Goal: Task Accomplishment & Management: Manage account settings

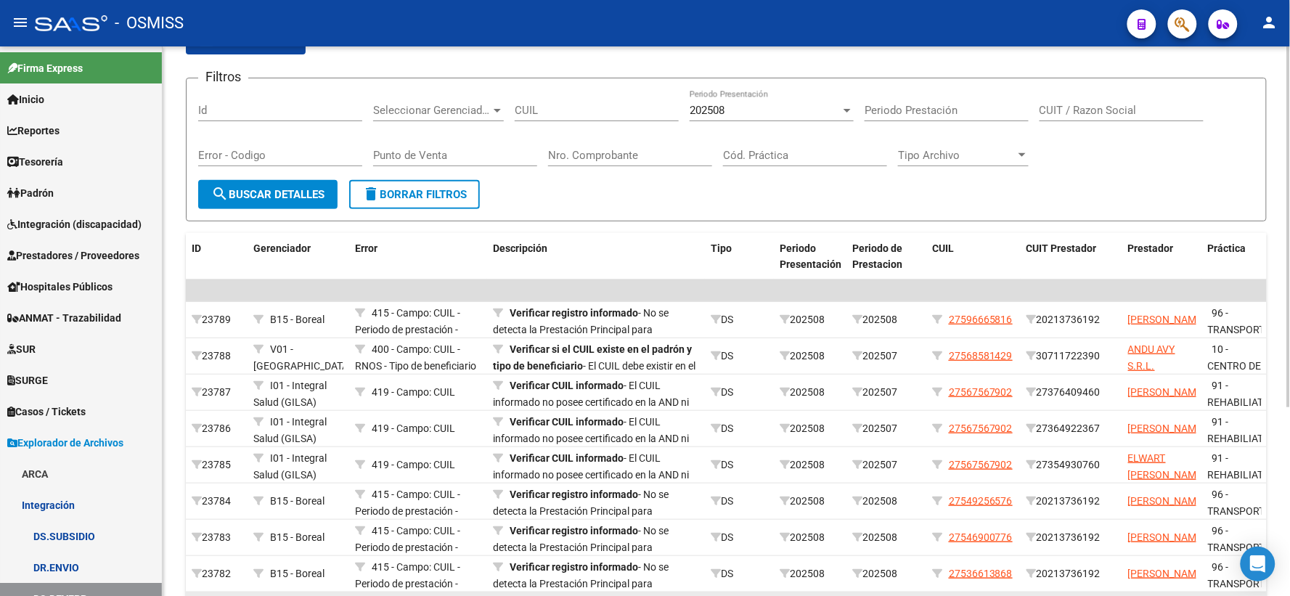
scroll to position [287, 0]
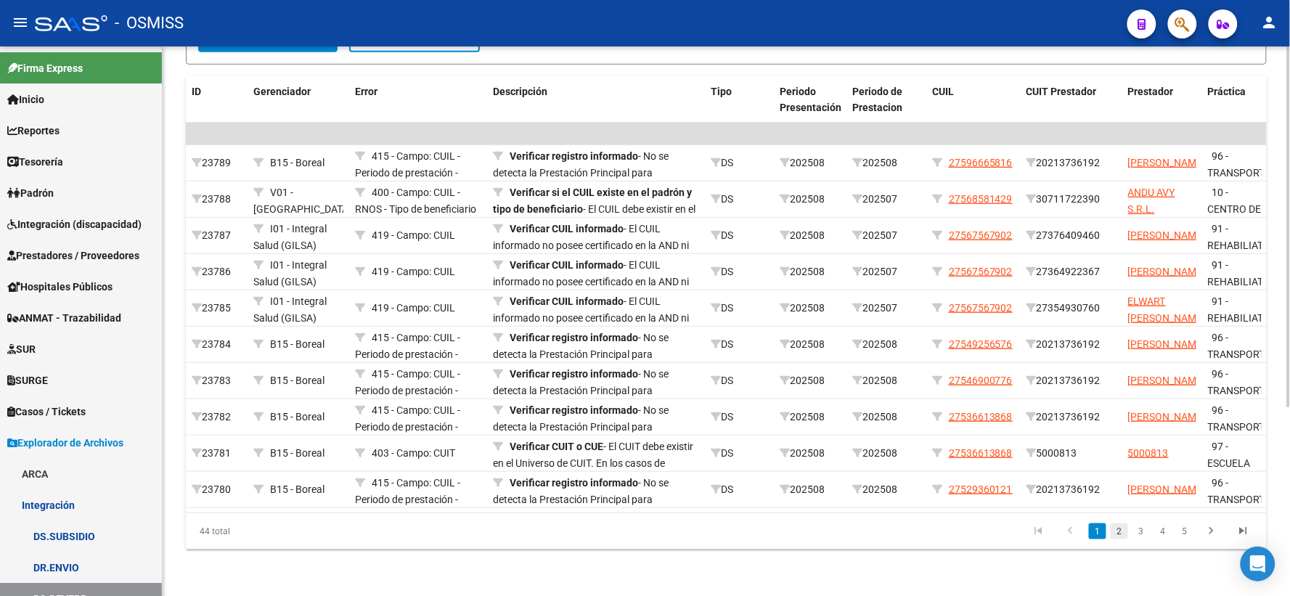
click at [1118, 527] on link "2" at bounding box center [1118, 531] width 17 height 16
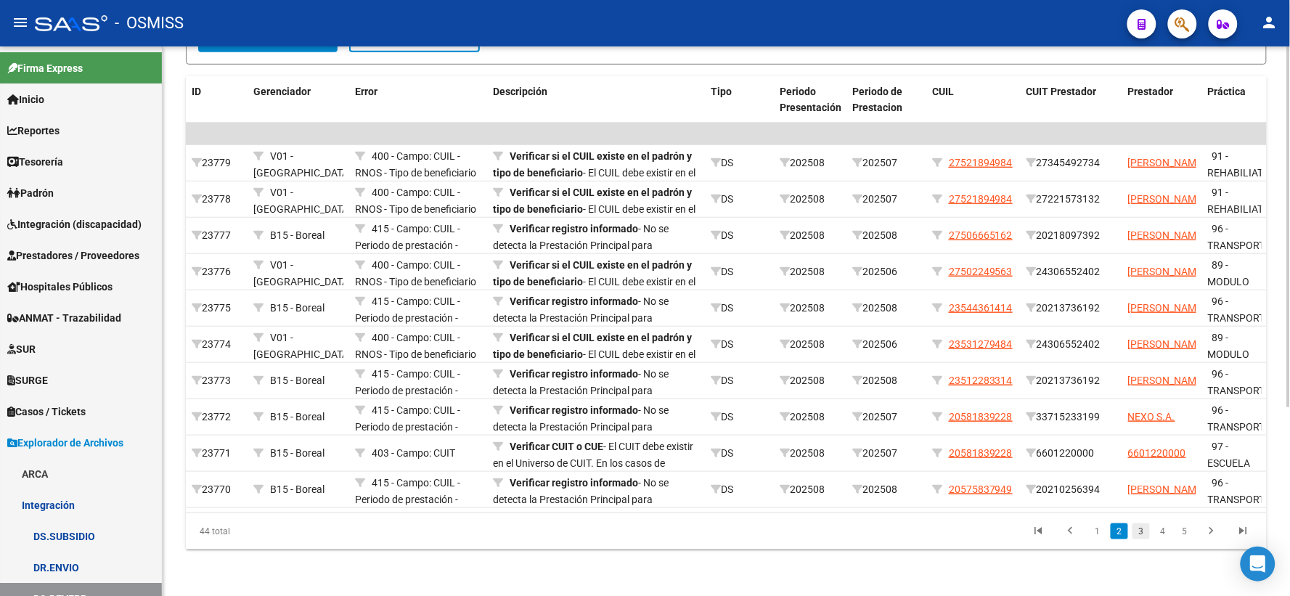
click at [1144, 525] on link "3" at bounding box center [1140, 531] width 17 height 16
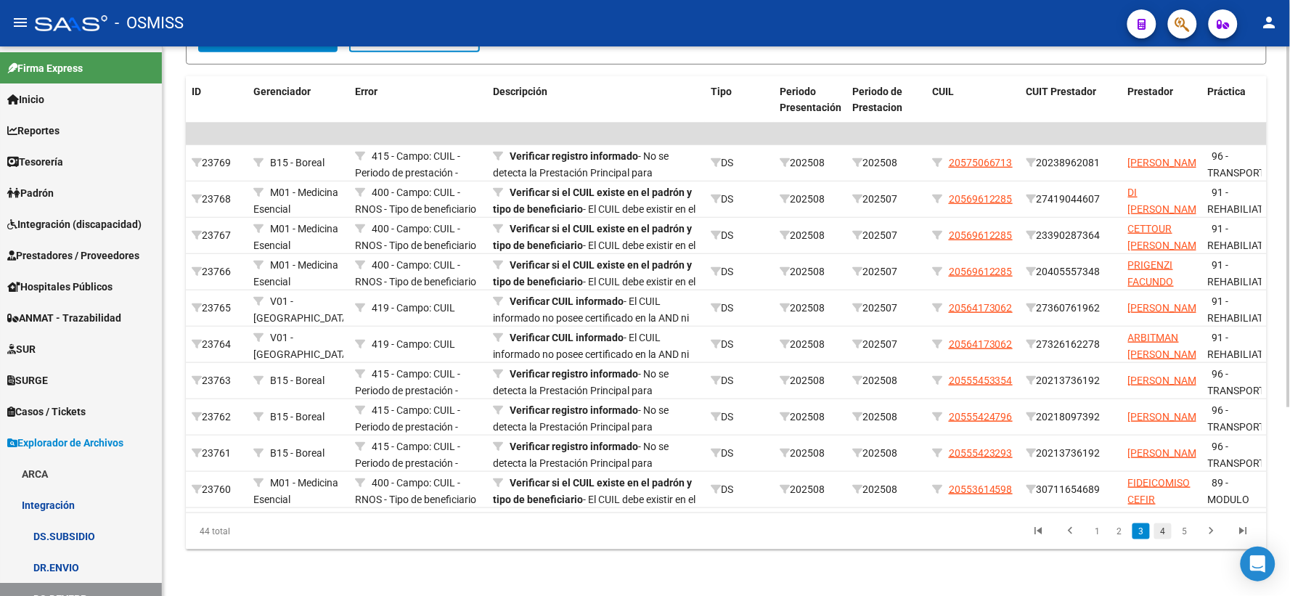
click at [1166, 527] on link "4" at bounding box center [1162, 531] width 17 height 16
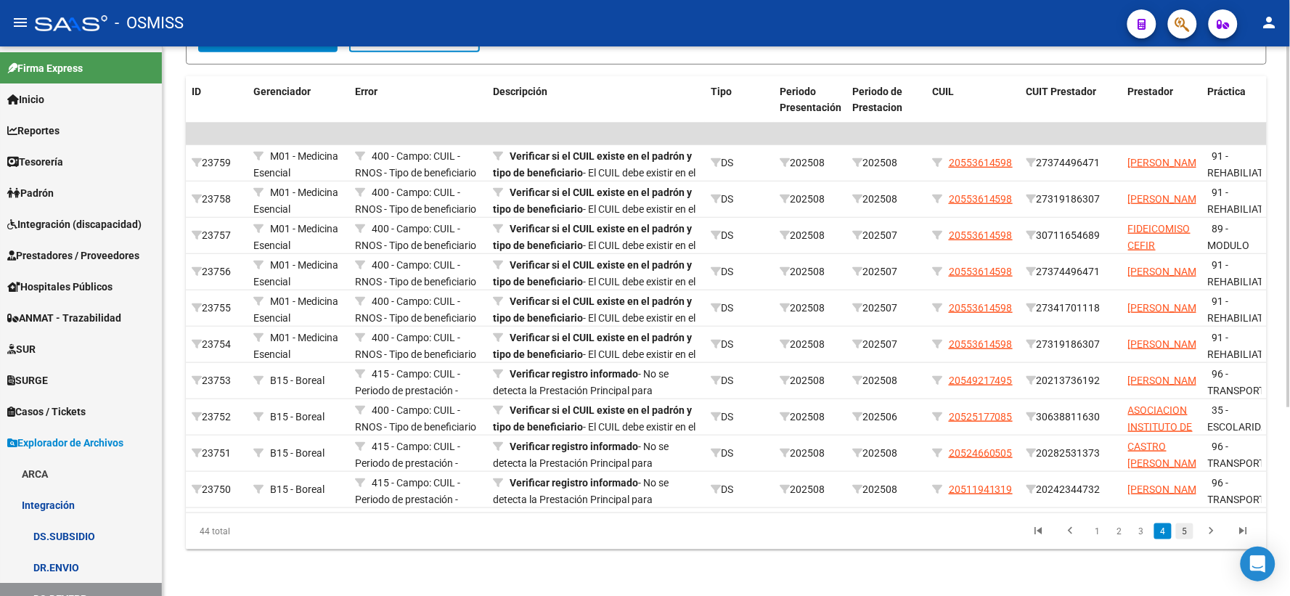
click at [1189, 528] on link "5" at bounding box center [1184, 531] width 17 height 16
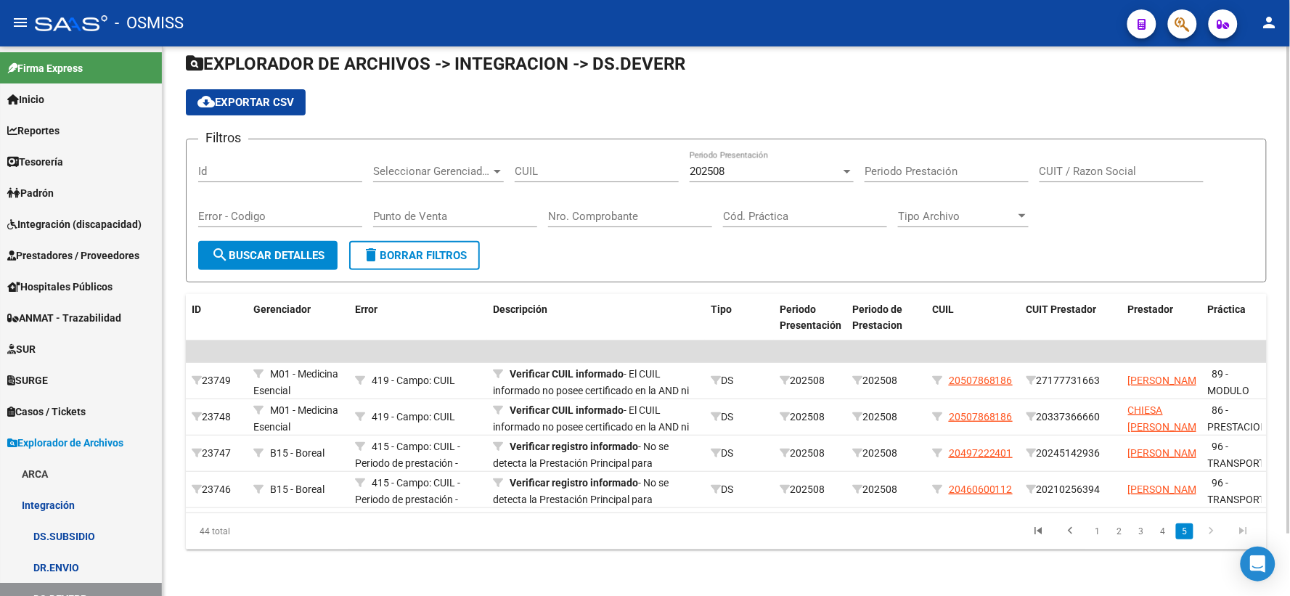
scroll to position [70, 0]
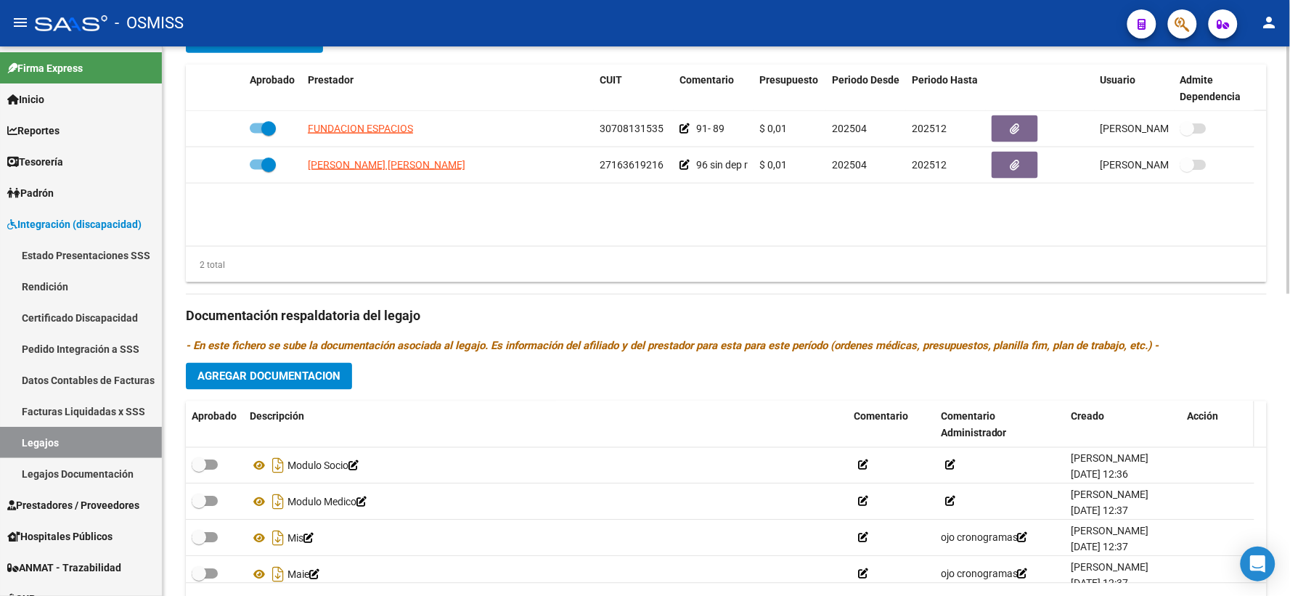
scroll to position [670, 0]
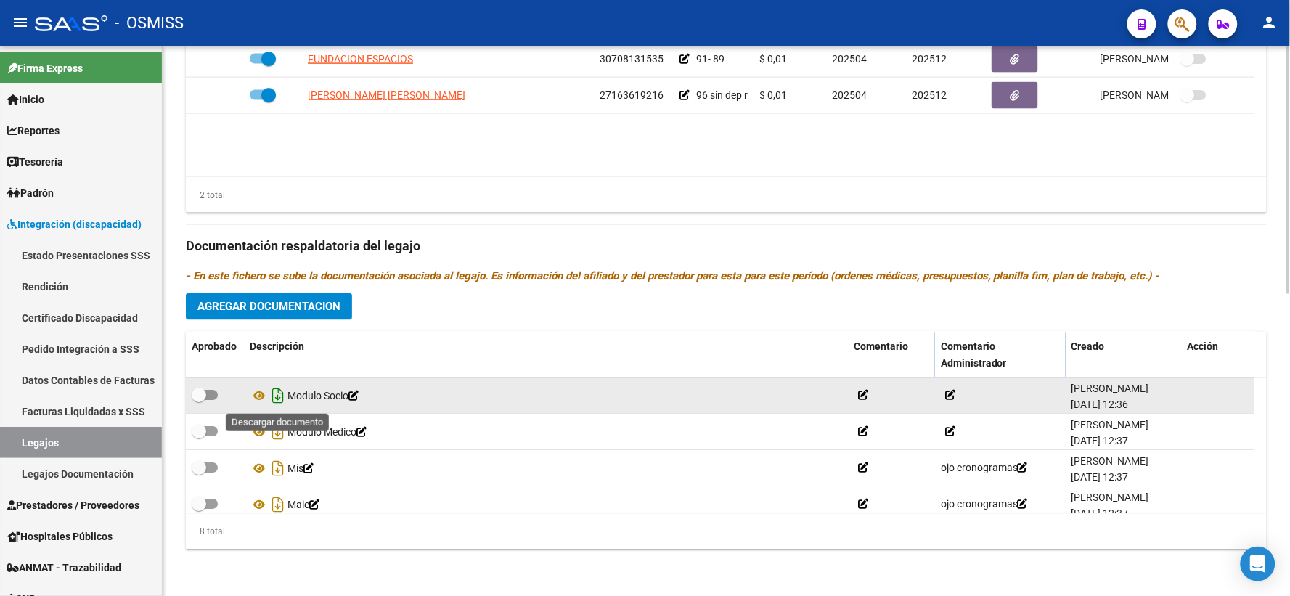
click at [273, 393] on icon "Descargar documento" at bounding box center [278, 396] width 19 height 23
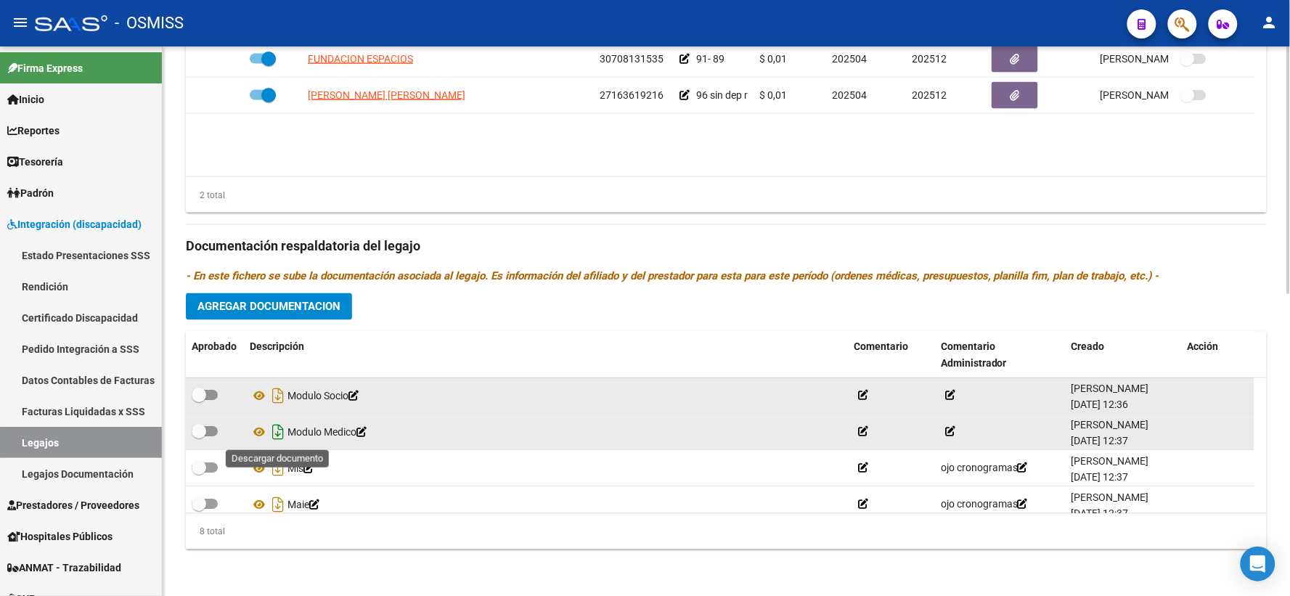
click at [278, 430] on icon "Descargar documento" at bounding box center [278, 432] width 19 height 23
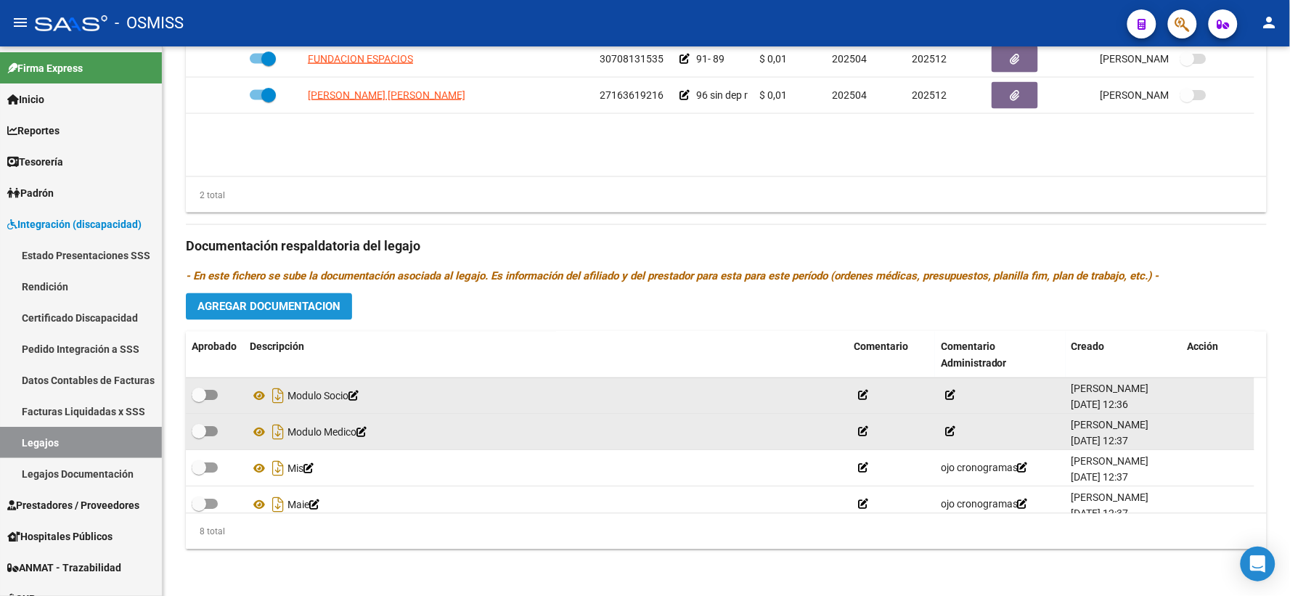
click at [292, 307] on span "Agregar Documentacion" at bounding box center [268, 306] width 143 height 13
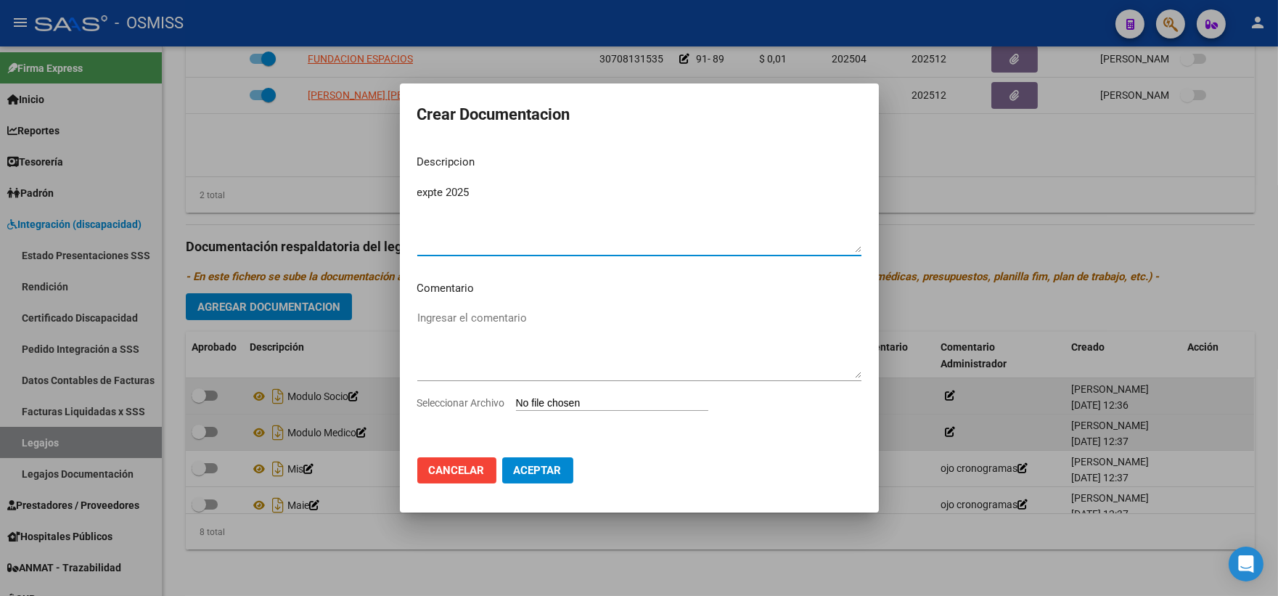
type textarea "expte 2025"
type input "C:\fakepath\Scan_merged_compressed (1).pdf"
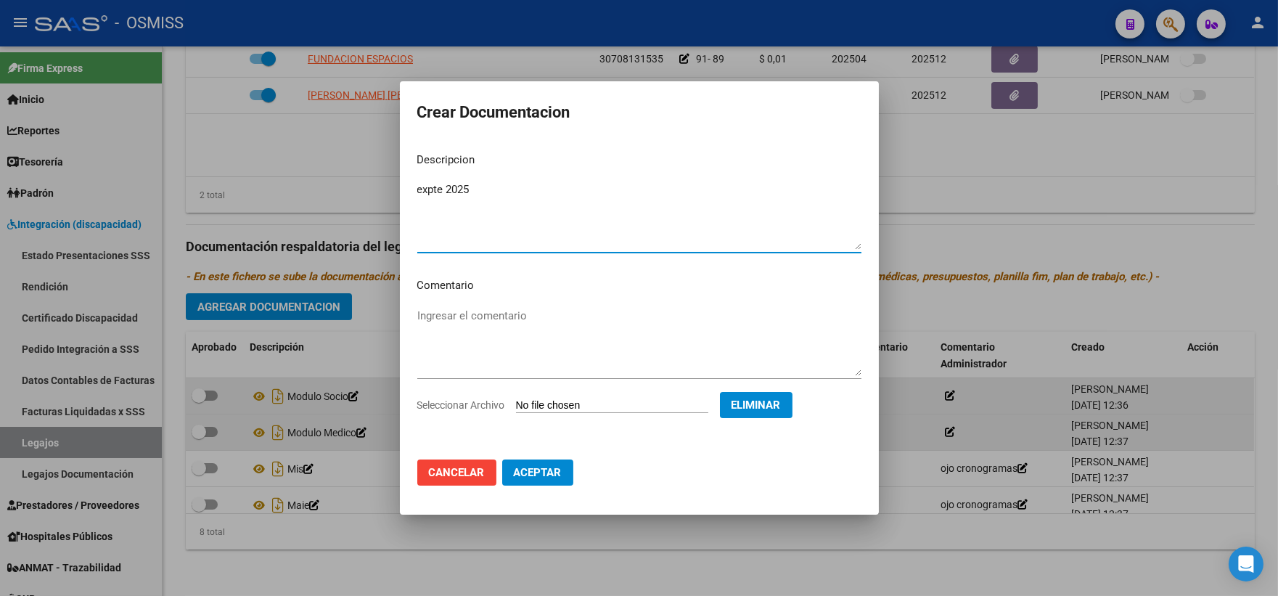
click at [533, 468] on span "Aceptar" at bounding box center [538, 472] width 48 height 13
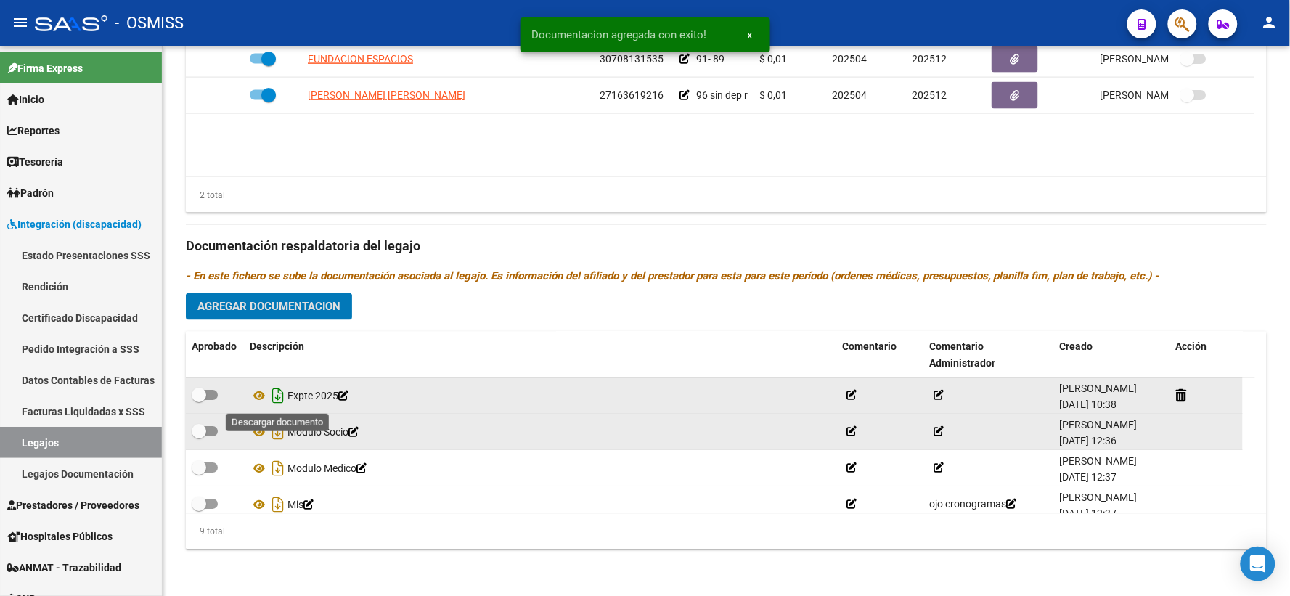
click at [271, 396] on icon "Descargar documento" at bounding box center [278, 396] width 19 height 23
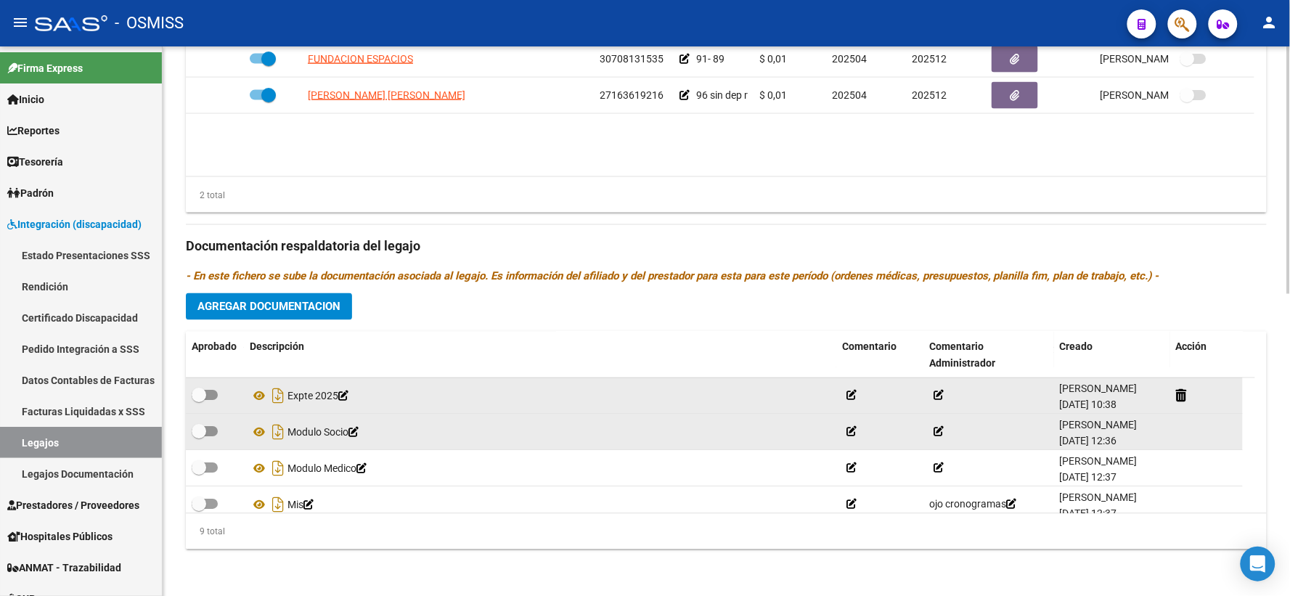
click at [261, 219] on div "Prestadores asociados al legajo Agregar Prestador Aprobado Prestador CUIT Comen…" at bounding box center [726, 237] width 1081 height 648
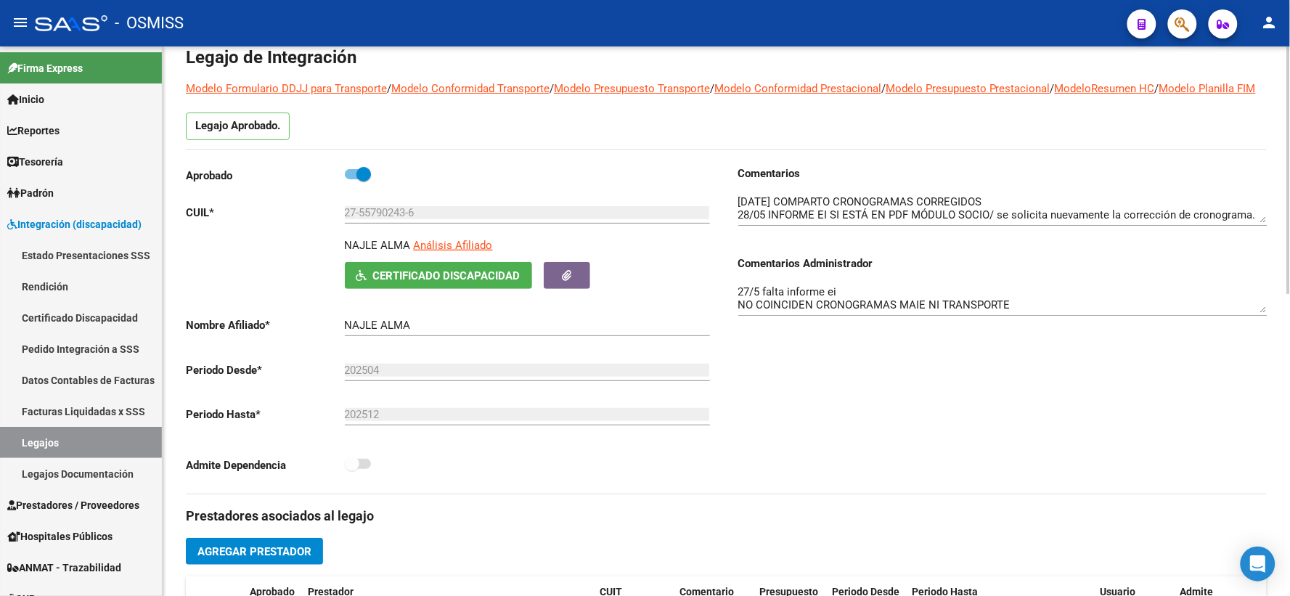
scroll to position [0, 0]
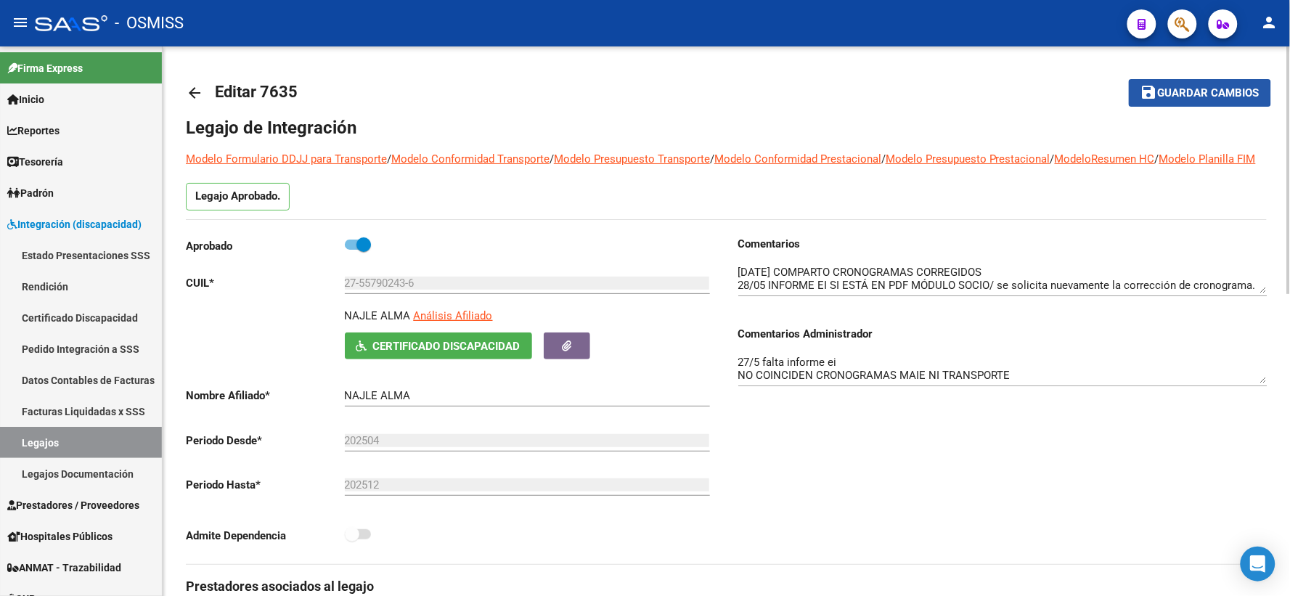
click at [1171, 93] on span "Guardar cambios" at bounding box center [1209, 93] width 102 height 13
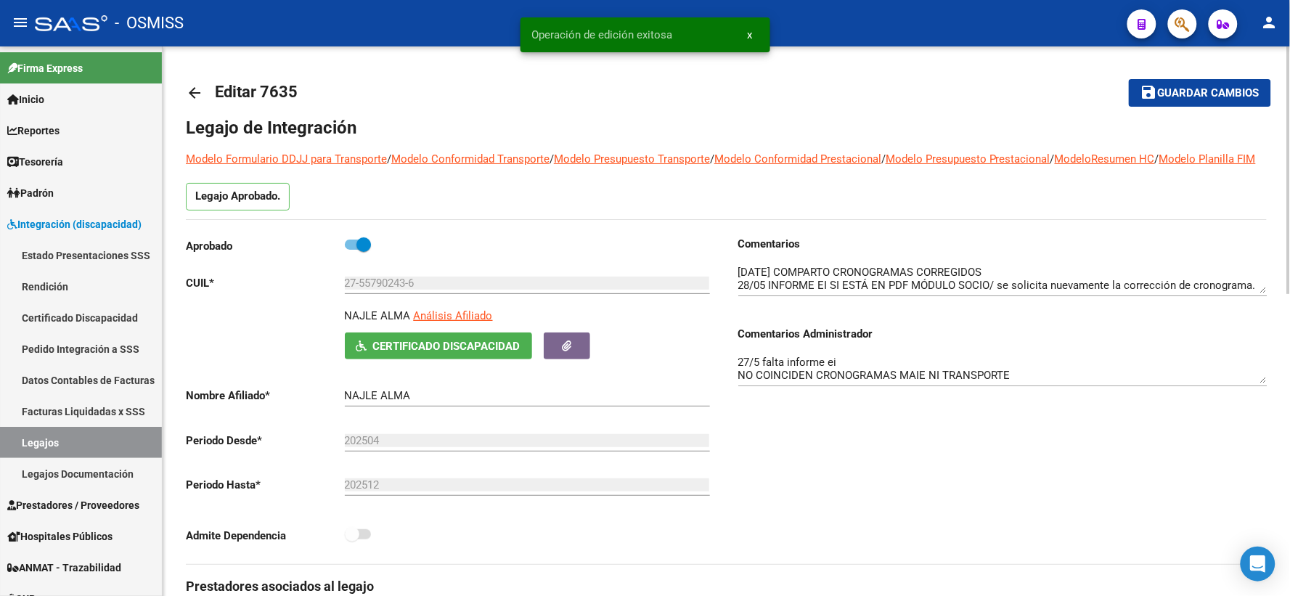
click at [191, 94] on mat-icon "arrow_back" at bounding box center [194, 92] width 17 height 17
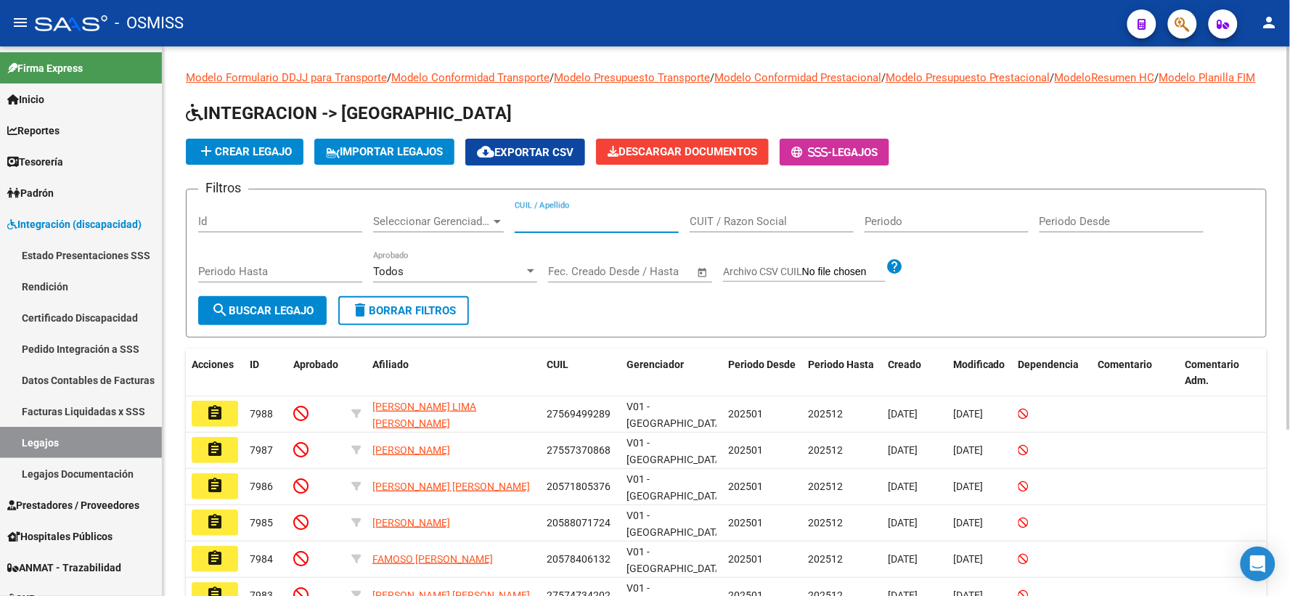
paste input "27526675865"
type input "27526675865"
click at [250, 317] on span "search Buscar Legajo" at bounding box center [262, 310] width 102 height 13
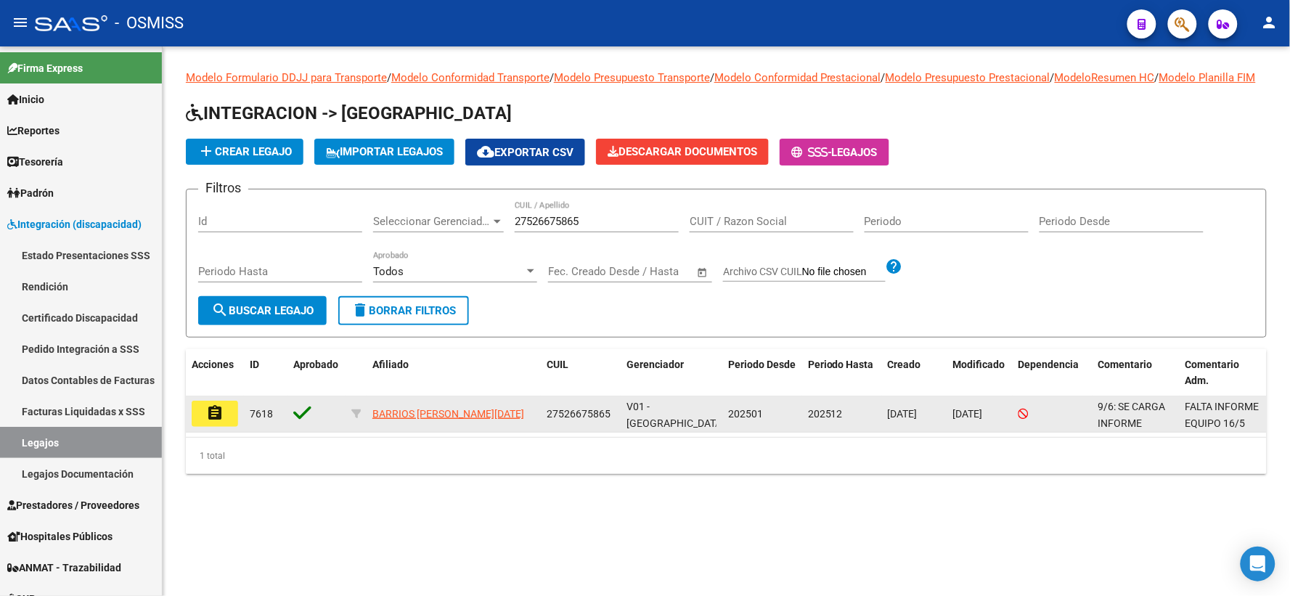
click at [219, 422] on mat-icon "assignment" at bounding box center [214, 412] width 17 height 17
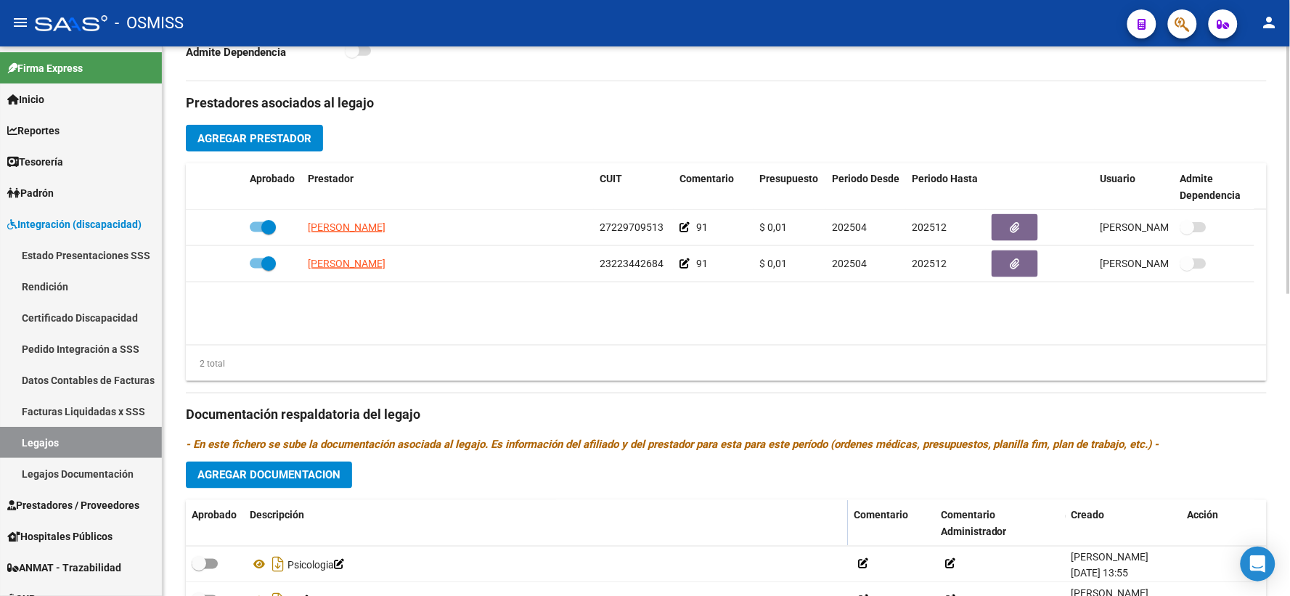
scroll to position [670, 0]
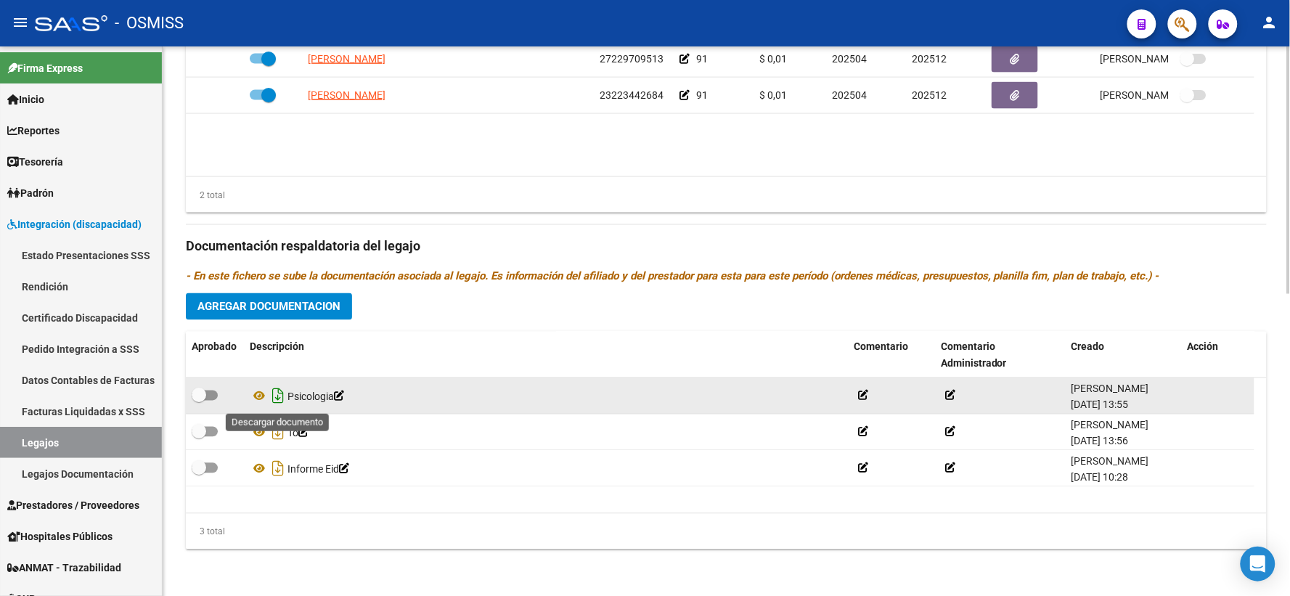
click at [270, 396] on icon "Descargar documento" at bounding box center [278, 396] width 19 height 23
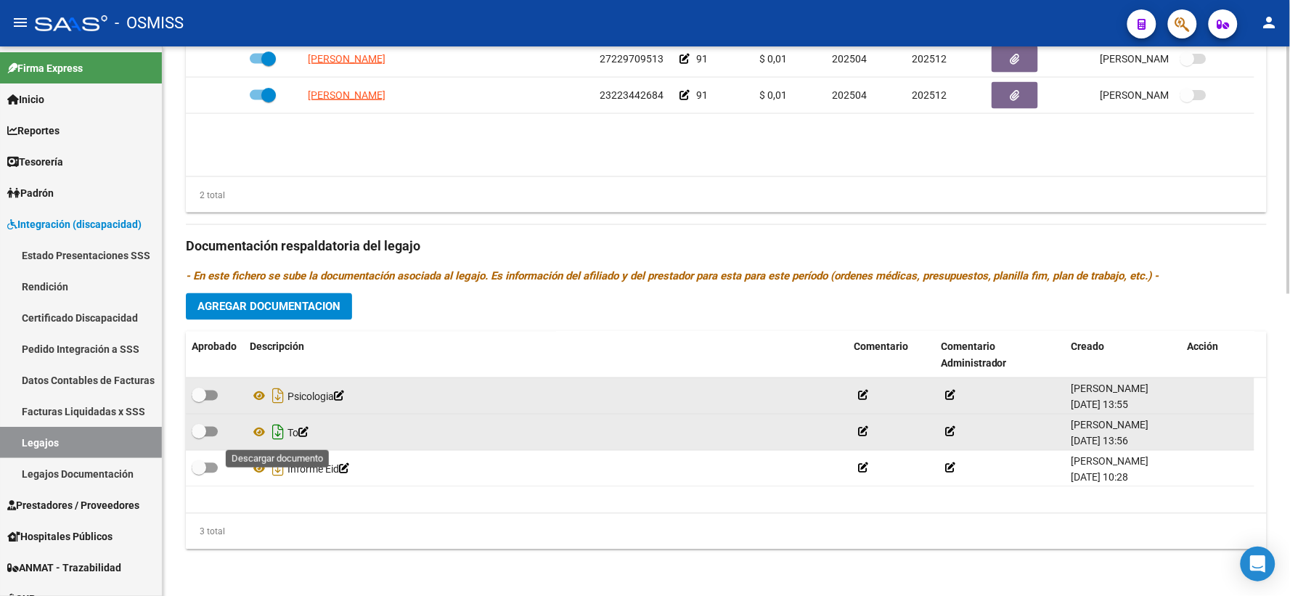
click at [272, 431] on icon "Descargar documento" at bounding box center [278, 432] width 19 height 23
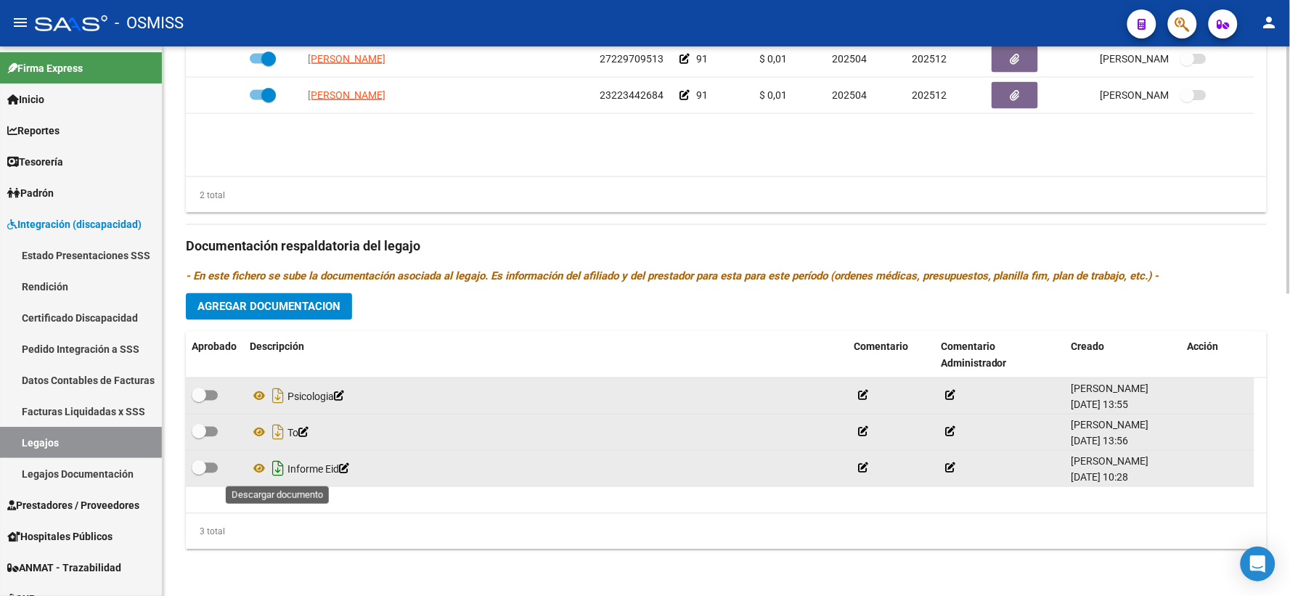
click at [274, 468] on icon "Descargar documento" at bounding box center [278, 468] width 19 height 23
click at [327, 308] on span "Agregar Documentacion" at bounding box center [268, 306] width 143 height 13
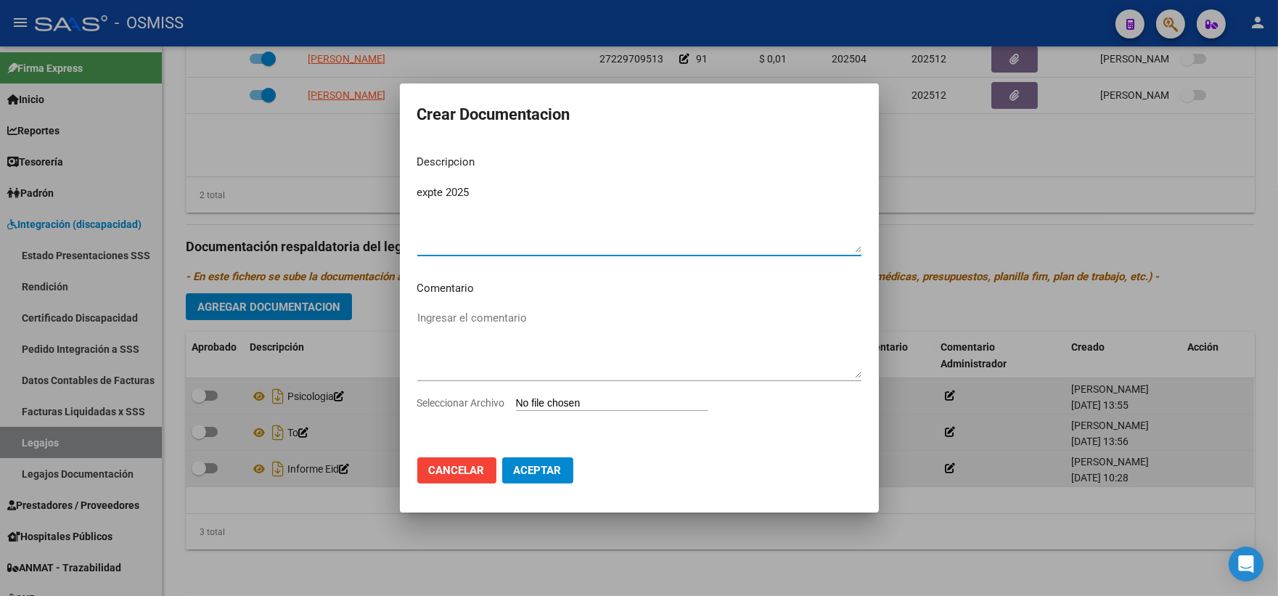
type textarea "expte 2025"
type input "C:\fakepath\ilovepdf_merged_compressed - 2025-09-18T103932.590.pdf"
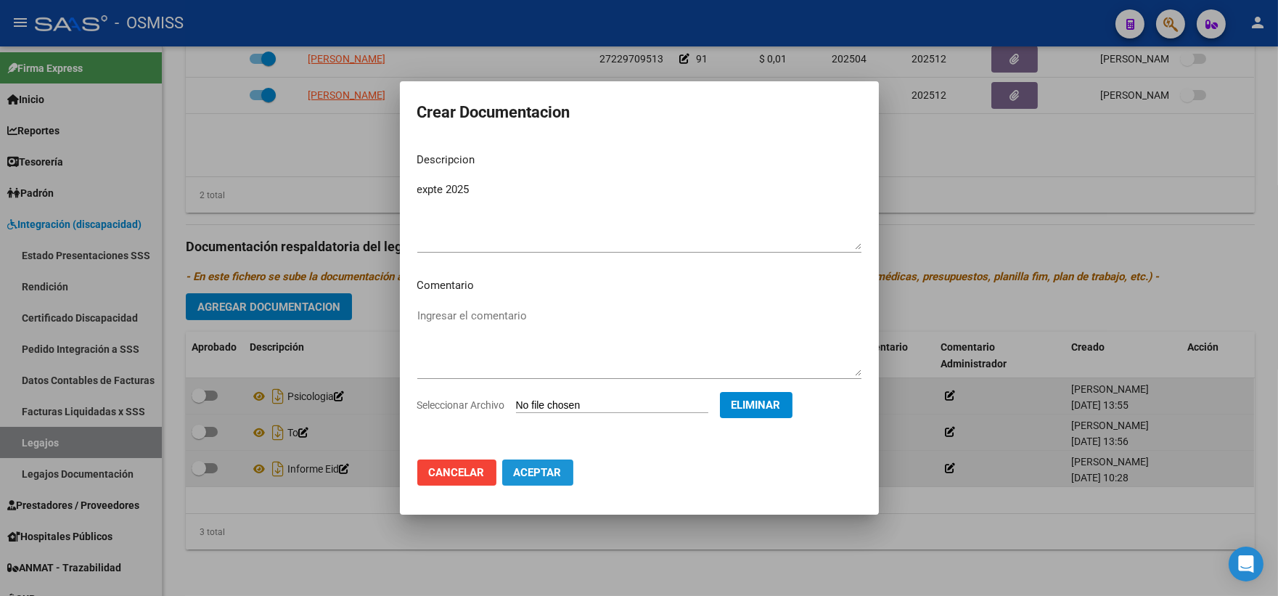
click at [533, 470] on span "Aceptar" at bounding box center [538, 472] width 48 height 13
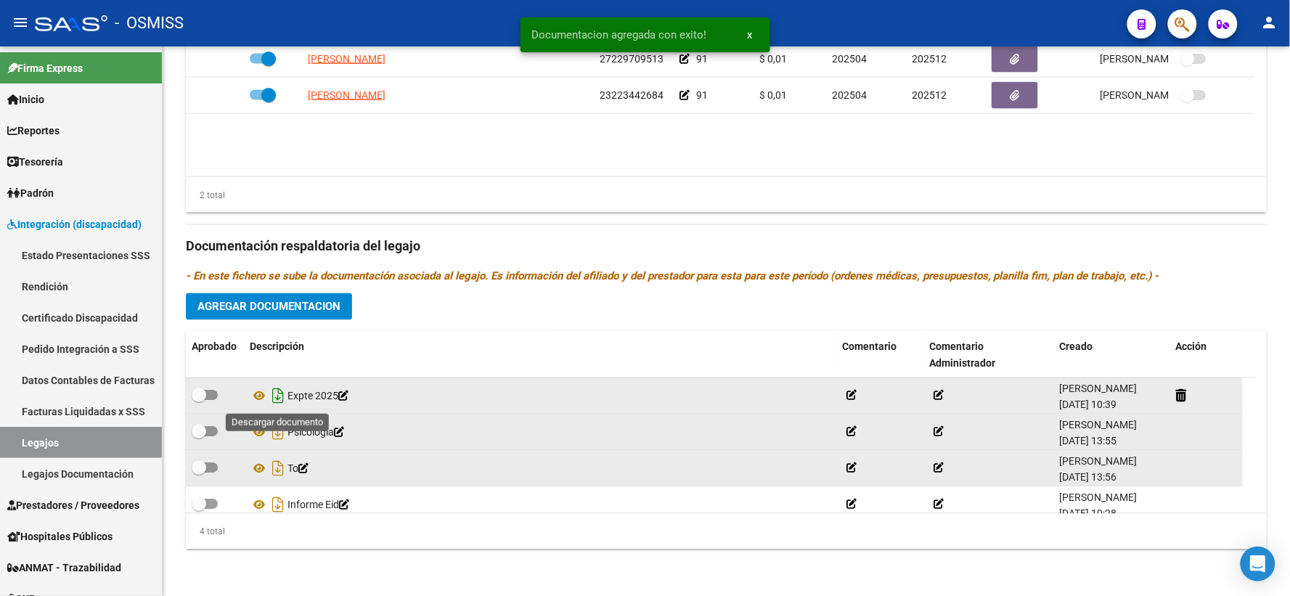
click at [274, 396] on icon "Descargar documento" at bounding box center [278, 396] width 19 height 23
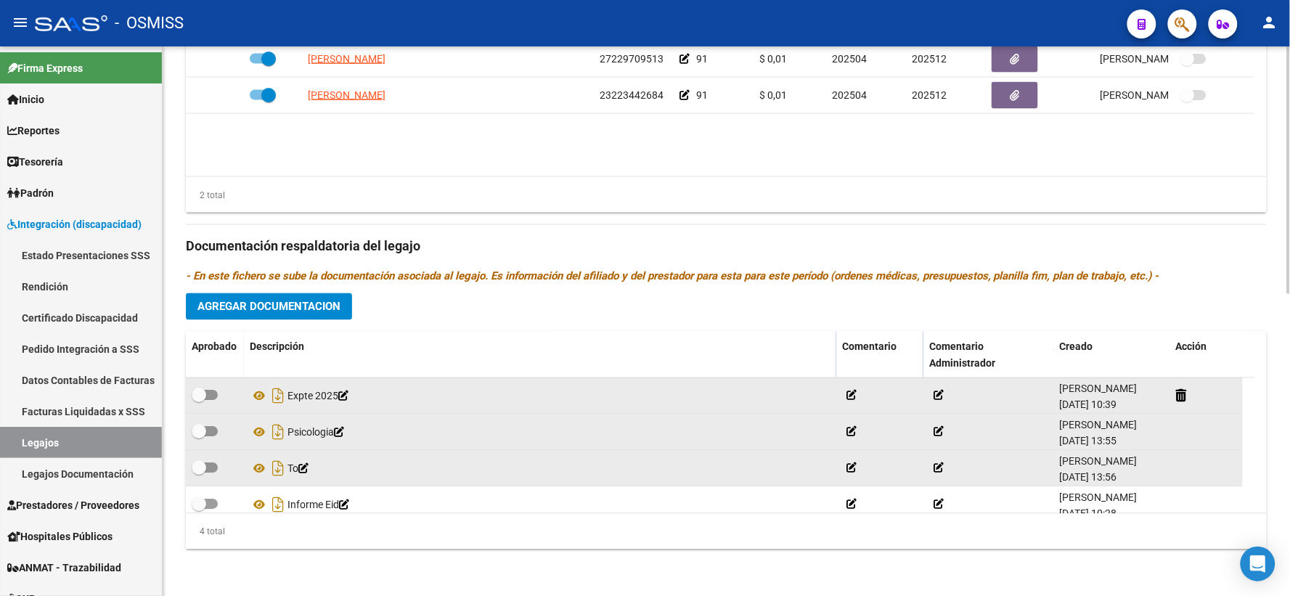
click at [1242, 295] on div "Prestadores asociados al legajo Agregar Prestador Aprobado Prestador CUIT Comen…" at bounding box center [726, 237] width 1081 height 648
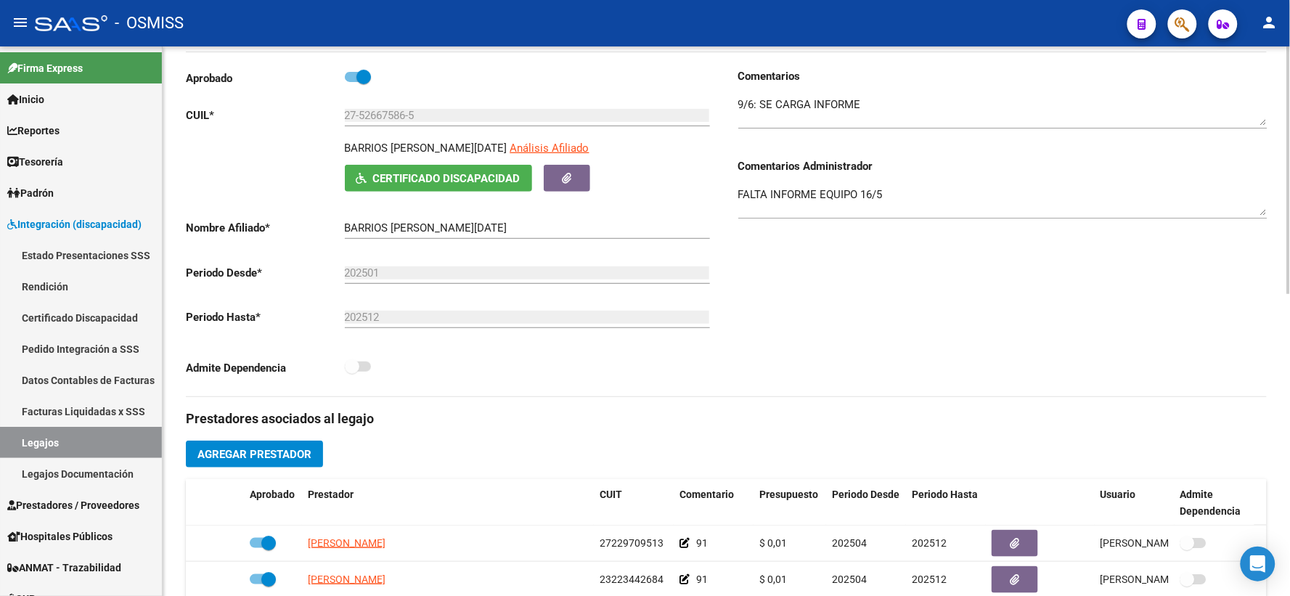
scroll to position [0, 0]
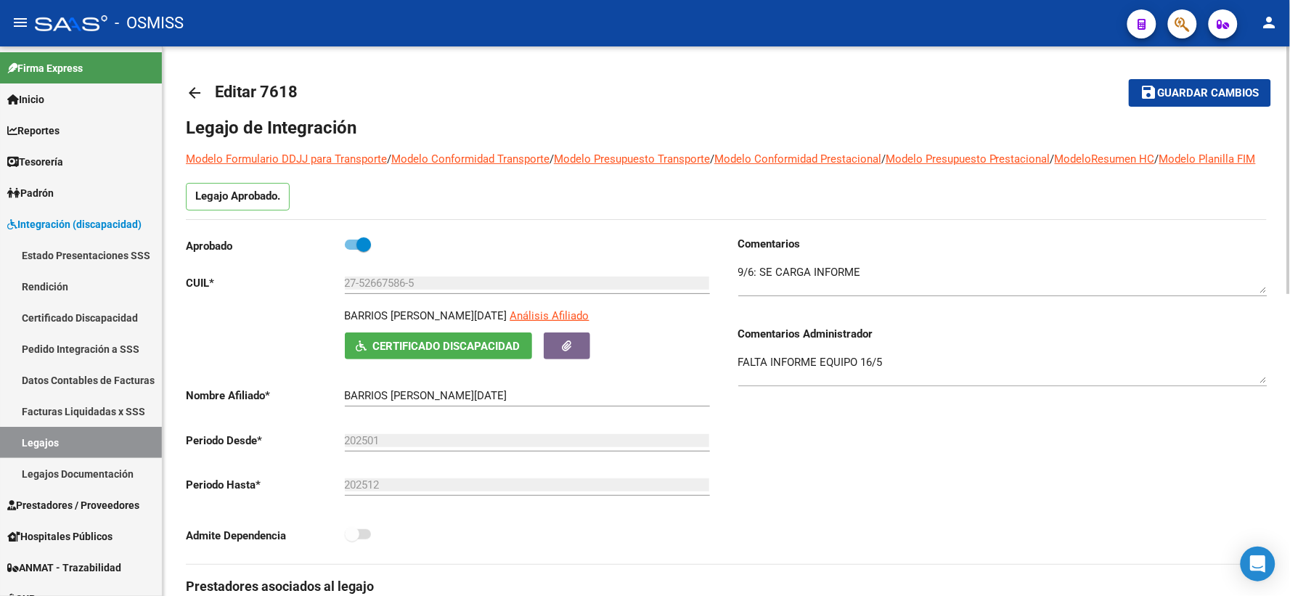
drag, startPoint x: 1199, startPoint y: 88, endPoint x: 1151, endPoint y: 88, distance: 47.9
click at [1196, 88] on span "Guardar cambios" at bounding box center [1209, 93] width 102 height 13
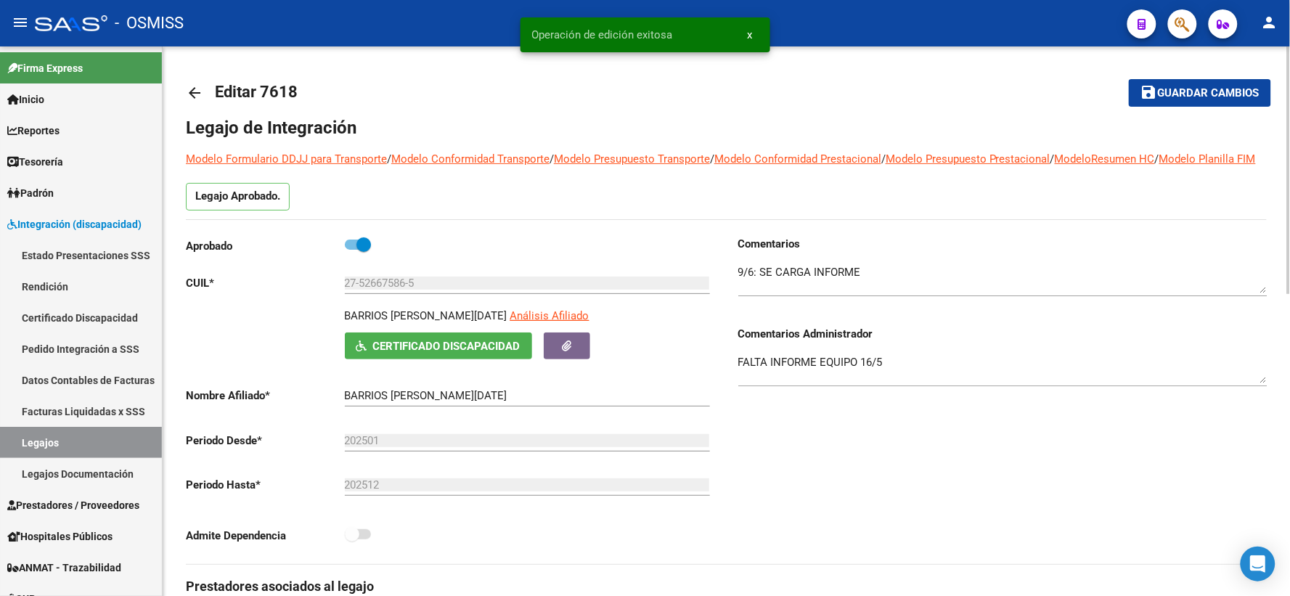
click at [193, 91] on mat-icon "arrow_back" at bounding box center [194, 92] width 17 height 17
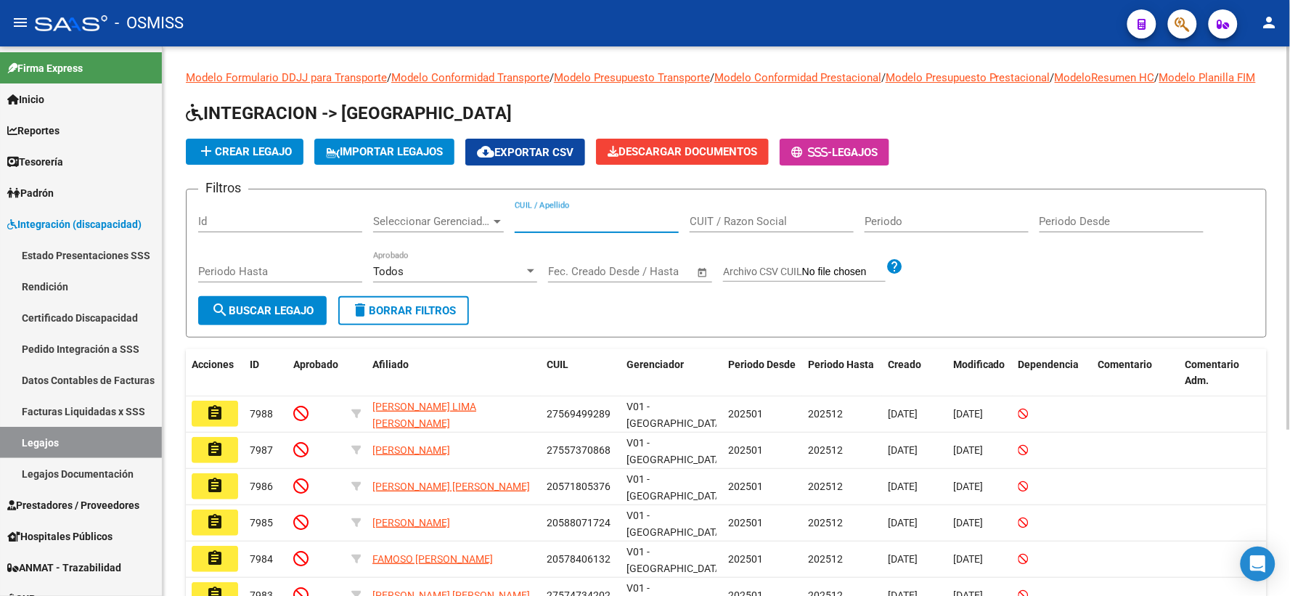
paste input "20572781055"
type input "20572781055"
click at [243, 317] on span "search Buscar Legajo" at bounding box center [262, 310] width 102 height 13
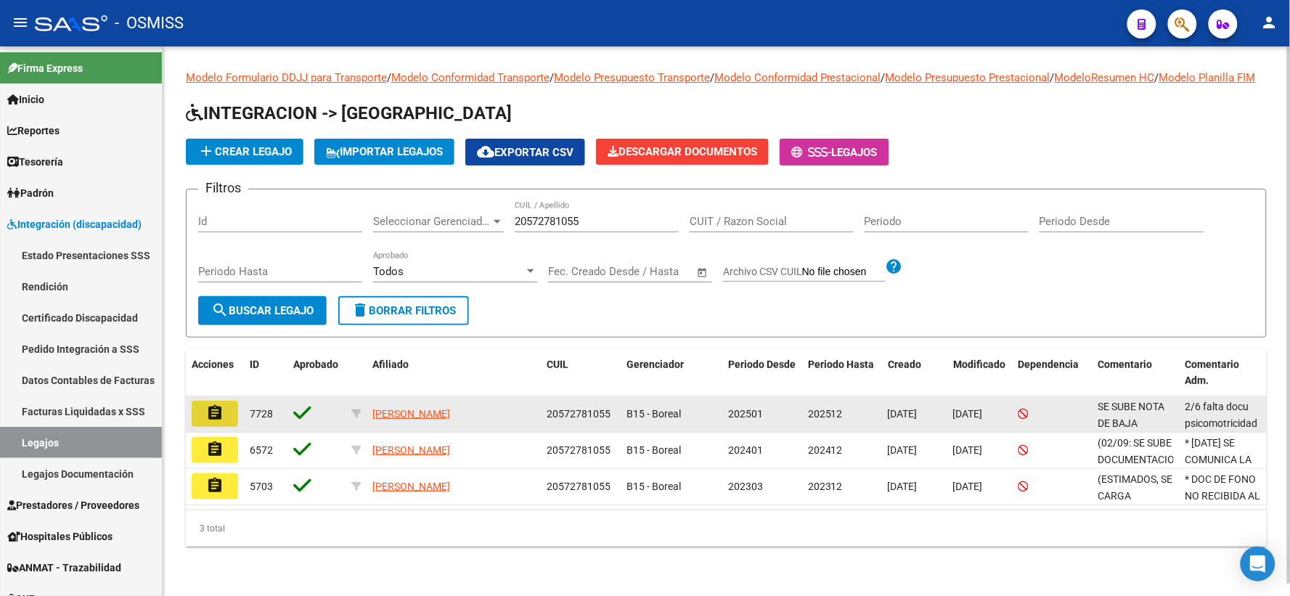
click at [215, 422] on mat-icon "assignment" at bounding box center [214, 412] width 17 height 17
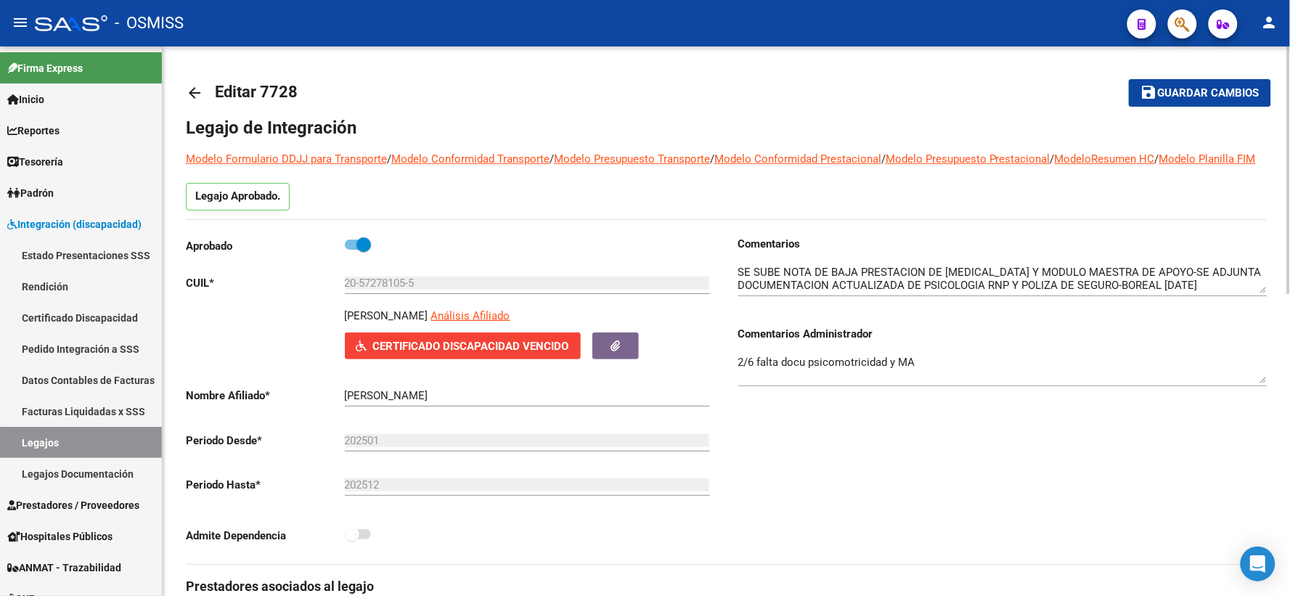
drag, startPoint x: 1266, startPoint y: 310, endPoint x: 1266, endPoint y: 339, distance: 29.0
click at [1266, 339] on div "Comentarios Comentarios Administrador 2/6 falta docu [MEDICAL_DATA] y MA" at bounding box center [1002, 318] width 529 height 164
drag, startPoint x: 1261, startPoint y: 307, endPoint x: 1263, endPoint y: 334, distance: 26.9
click at [1263, 319] on textarea at bounding box center [1002, 291] width 529 height 55
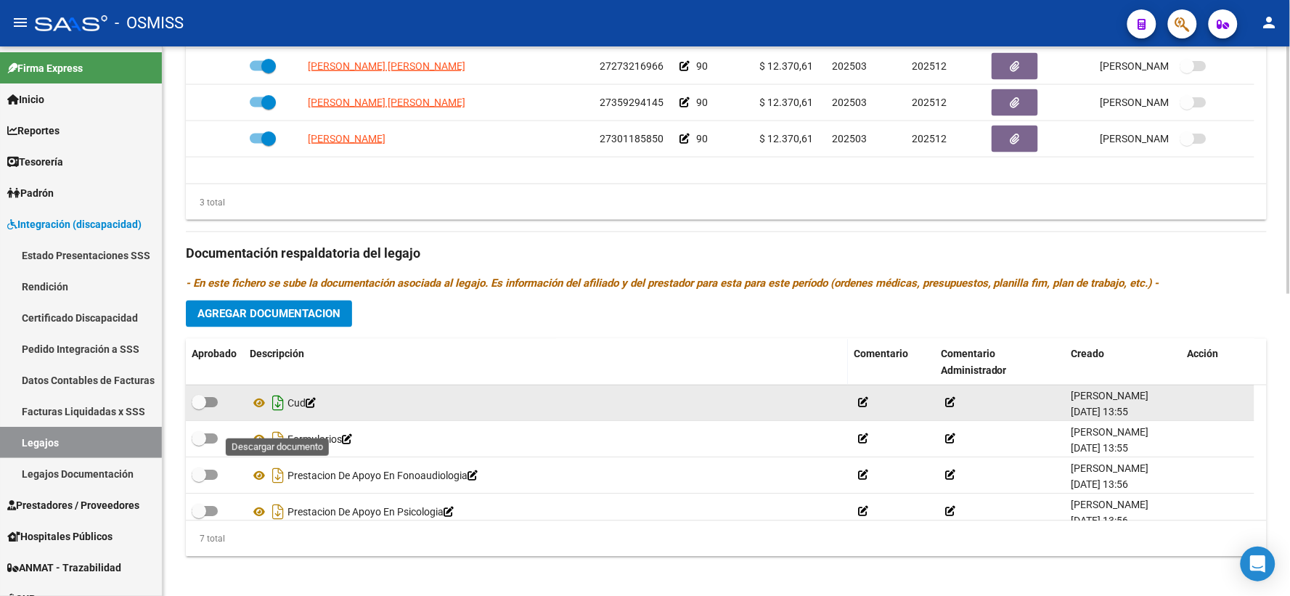
click at [278, 415] on icon "Descargar documento" at bounding box center [278, 403] width 19 height 23
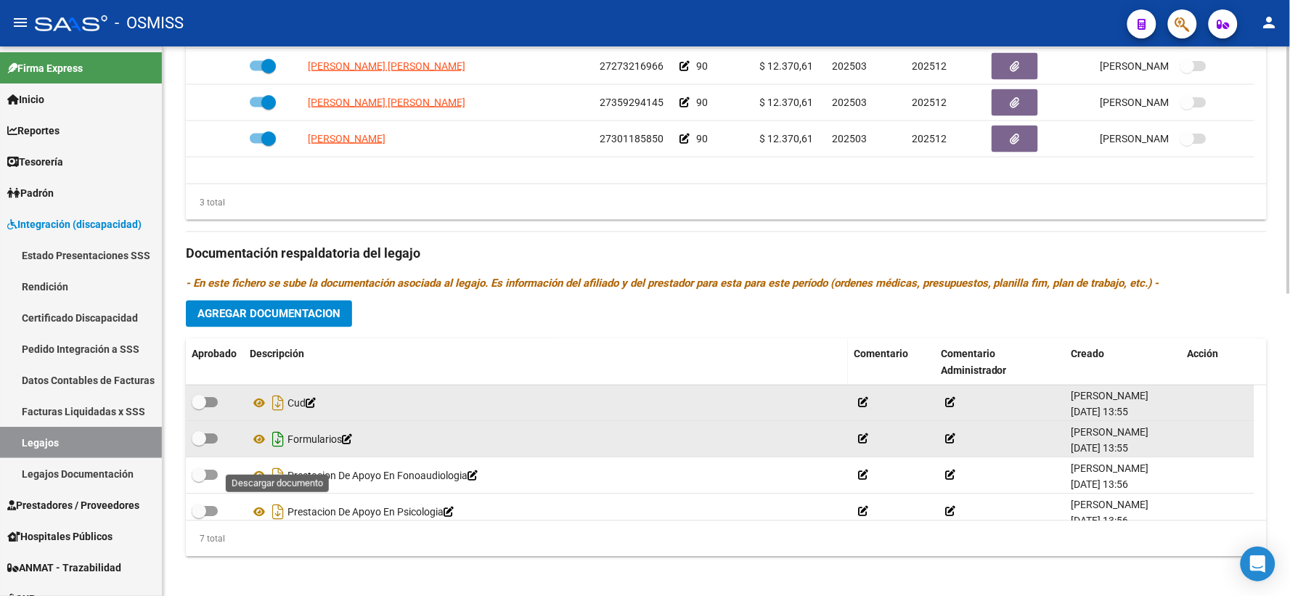
drag, startPoint x: 274, startPoint y: 454, endPoint x: 276, endPoint y: 473, distance: 19.7
click at [274, 451] on icon "Descargar documento" at bounding box center [278, 439] width 19 height 23
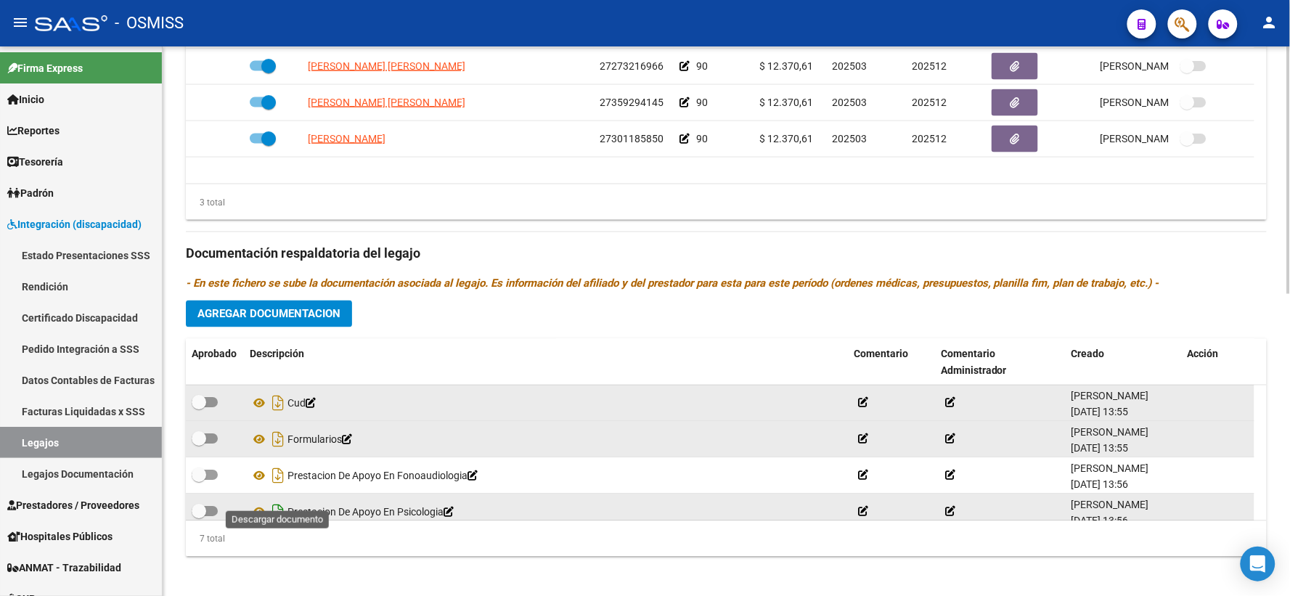
click at [277, 488] on icon "Descargar documento" at bounding box center [278, 475] width 19 height 23
click at [277, 524] on icon "Descargar documento" at bounding box center [278, 512] width 19 height 23
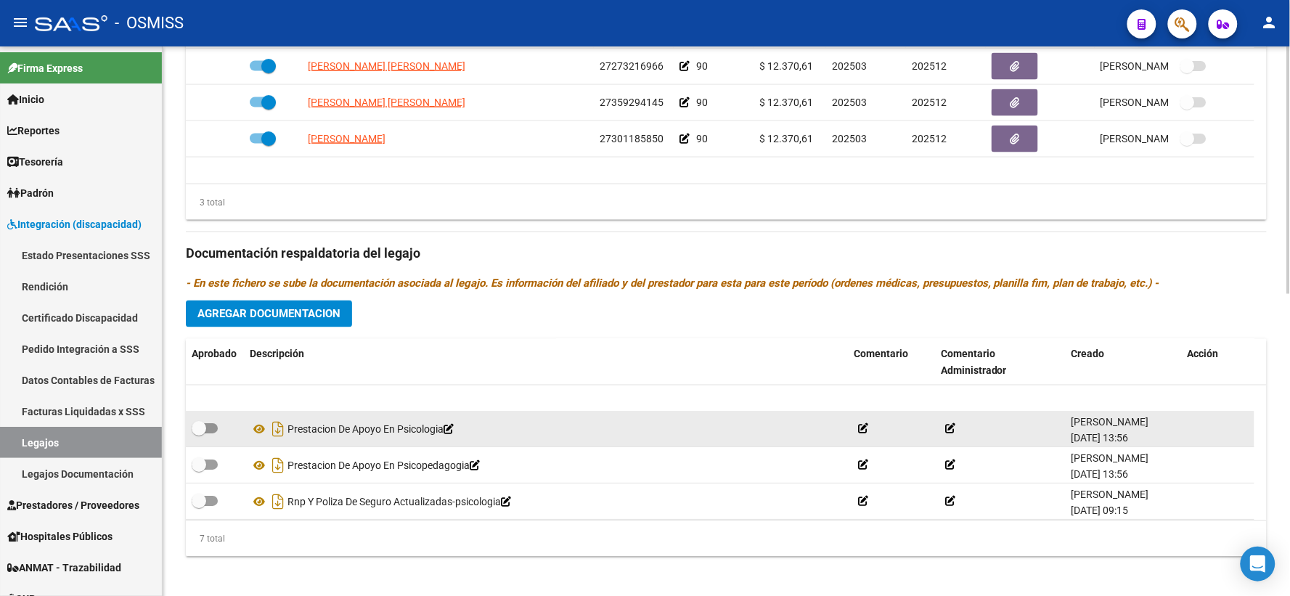
scroll to position [123, 0]
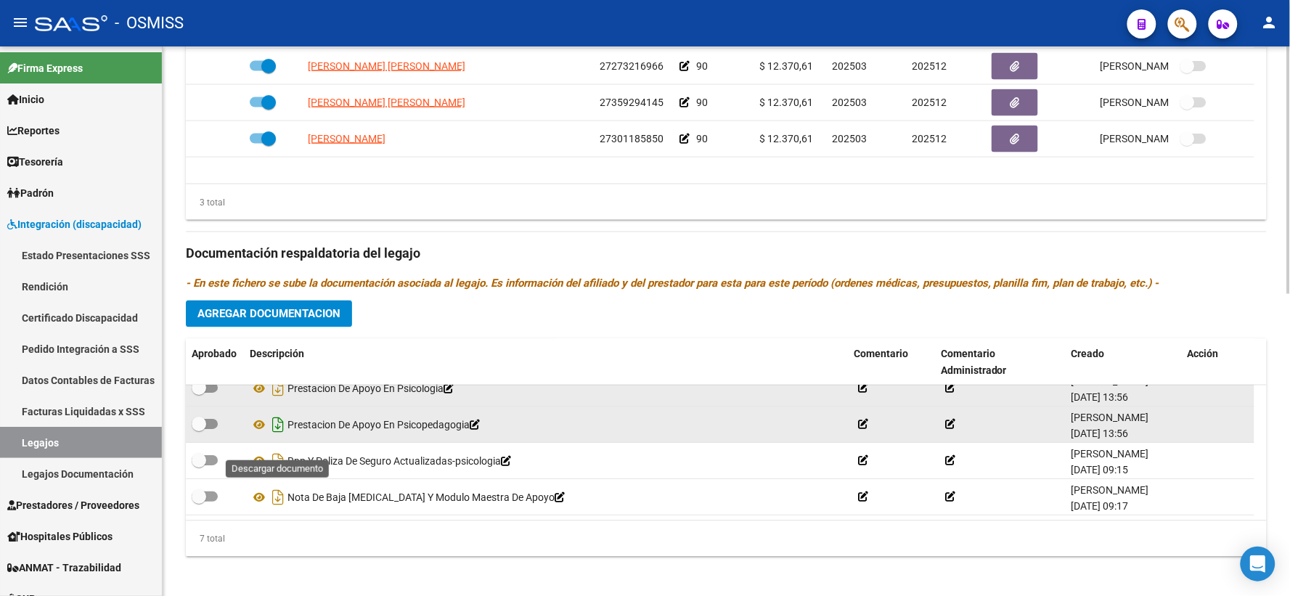
click at [278, 437] on icon "Descargar documento" at bounding box center [278, 425] width 19 height 23
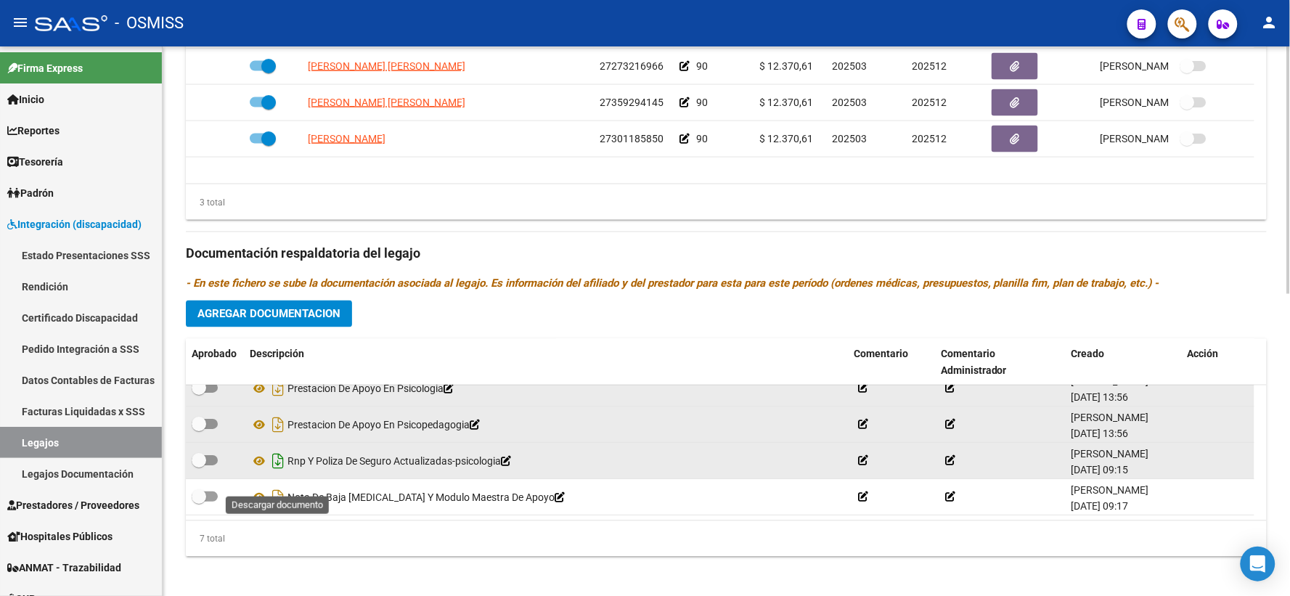
click at [277, 473] on icon "Descargar documento" at bounding box center [278, 461] width 19 height 23
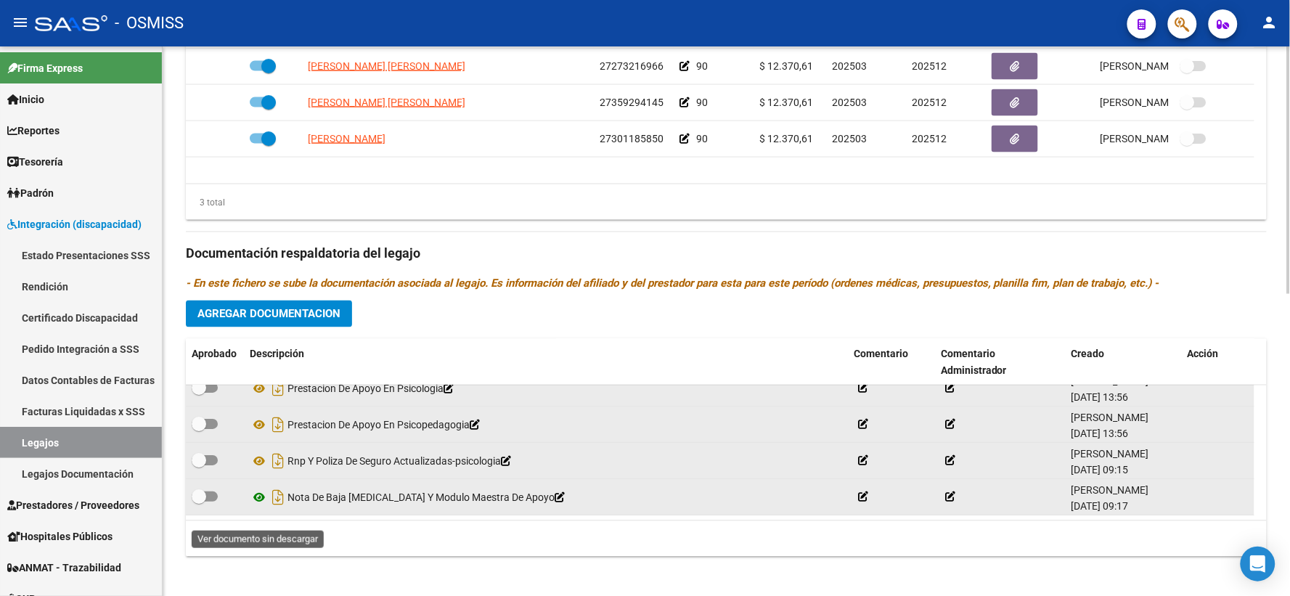
click at [260, 507] on icon at bounding box center [259, 497] width 19 height 17
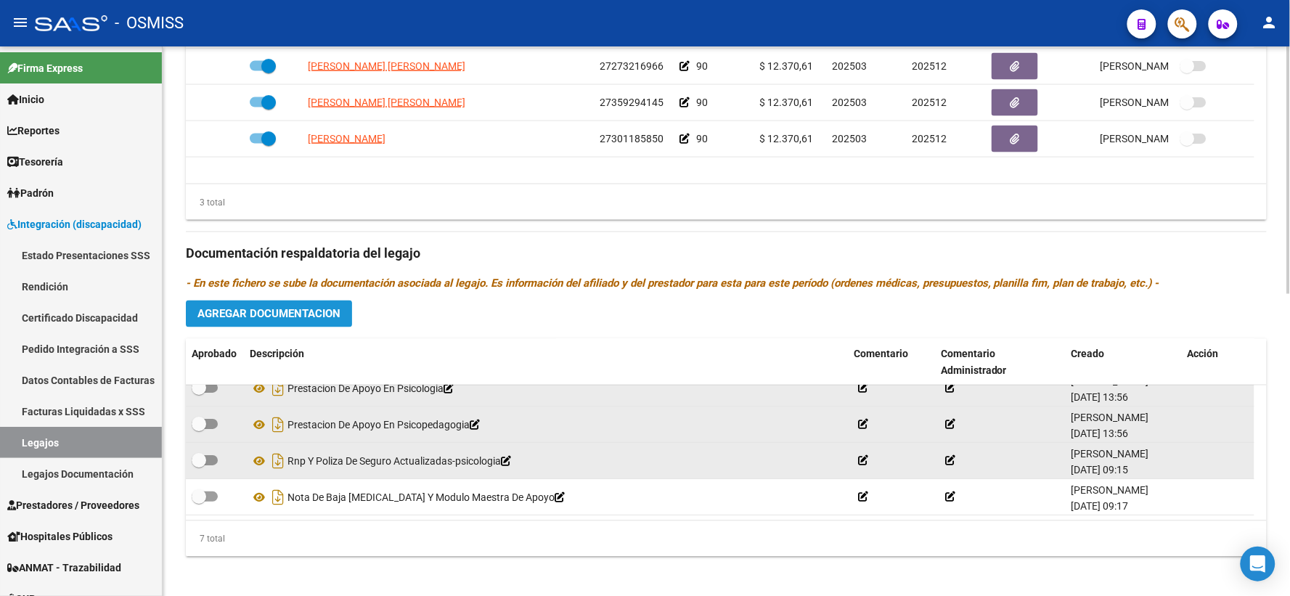
click at [302, 321] on span "Agregar Documentacion" at bounding box center [268, 314] width 143 height 13
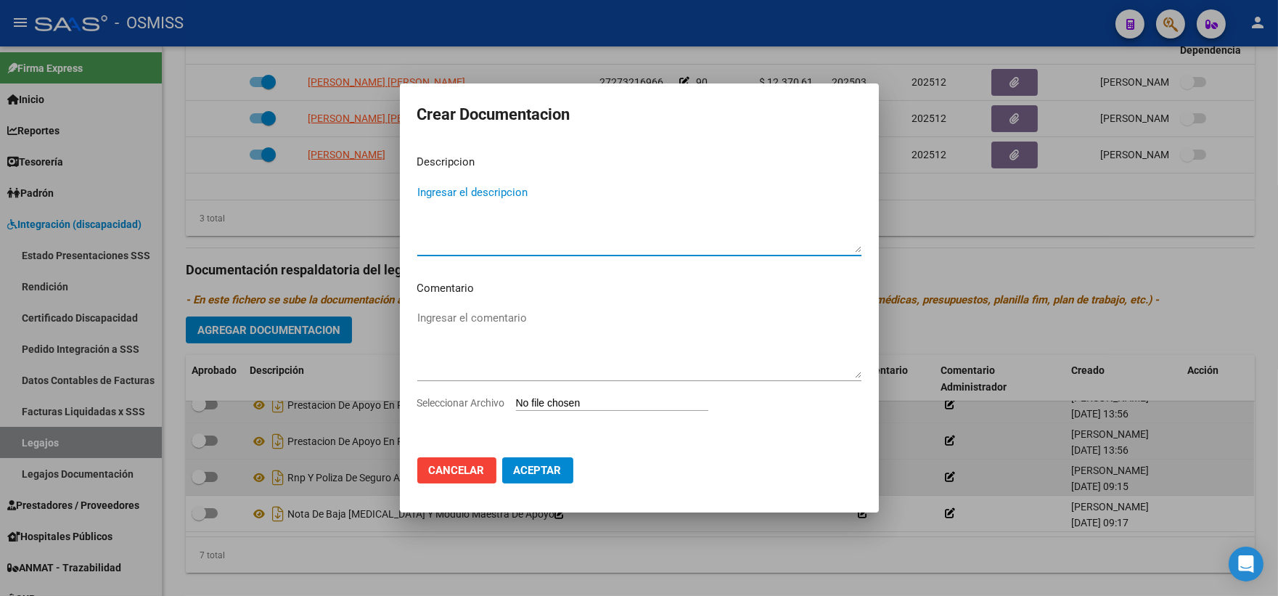
click at [462, 248] on textarea "Ingresar el descripcion" at bounding box center [639, 218] width 444 height 68
click at [421, 189] on textarea "epte 2025" at bounding box center [639, 218] width 444 height 68
type textarea "expte 2025"
type input "C:\fakepath\ilovepdf_merged_compressed - 2025-09-18T104205.890.pdf"
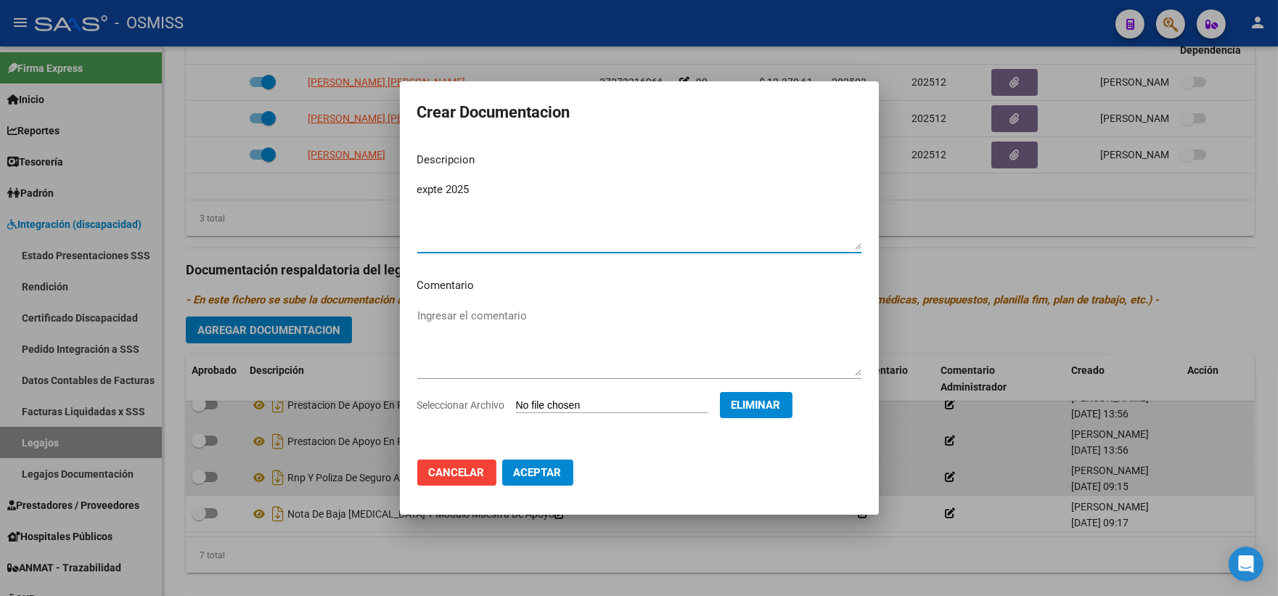
click at [557, 479] on span "Aceptar" at bounding box center [538, 472] width 48 height 13
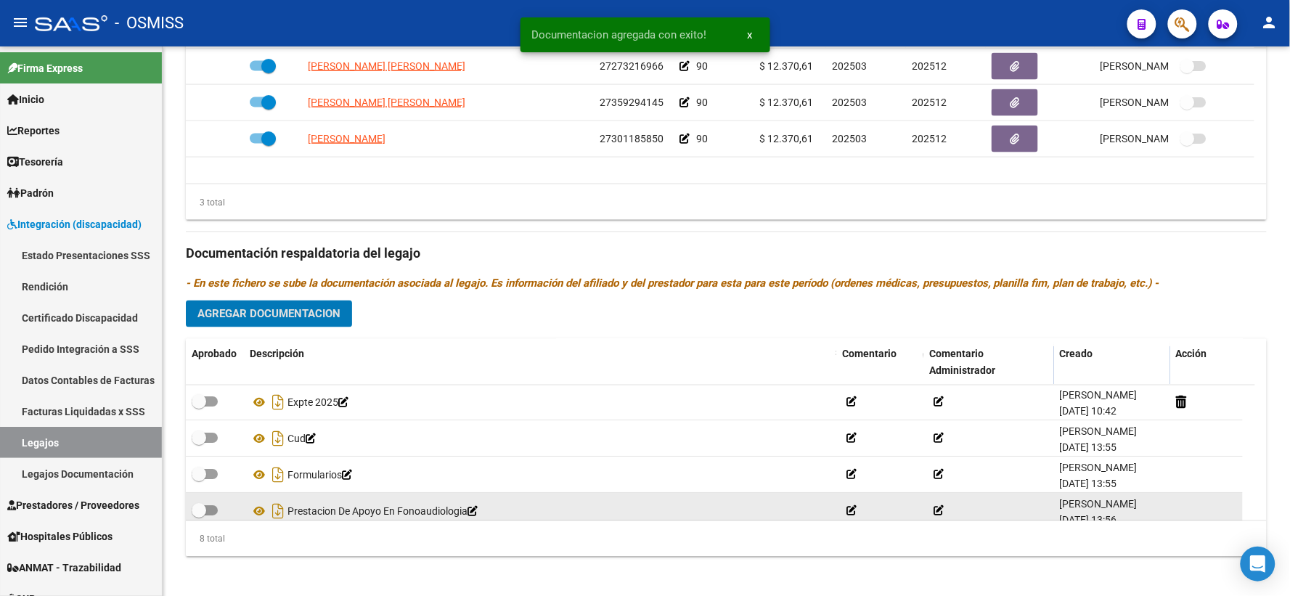
scroll to position [0, 0]
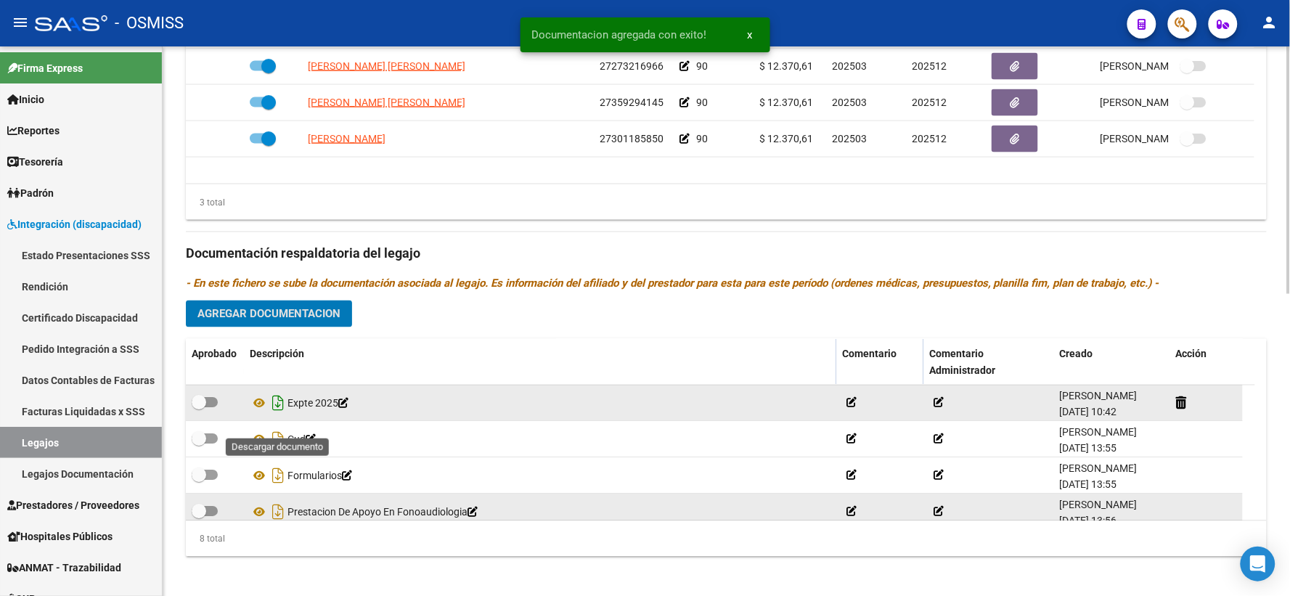
click at [279, 415] on icon "Descargar documento" at bounding box center [278, 403] width 19 height 23
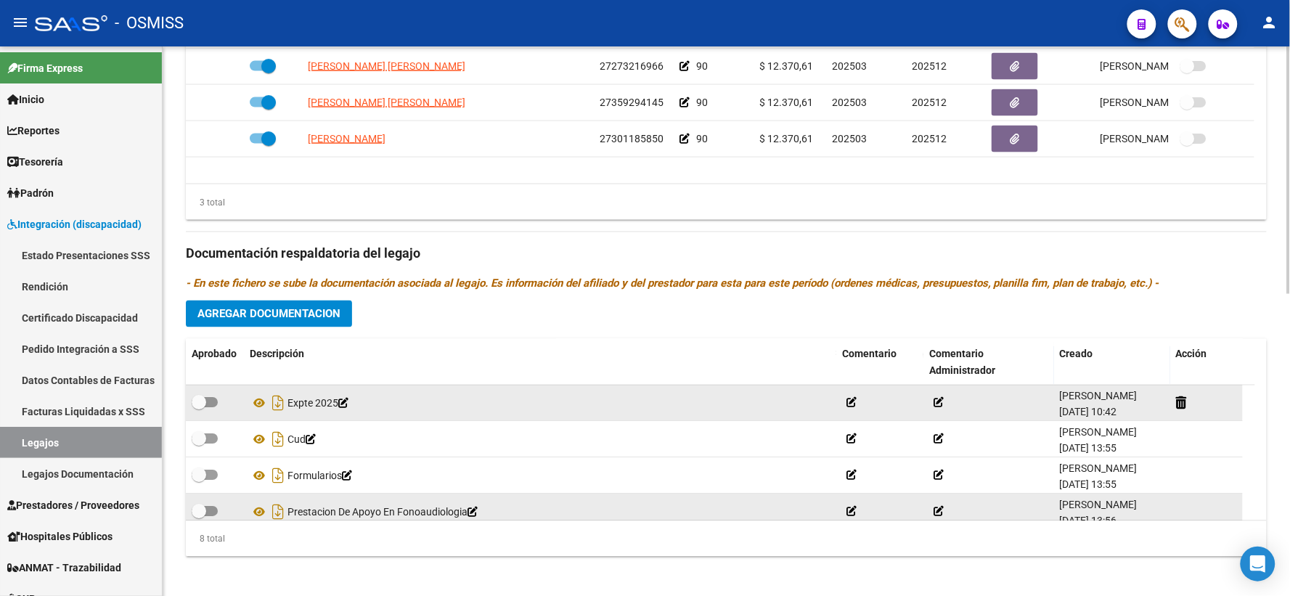
click at [1239, 286] on div "Prestadores asociados al legajo Agregar Prestador Aprobado Prestador CUIT Comen…" at bounding box center [726, 244] width 1081 height 648
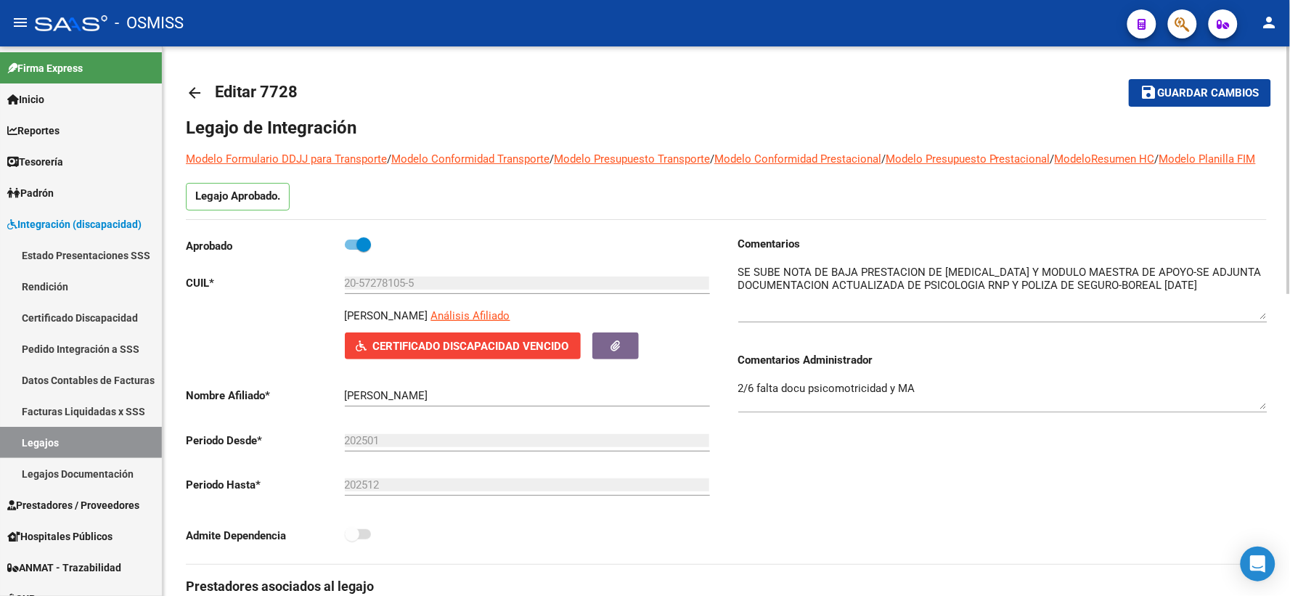
click at [1207, 89] on span "Guardar cambios" at bounding box center [1209, 93] width 102 height 13
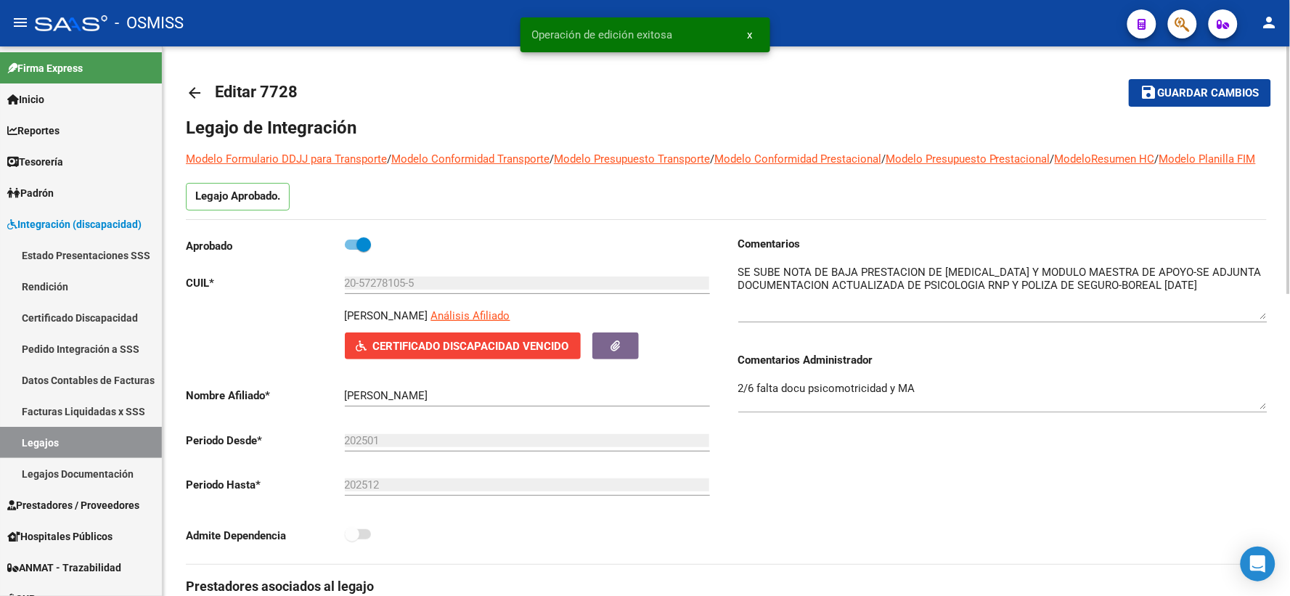
click at [194, 89] on mat-icon "arrow_back" at bounding box center [194, 92] width 17 height 17
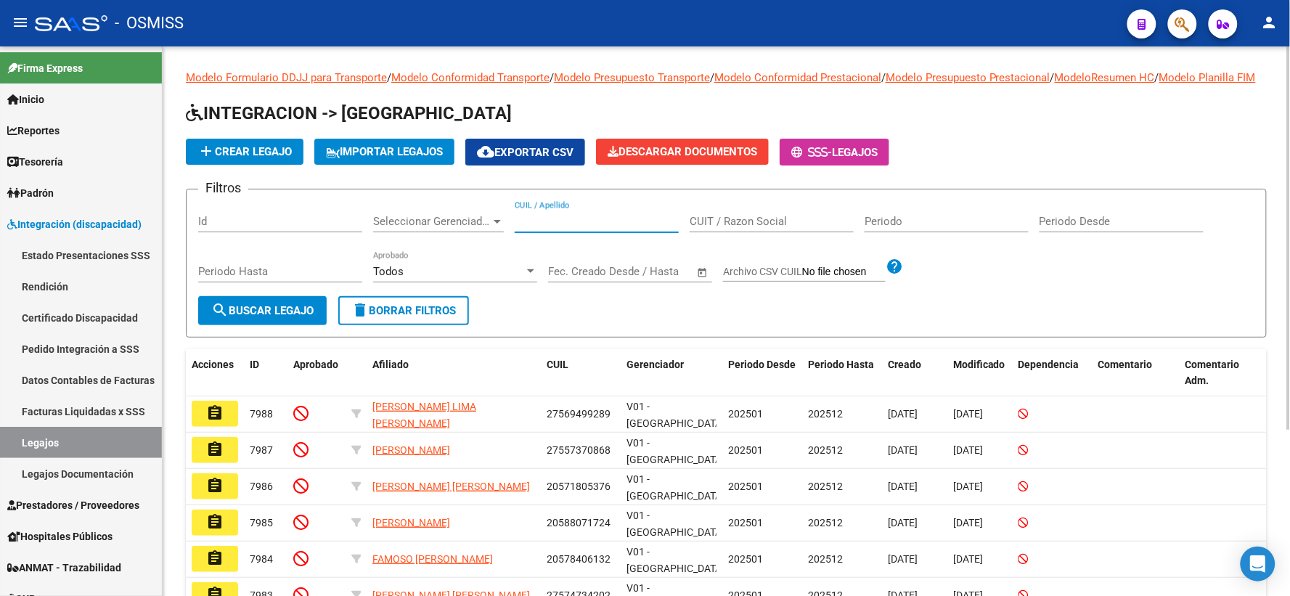
paste input "27548411381"
type input "27548411381"
click at [214, 319] on mat-icon "search" at bounding box center [219, 309] width 17 height 17
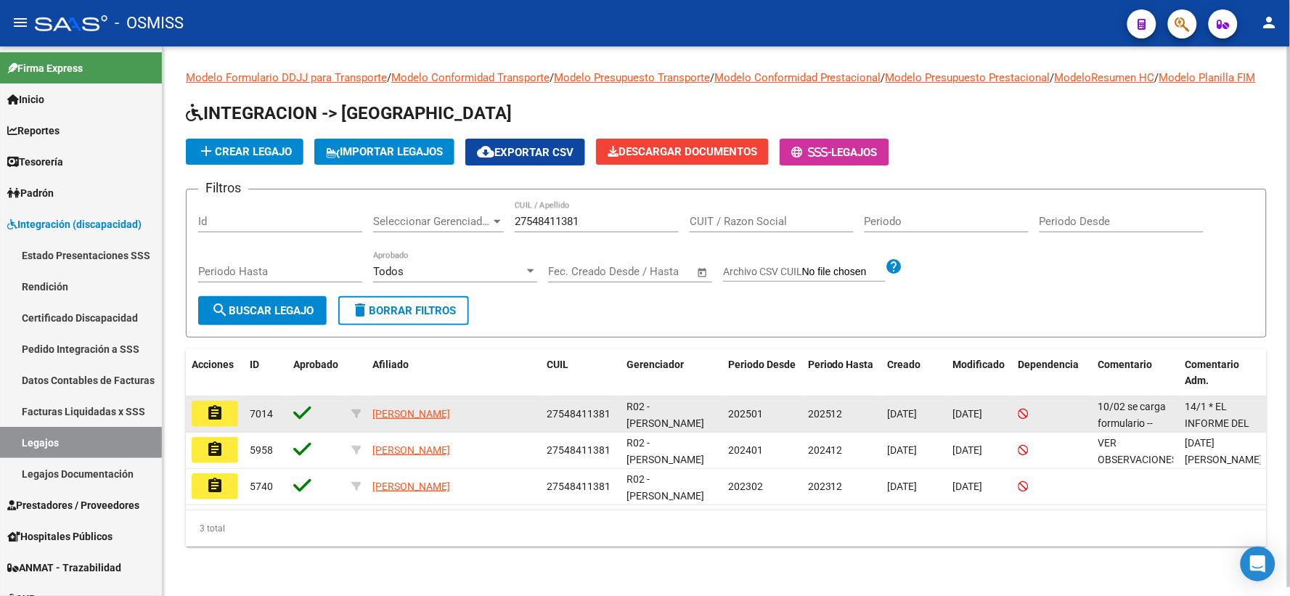
click at [215, 422] on mat-icon "assignment" at bounding box center [214, 412] width 17 height 17
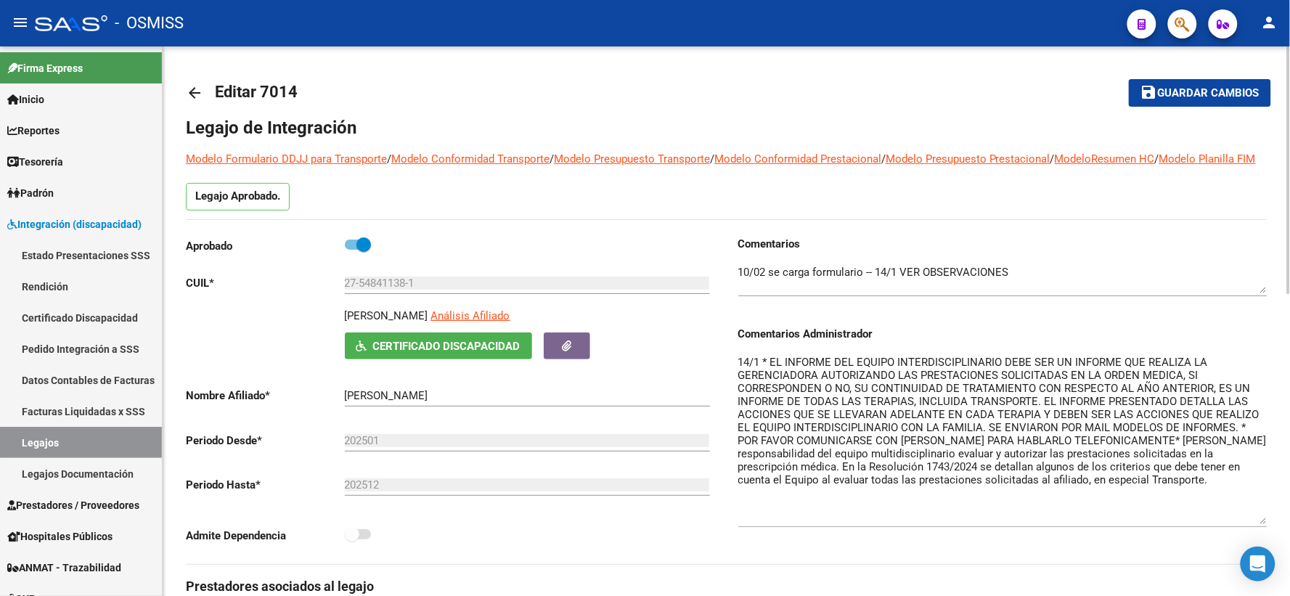
drag, startPoint x: 1264, startPoint y: 400, endPoint x: 1276, endPoint y: 539, distance: 139.9
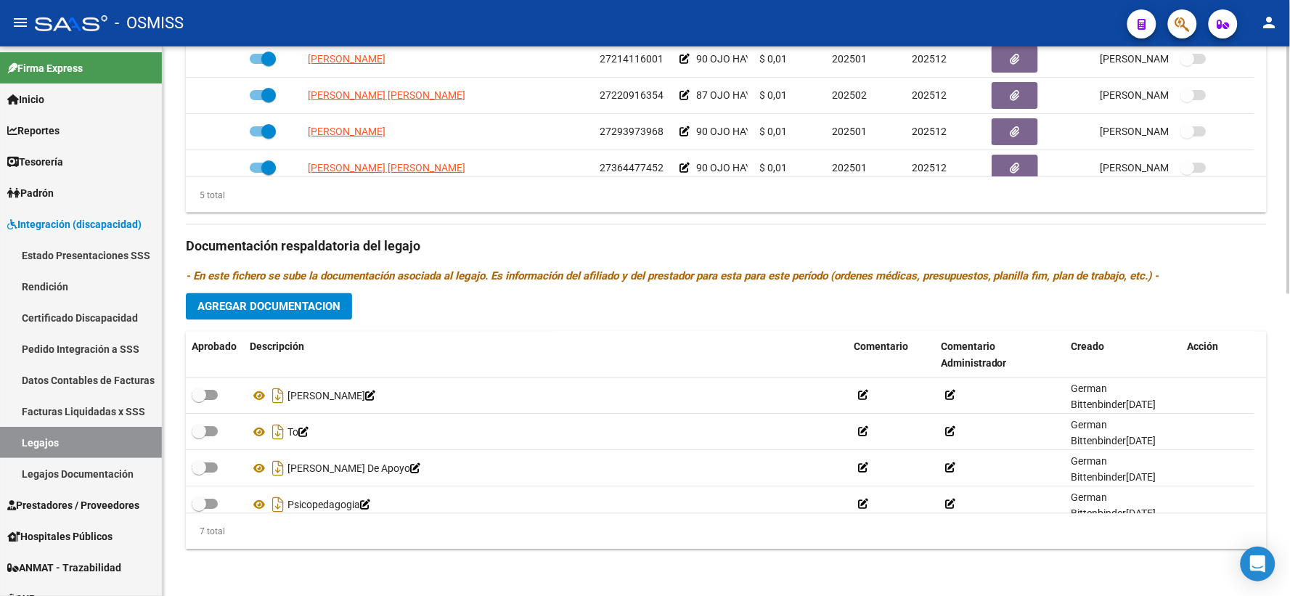
scroll to position [123, 0]
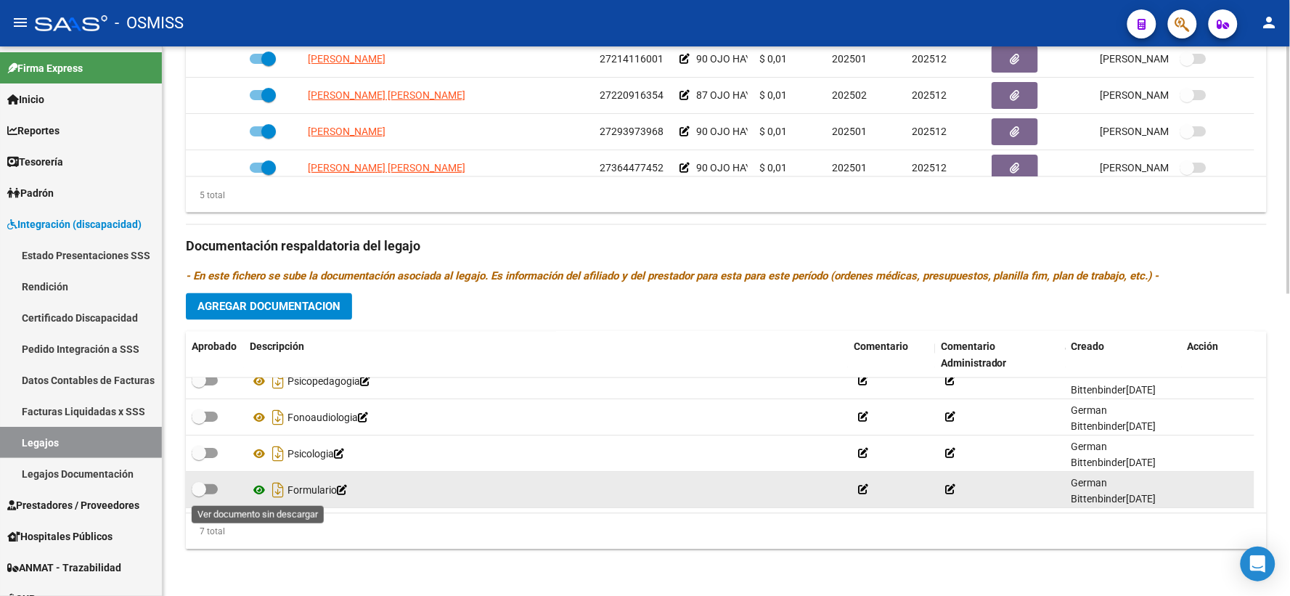
click at [256, 488] on icon at bounding box center [259, 490] width 19 height 17
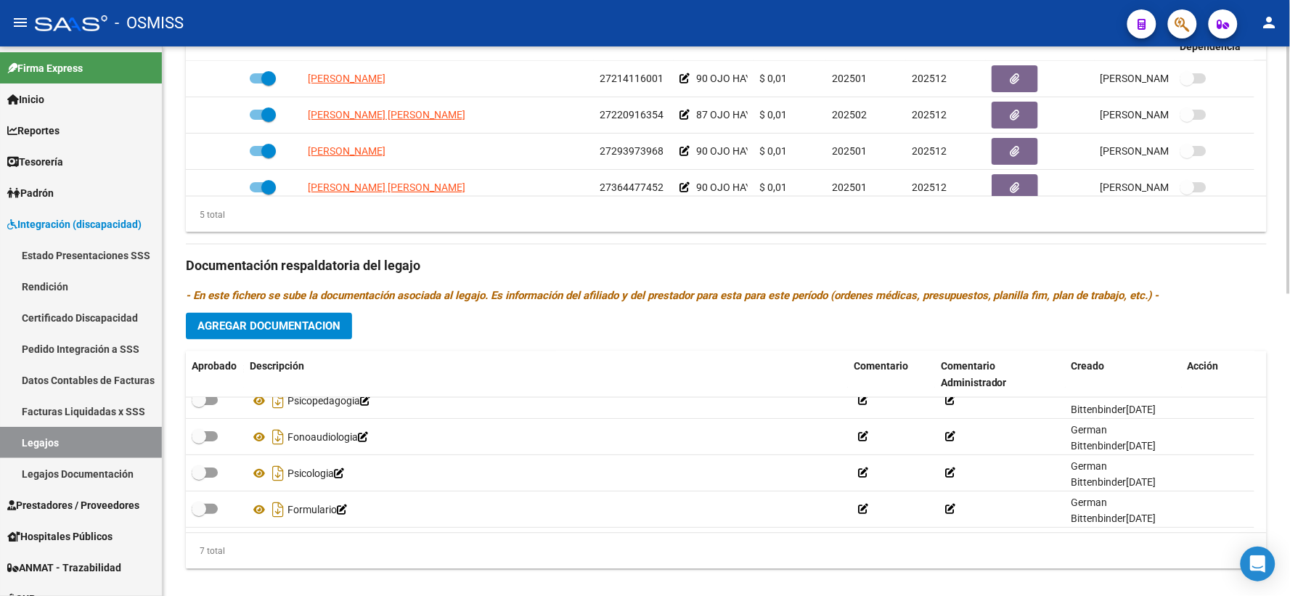
scroll to position [670, 0]
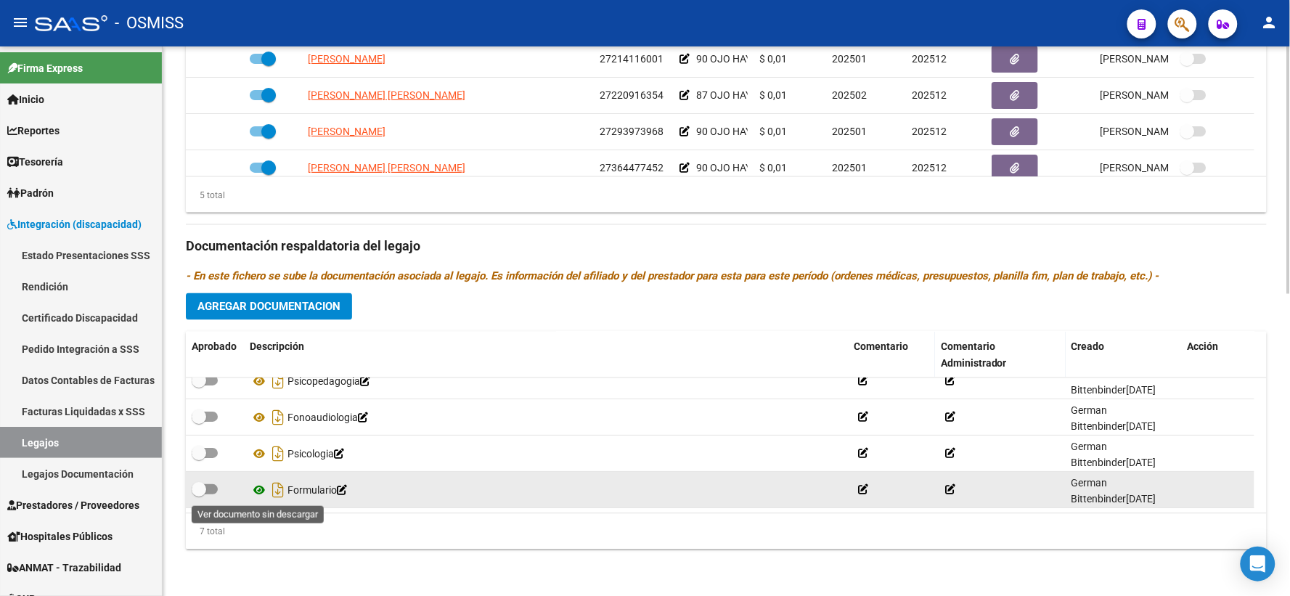
click at [259, 487] on icon at bounding box center [259, 490] width 19 height 17
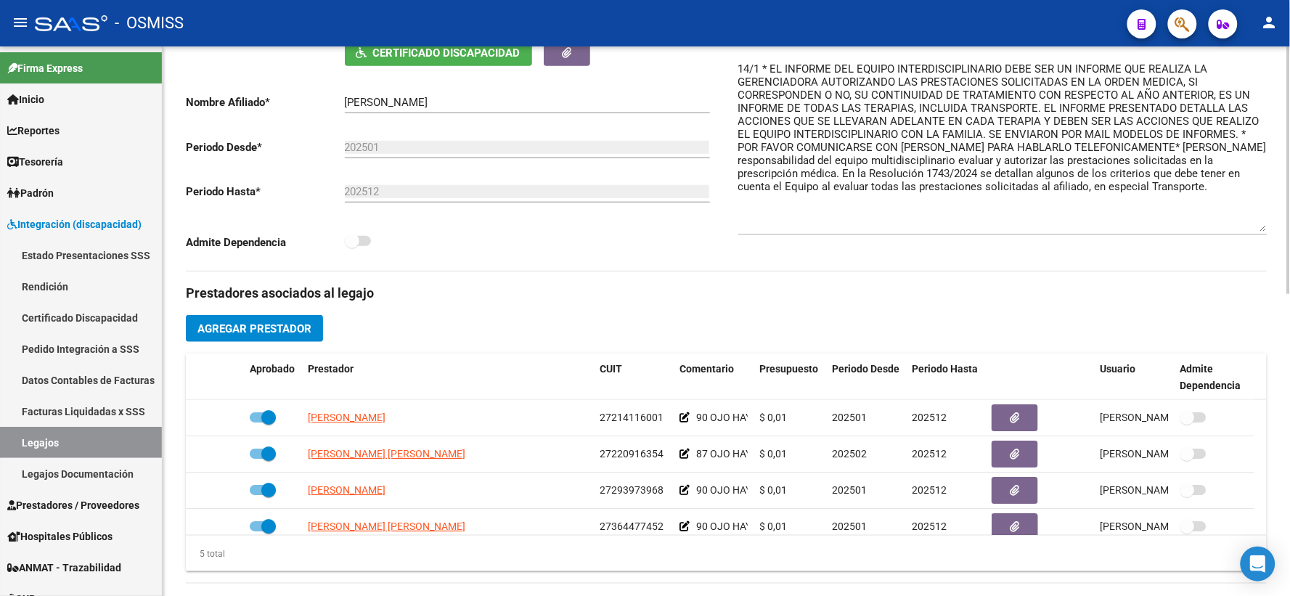
scroll to position [266, 0]
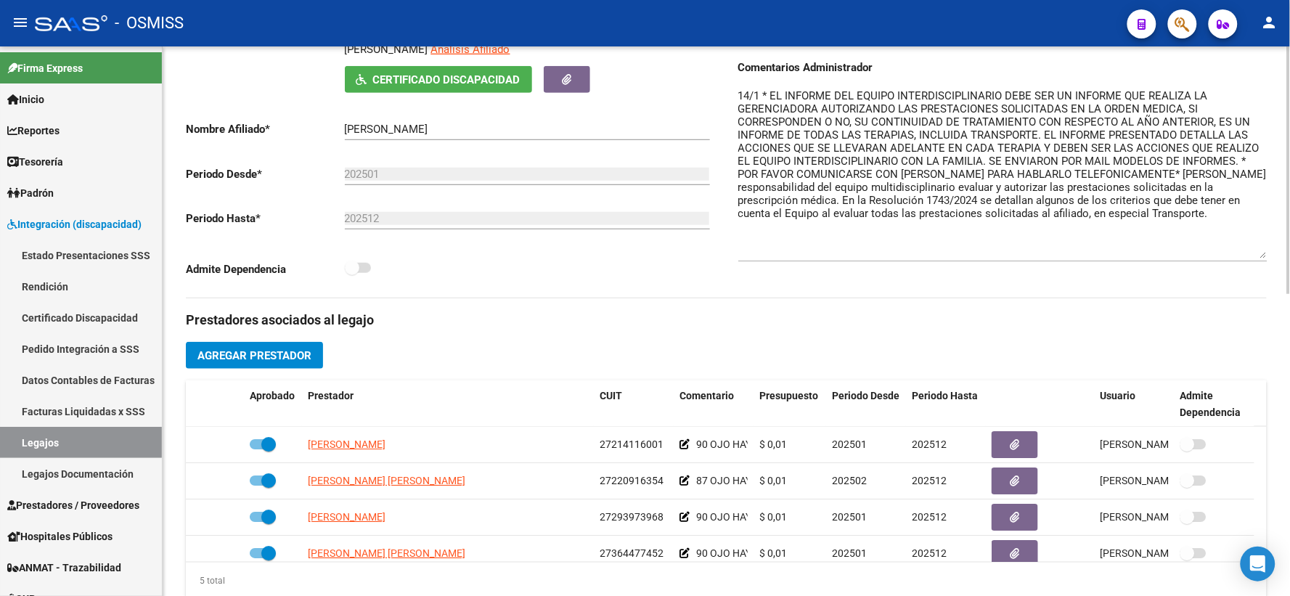
click at [395, 136] on input "[PERSON_NAME]" at bounding box center [527, 129] width 365 height 13
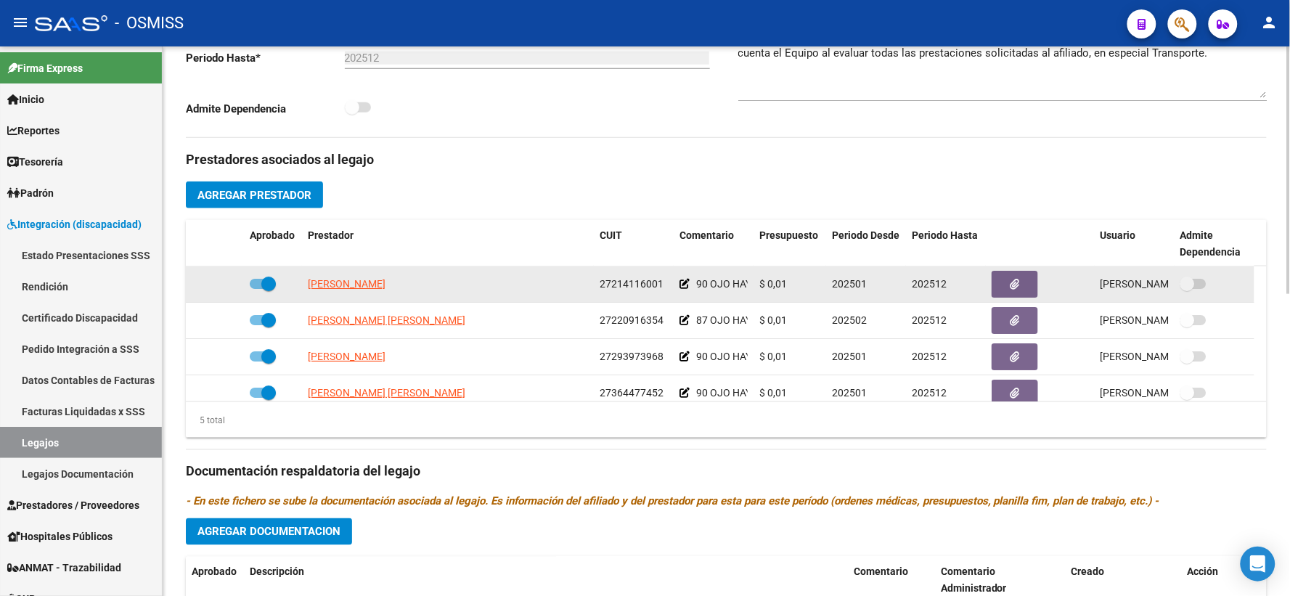
scroll to position [428, 0]
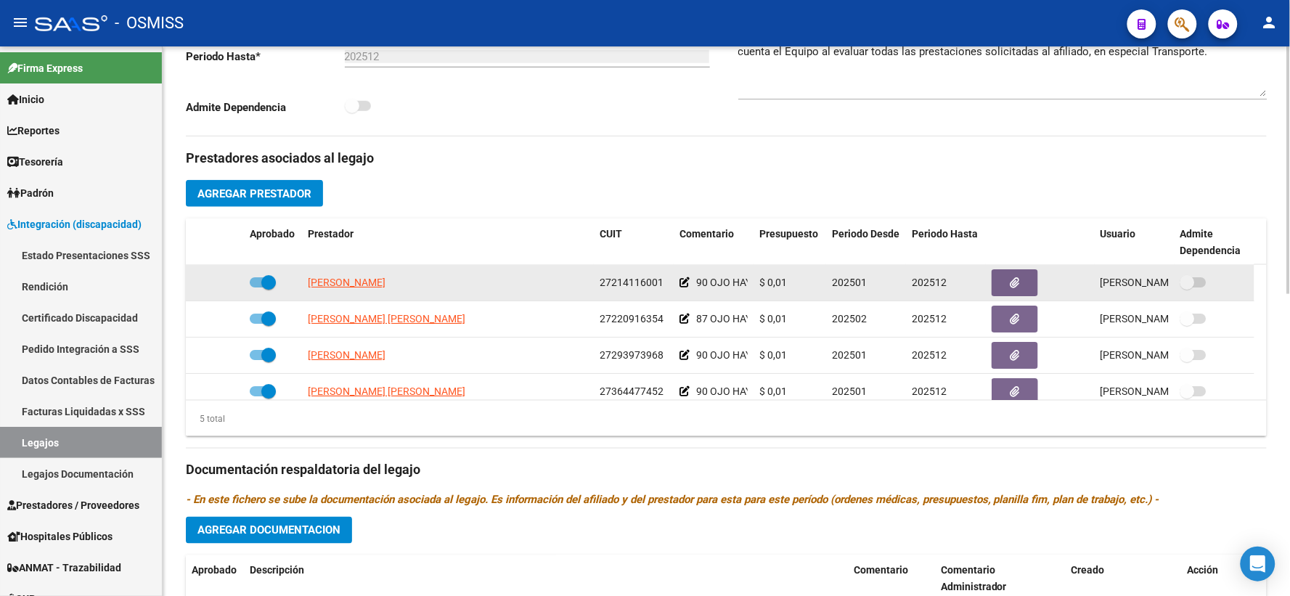
click at [684, 287] on icon at bounding box center [684, 282] width 10 height 10
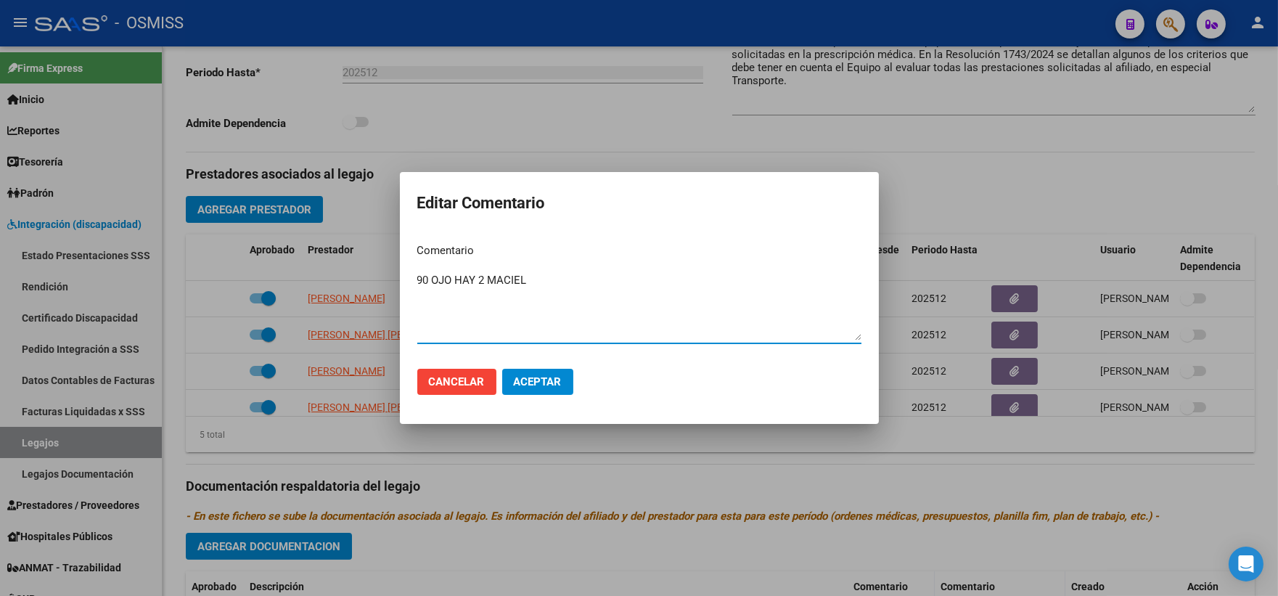
paste textarea "[PERSON_NAME]"
type textarea "90 OJO HAY 2 [PERSON_NAME] [PERSON_NAME]"
click at [552, 380] on span "Aceptar" at bounding box center [538, 381] width 48 height 13
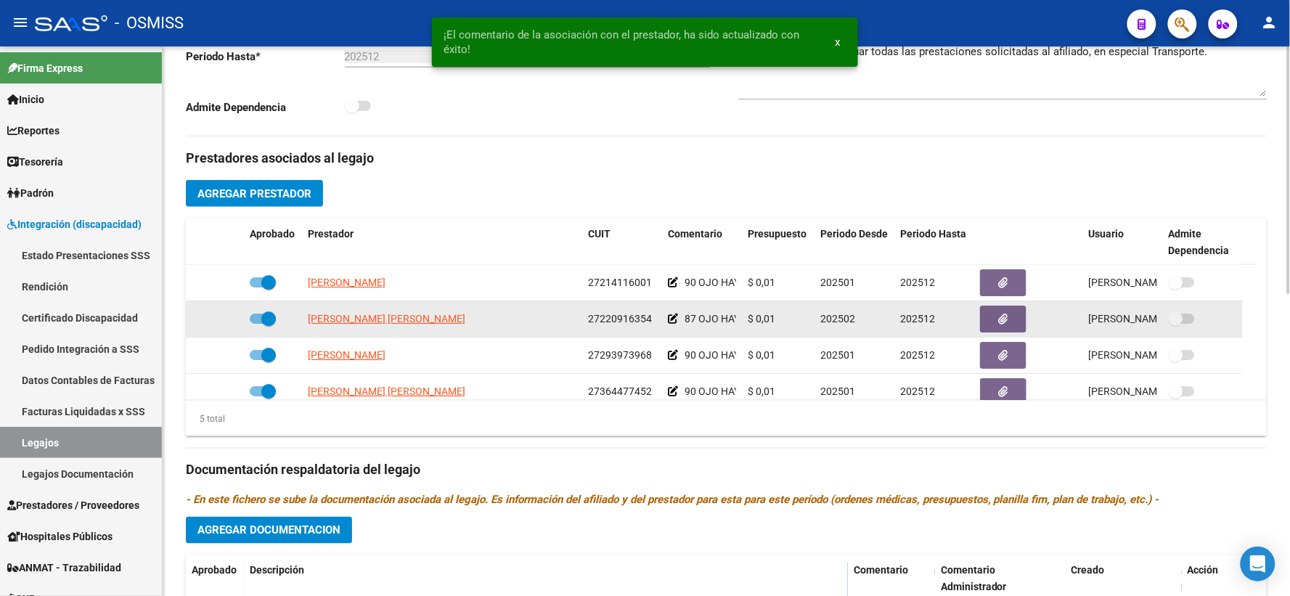
click at [673, 324] on icon at bounding box center [673, 319] width 10 height 10
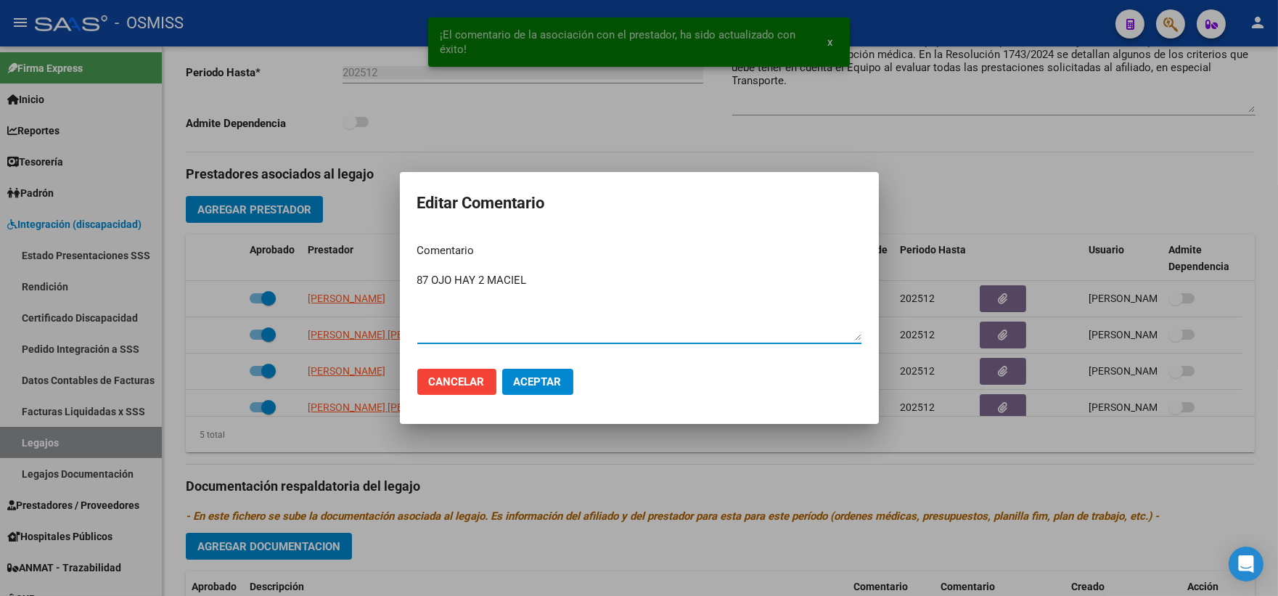
paste textarea "[PERSON_NAME]"
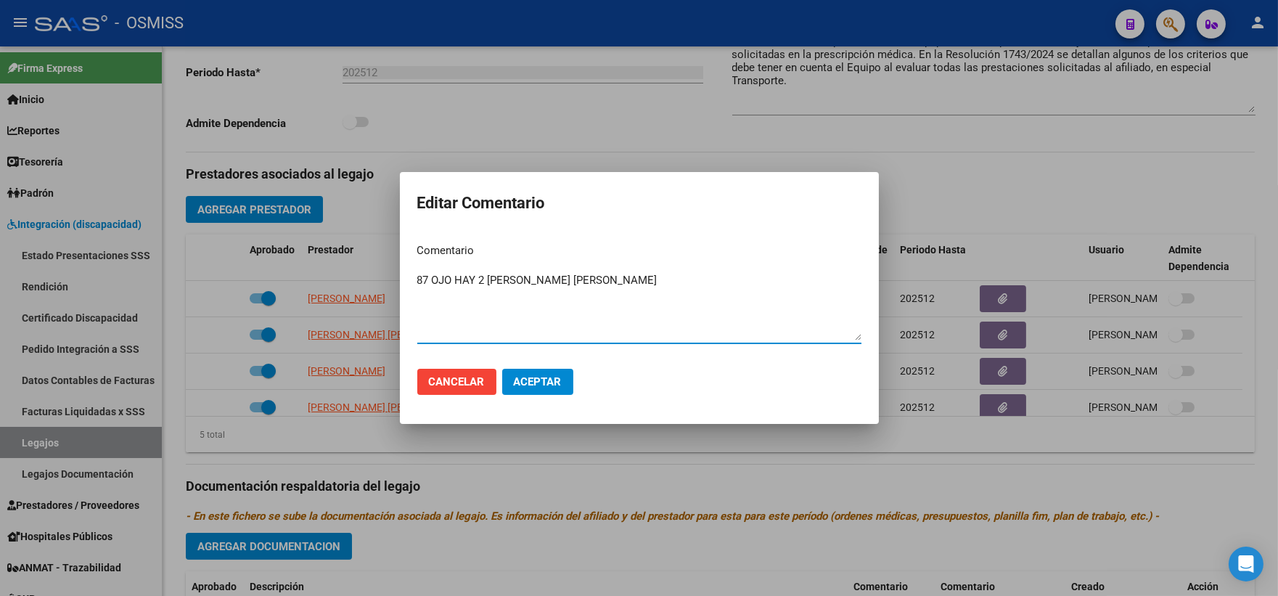
type textarea "87 OJO HAY 2 [PERSON_NAME] [PERSON_NAME]"
click at [549, 372] on button "Aceptar" at bounding box center [537, 382] width 71 height 26
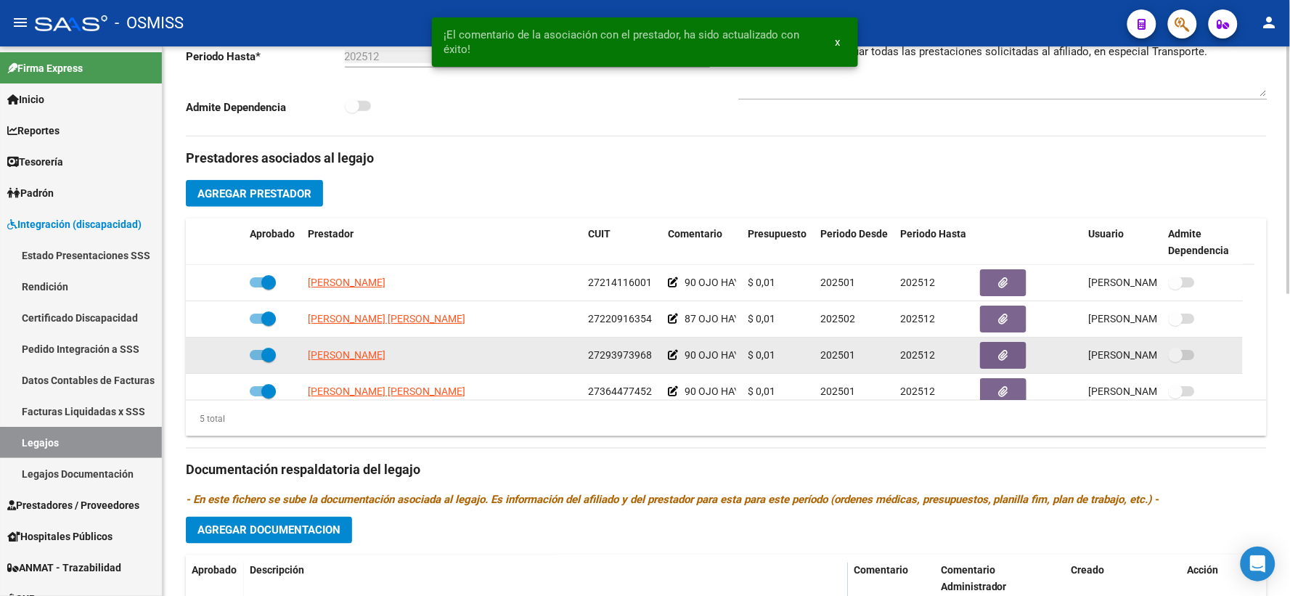
click at [672, 360] on icon at bounding box center [673, 355] width 10 height 10
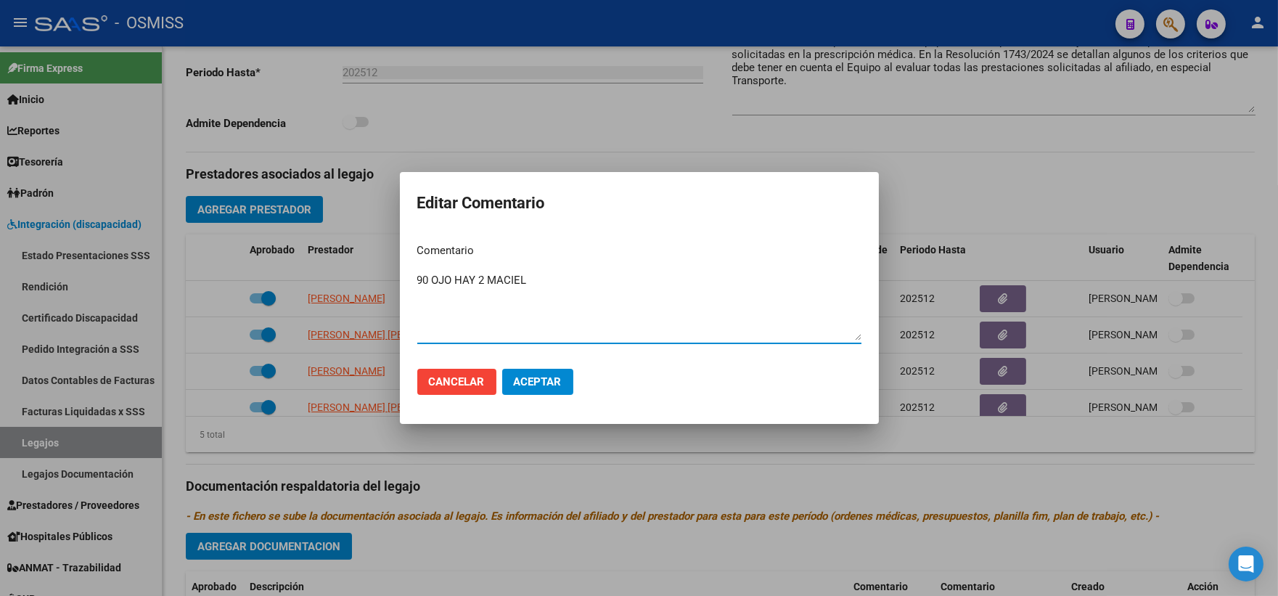
paste textarea "[PERSON_NAME]"
type textarea "90 OJO HAY 2 [PERSON_NAME] [PERSON_NAME]"
click at [535, 375] on span "Aceptar" at bounding box center [538, 381] width 48 height 13
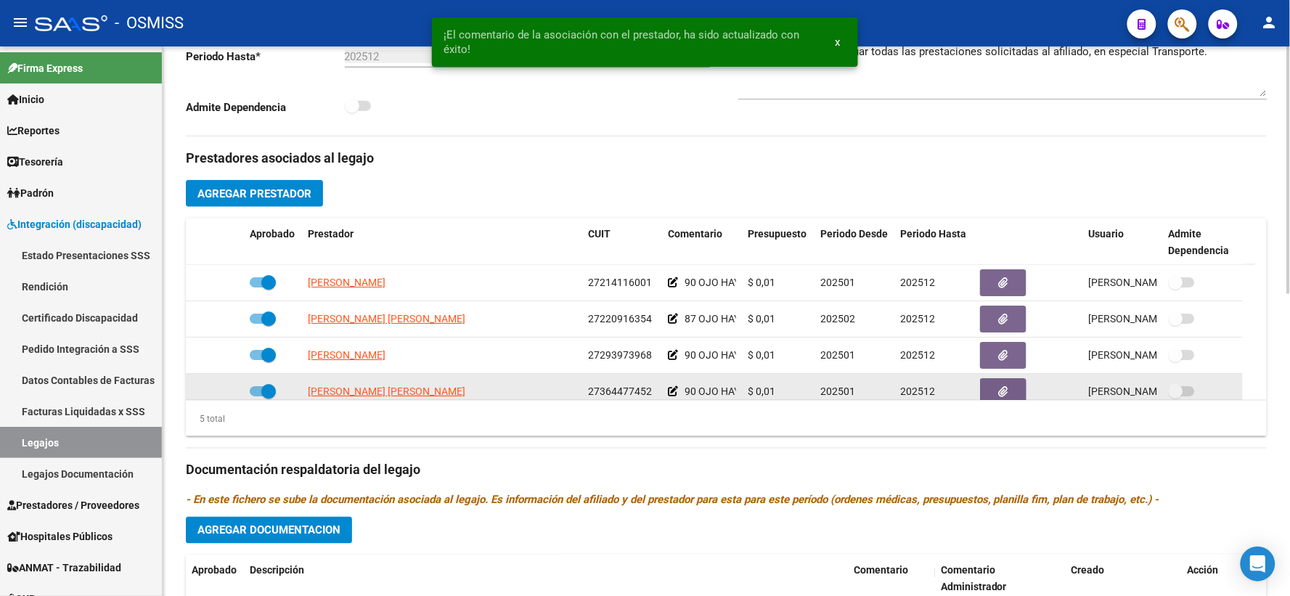
click at [675, 396] on icon at bounding box center [673, 391] width 10 height 10
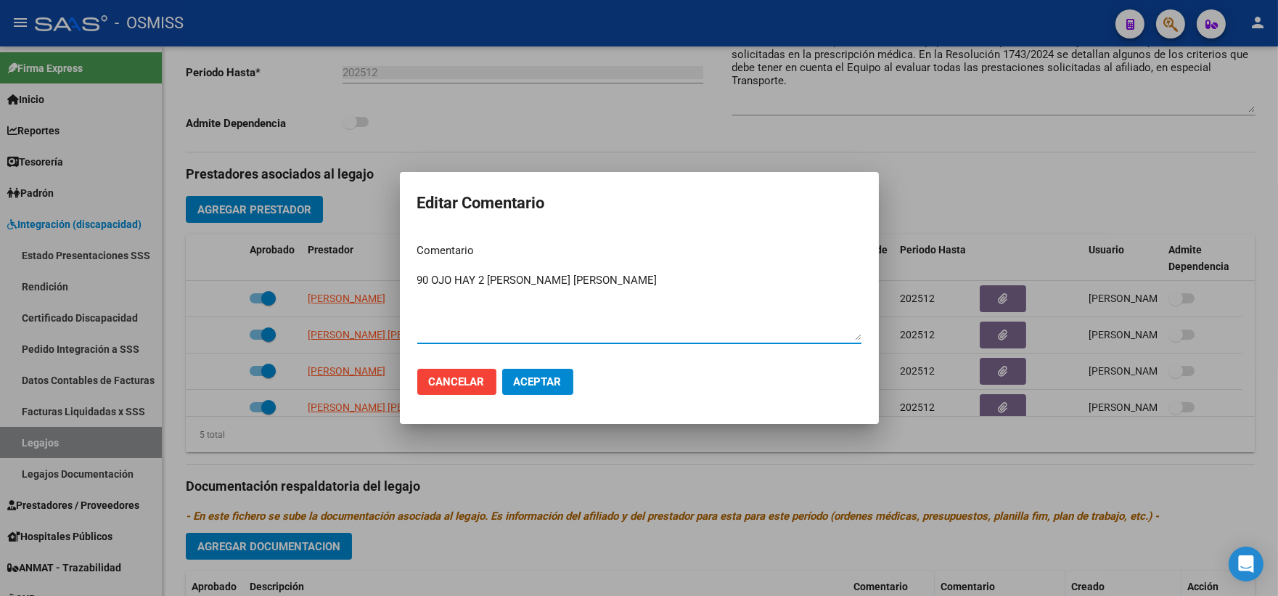
type textarea "90 OJO HAY 2 [PERSON_NAME] [PERSON_NAME]"
click at [547, 385] on span "Aceptar" at bounding box center [538, 381] width 48 height 13
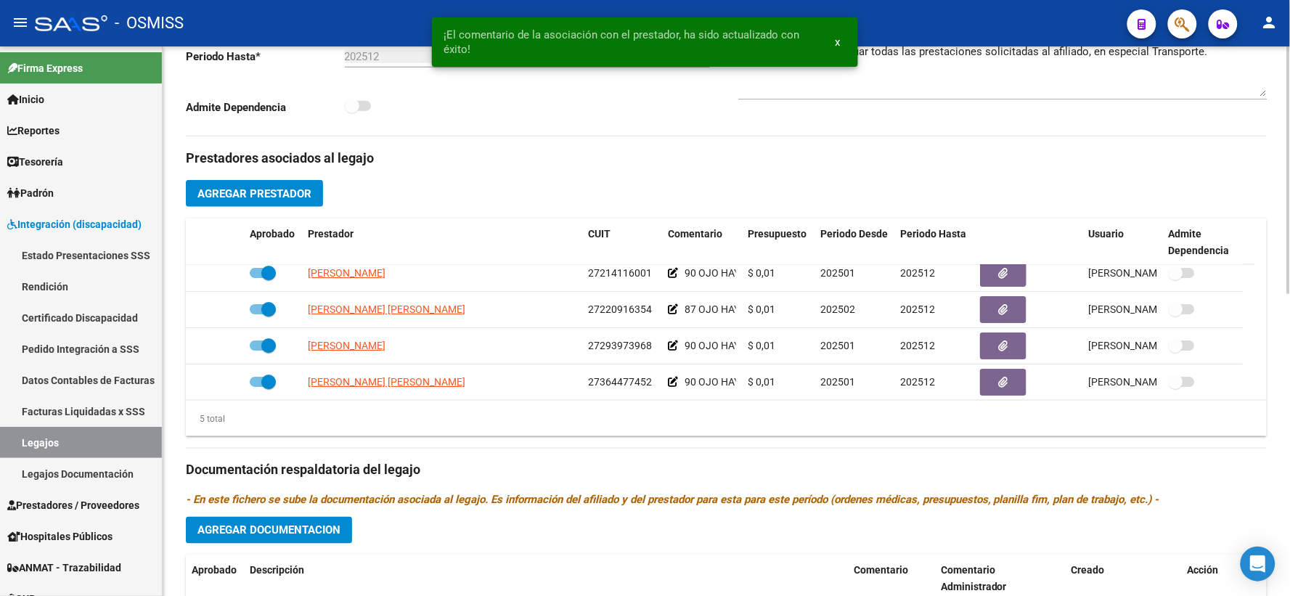
scroll to position [51, 0]
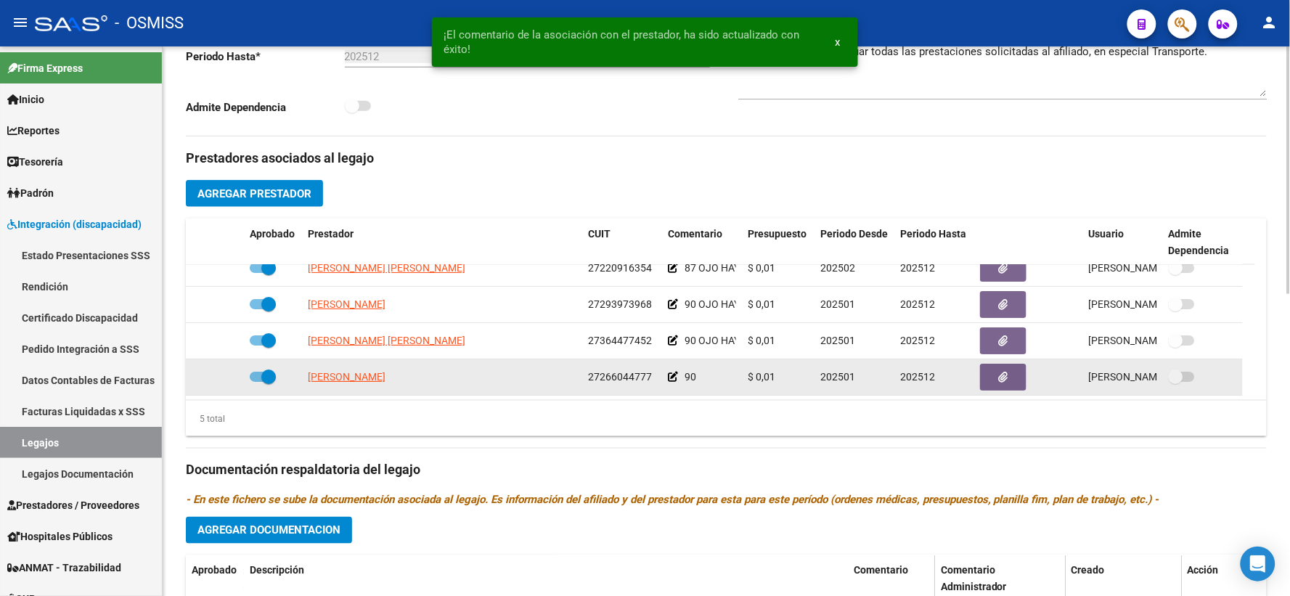
click at [671, 382] on icon at bounding box center [673, 377] width 10 height 10
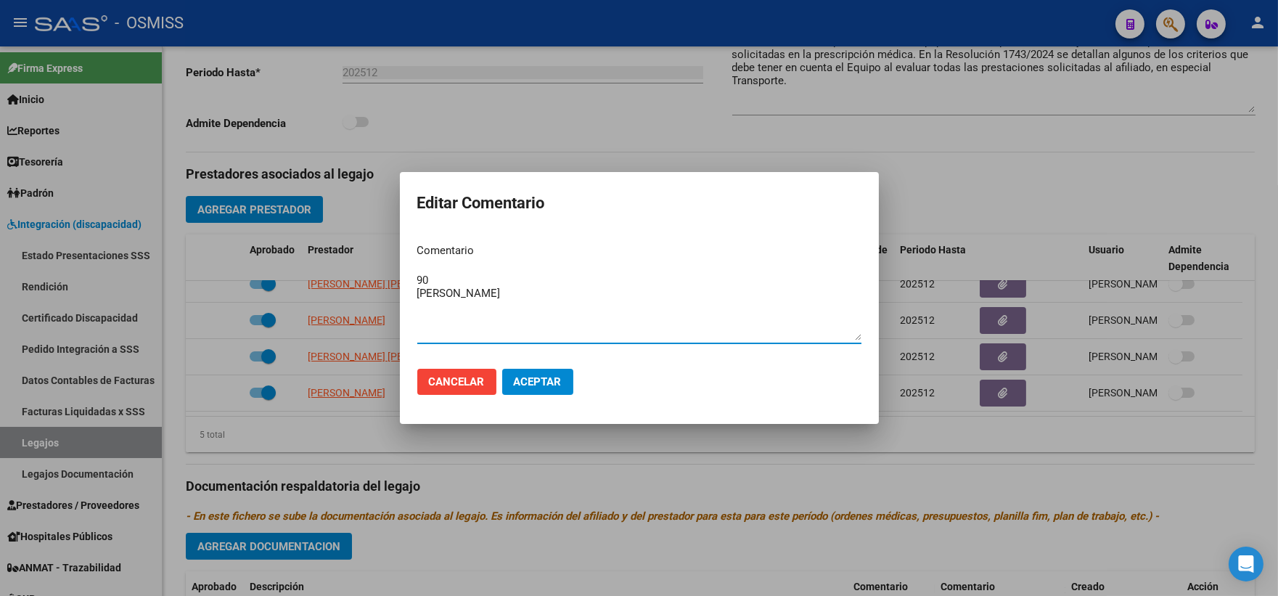
type textarea "90 [PERSON_NAME]"
click at [528, 375] on span "Aceptar" at bounding box center [538, 381] width 48 height 13
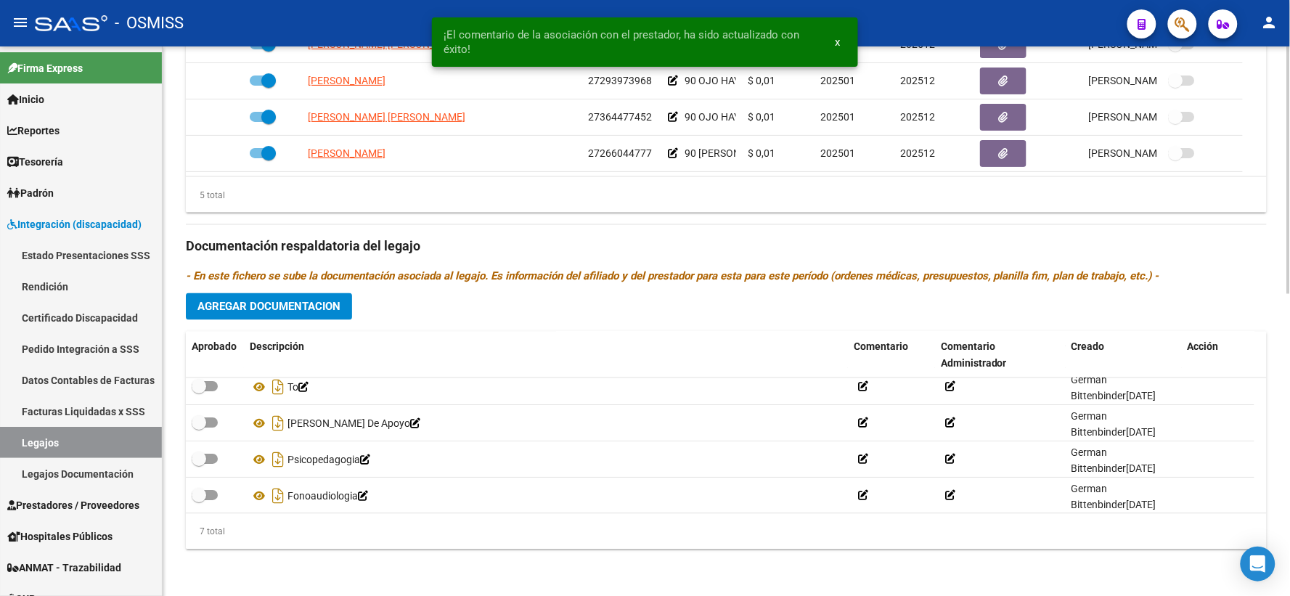
scroll to position [0, 0]
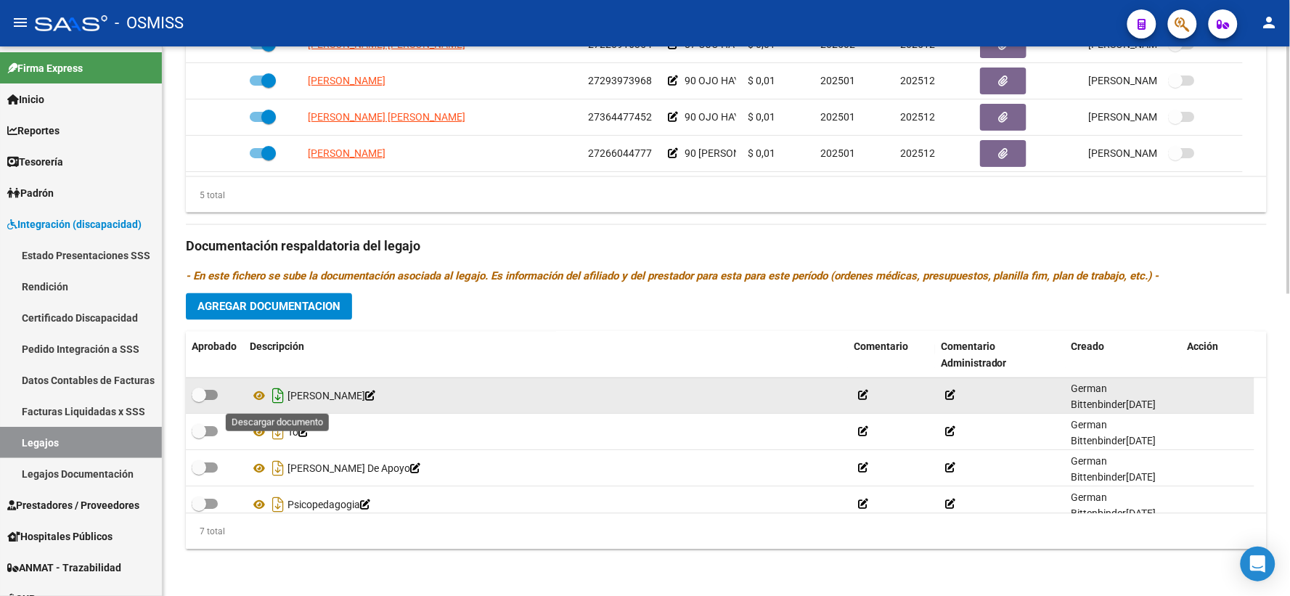
click at [278, 395] on icon "Descargar documento" at bounding box center [278, 396] width 19 height 23
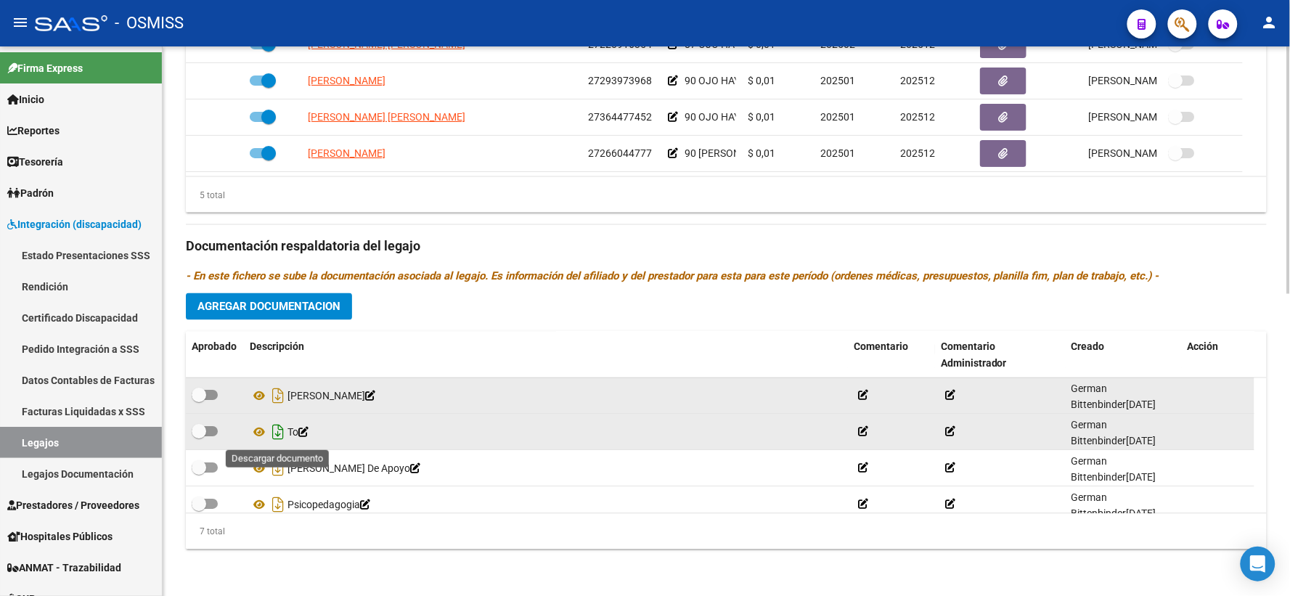
click at [278, 428] on icon "Descargar documento" at bounding box center [278, 432] width 19 height 23
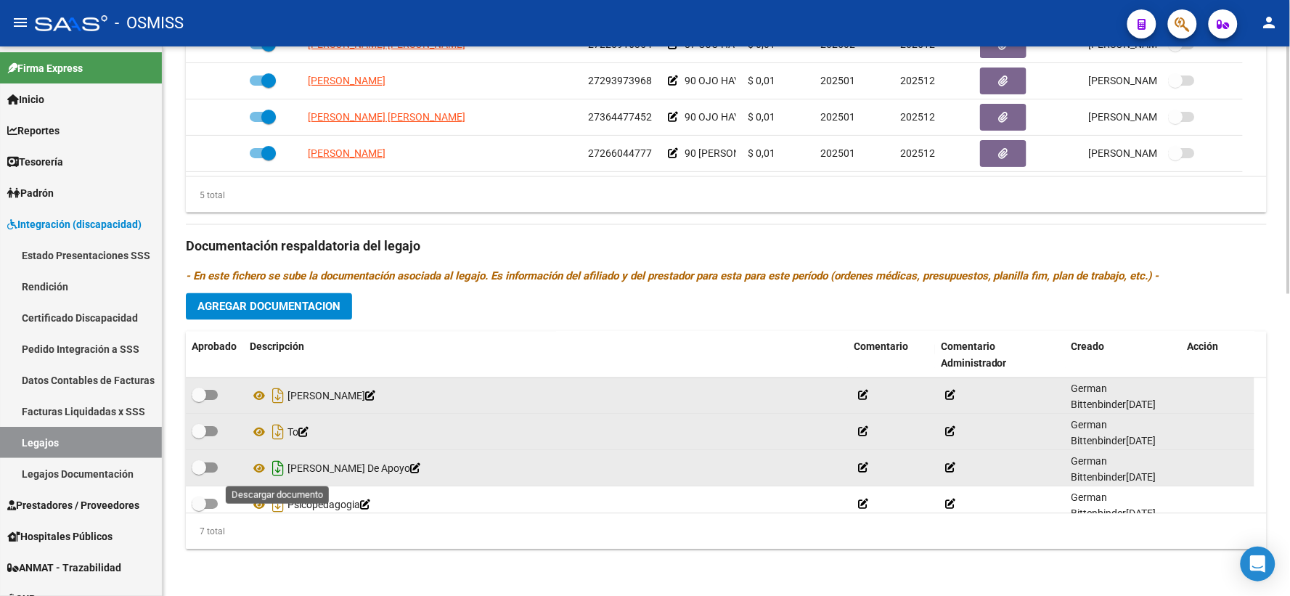
drag, startPoint x: 278, startPoint y: 467, endPoint x: 279, endPoint y: 499, distance: 31.2
click at [278, 467] on icon "Descargar documento" at bounding box center [278, 468] width 19 height 23
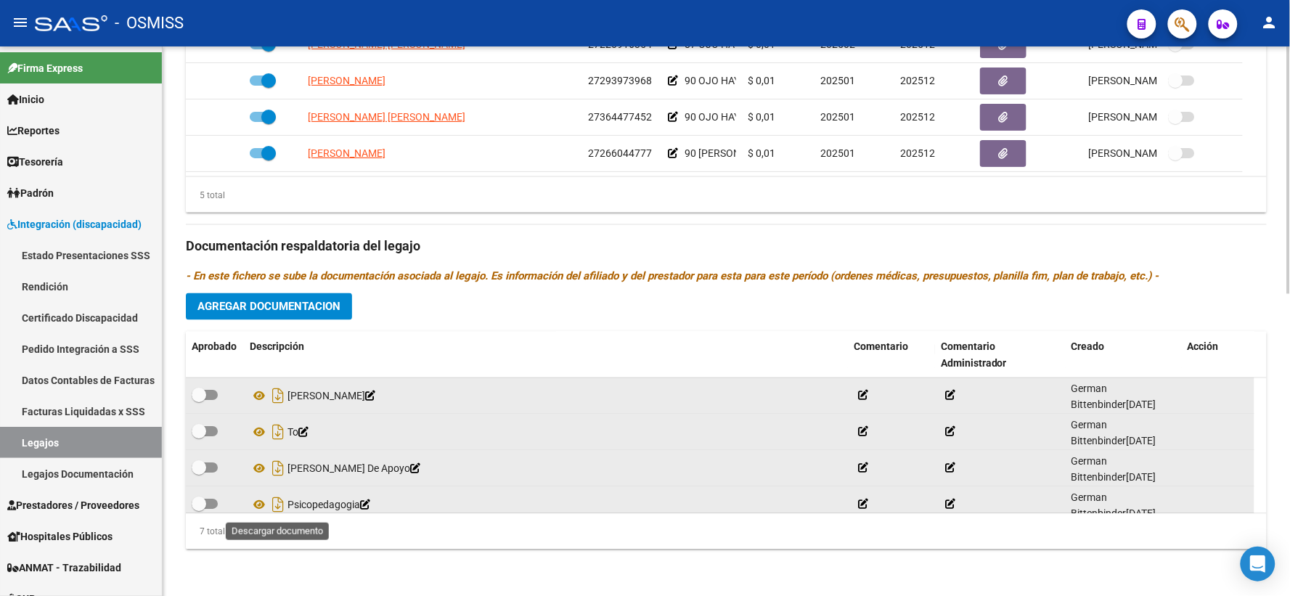
drag, startPoint x: 277, startPoint y: 502, endPoint x: 285, endPoint y: 499, distance: 8.8
click at [277, 502] on icon "Descargar documento" at bounding box center [278, 505] width 19 height 23
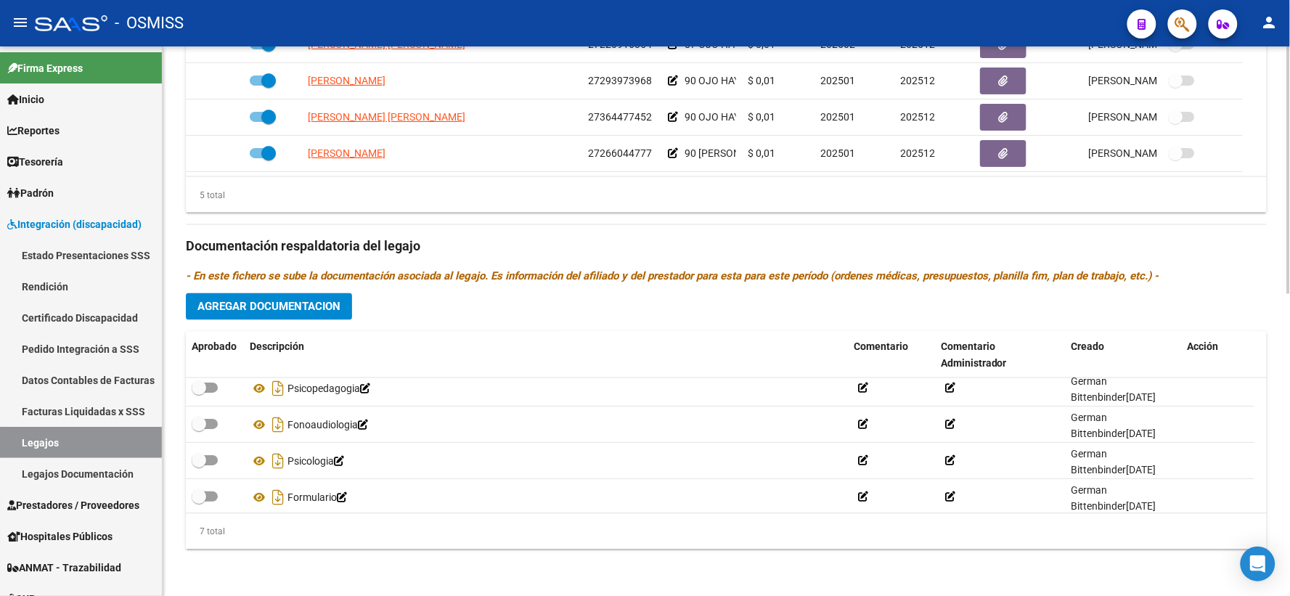
scroll to position [123, 0]
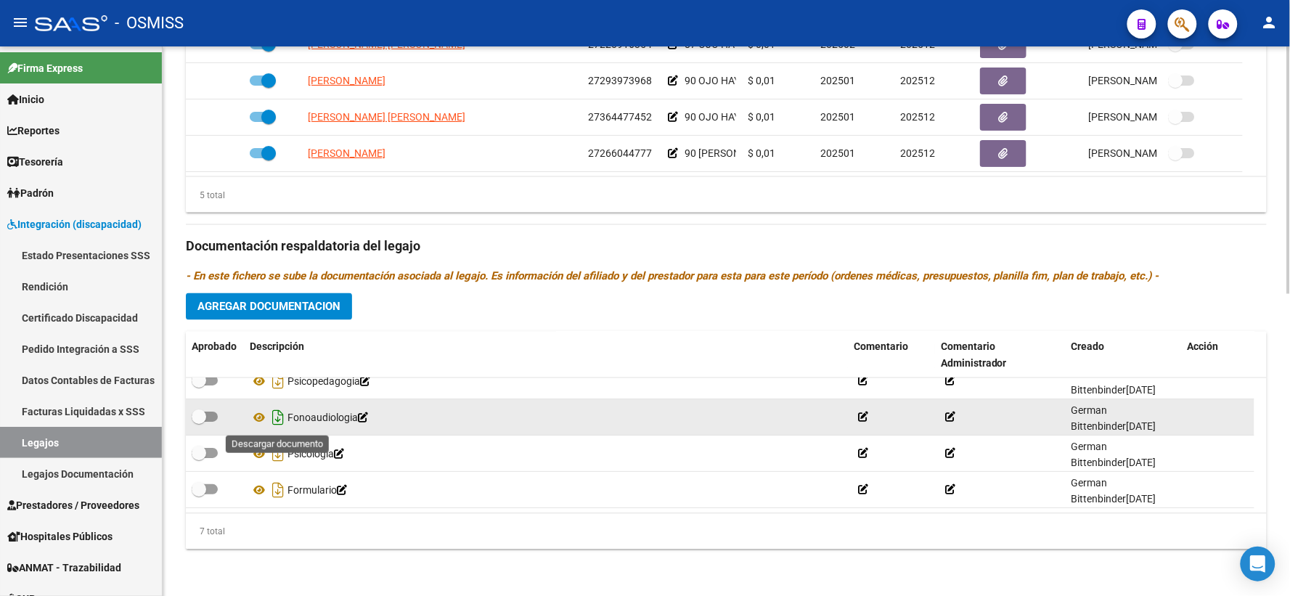
click at [280, 415] on icon "Descargar documento" at bounding box center [278, 417] width 19 height 23
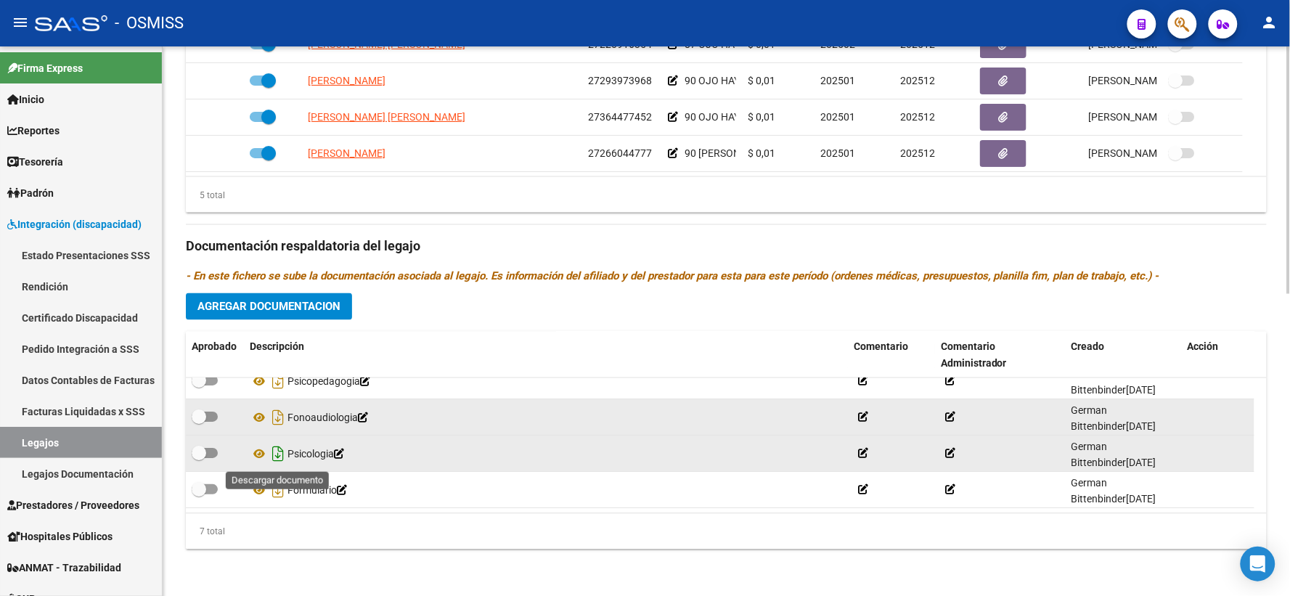
click at [278, 451] on icon "Descargar documento" at bounding box center [278, 454] width 19 height 23
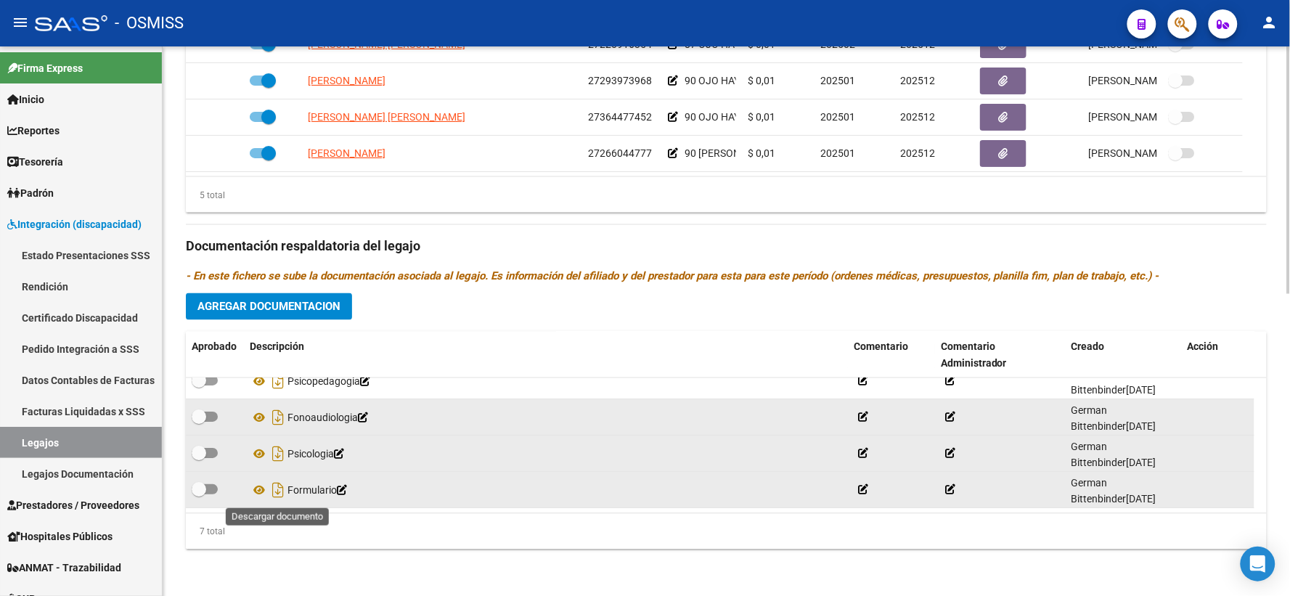
drag, startPoint x: 278, startPoint y: 488, endPoint x: 288, endPoint y: 488, distance: 10.2
click at [278, 488] on icon "Descargar documento" at bounding box center [278, 490] width 19 height 23
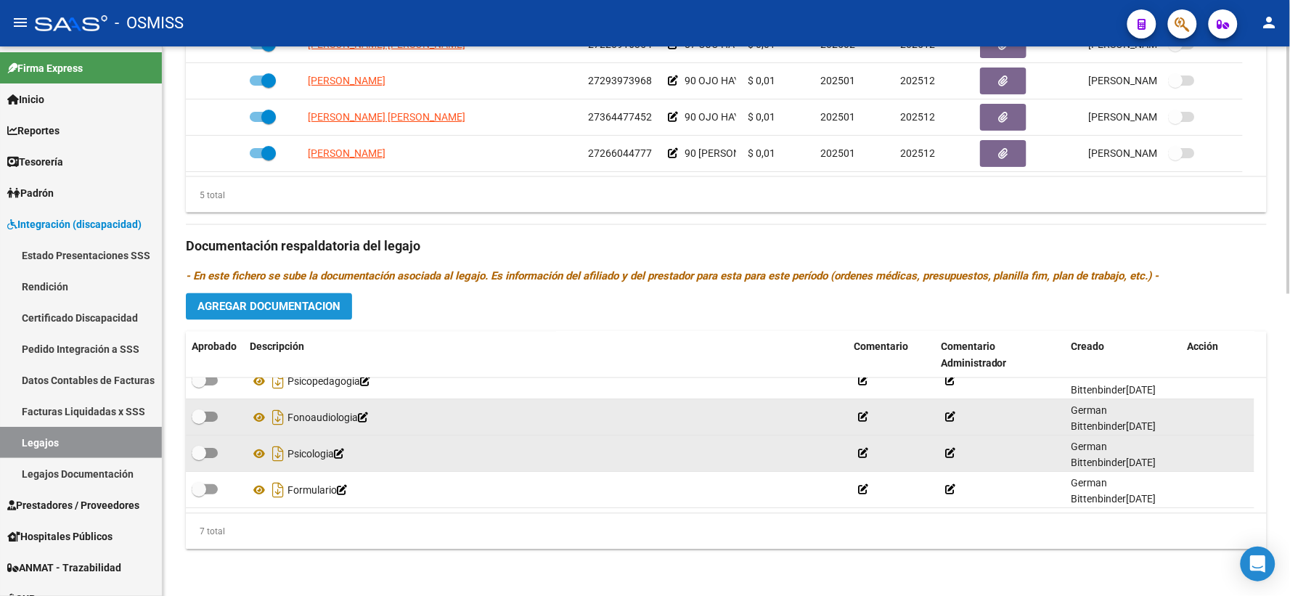
click at [288, 308] on span "Agregar Documentacion" at bounding box center [268, 306] width 143 height 13
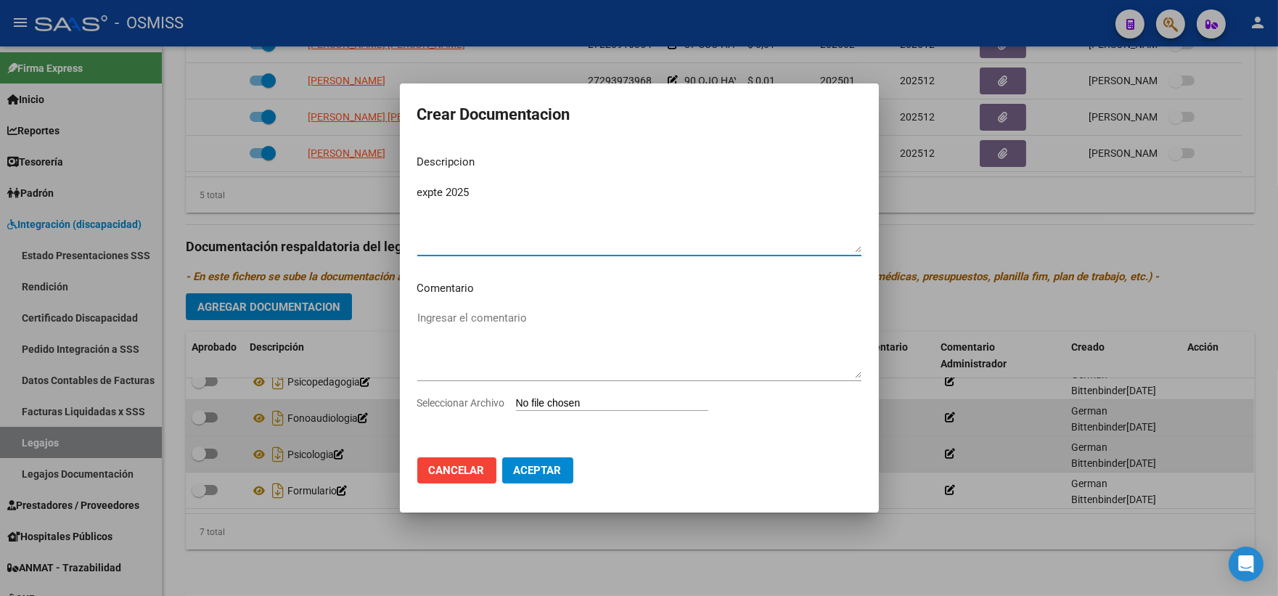
type textarea "expte 2025"
type input "C:\fakepath\ilovepdf_merged_compressed - 2025-09-18T104552.906.pdf"
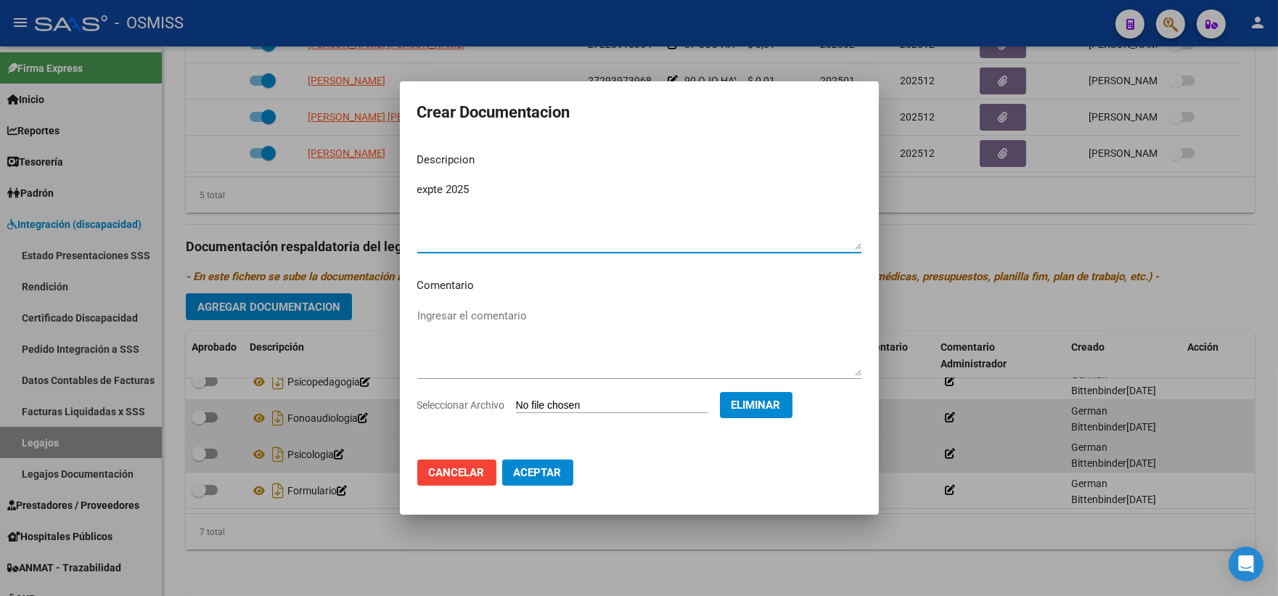
click at [543, 469] on span "Aceptar" at bounding box center [538, 472] width 48 height 13
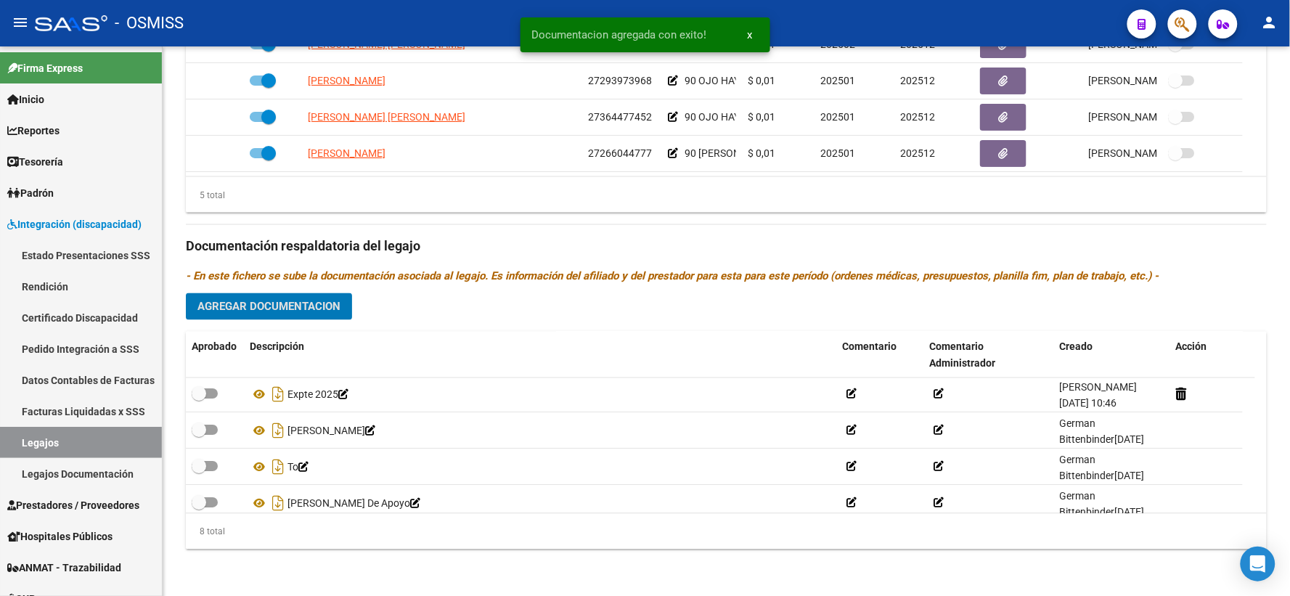
scroll to position [0, 0]
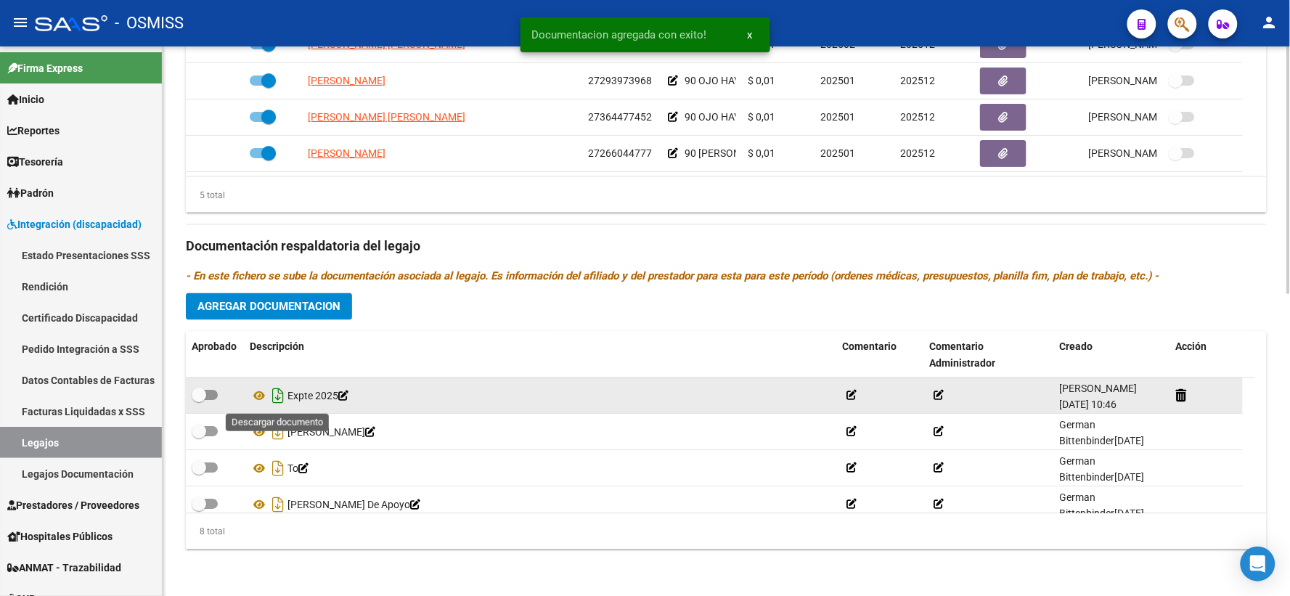
click at [277, 398] on icon "Descargar documento" at bounding box center [278, 396] width 19 height 23
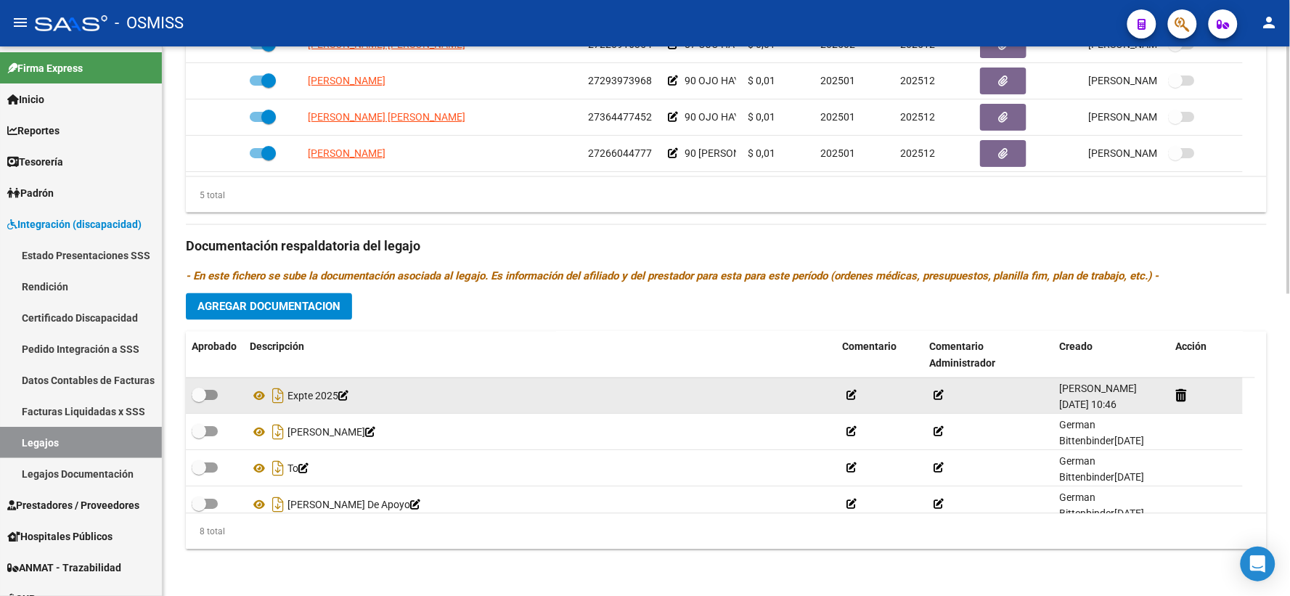
click at [1220, 282] on p "- En este fichero se sube la documentación asociada al legajo. Es información d…" at bounding box center [726, 277] width 1081 height 16
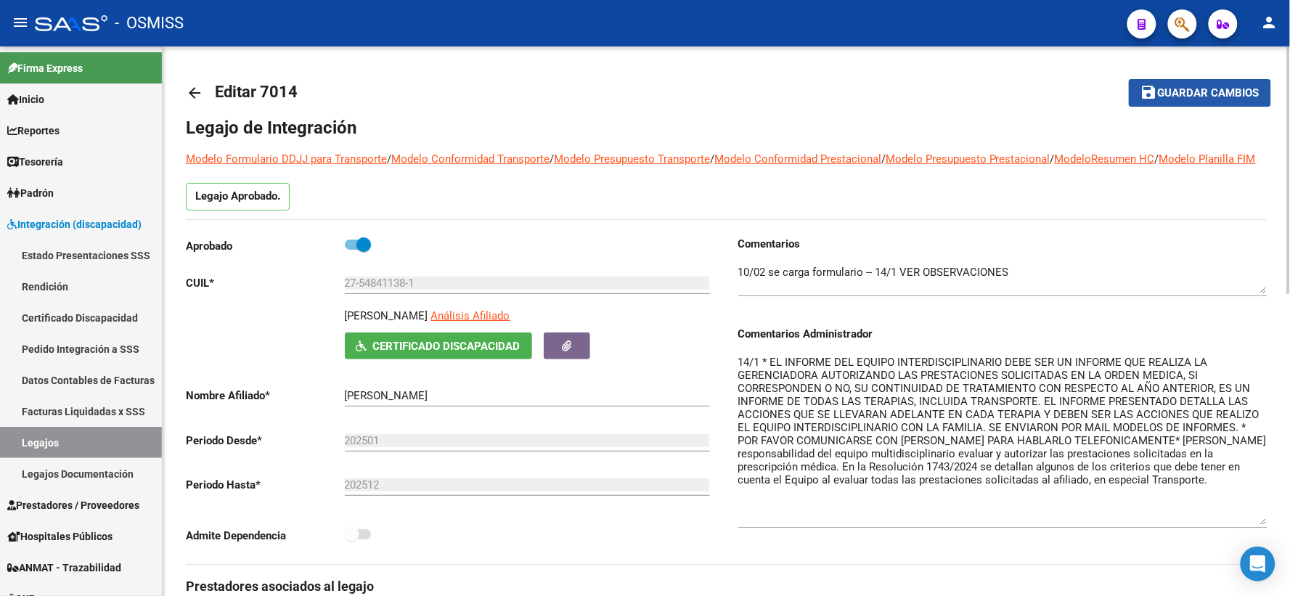
click at [1187, 93] on span "Guardar cambios" at bounding box center [1209, 93] width 102 height 13
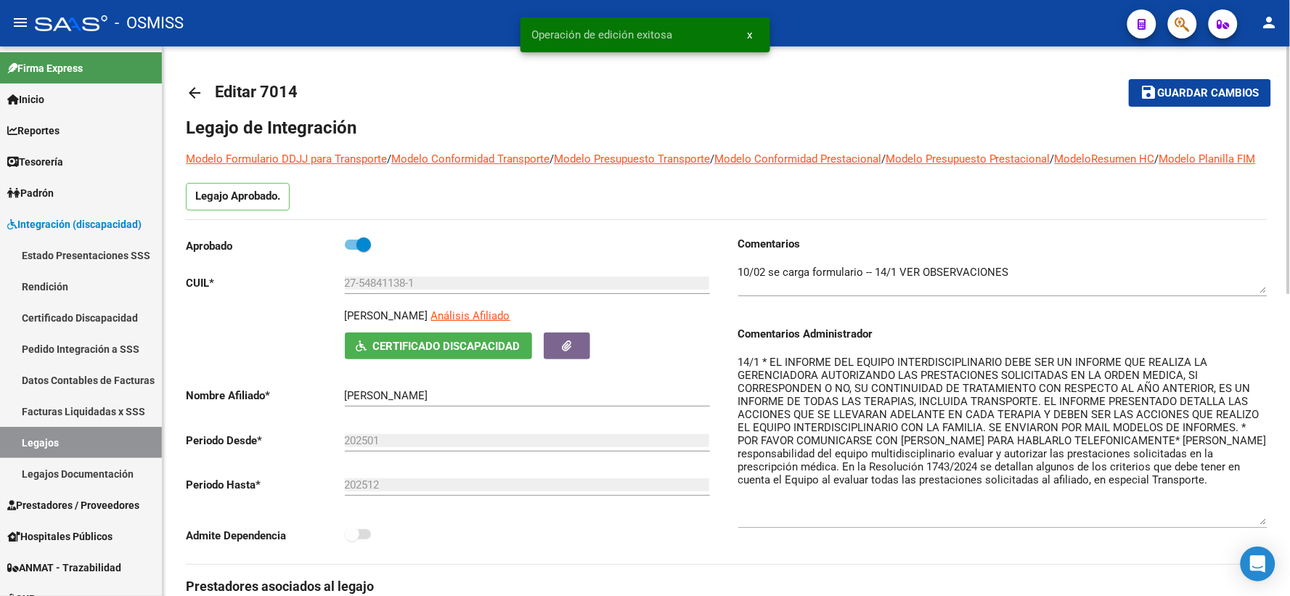
click at [193, 91] on mat-icon "arrow_back" at bounding box center [194, 92] width 17 height 17
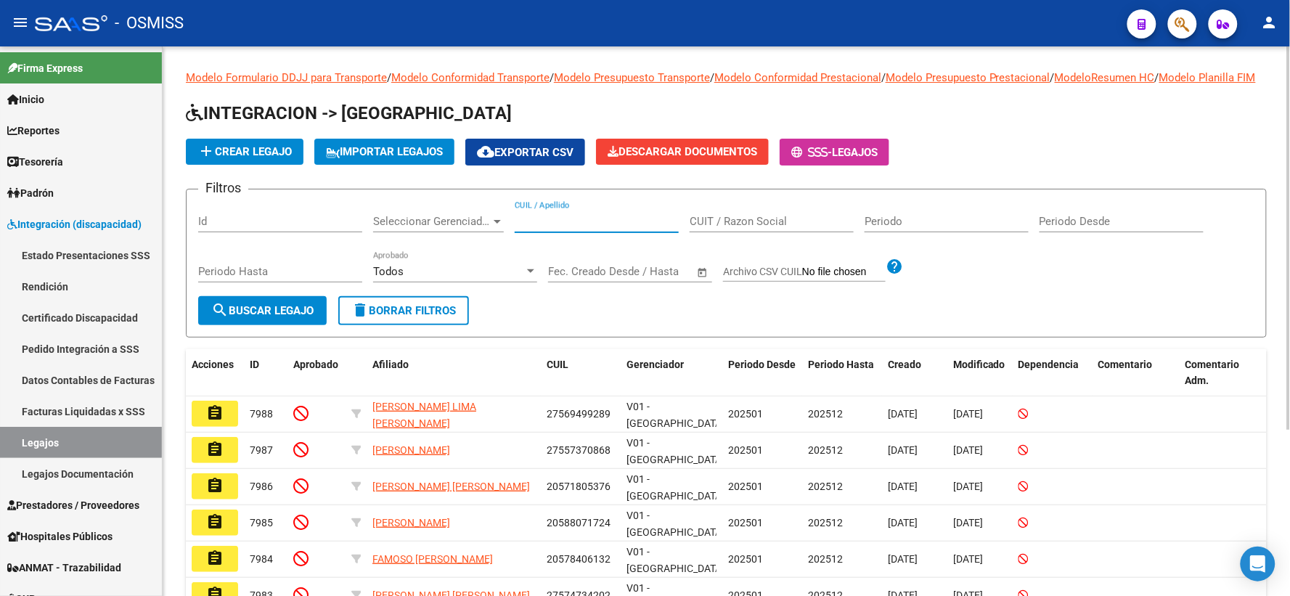
paste input "27578677521"
type input "27578677521"
click at [236, 317] on span "search Buscar Legajo" at bounding box center [262, 310] width 102 height 13
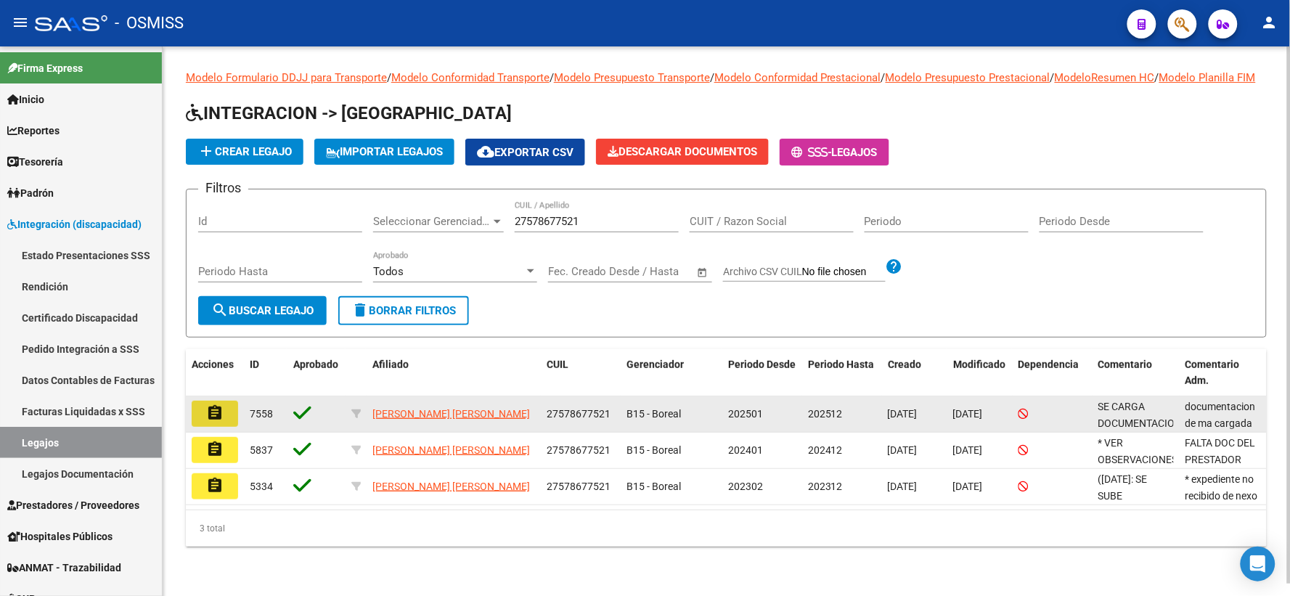
click at [209, 422] on mat-icon "assignment" at bounding box center [214, 412] width 17 height 17
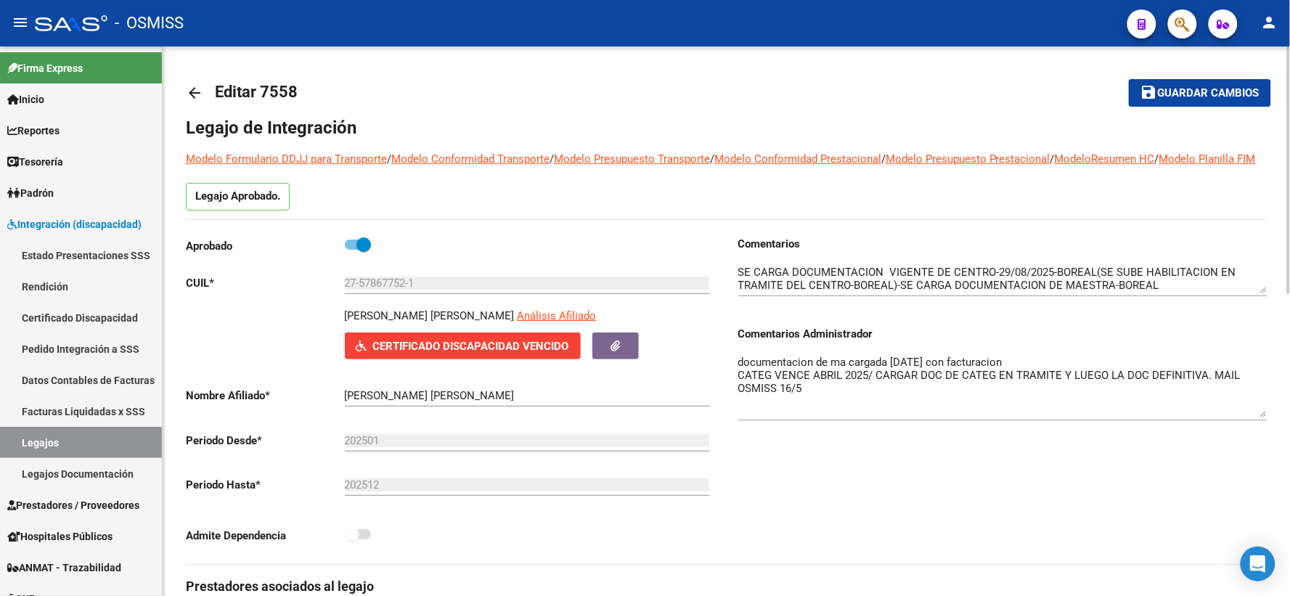
drag, startPoint x: 1263, startPoint y: 399, endPoint x: 1261, endPoint y: 433, distance: 34.2
click at [1261, 417] on textarea "documentacion de ma cargada [DATE] con facturacion CATEG VENCE ABRIL 2025/ CARG…" at bounding box center [1002, 385] width 529 height 63
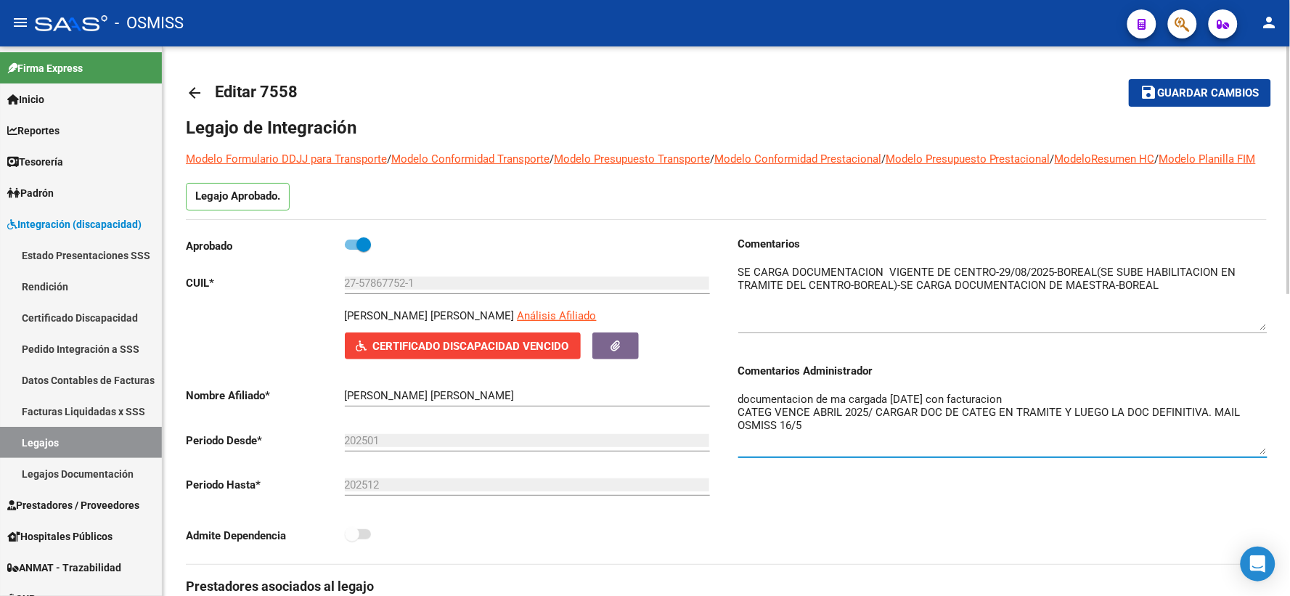
drag, startPoint x: 1264, startPoint y: 306, endPoint x: 1264, endPoint y: 343, distance: 37.0
click at [1264, 330] on textarea at bounding box center [1002, 297] width 529 height 66
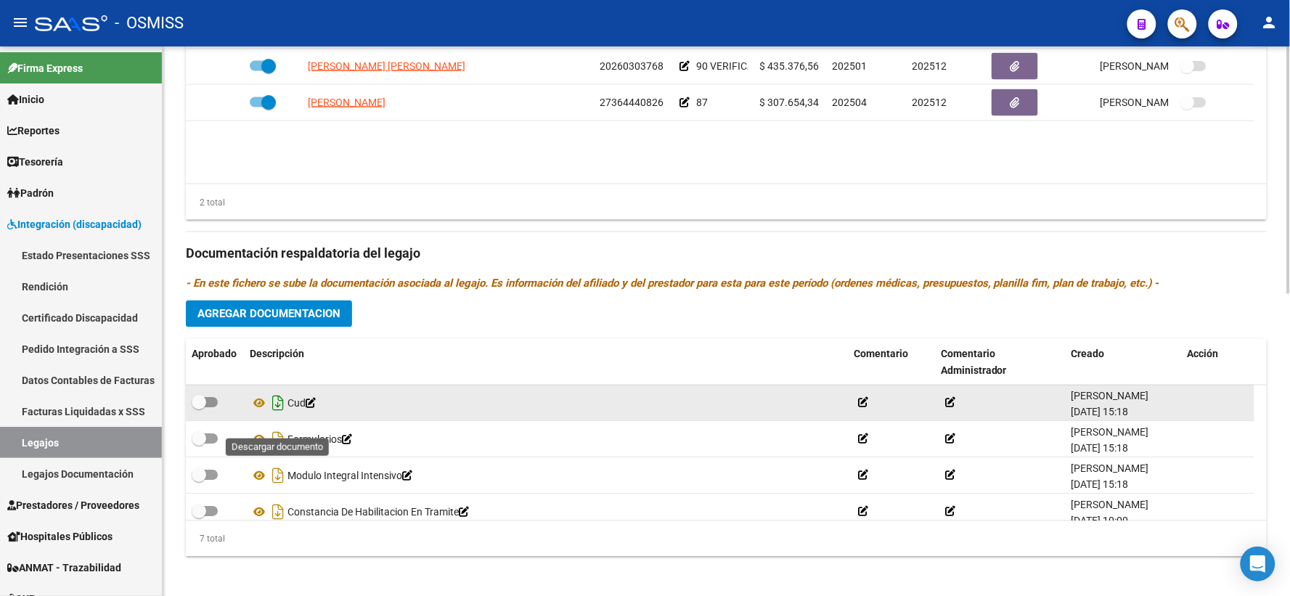
click at [279, 415] on icon "Descargar documento" at bounding box center [278, 403] width 19 height 23
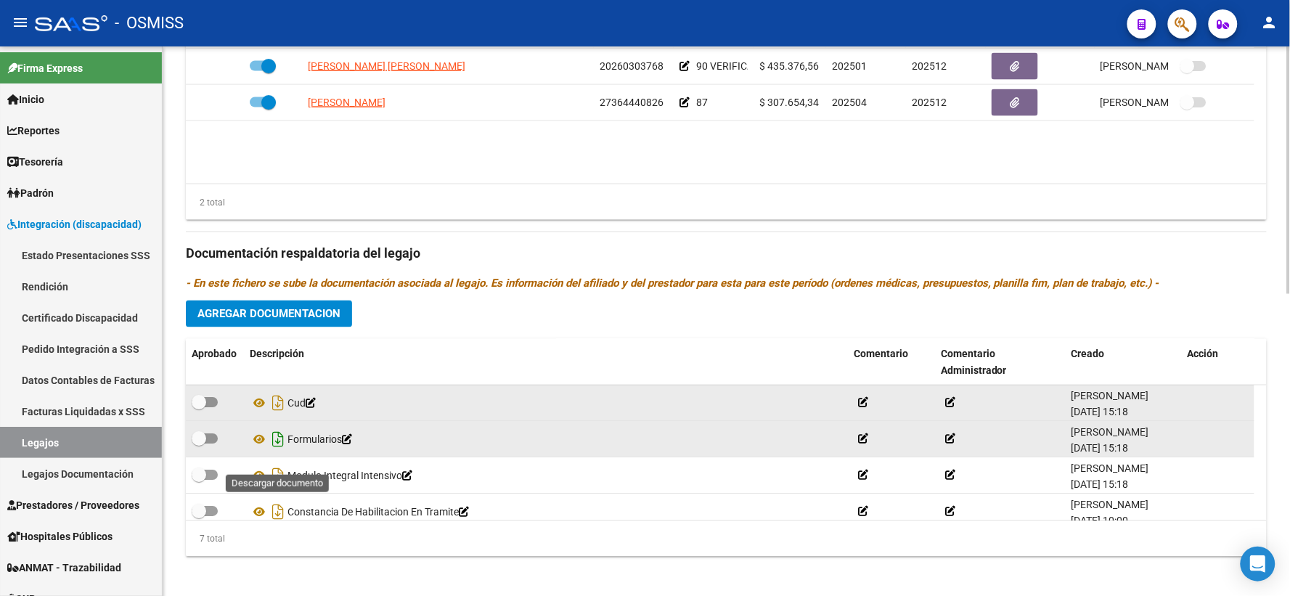
click at [273, 451] on icon "Descargar documento" at bounding box center [278, 439] width 19 height 23
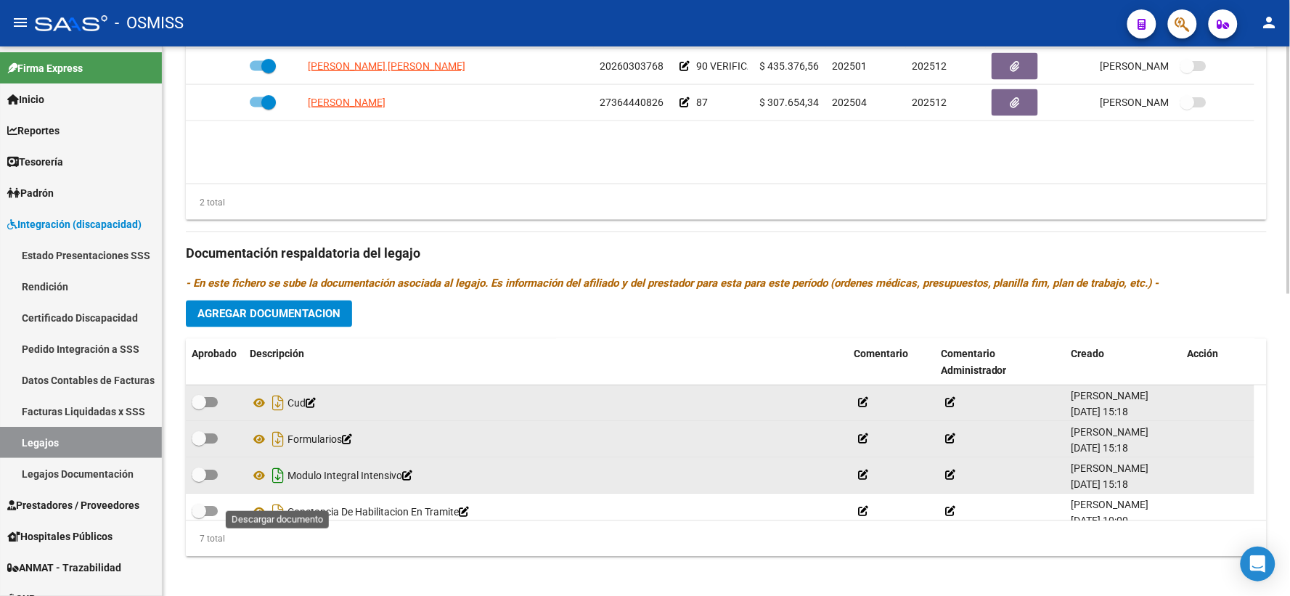
click at [278, 488] on icon "Descargar documento" at bounding box center [278, 475] width 19 height 23
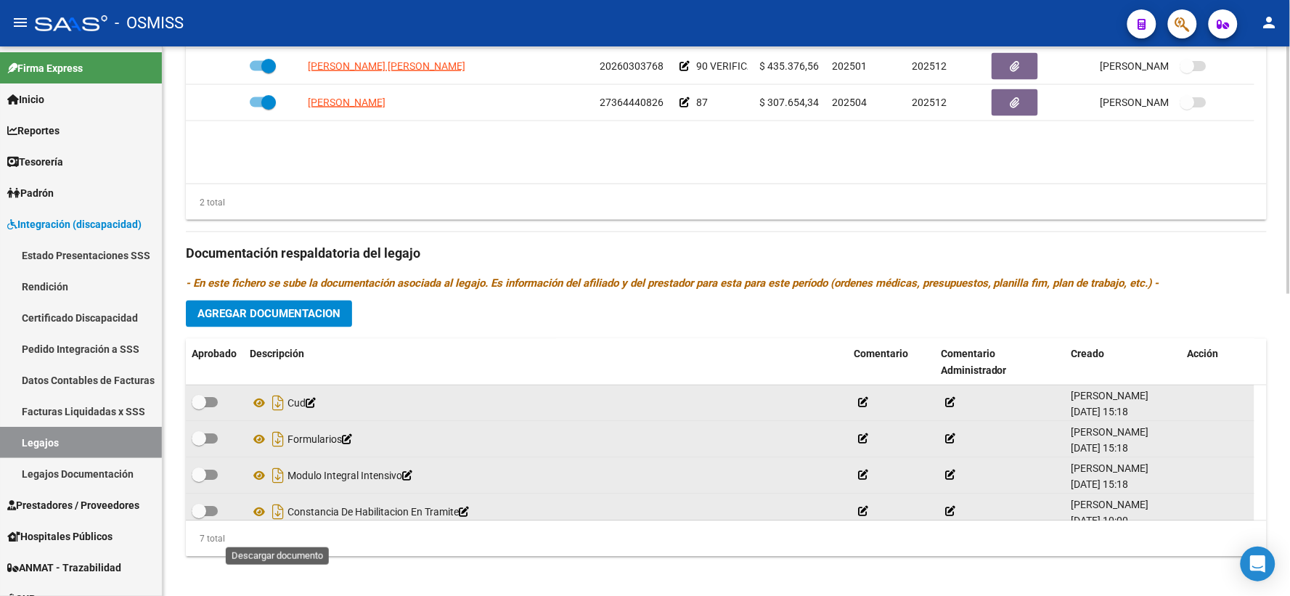
drag, startPoint x: 279, startPoint y: 528, endPoint x: 324, endPoint y: 528, distance: 45.0
click at [279, 524] on icon "Descargar documento" at bounding box center [278, 512] width 19 height 23
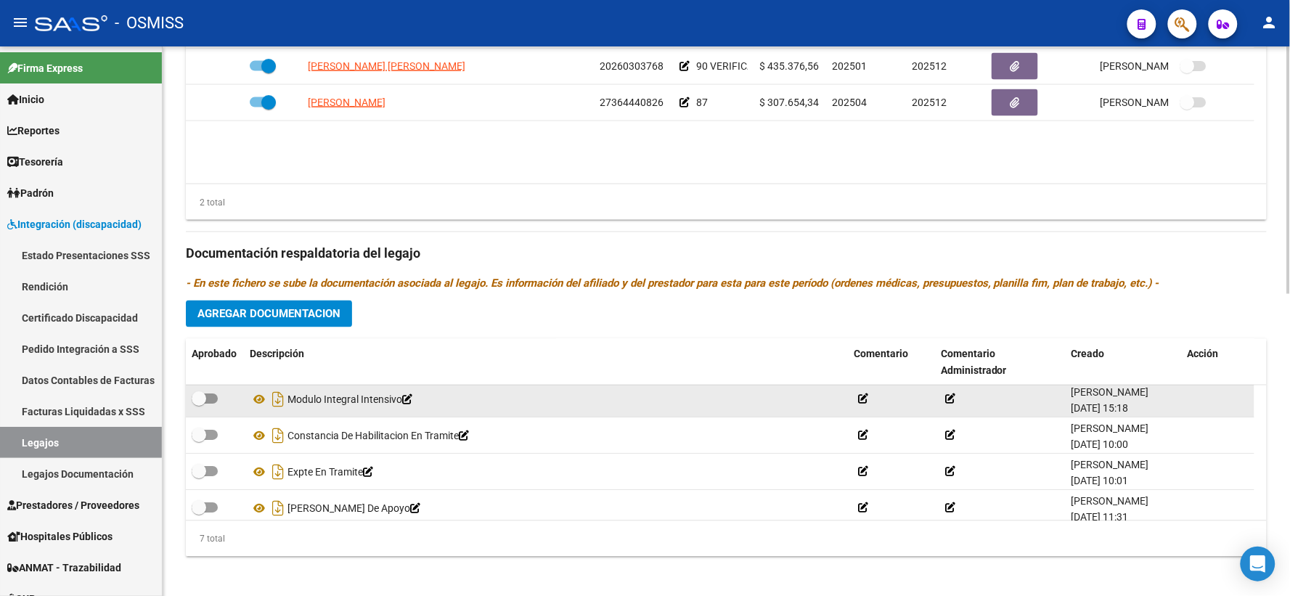
scroll to position [123, 0]
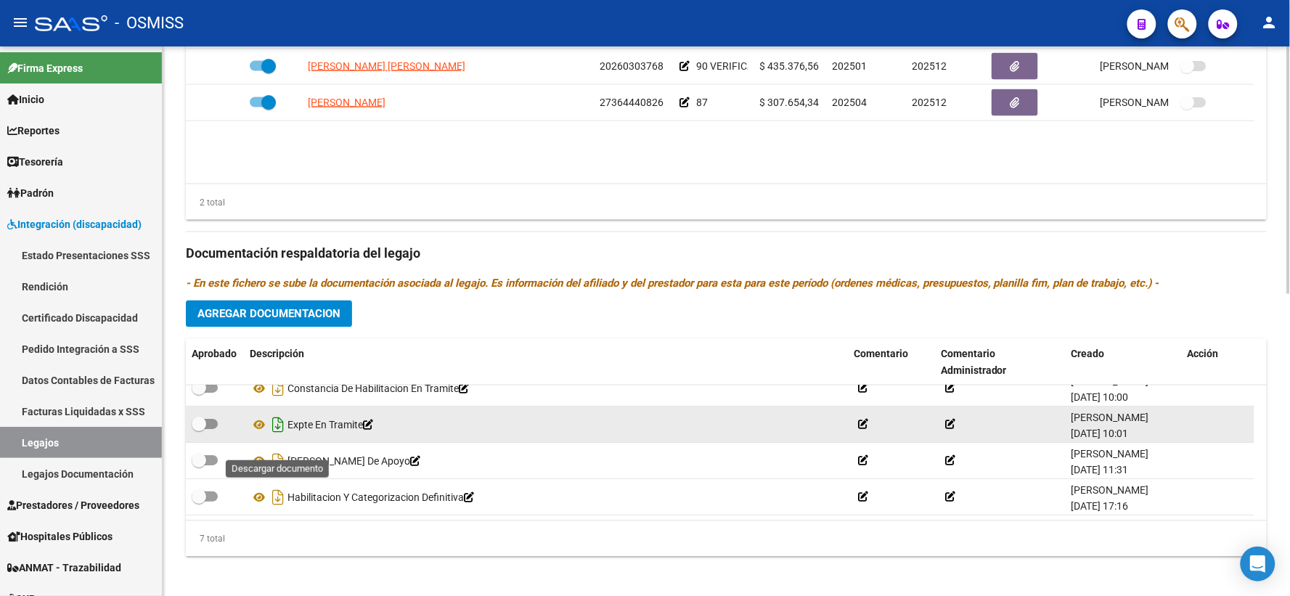
click at [274, 437] on icon "Descargar documento" at bounding box center [278, 425] width 19 height 23
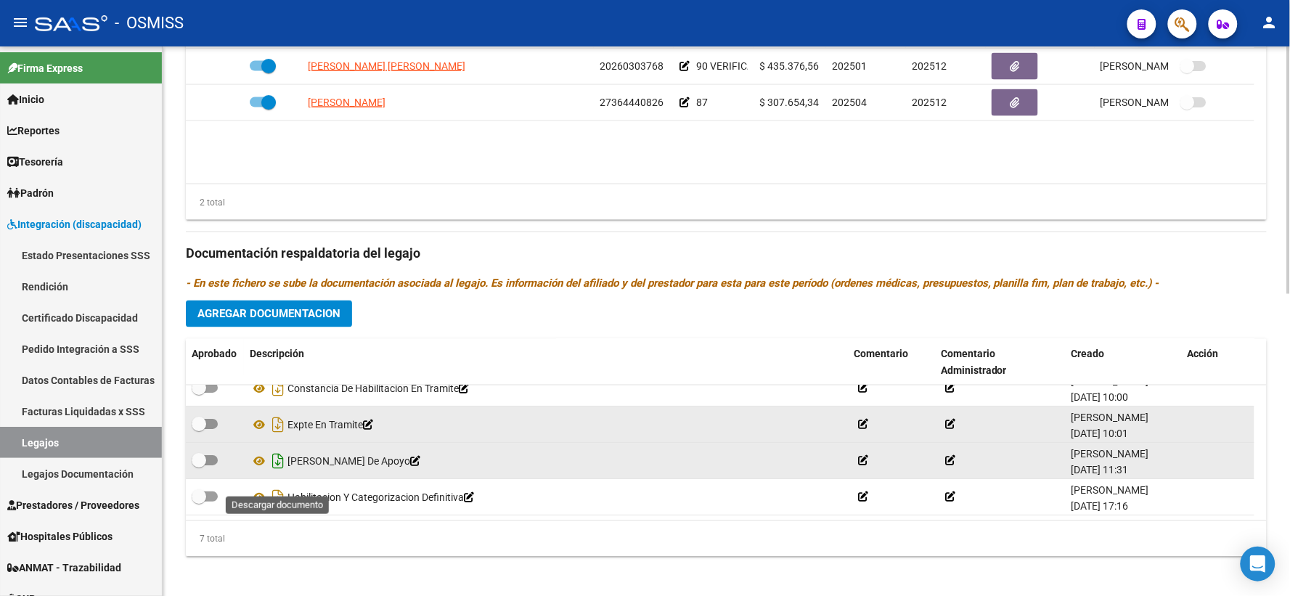
click at [278, 473] on icon "Descargar documento" at bounding box center [278, 461] width 19 height 23
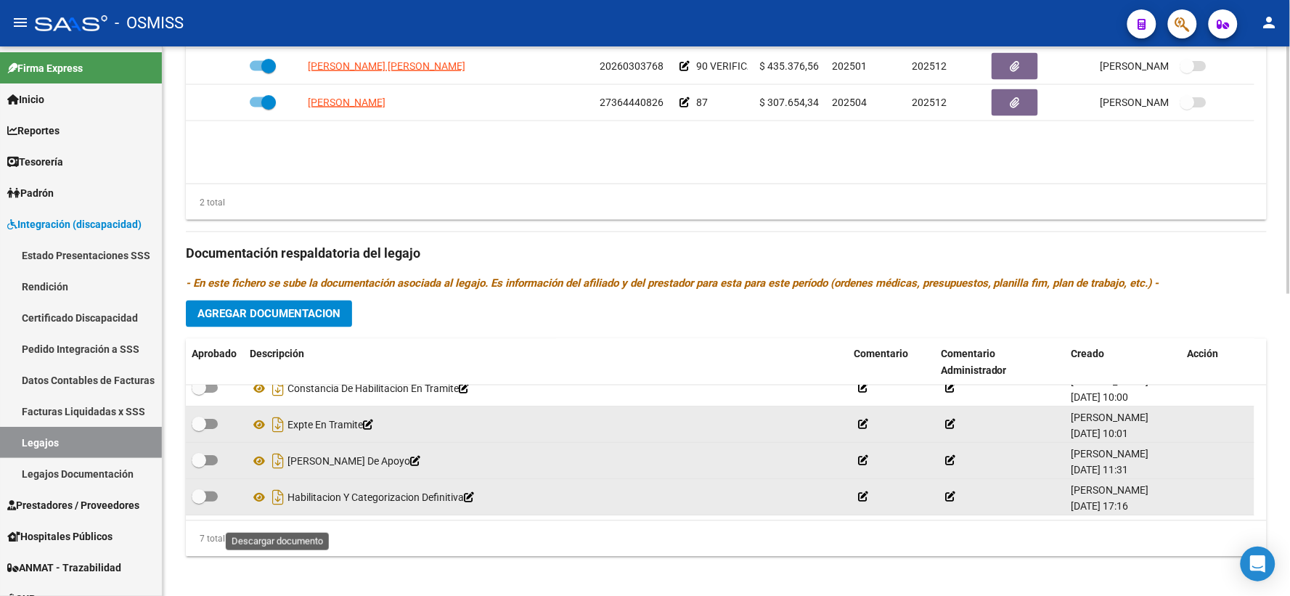
drag, startPoint x: 277, startPoint y: 512, endPoint x: 284, endPoint y: 509, distance: 8.1
click at [277, 509] on icon "Descargar documento" at bounding box center [278, 497] width 19 height 23
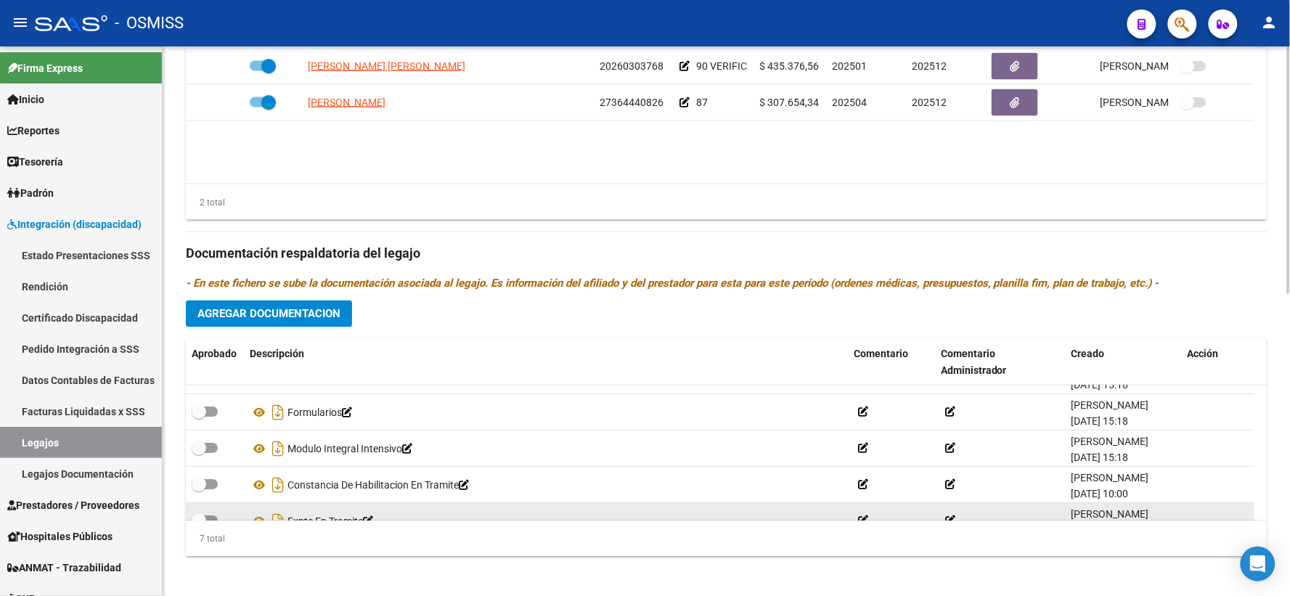
scroll to position [0, 0]
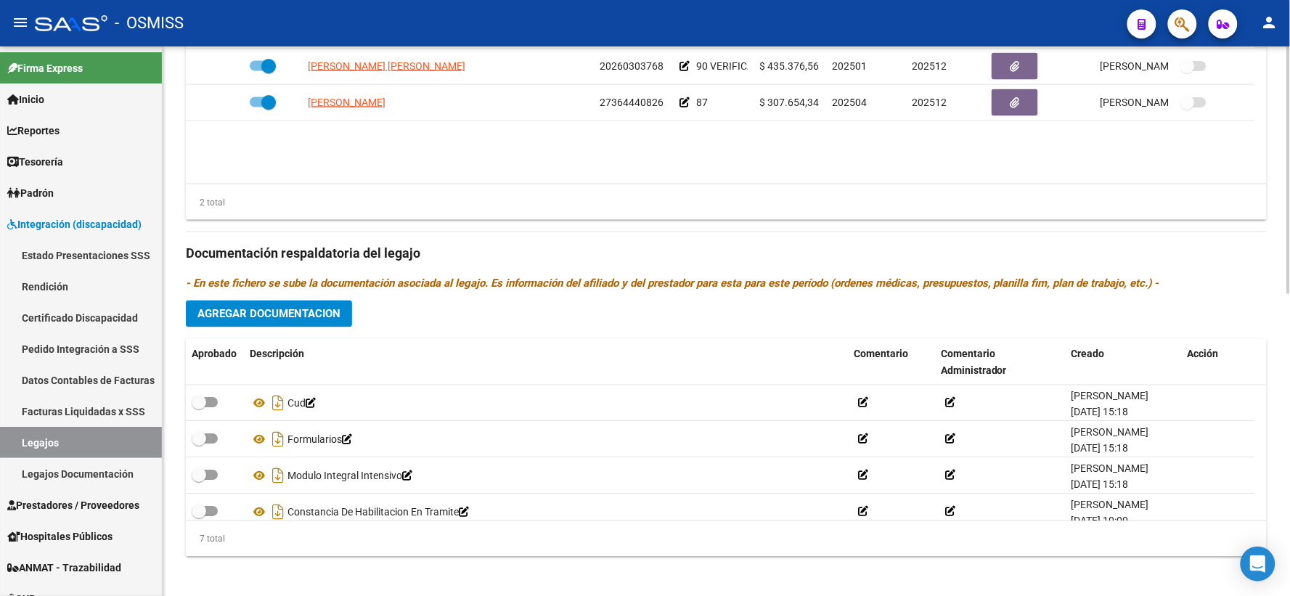
click at [257, 321] on span "Agregar Documentacion" at bounding box center [268, 314] width 143 height 13
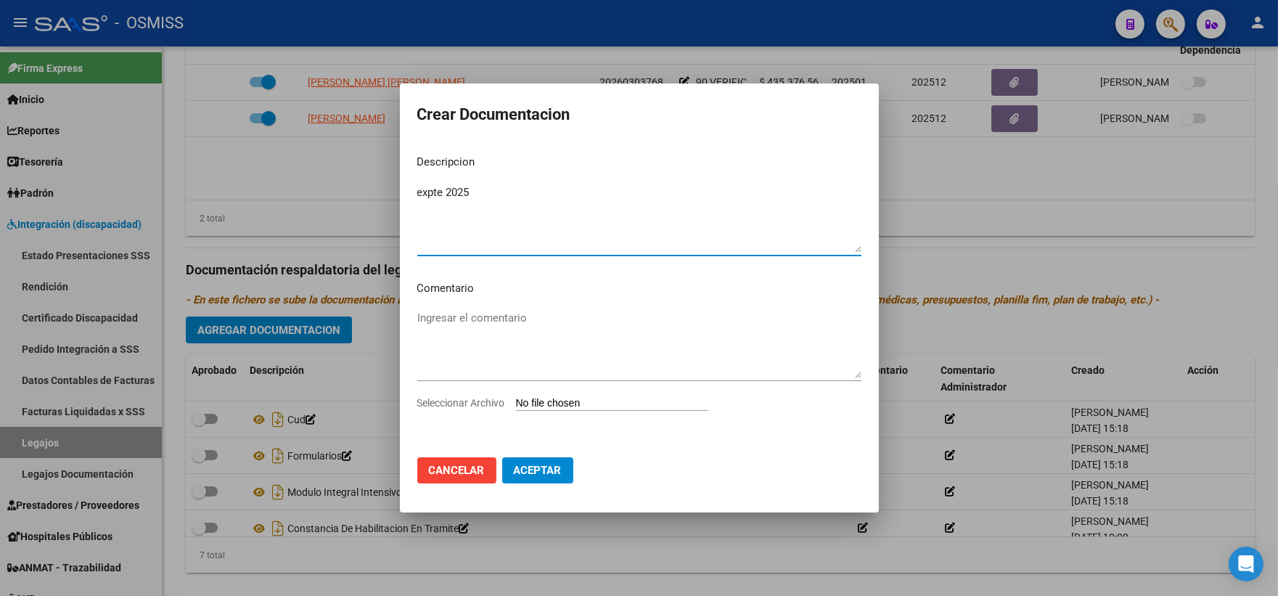
type textarea "expte 2025"
type input "C:\fakepath\ilovepdf_merged_compressed - 2025-09-18T104812.776.pdf"
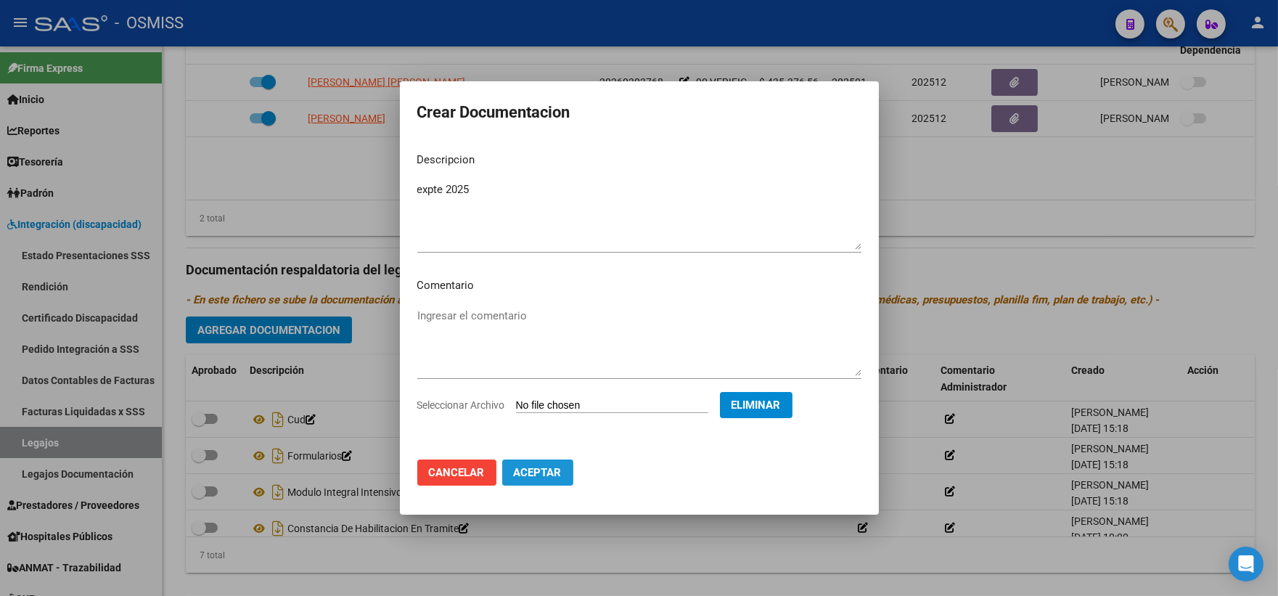
click at [546, 469] on span "Aceptar" at bounding box center [538, 472] width 48 height 13
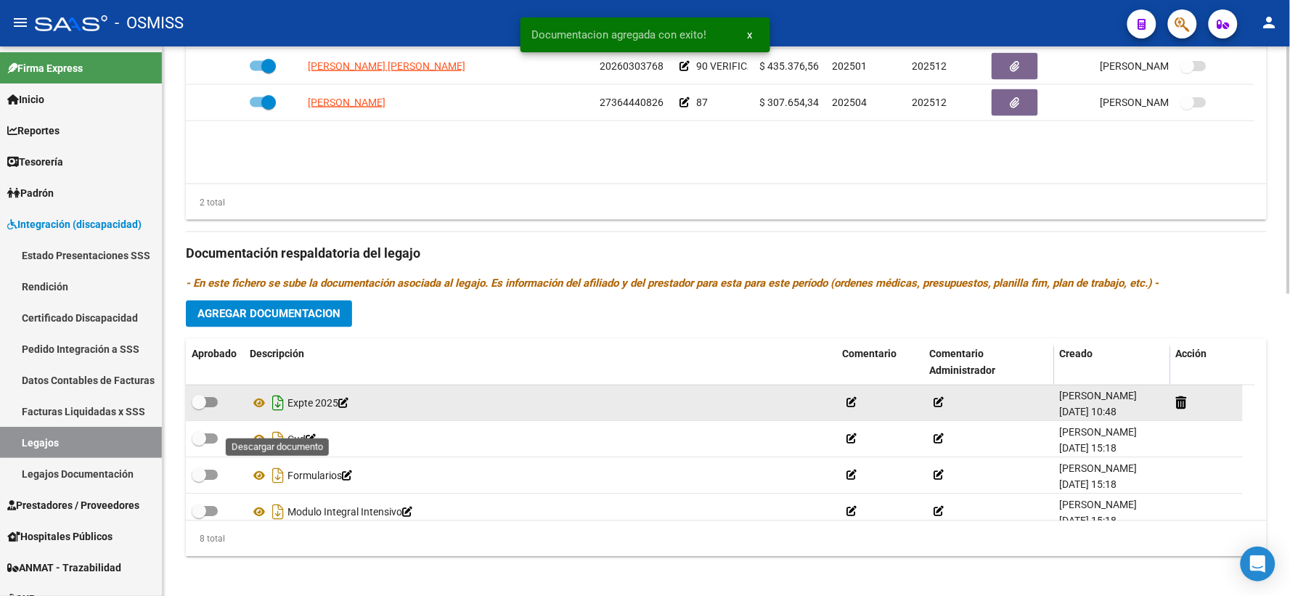
click at [277, 415] on icon "Descargar documento" at bounding box center [278, 403] width 19 height 23
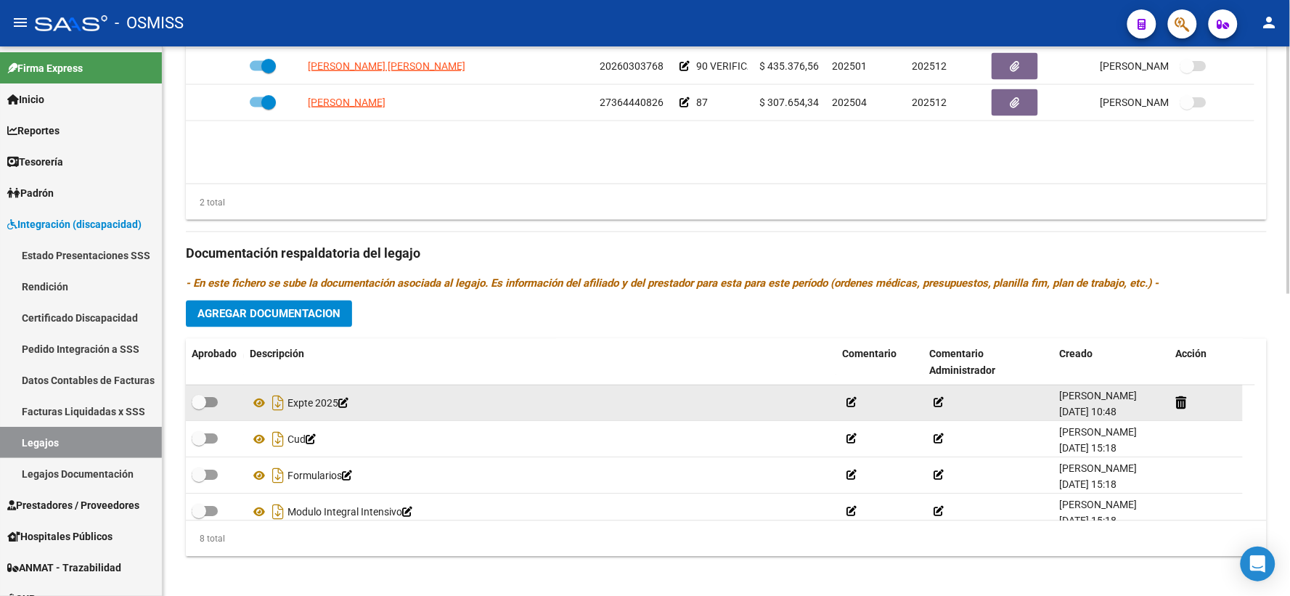
click at [1244, 292] on p "- En este fichero se sube la documentación asociada al legajo. Es información d…" at bounding box center [726, 284] width 1081 height 16
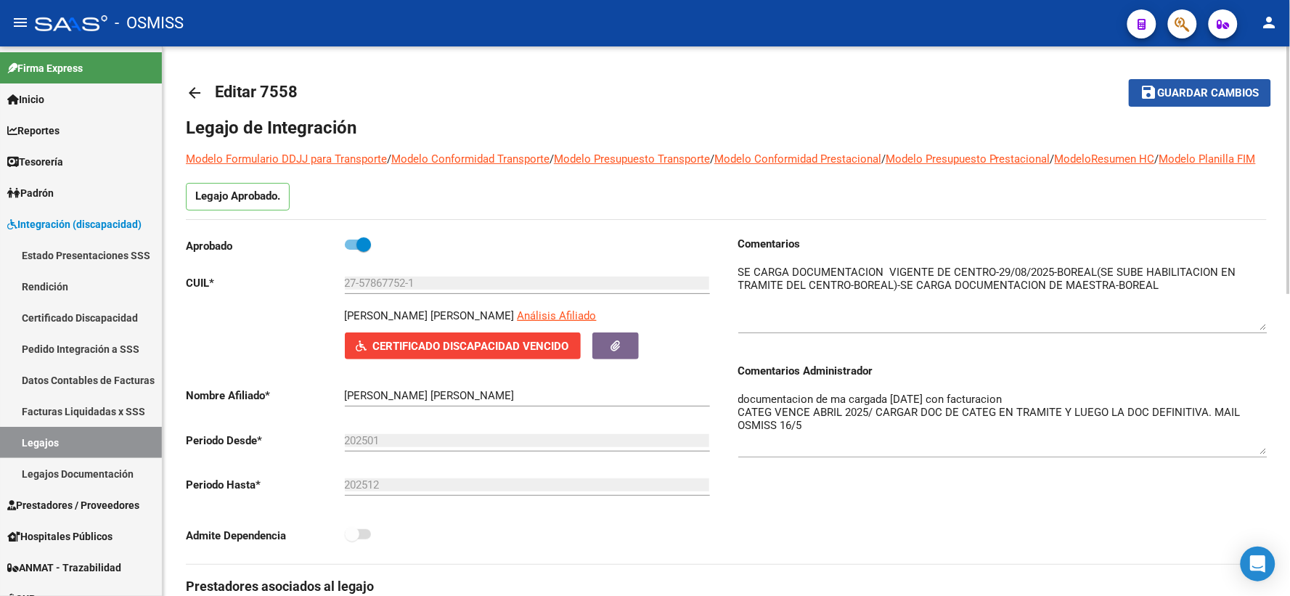
click at [1196, 87] on span "Guardar cambios" at bounding box center [1209, 93] width 102 height 13
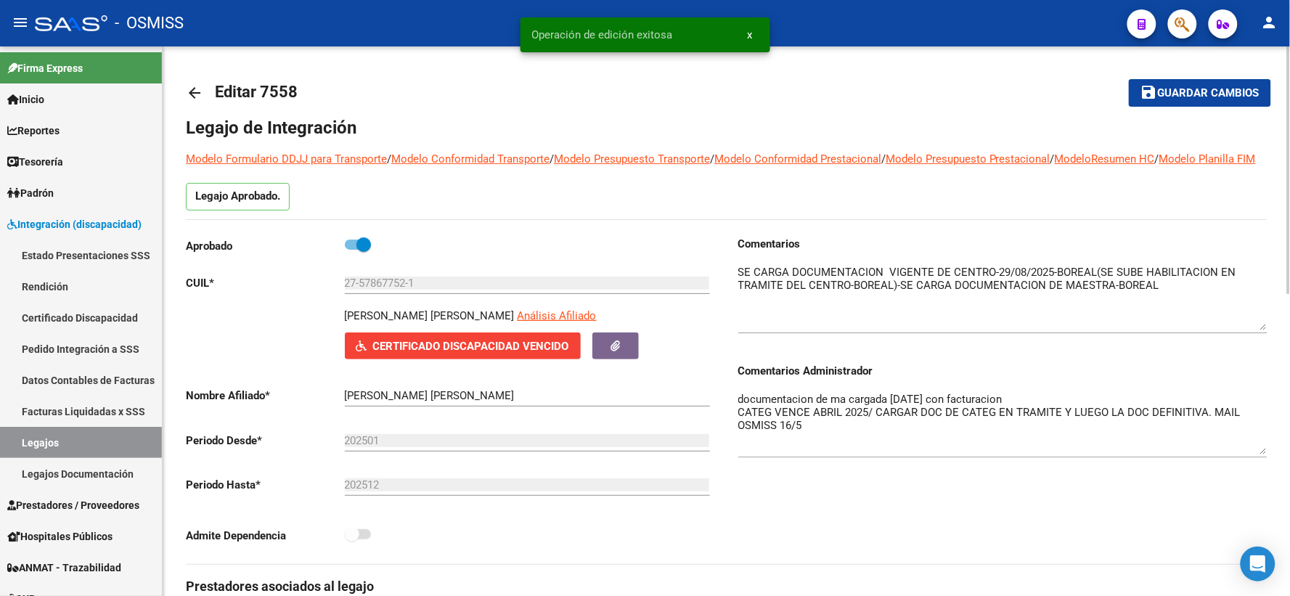
click at [193, 89] on mat-icon "arrow_back" at bounding box center [194, 92] width 17 height 17
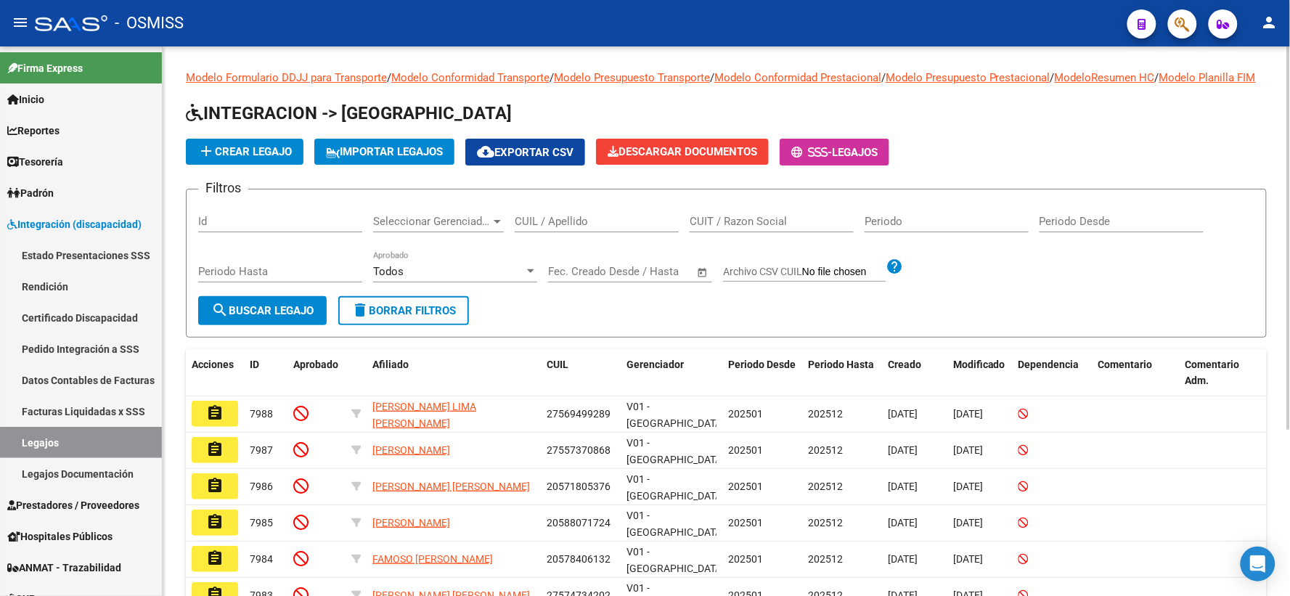
click at [559, 228] on input "CUIL / Apellido" at bounding box center [597, 221] width 164 height 13
paste input "23503515059"
type input "23503515059"
click at [257, 317] on span "search Buscar Legajo" at bounding box center [262, 310] width 102 height 13
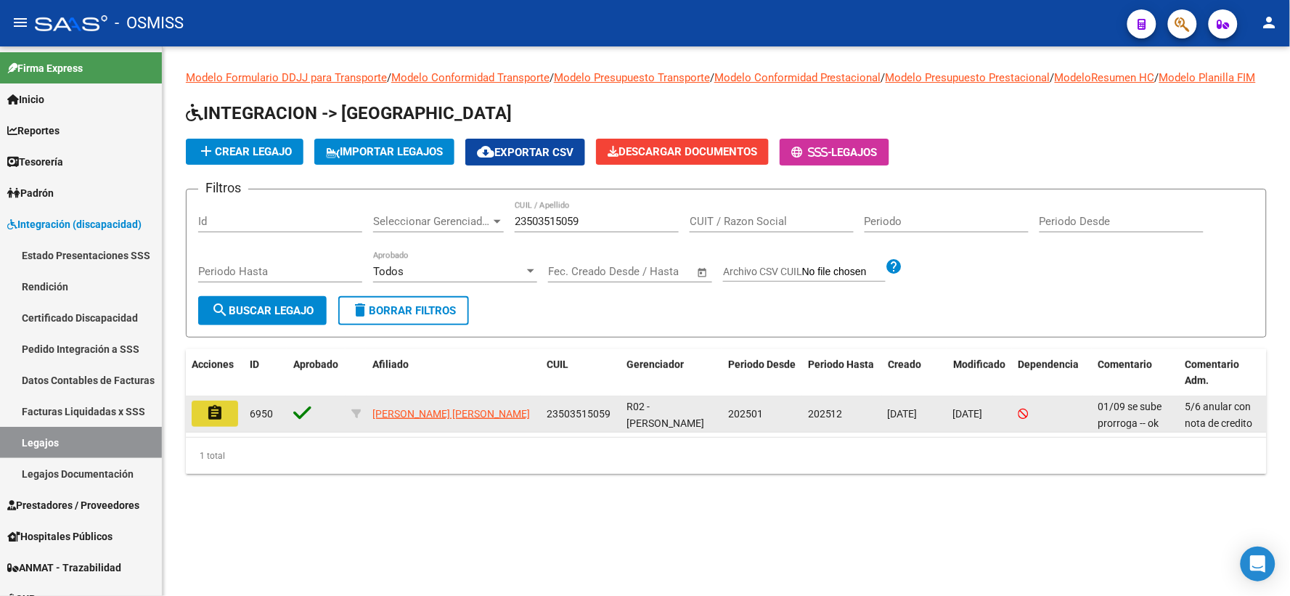
click at [211, 422] on mat-icon "assignment" at bounding box center [214, 412] width 17 height 17
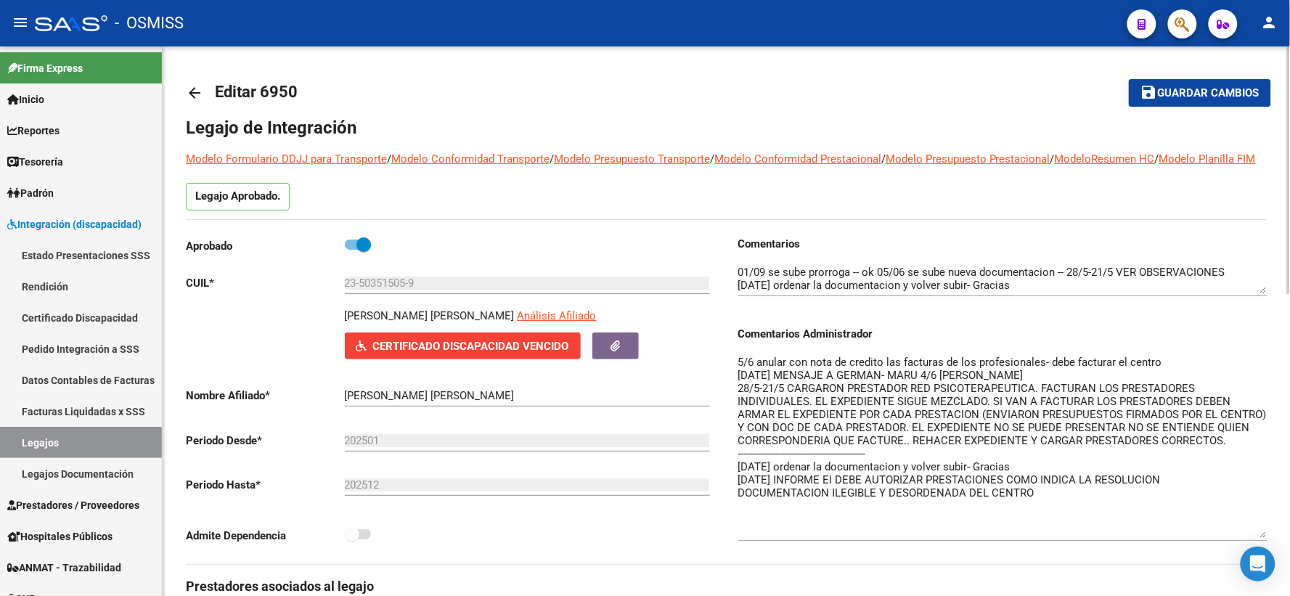
drag, startPoint x: 1264, startPoint y: 399, endPoint x: 1278, endPoint y: 554, distance: 155.2
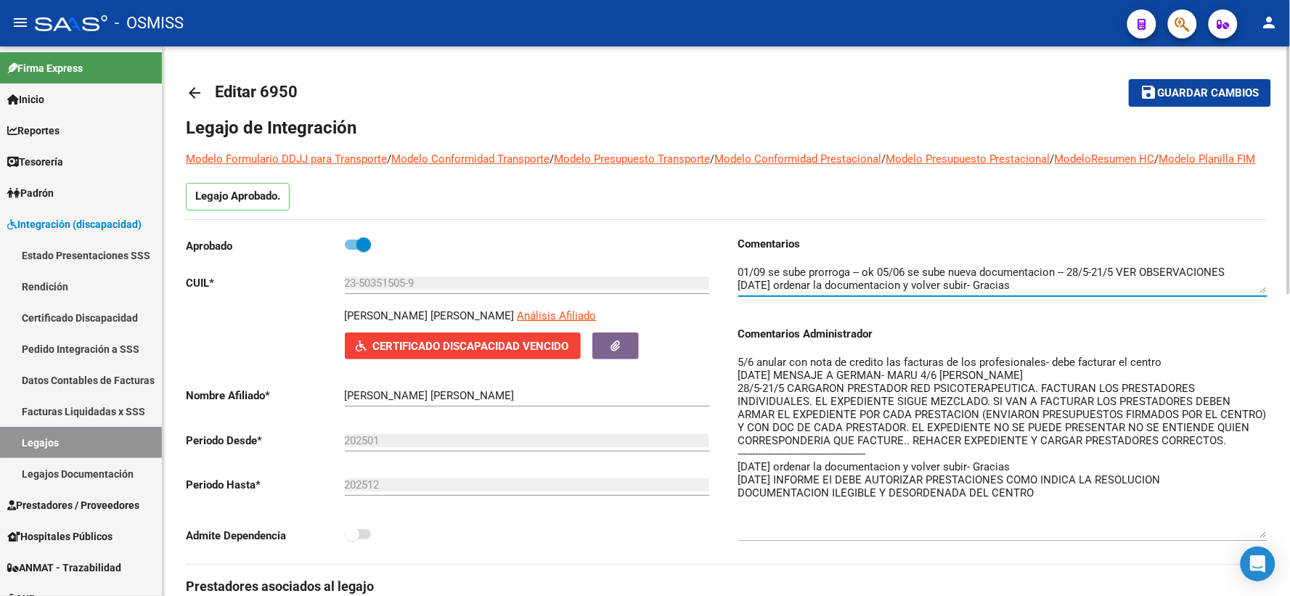
drag, startPoint x: 1259, startPoint y: 309, endPoint x: 1258, endPoint y: 337, distance: 27.6
click at [1258, 337] on div "Comentarios Comentarios Administrador 5/6 anular con nota de credito las factur…" at bounding box center [1002, 395] width 529 height 319
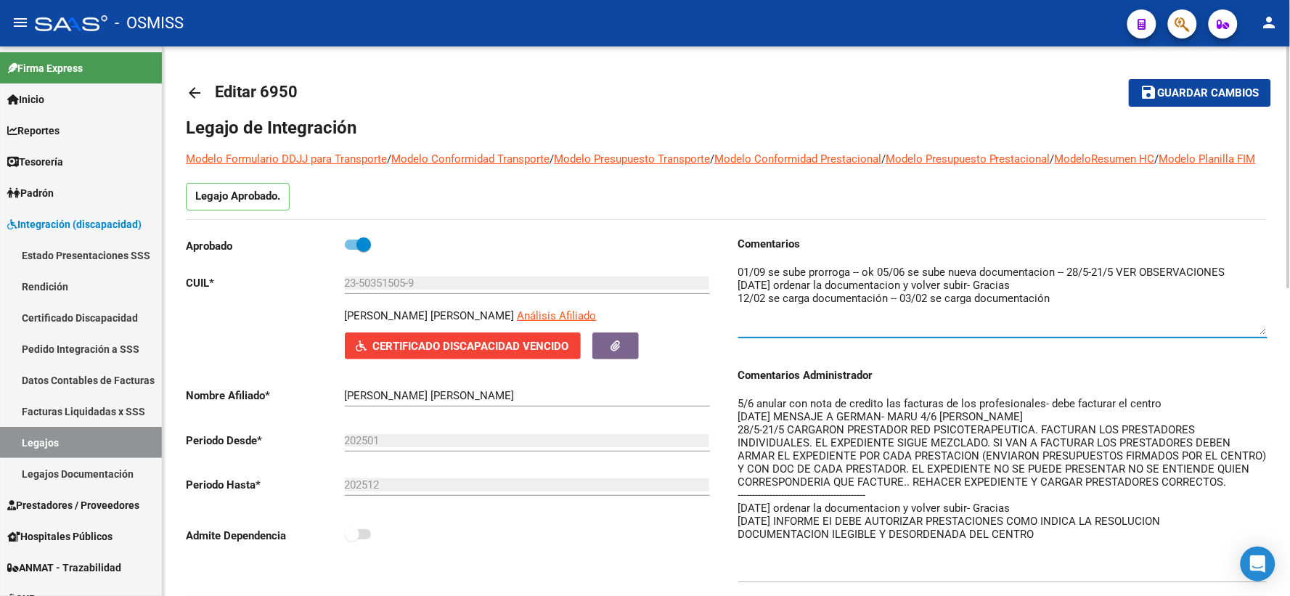
drag, startPoint x: 1259, startPoint y: 306, endPoint x: 1259, endPoint y: 347, distance: 41.4
click at [1259, 335] on textarea at bounding box center [1002, 299] width 529 height 70
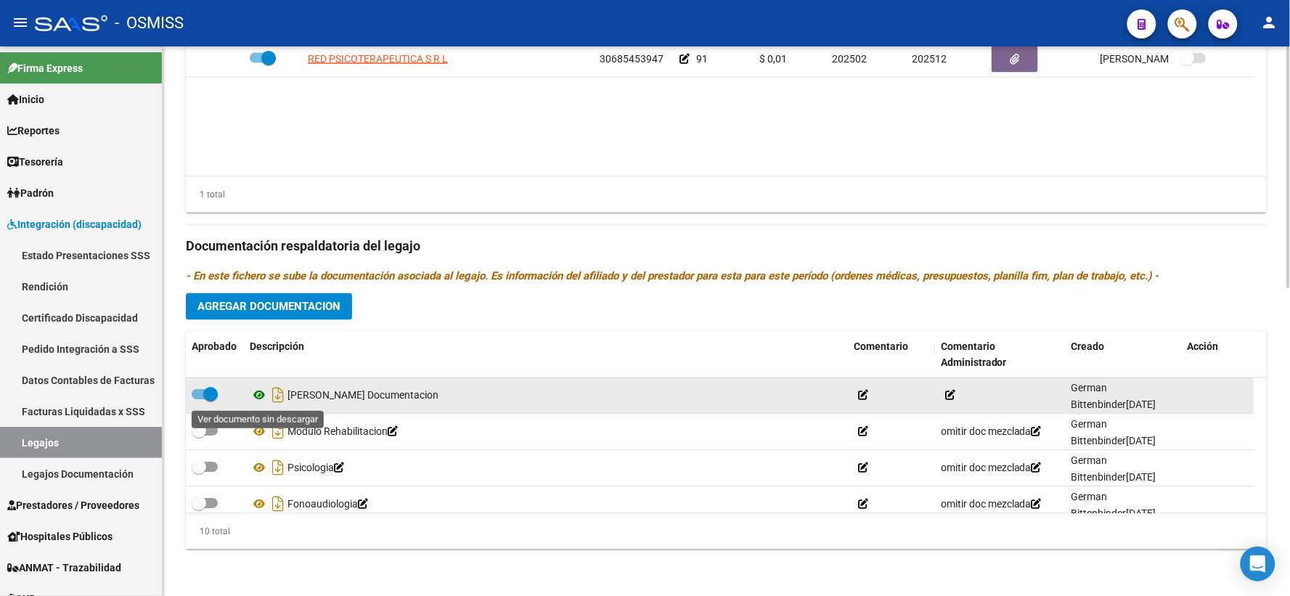
click at [256, 396] on icon at bounding box center [259, 395] width 19 height 17
click at [278, 396] on icon "Descargar documento" at bounding box center [278, 395] width 19 height 23
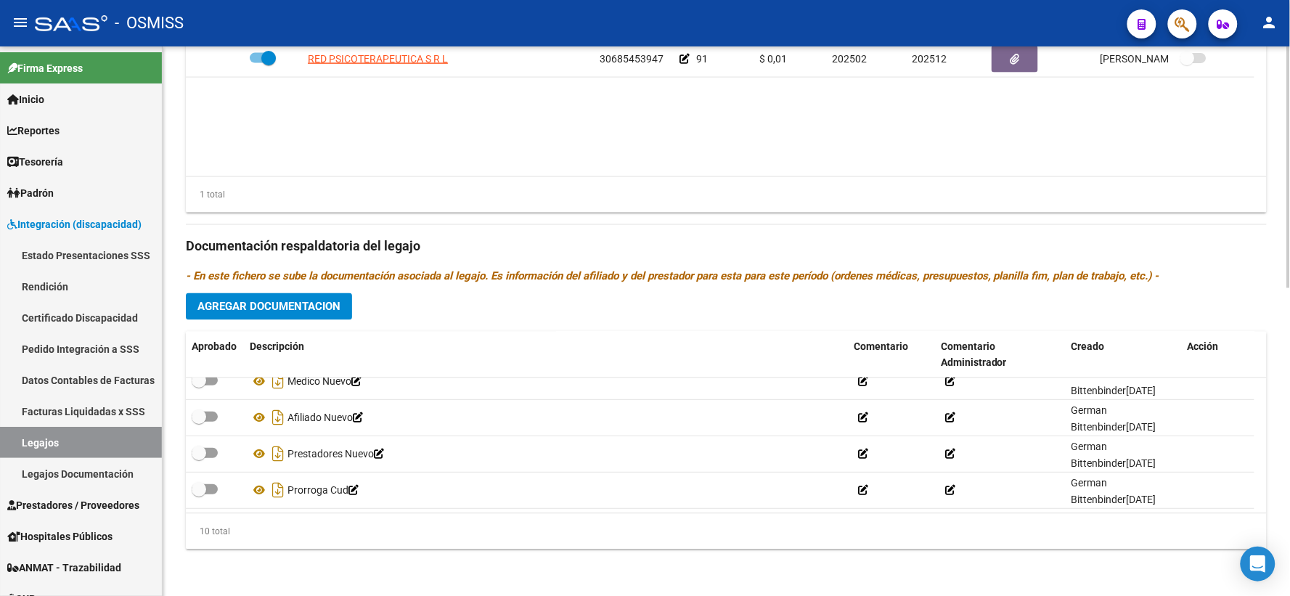
scroll to position [152, 0]
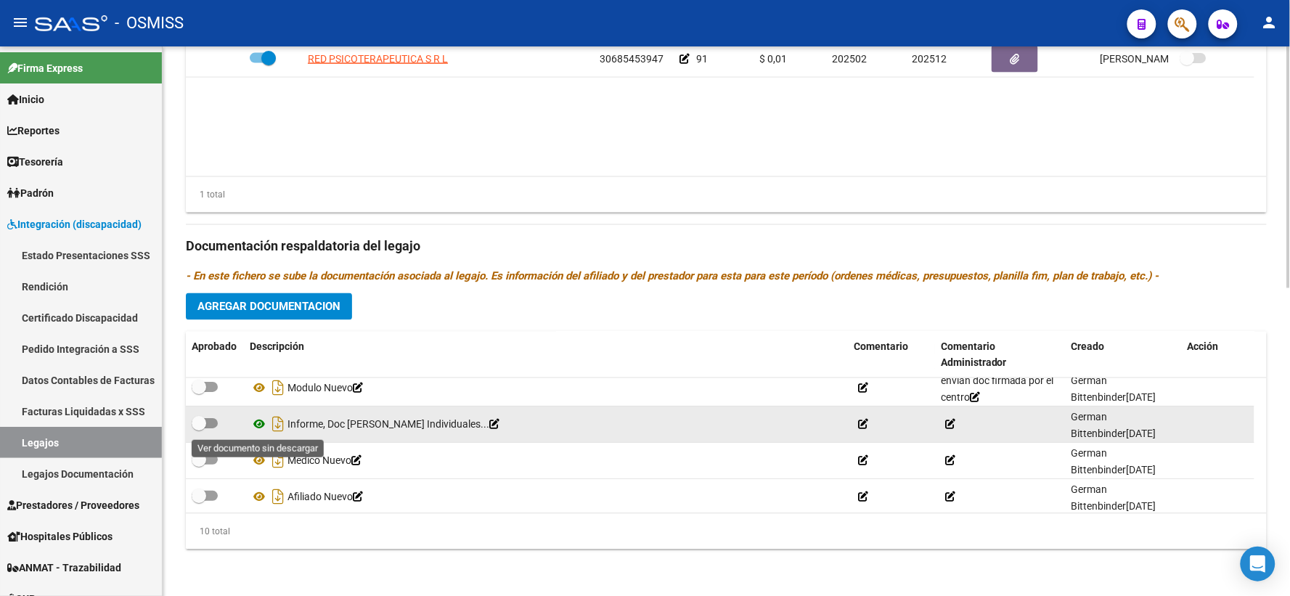
click at [259, 424] on icon at bounding box center [259, 424] width 19 height 17
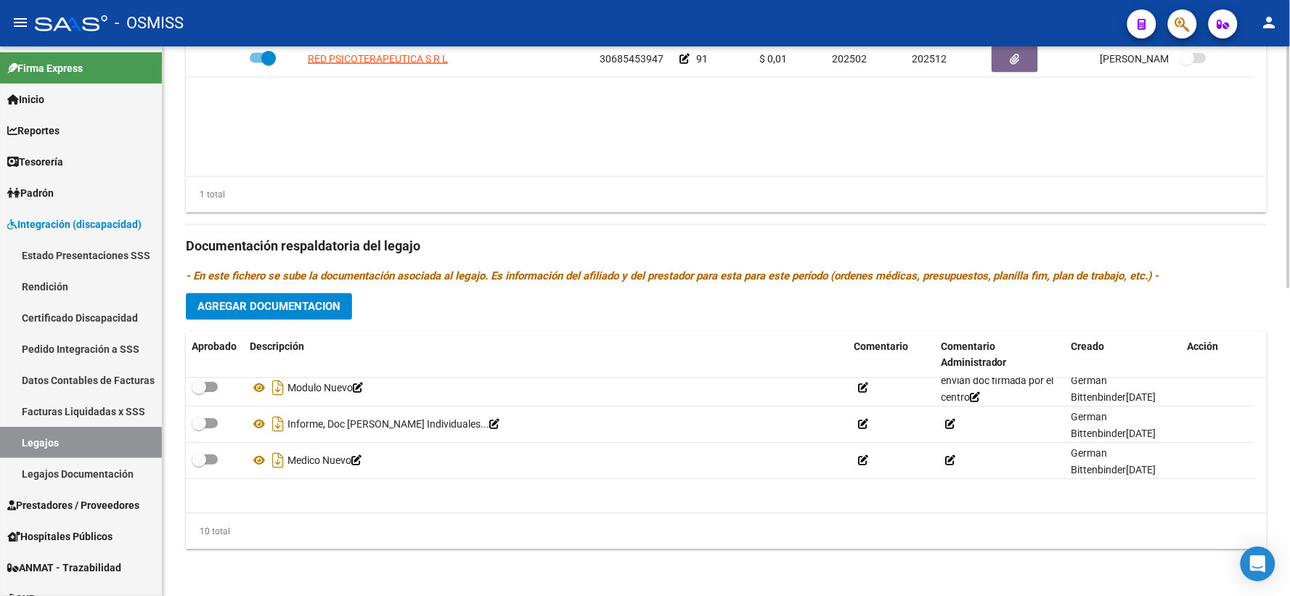
scroll to position [0, 0]
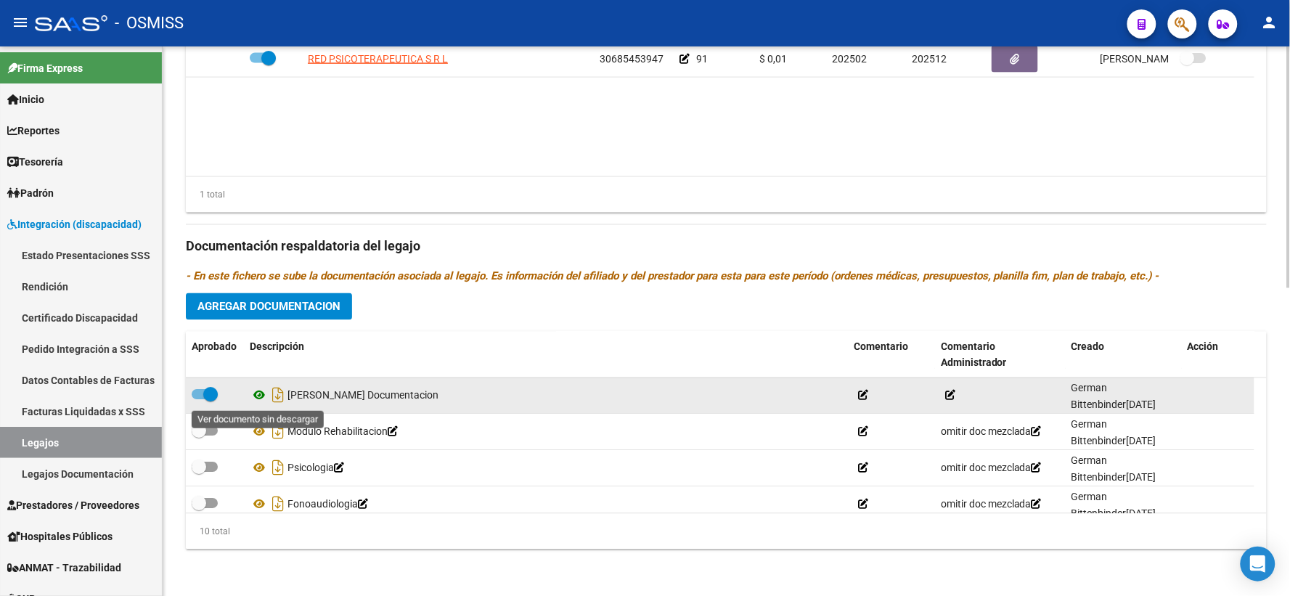
click at [256, 394] on icon at bounding box center [259, 395] width 19 height 17
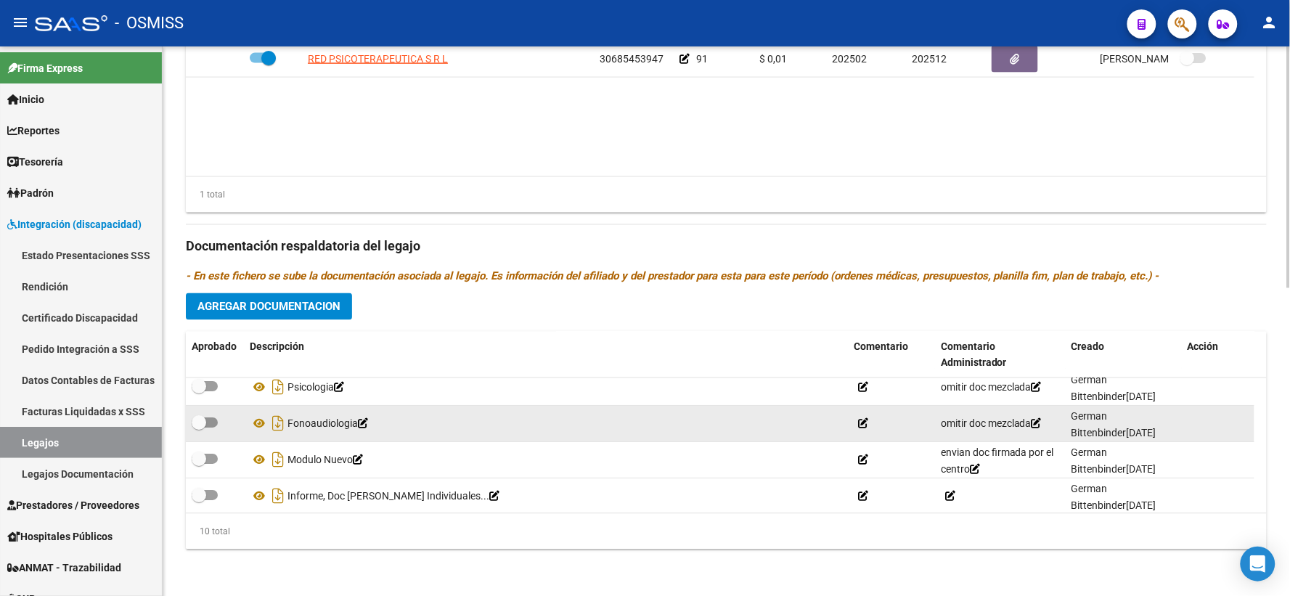
scroll to position [161, 0]
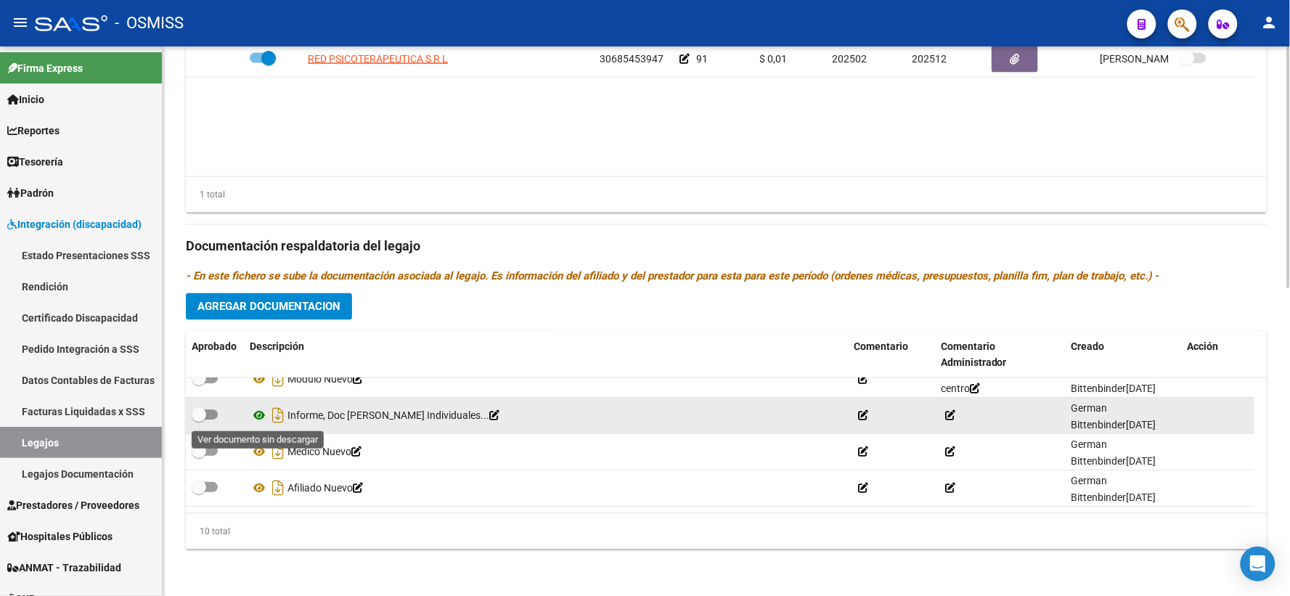
click at [259, 414] on icon at bounding box center [259, 415] width 19 height 17
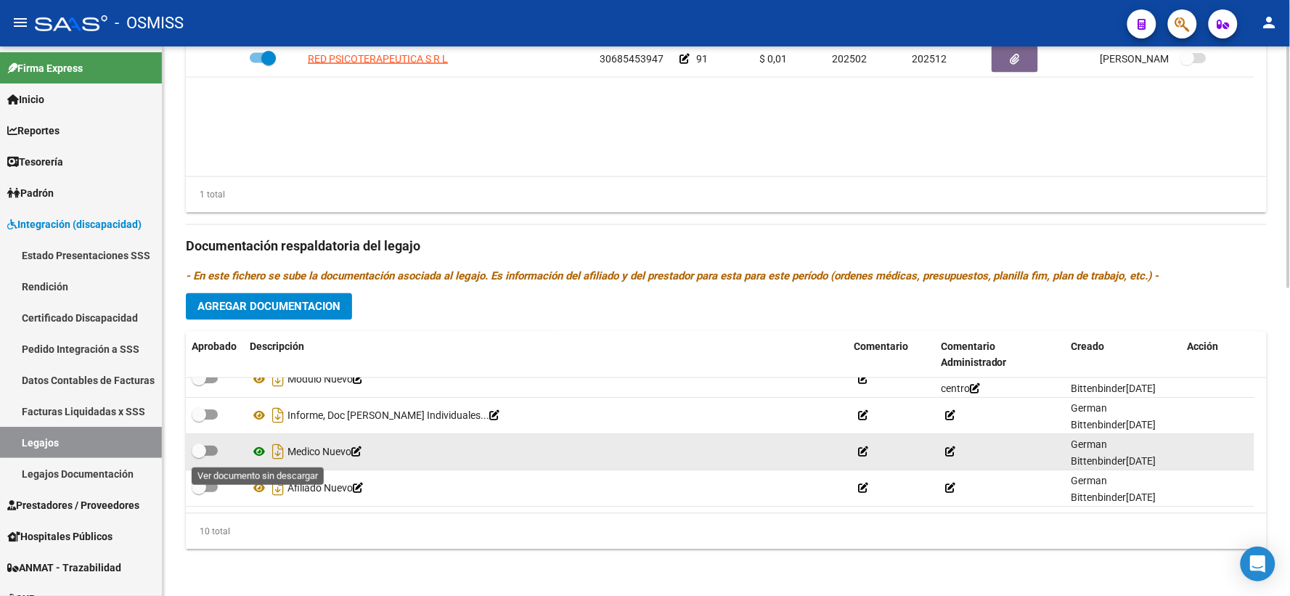
click at [259, 451] on icon at bounding box center [259, 451] width 19 height 17
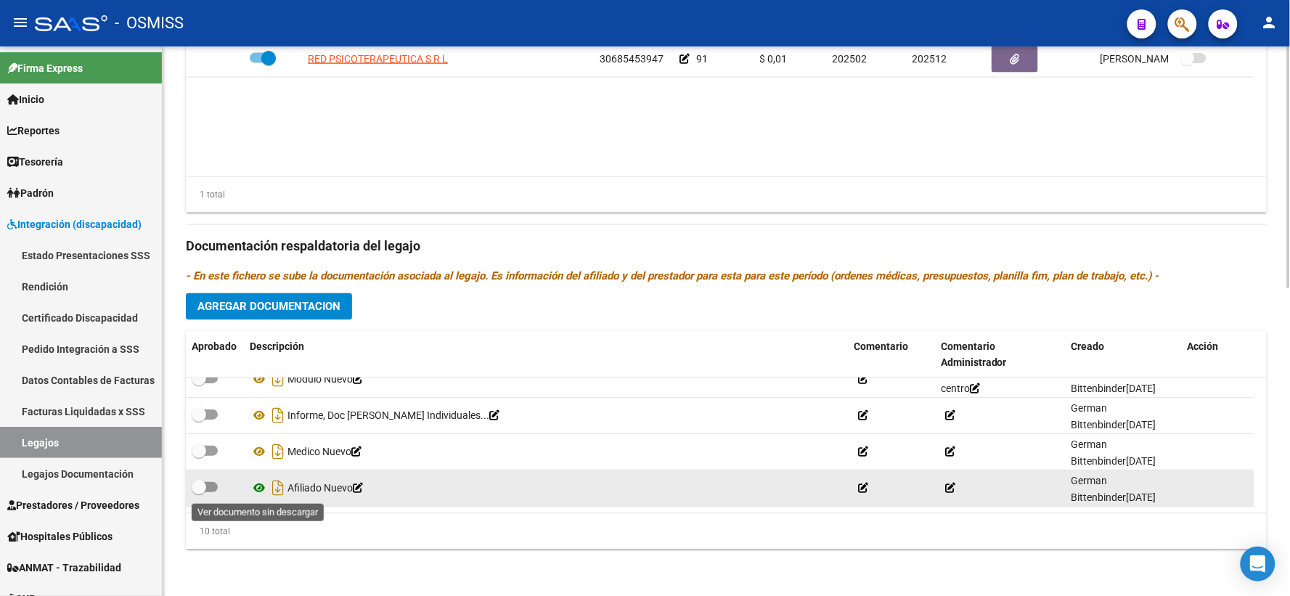
click at [255, 488] on icon at bounding box center [259, 488] width 19 height 17
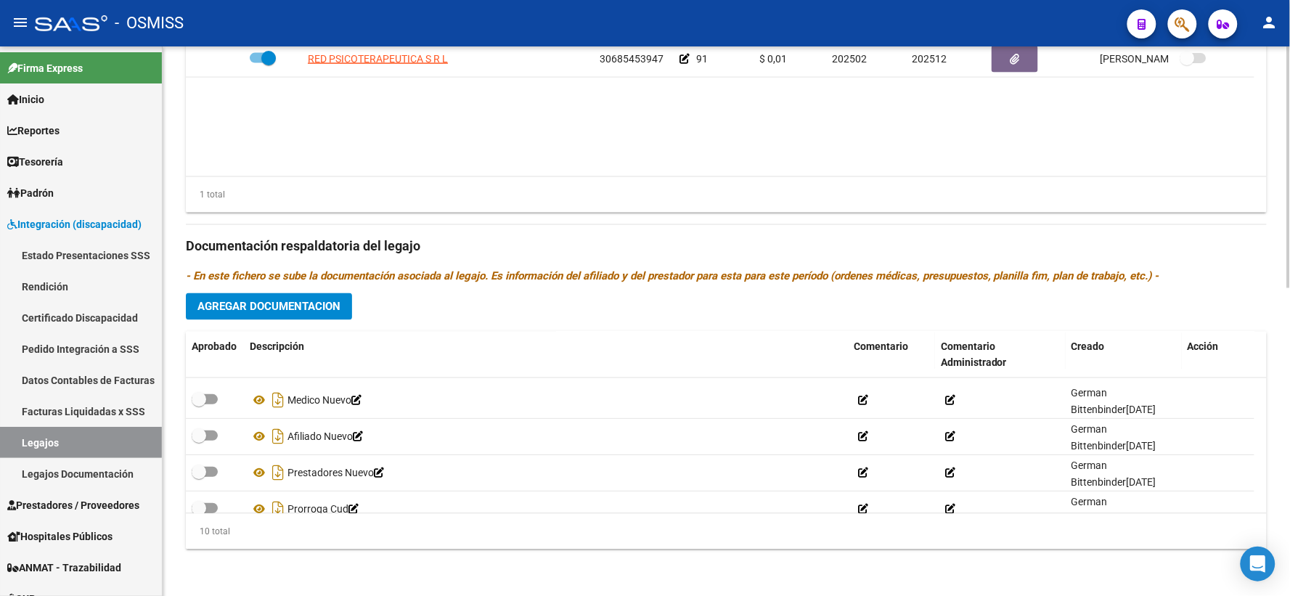
scroll to position [233, 0]
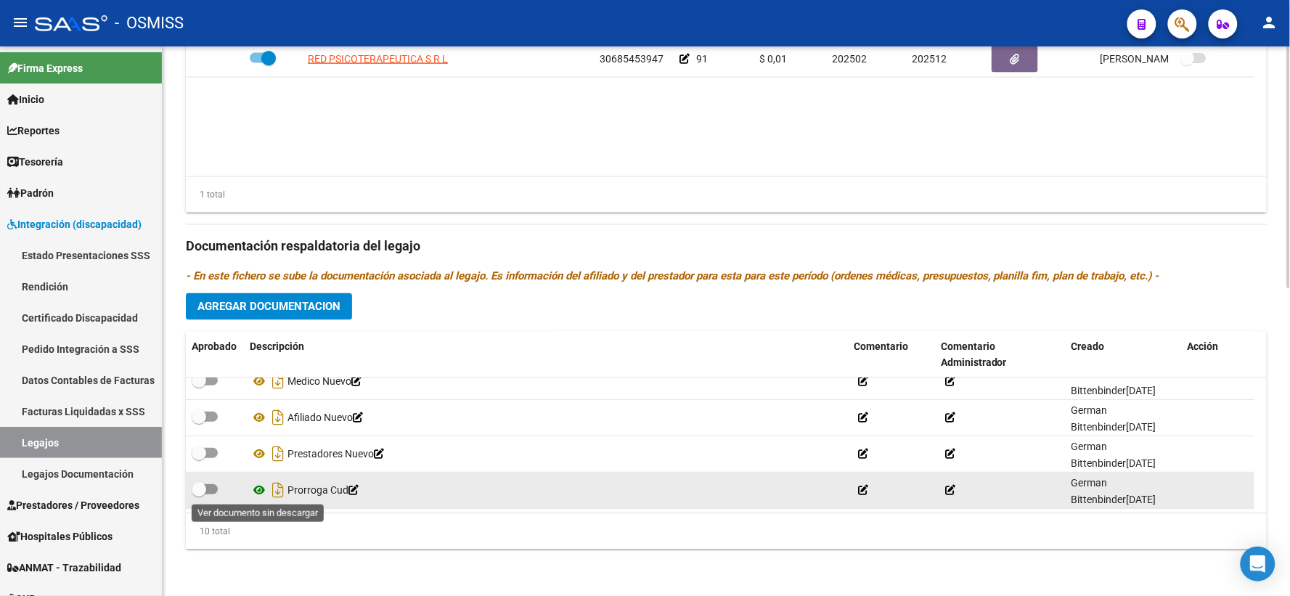
click at [262, 485] on icon at bounding box center [259, 489] width 19 height 17
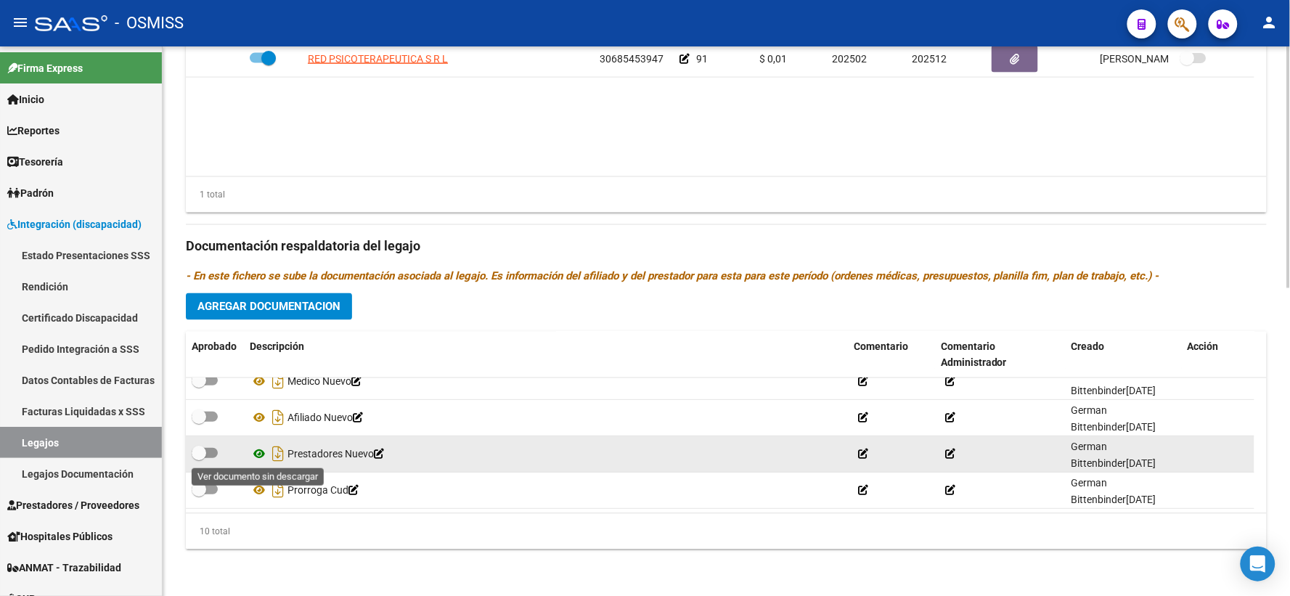
click at [256, 453] on icon at bounding box center [259, 453] width 19 height 17
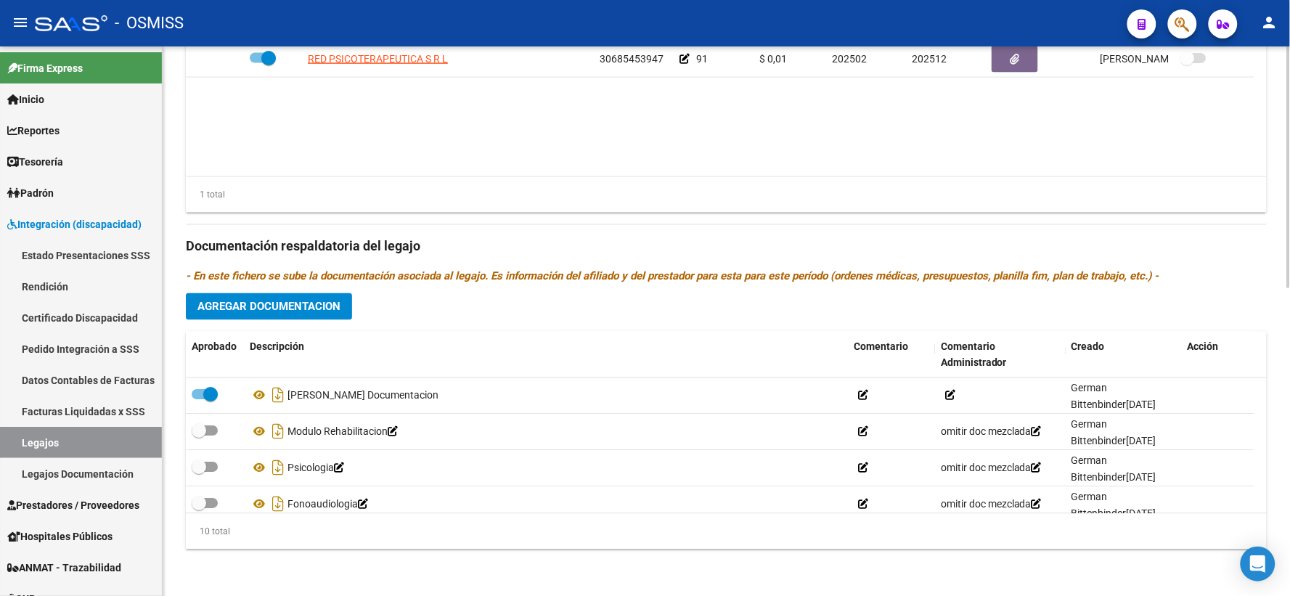
scroll to position [700, 0]
click at [332, 311] on span "Agregar Documentacion" at bounding box center [268, 306] width 143 height 13
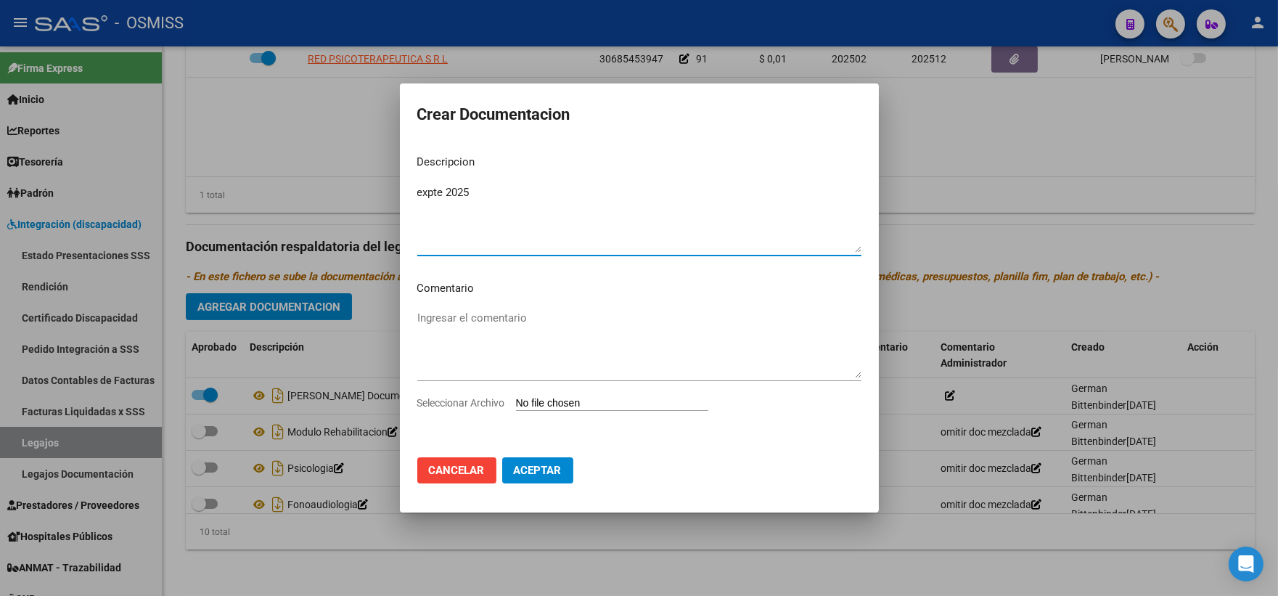
type textarea "expte 2025"
type input "C:\fakepath\Scan.pdf"
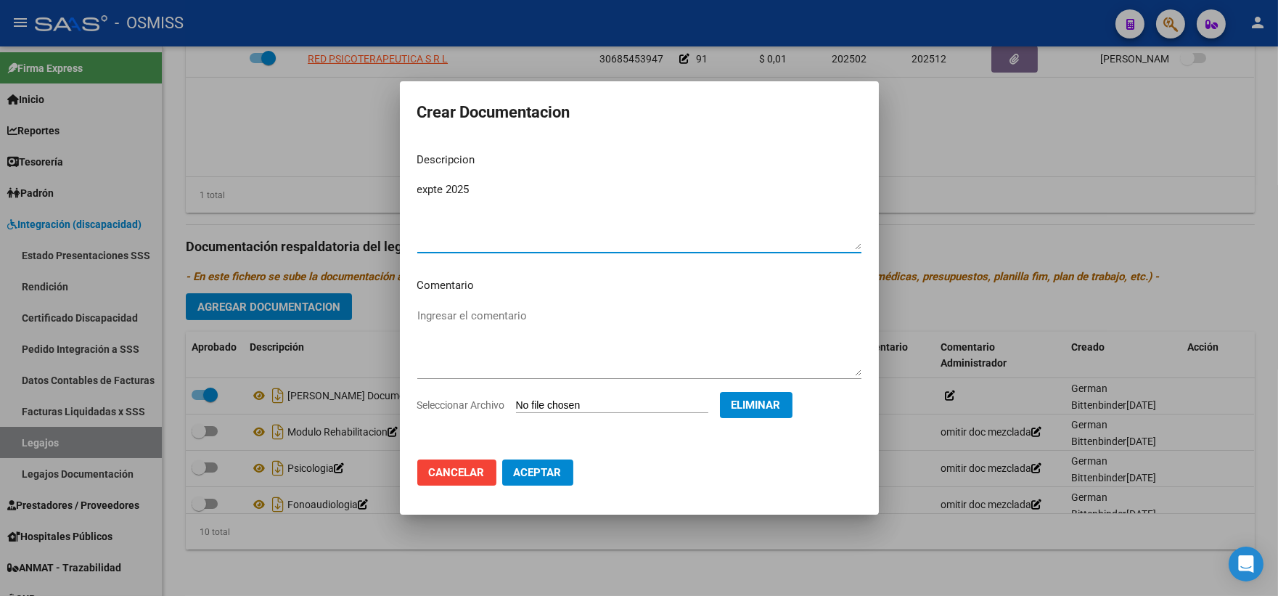
click at [535, 472] on span "Aceptar" at bounding box center [538, 472] width 48 height 13
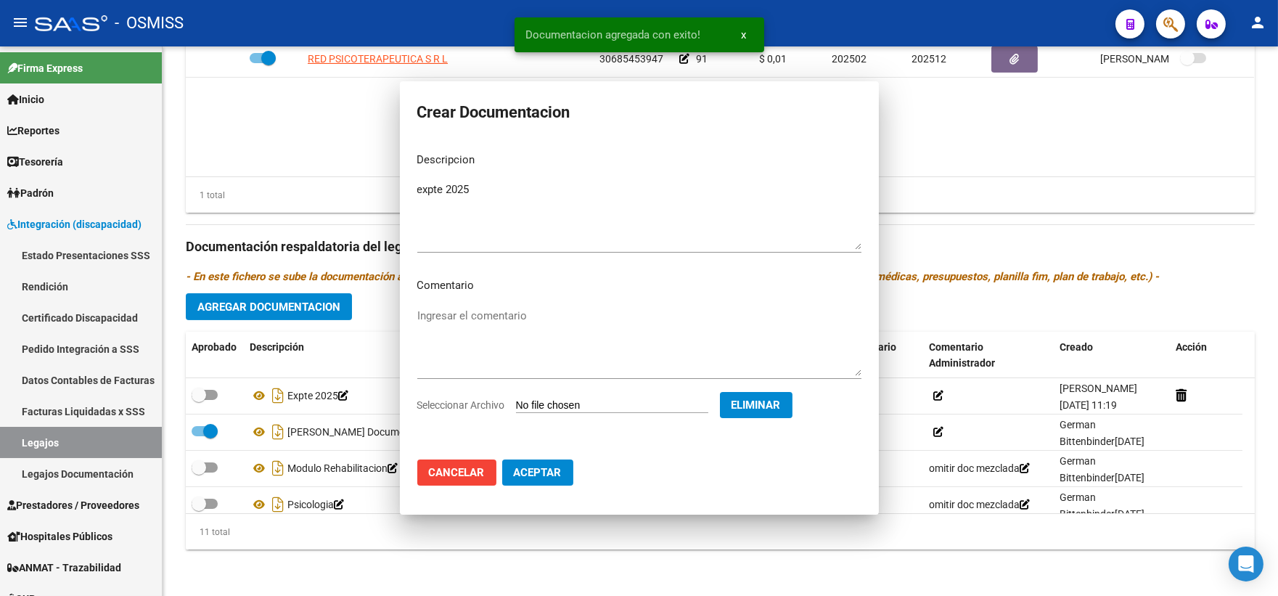
checkbox input "false"
checkbox input "true"
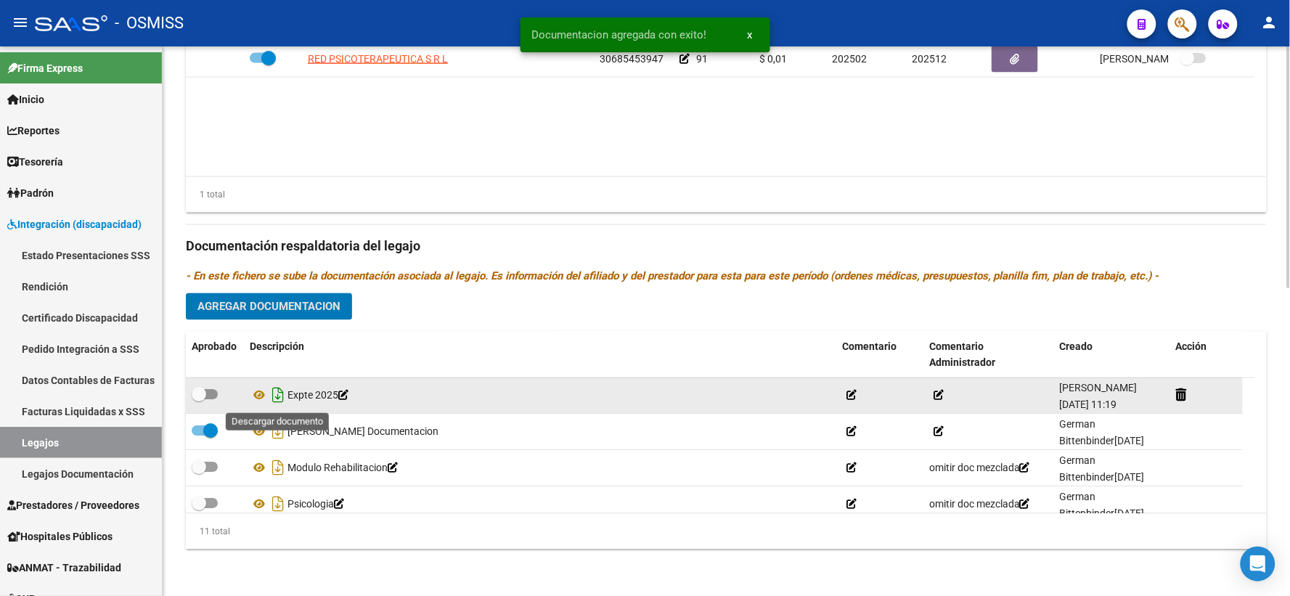
click at [278, 395] on icon "Descargar documento" at bounding box center [278, 395] width 19 height 23
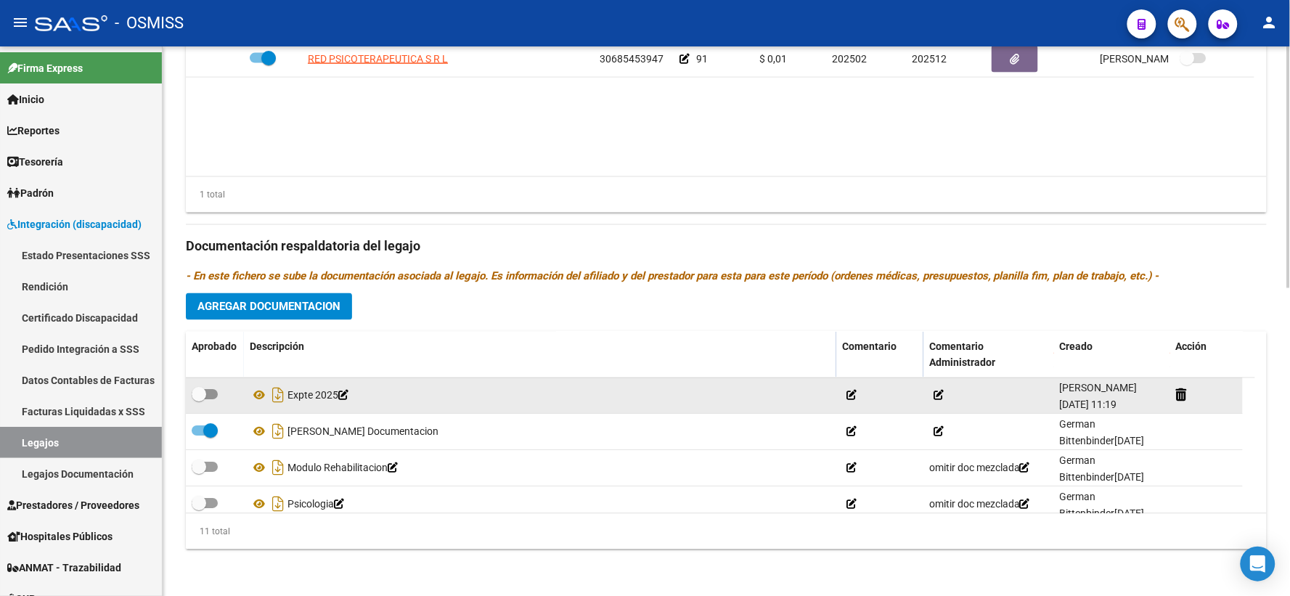
click at [1251, 271] on p "- En este fichero se sube la documentación asociada al legajo. Es información d…" at bounding box center [726, 277] width 1081 height 16
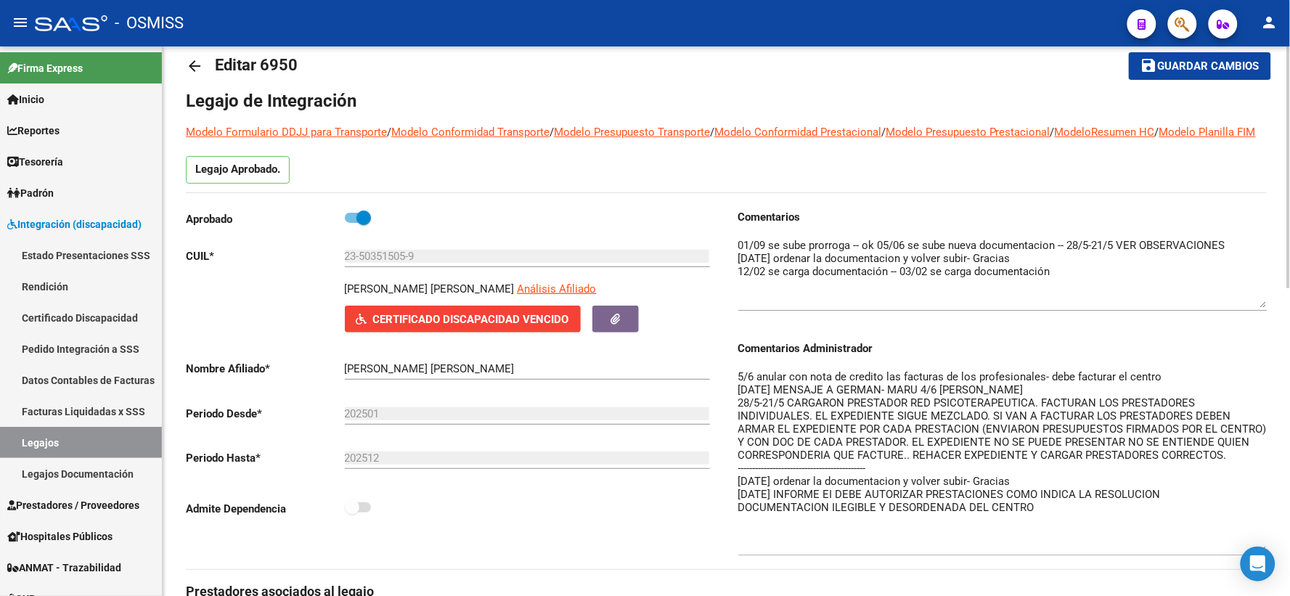
scroll to position [0, 0]
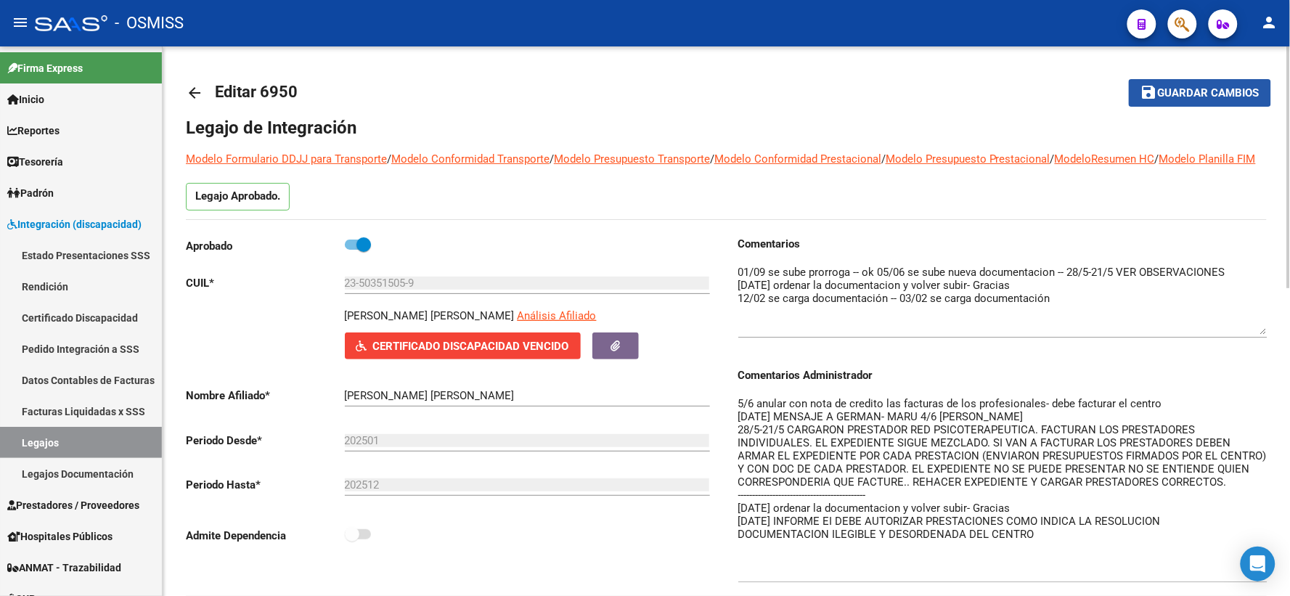
click at [1161, 81] on button "save Guardar cambios" at bounding box center [1200, 92] width 142 height 27
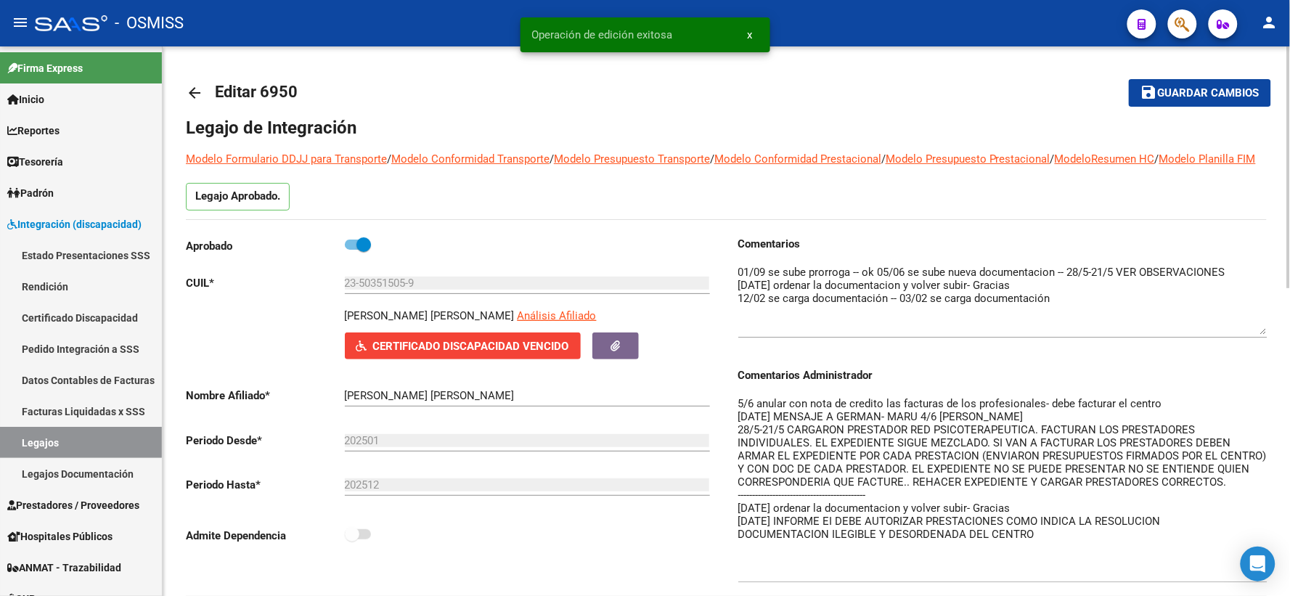
click at [197, 91] on mat-icon "arrow_back" at bounding box center [194, 92] width 17 height 17
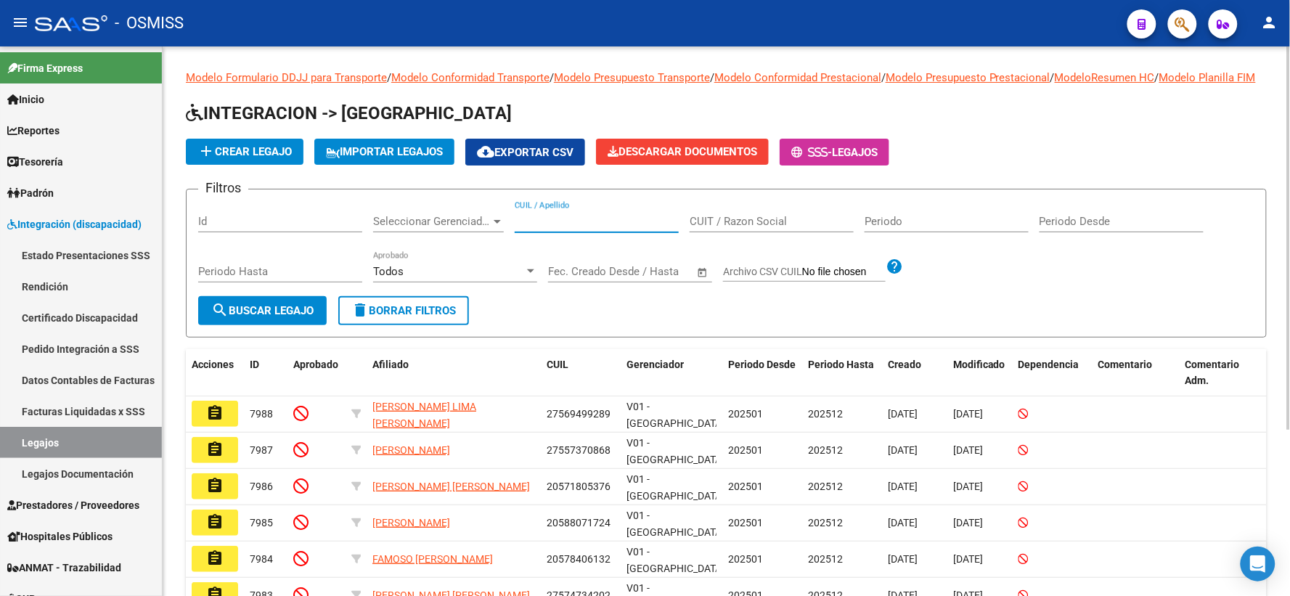
paste input "27511010751"
type input "27511010751"
click at [254, 317] on span "search Buscar Legajo" at bounding box center [262, 310] width 102 height 13
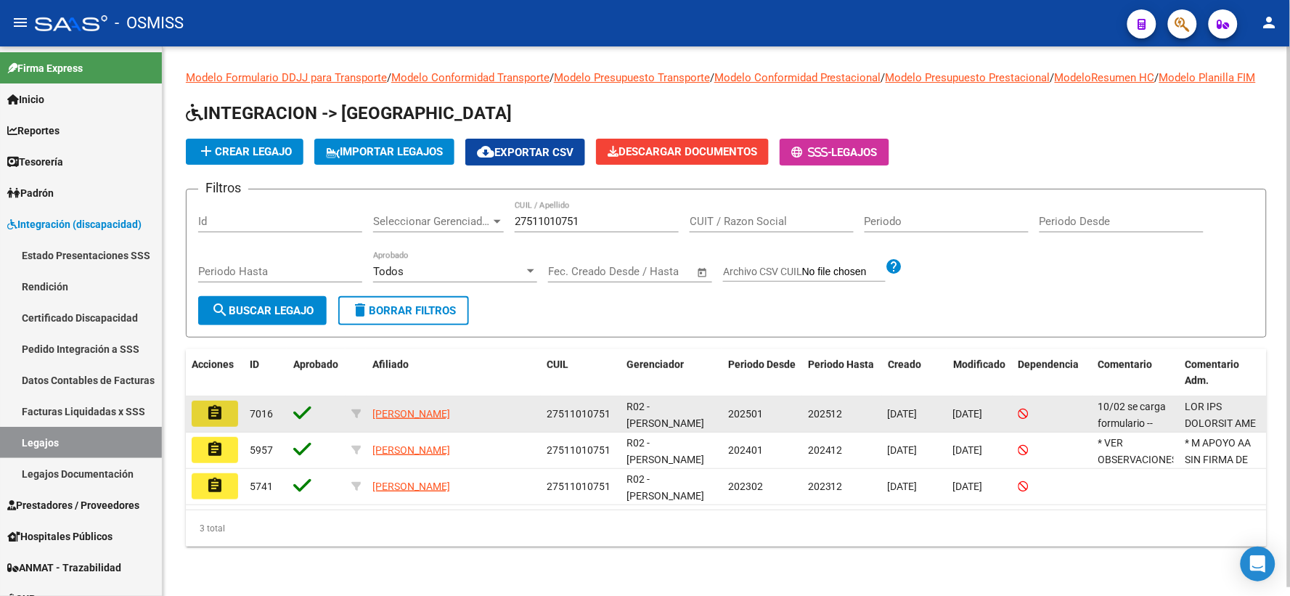
click at [218, 422] on mat-icon "assignment" at bounding box center [214, 412] width 17 height 17
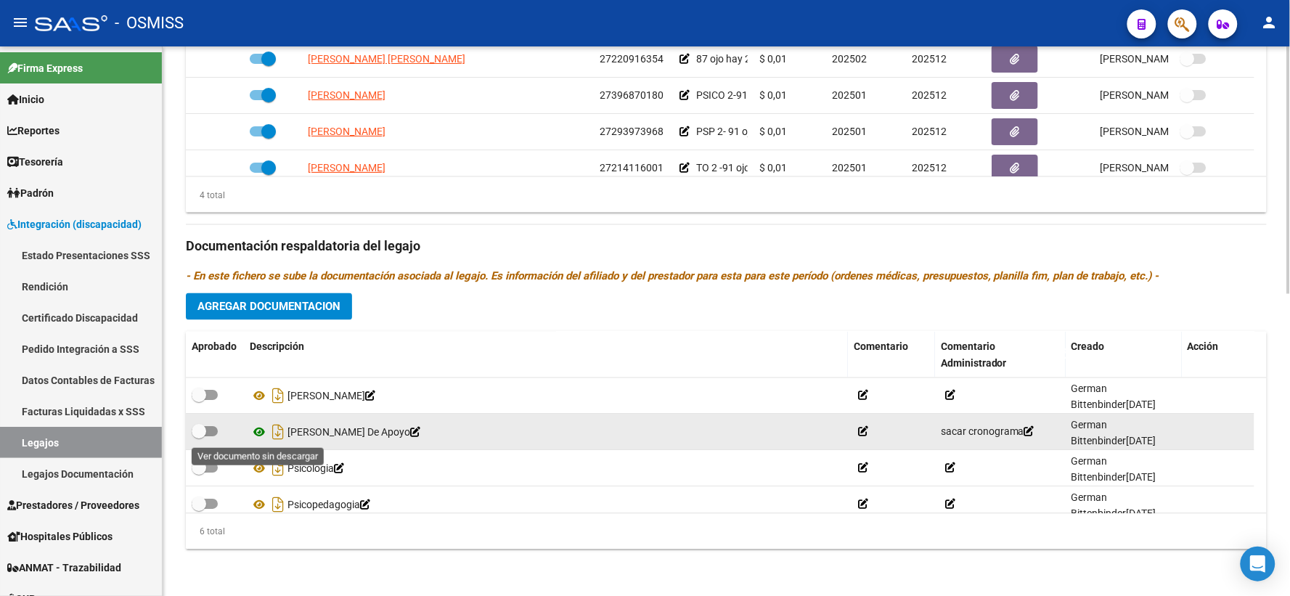
click at [260, 430] on icon at bounding box center [259, 432] width 19 height 17
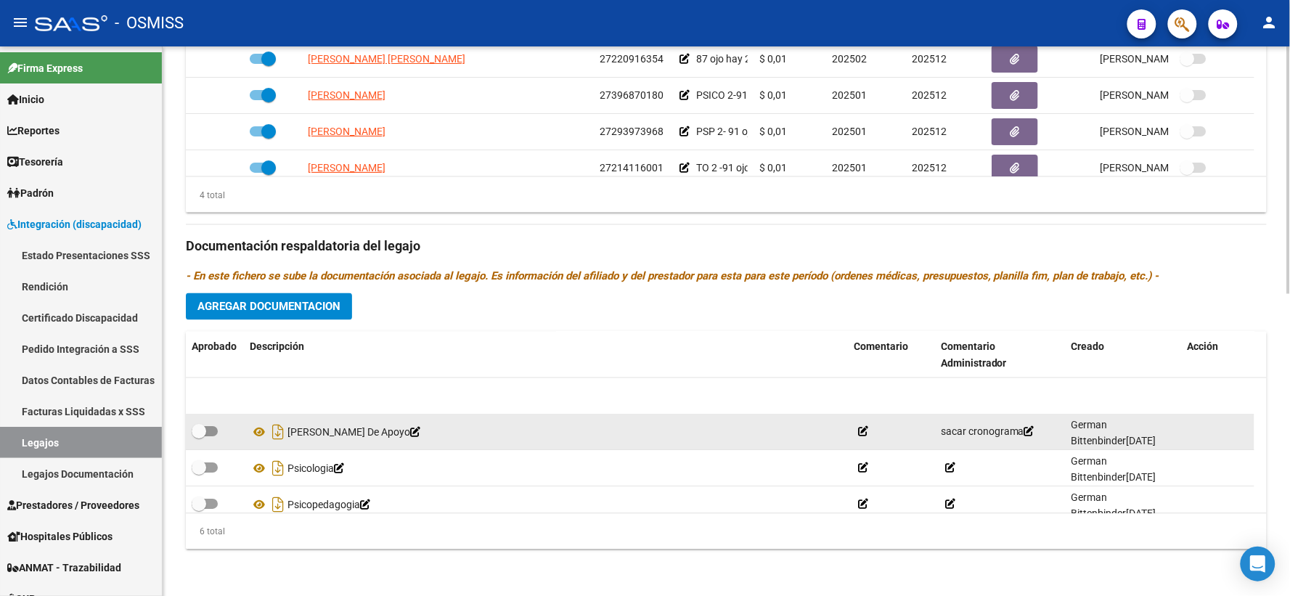
scroll to position [87, 0]
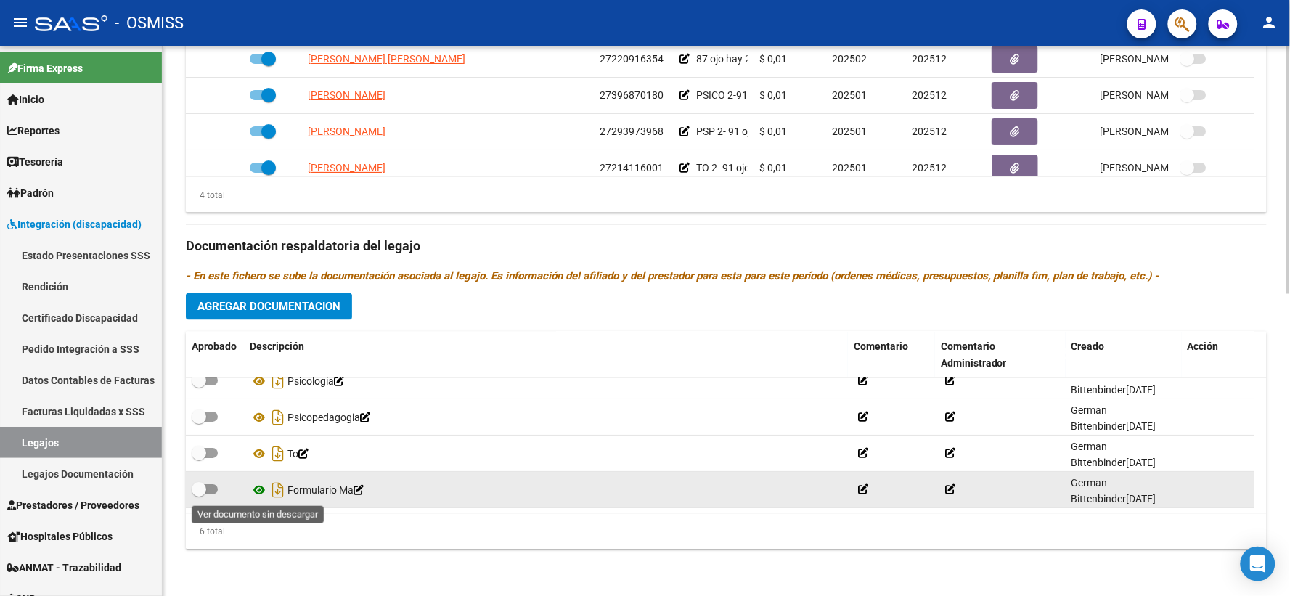
click at [255, 488] on icon at bounding box center [259, 490] width 19 height 17
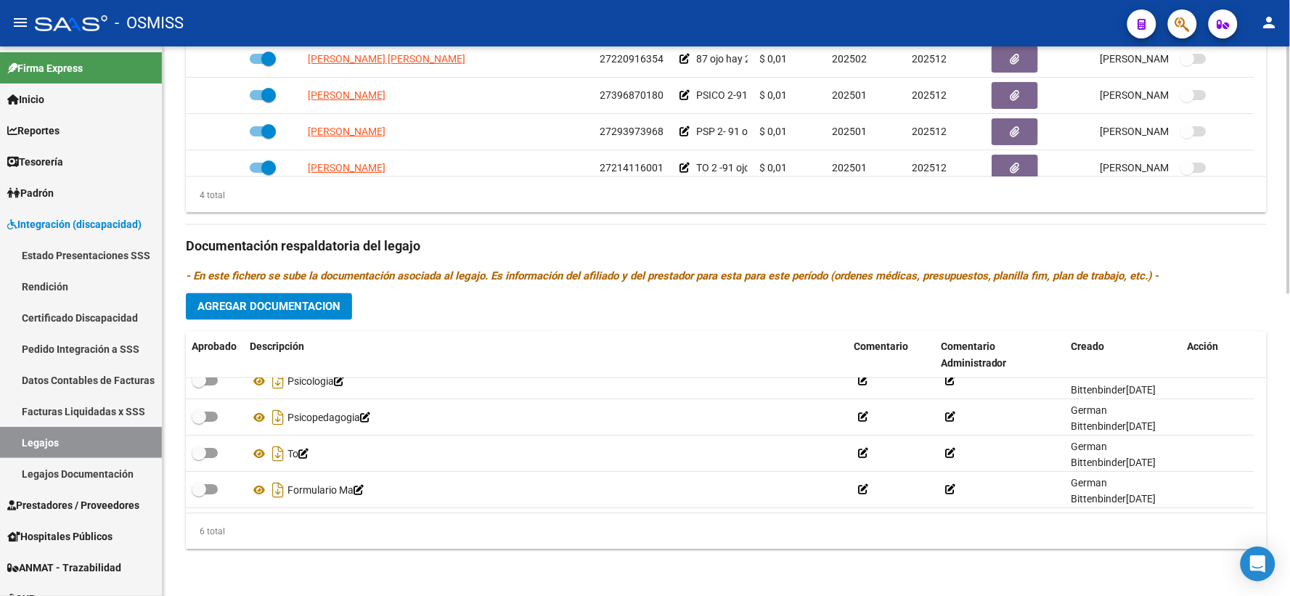
scroll to position [0, 0]
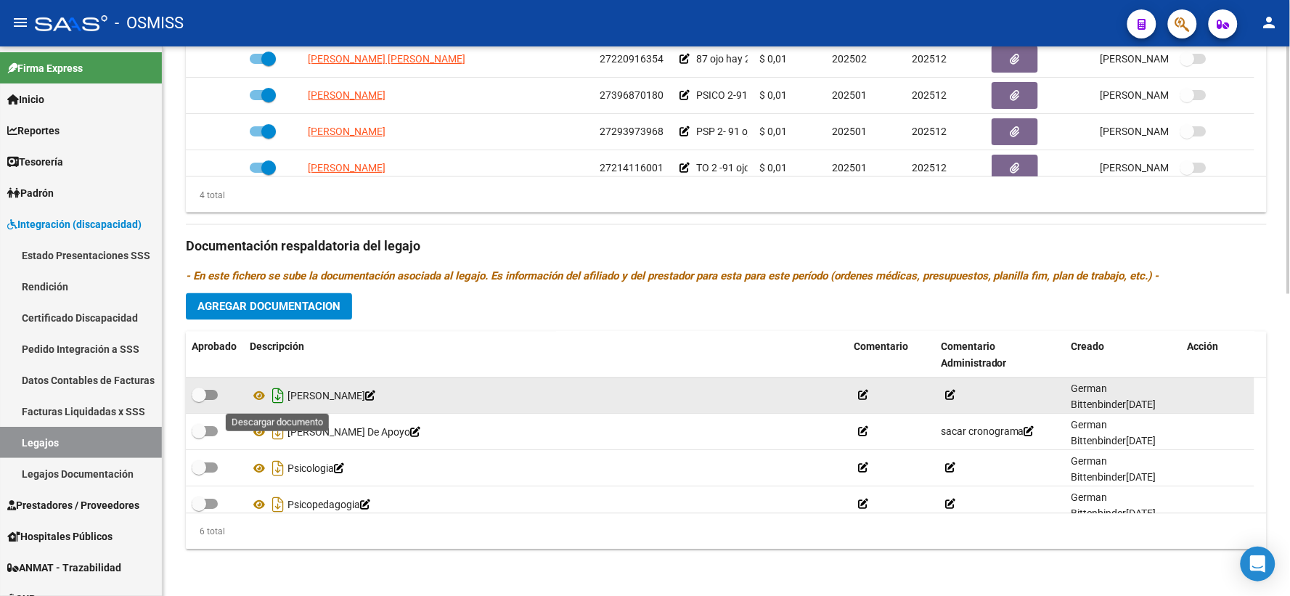
click at [279, 395] on icon "Descargar documento" at bounding box center [278, 396] width 19 height 23
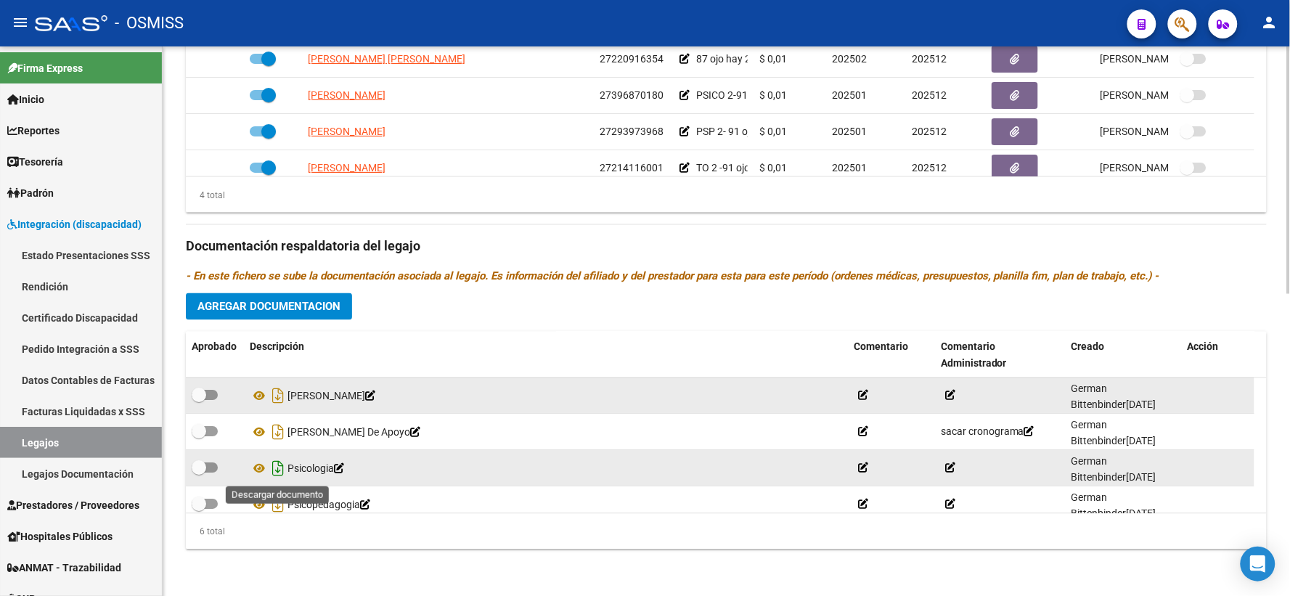
click at [277, 467] on icon "Descargar documento" at bounding box center [278, 468] width 19 height 23
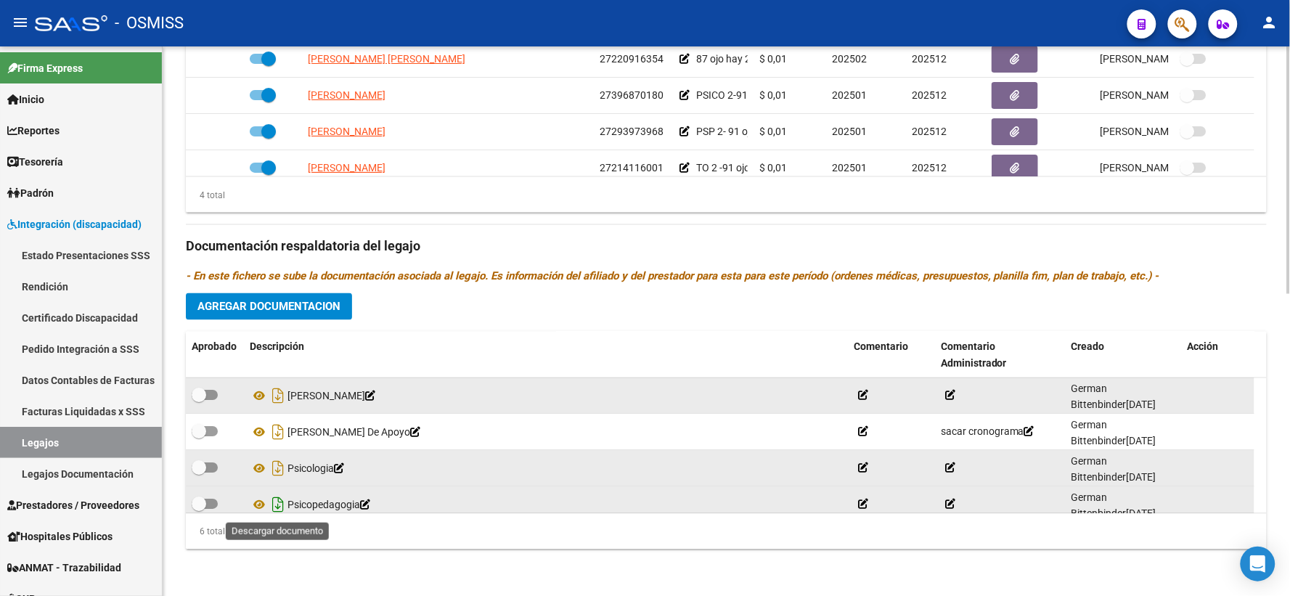
click at [277, 503] on icon "Descargar documento" at bounding box center [278, 505] width 19 height 23
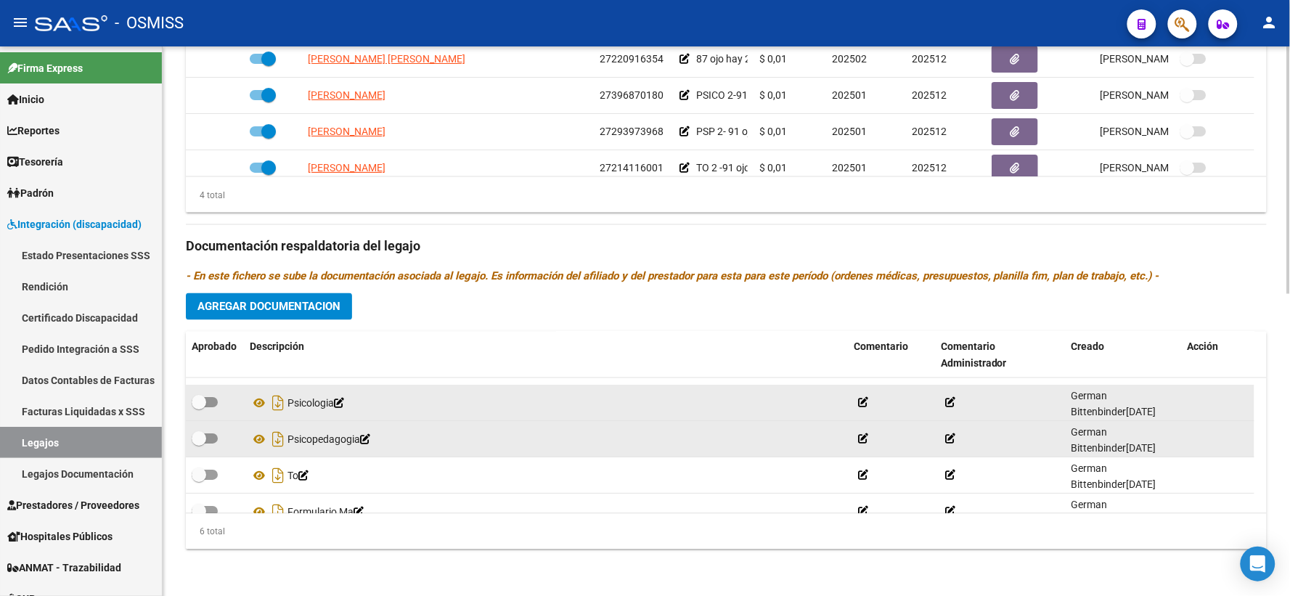
scroll to position [87, 0]
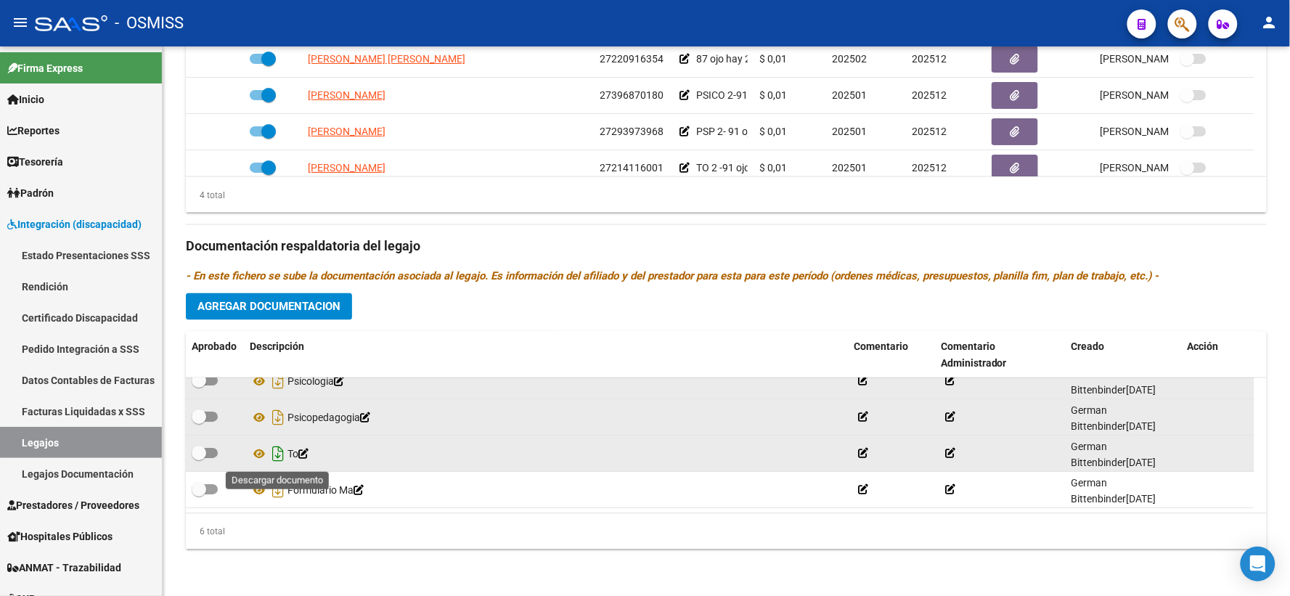
click at [277, 454] on icon "Descargar documento" at bounding box center [278, 454] width 19 height 23
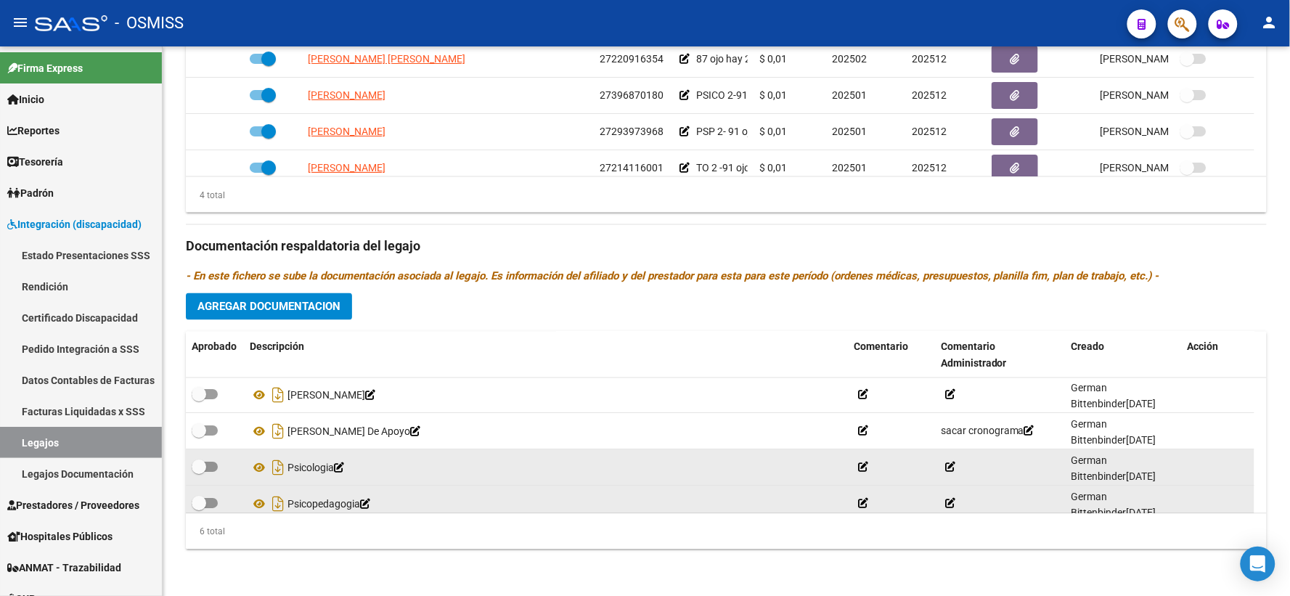
scroll to position [0, 0]
click at [296, 300] on span "Agregar Documentacion" at bounding box center [268, 306] width 143 height 13
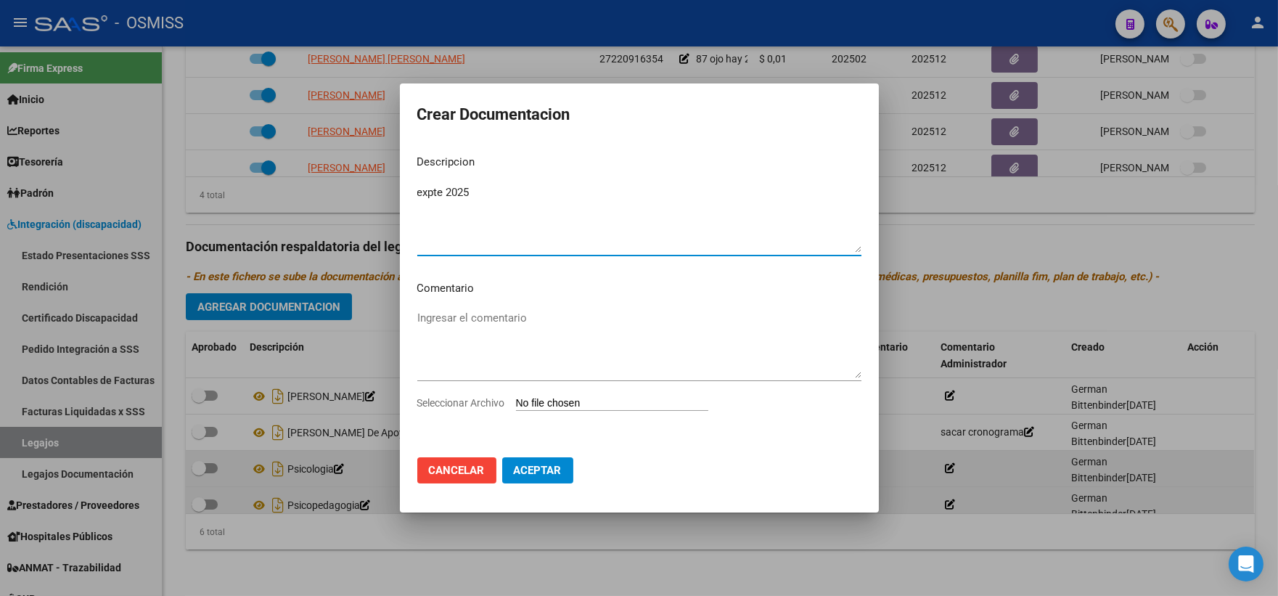
type textarea "expte 2025"
click at [1215, 254] on div at bounding box center [639, 298] width 1278 height 596
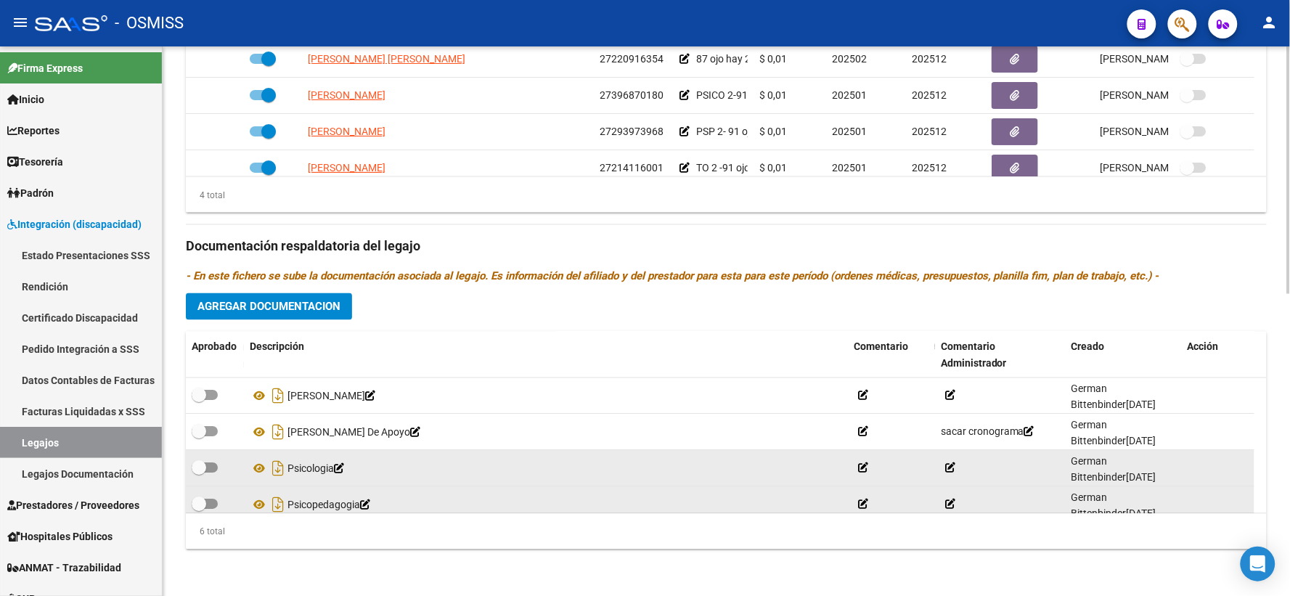
click at [276, 292] on div "Prestadores asociados al legajo Agregar Prestador Aprobado Prestador CUIT Comen…" at bounding box center [726, 237] width 1081 height 648
click at [277, 305] on span "Agregar Documentacion" at bounding box center [268, 306] width 143 height 13
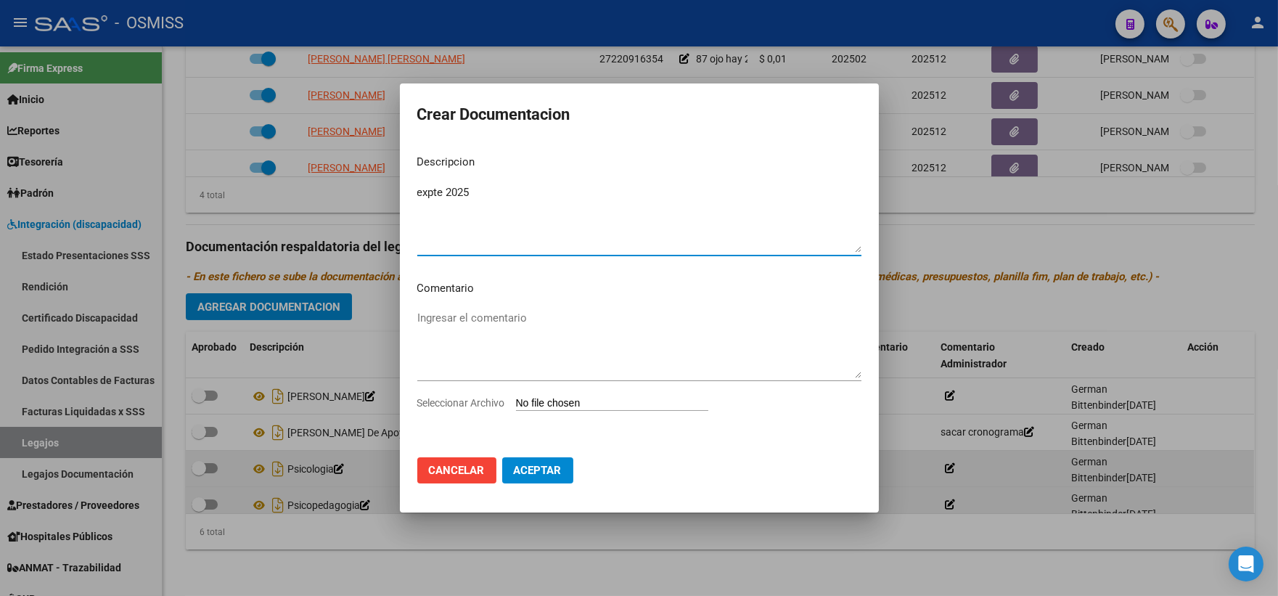
type textarea "expte 2025"
type input "C:\fakepath\Scan.pdf"
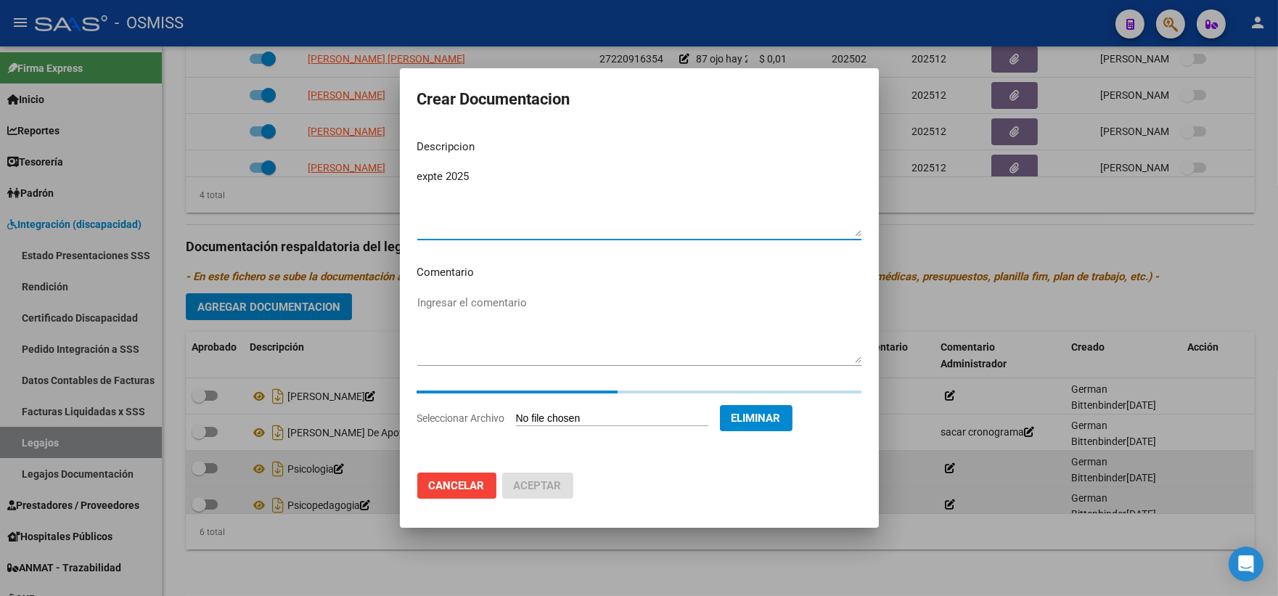
drag, startPoint x: 487, startPoint y: 179, endPoint x: 357, endPoint y: 185, distance: 130.0
click at [357, 185] on div "Crear Documentacion Descripcion expte 2025 Ingresar el descripcion Comentario I…" at bounding box center [639, 298] width 1278 height 596
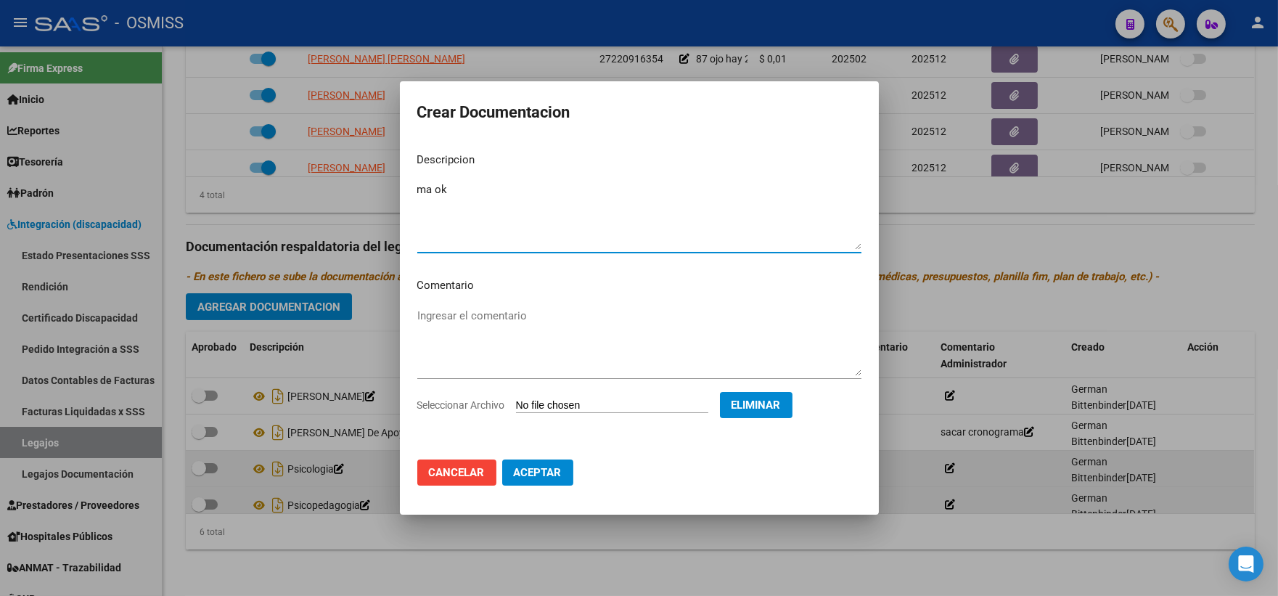
type textarea "ma ok"
click at [538, 472] on span "Aceptar" at bounding box center [538, 472] width 48 height 13
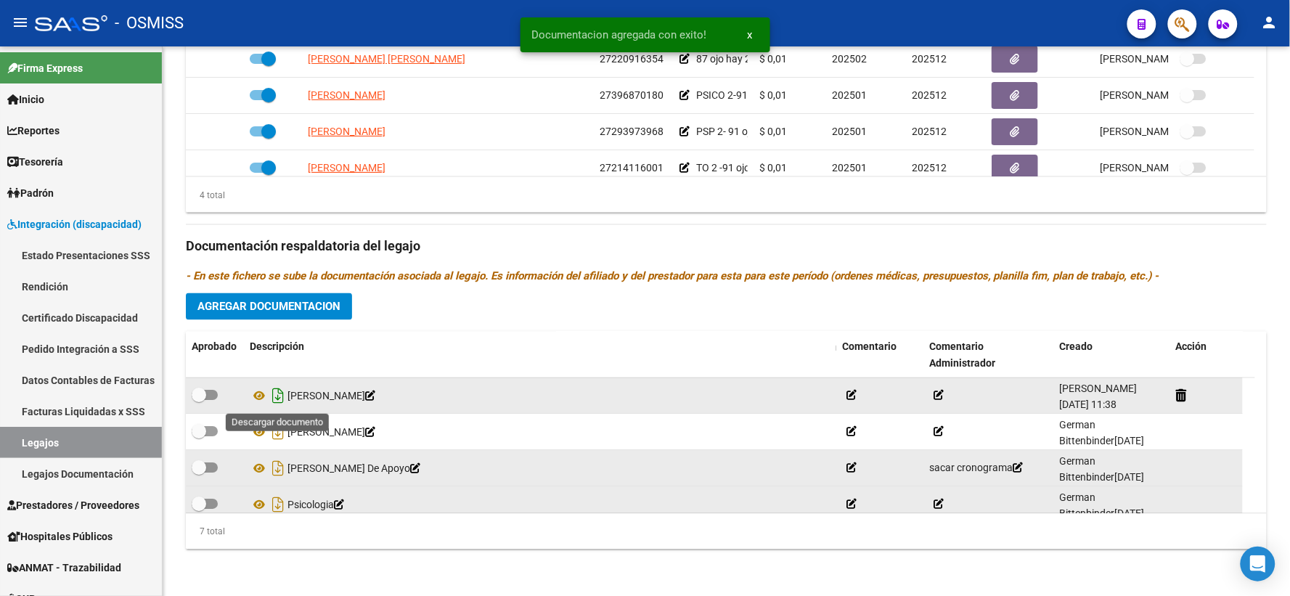
click at [278, 397] on icon "Descargar documento" at bounding box center [278, 396] width 19 height 23
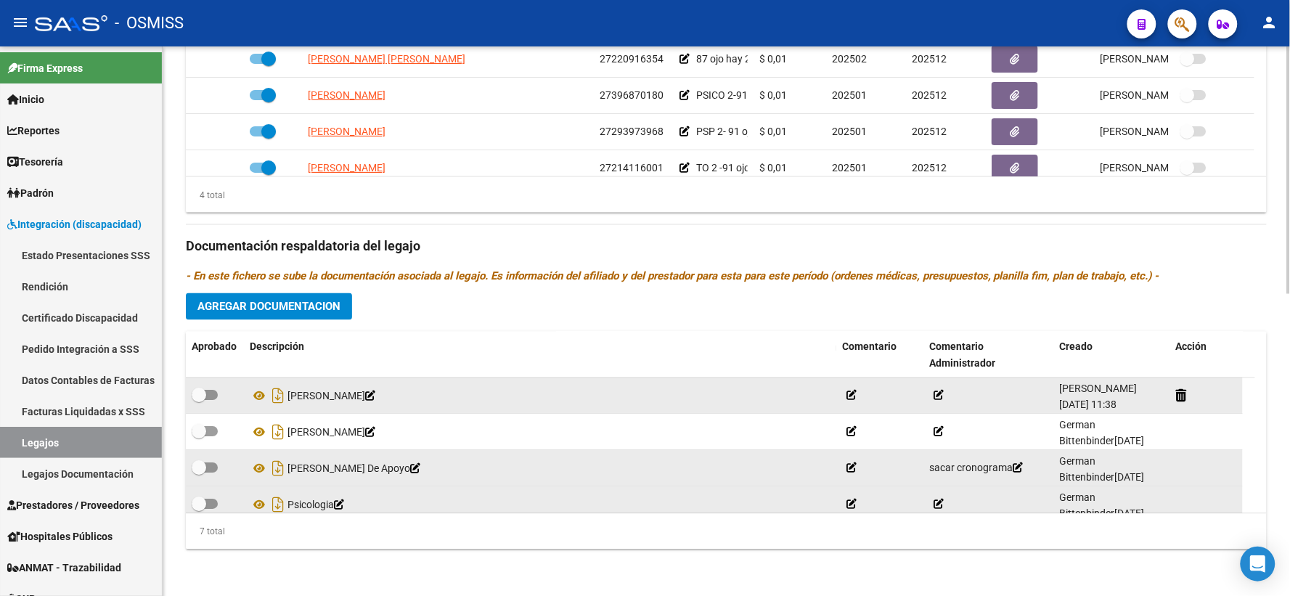
click at [263, 308] on span "Agregar Documentacion" at bounding box center [268, 306] width 143 height 13
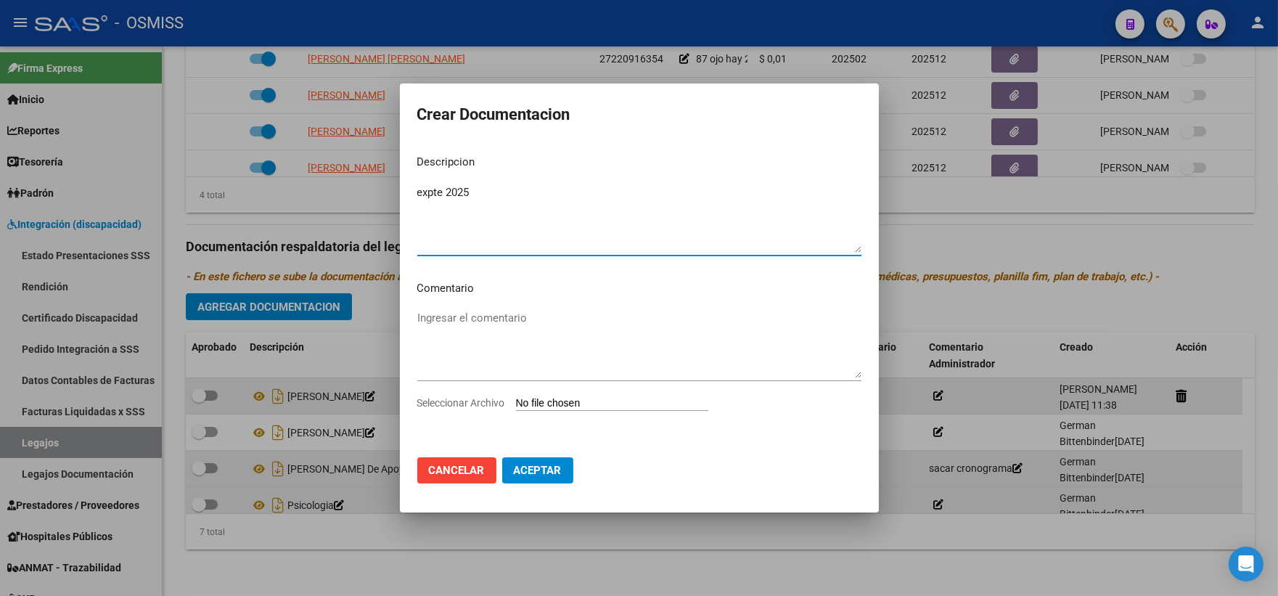
type textarea "expte 2025"
type input "C:\fakepath\ilovepdf_merged_compressed - 2025-09-18T113902.854.pdf"
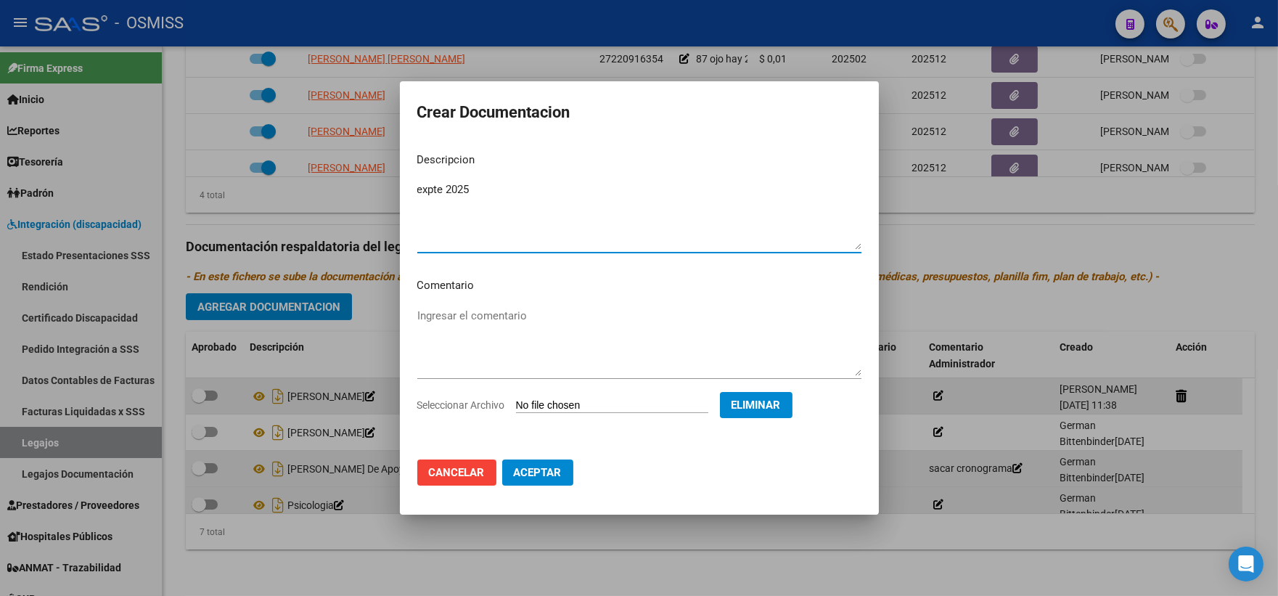
click at [523, 477] on span "Aceptar" at bounding box center [538, 472] width 48 height 13
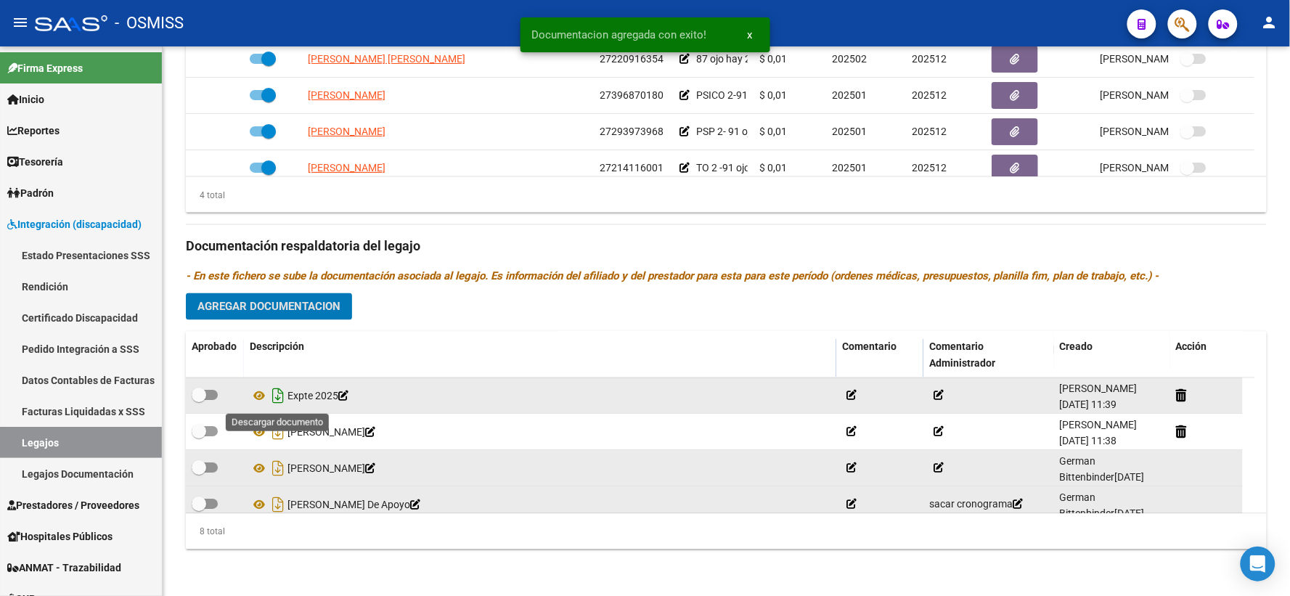
click at [282, 398] on icon "Descargar documento" at bounding box center [278, 396] width 19 height 23
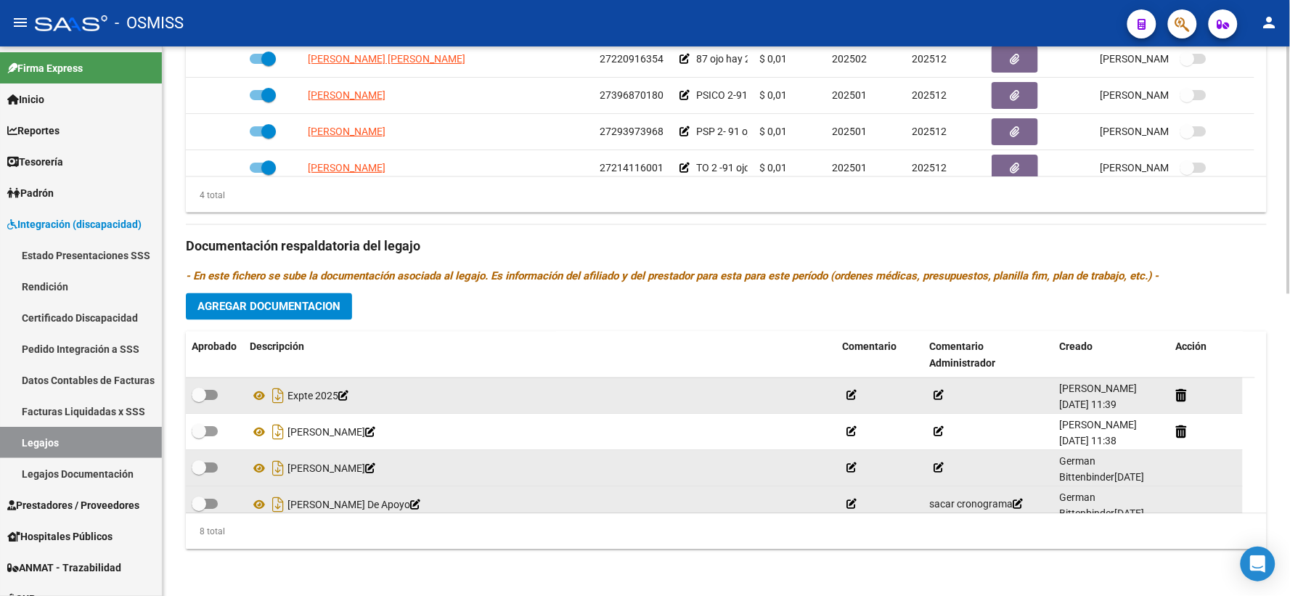
click at [1234, 266] on div "Prestadores asociados al legajo Agregar Prestador Aprobado Prestador CUIT Comen…" at bounding box center [726, 237] width 1081 height 648
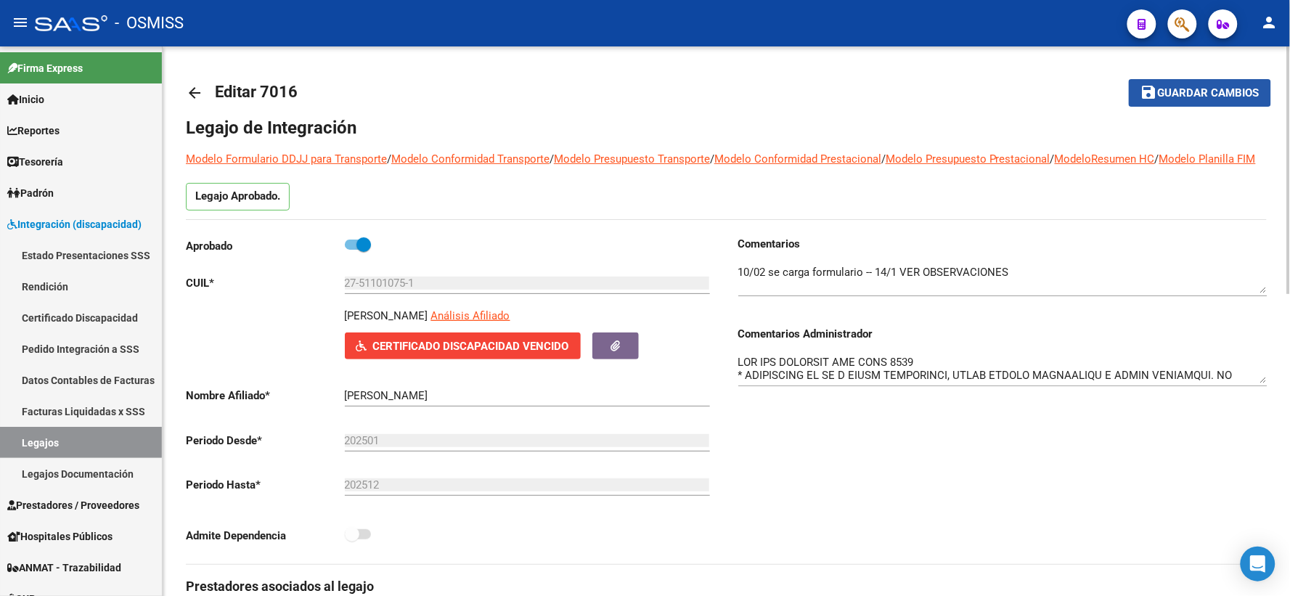
click at [1221, 83] on button "save Guardar cambios" at bounding box center [1200, 92] width 142 height 27
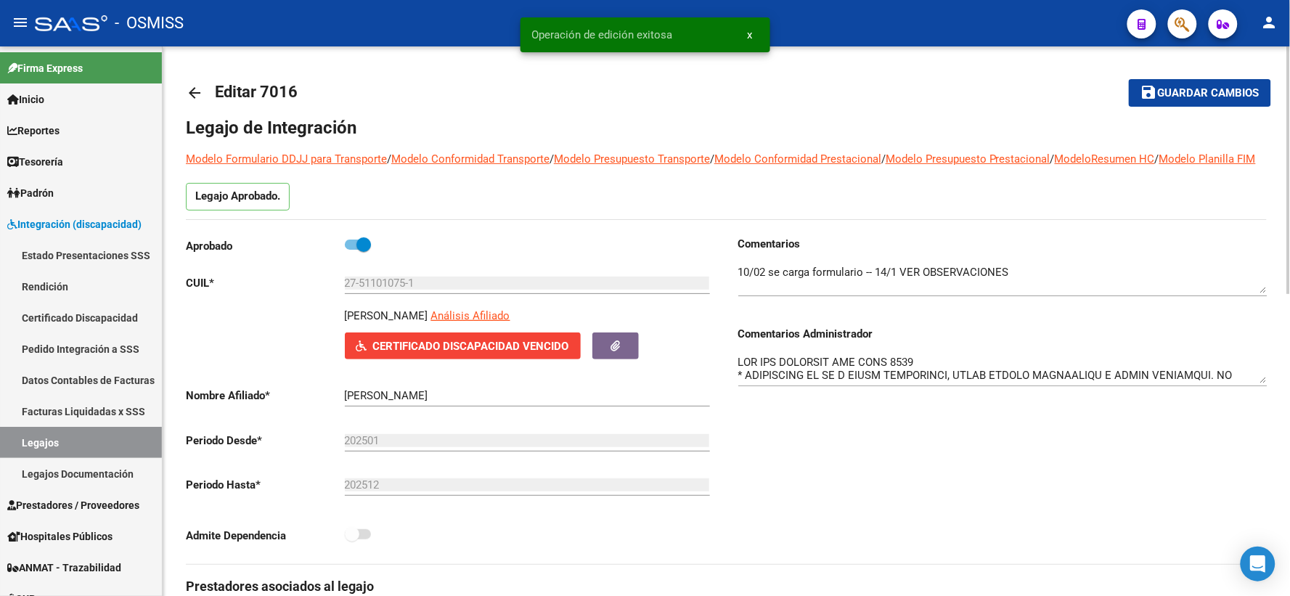
click at [194, 89] on mat-icon "arrow_back" at bounding box center [194, 92] width 17 height 17
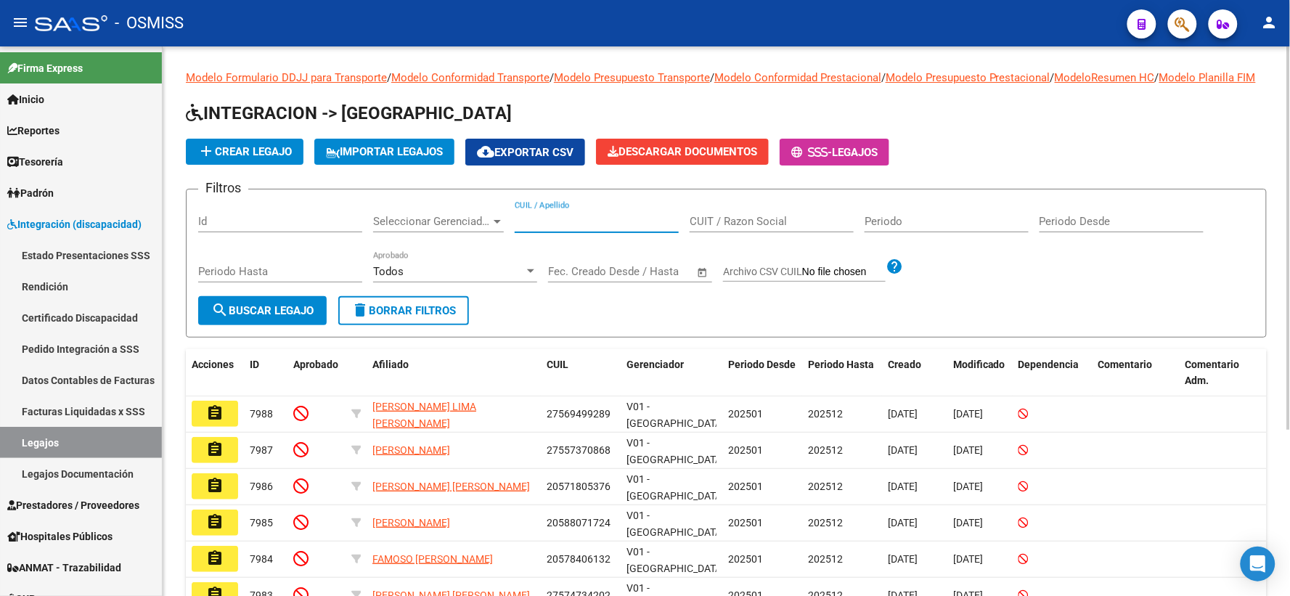
paste input "20487773108"
type input "20487773108"
click at [307, 317] on span "search Buscar Legajo" at bounding box center [262, 310] width 102 height 13
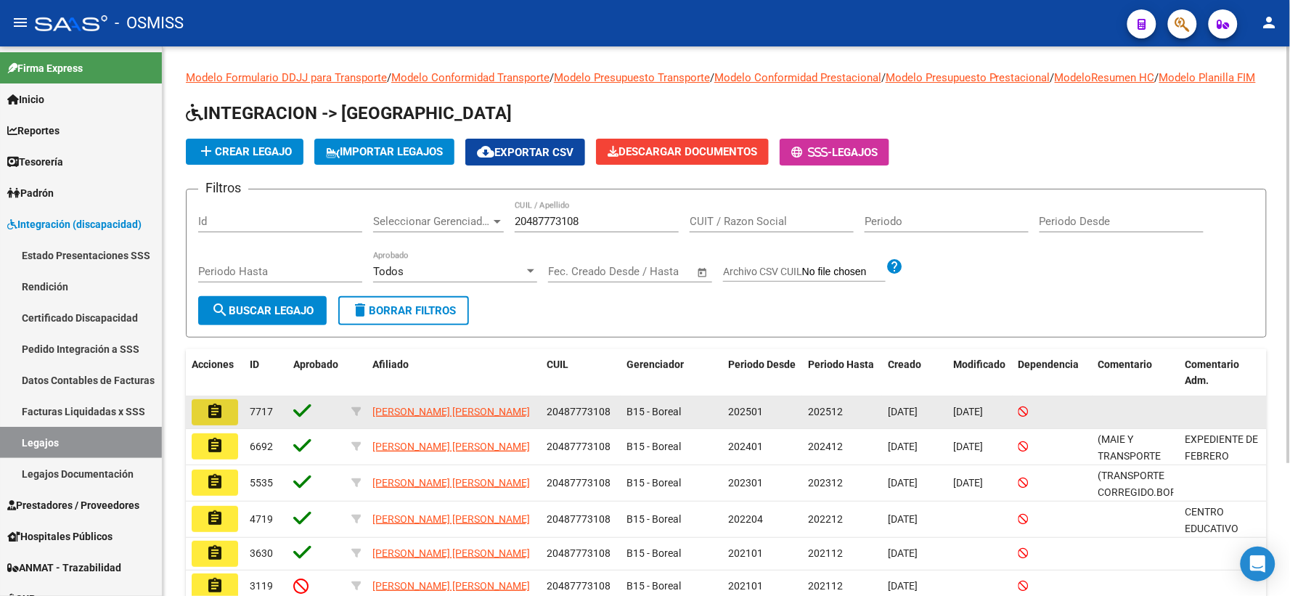
click at [211, 420] on mat-icon "assignment" at bounding box center [214, 411] width 17 height 17
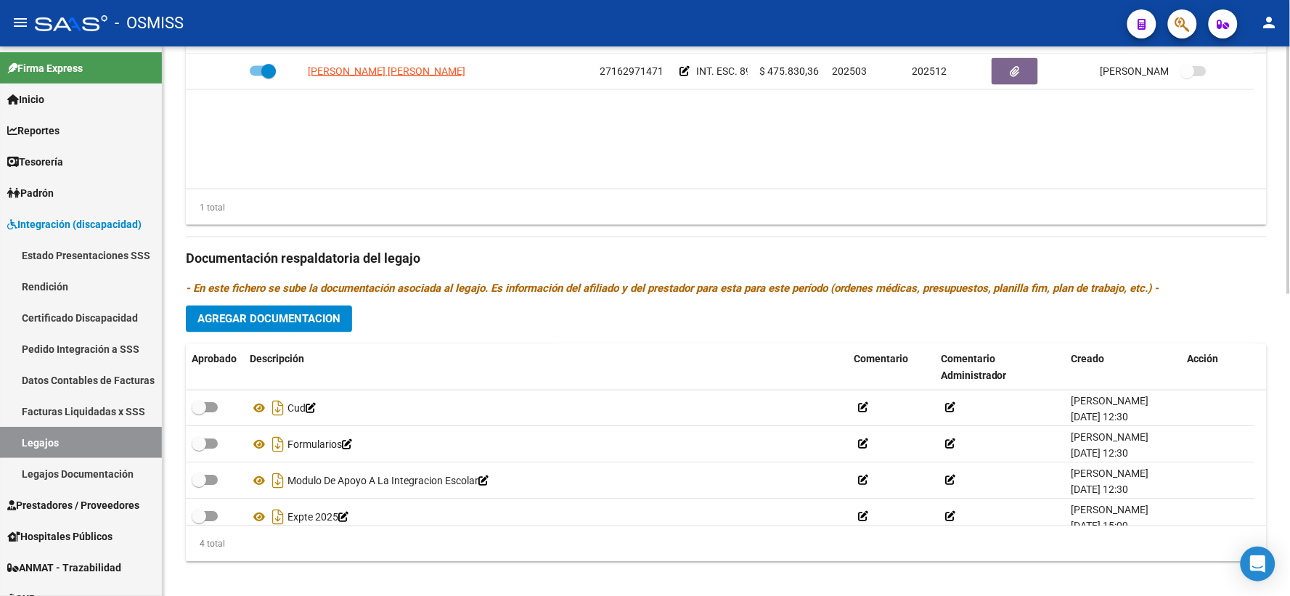
scroll to position [670, 0]
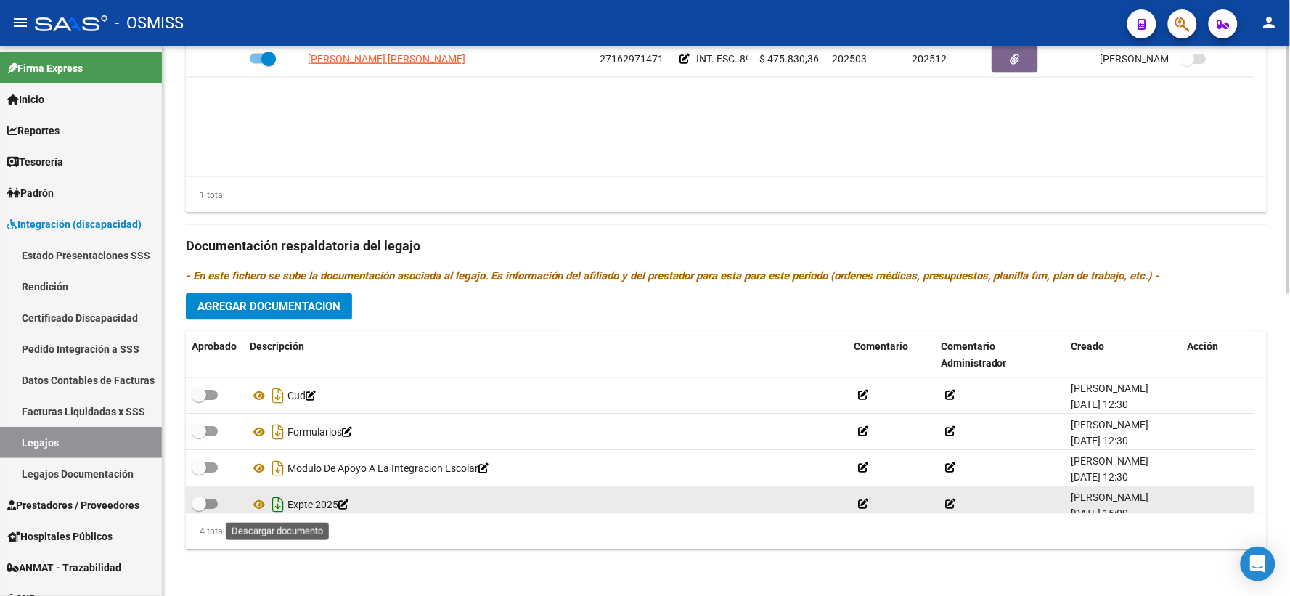
click at [276, 504] on icon "Descargar documento" at bounding box center [278, 505] width 19 height 23
click at [1253, 248] on h3 "Documentación respaldatoria del legajo" at bounding box center [726, 247] width 1081 height 20
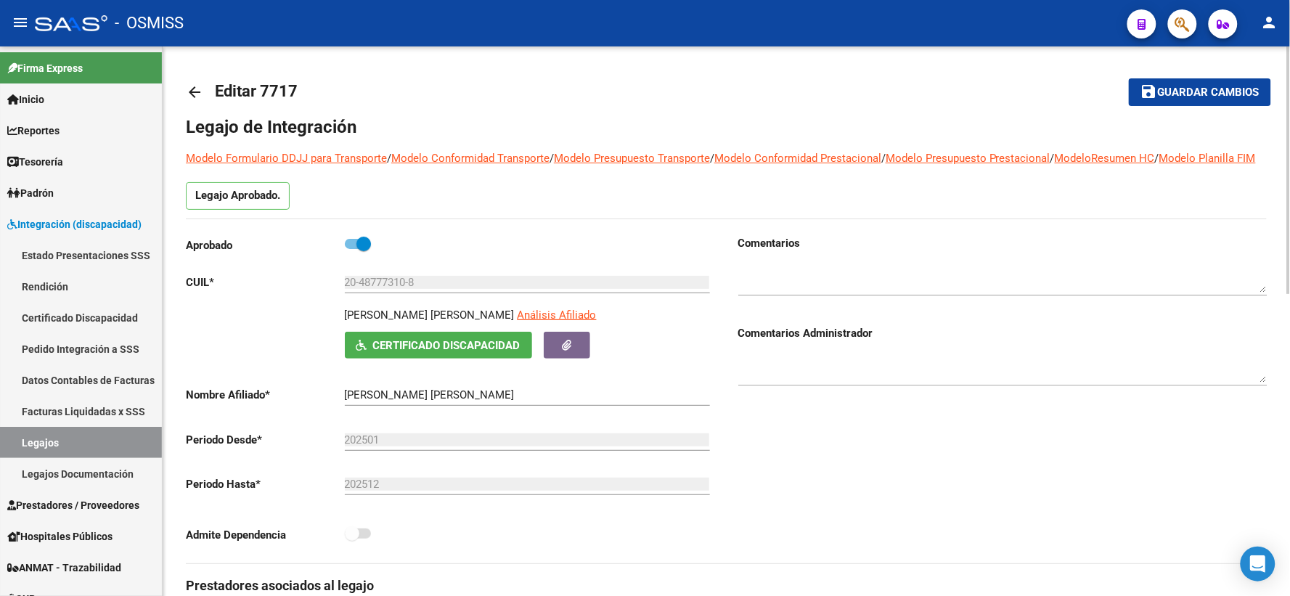
scroll to position [0, 0]
click at [1202, 98] on button "save Guardar cambios" at bounding box center [1200, 92] width 142 height 27
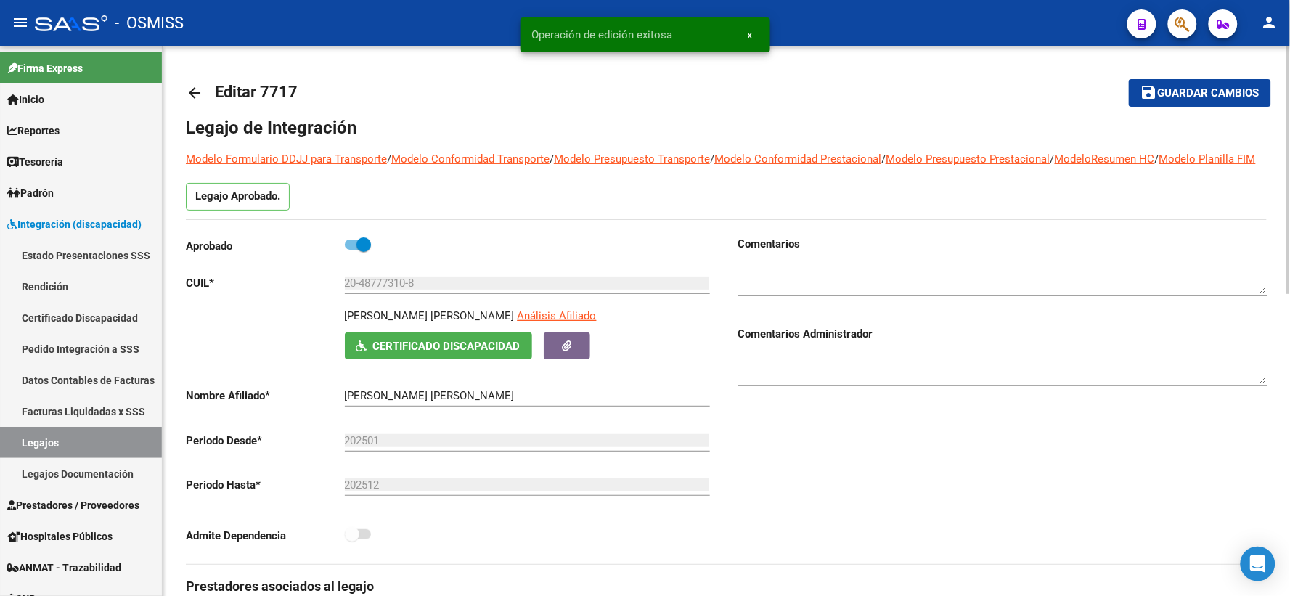
click at [194, 89] on mat-icon "arrow_back" at bounding box center [194, 92] width 17 height 17
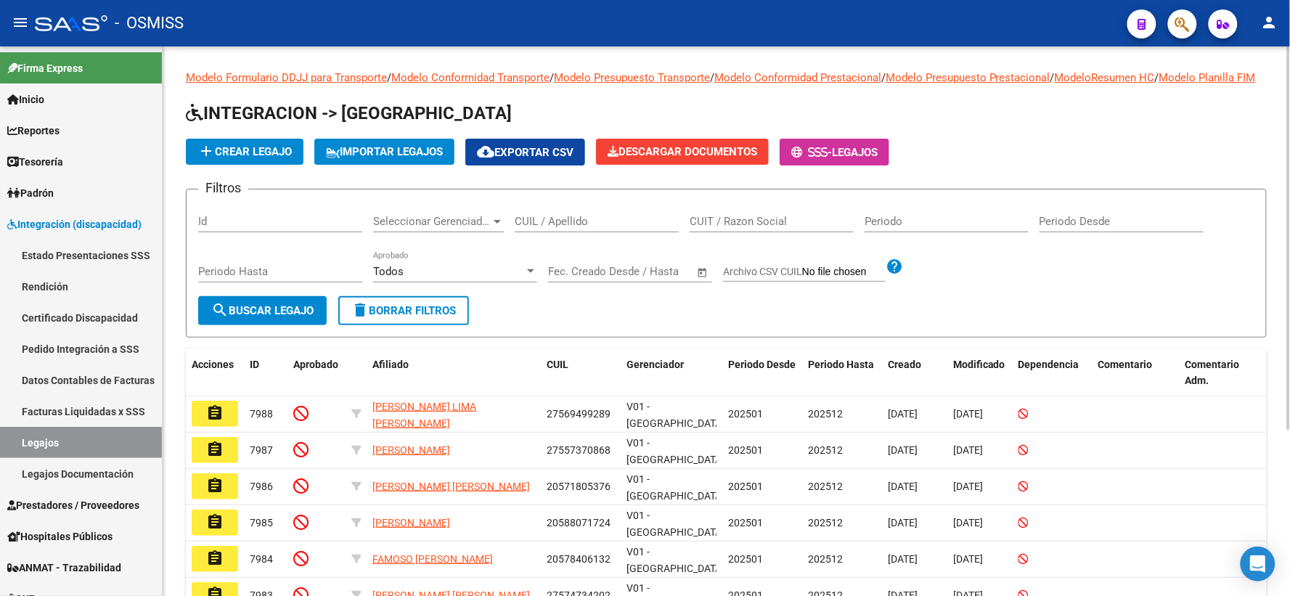
click at [593, 228] on input "CUIL / Apellido" at bounding box center [597, 221] width 164 height 13
paste input "20561448206"
type input "20561448206"
click at [252, 317] on span "search Buscar Legajo" at bounding box center [262, 310] width 102 height 13
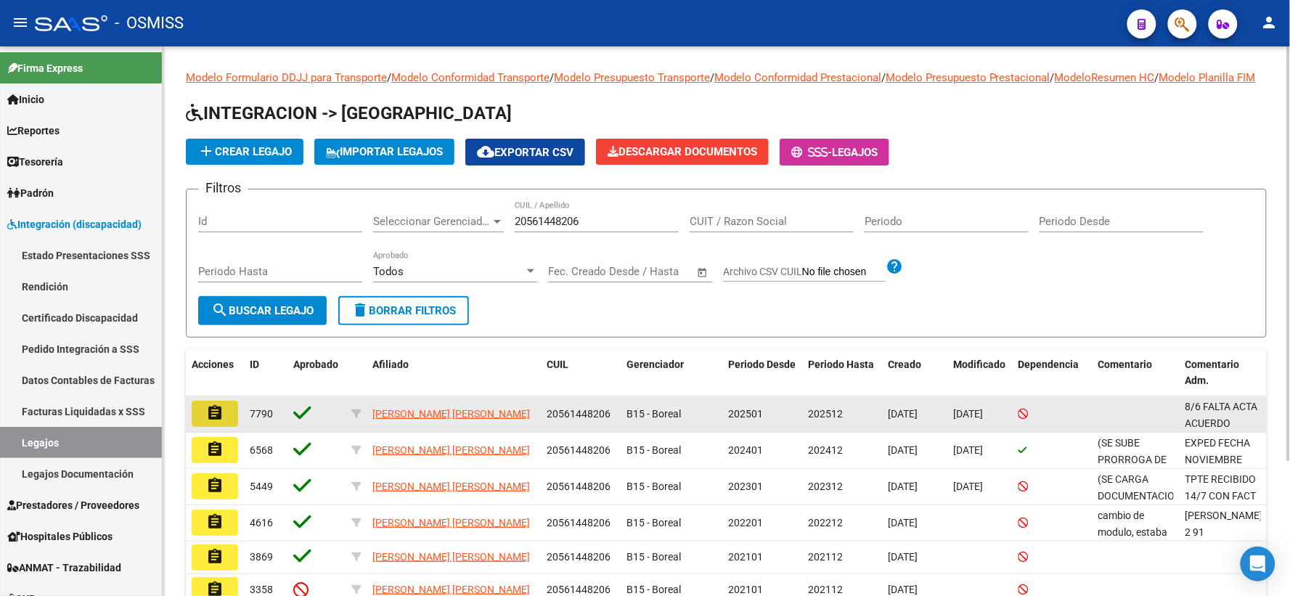
click at [214, 422] on mat-icon "assignment" at bounding box center [214, 412] width 17 height 17
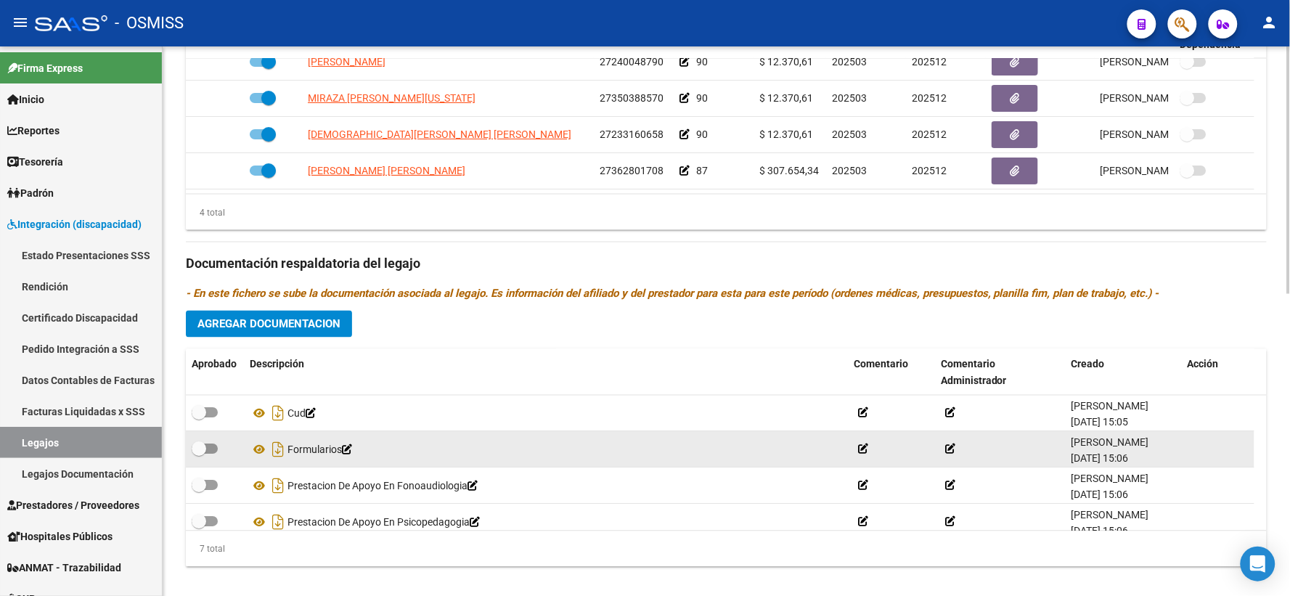
scroll to position [670, 0]
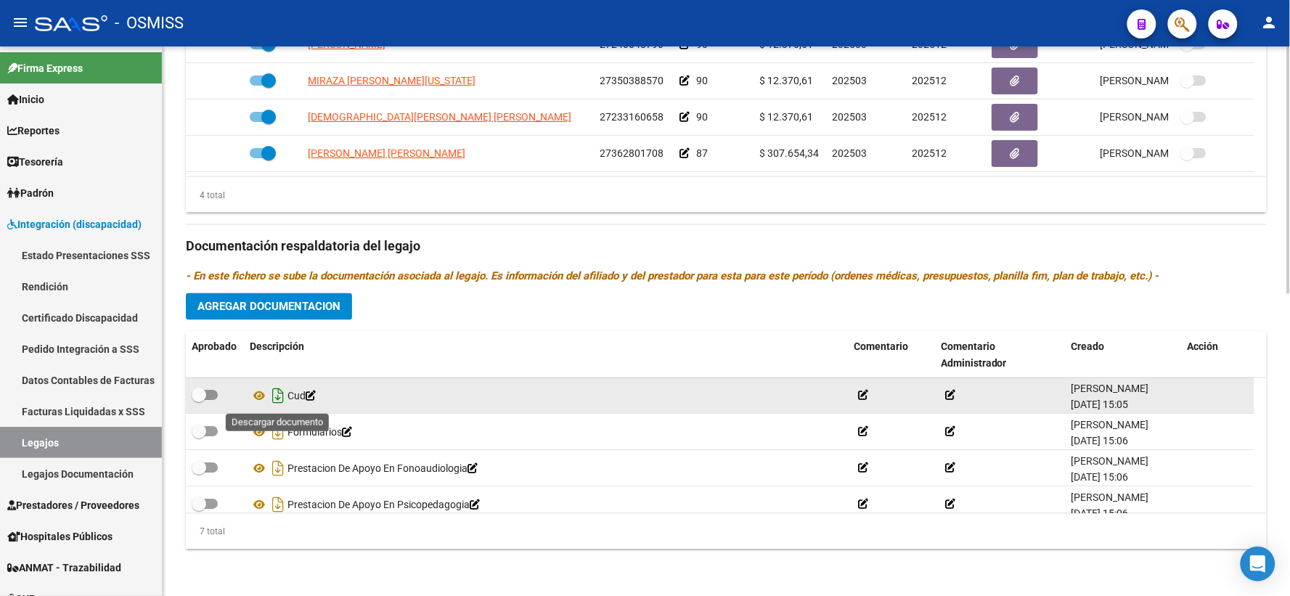
click at [277, 394] on icon "Descargar documento" at bounding box center [278, 396] width 19 height 23
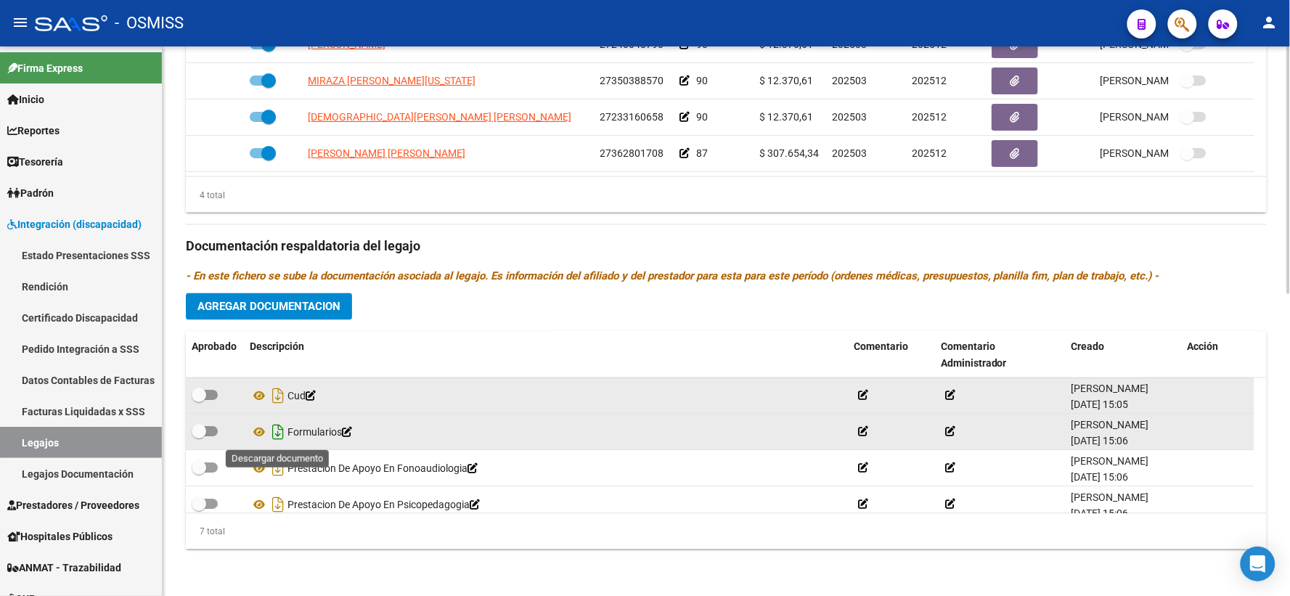
click at [278, 426] on icon "Descargar documento" at bounding box center [278, 432] width 19 height 23
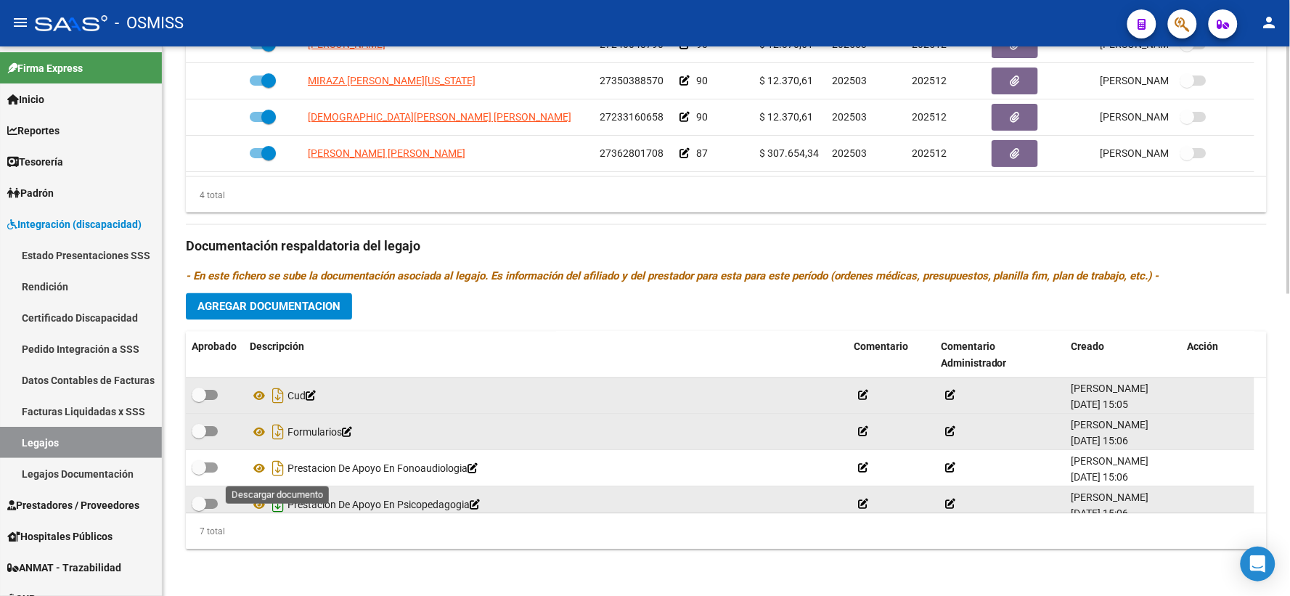
click at [280, 467] on icon "Descargar documento" at bounding box center [278, 468] width 19 height 23
click at [277, 503] on icon "Descargar documento" at bounding box center [278, 505] width 19 height 23
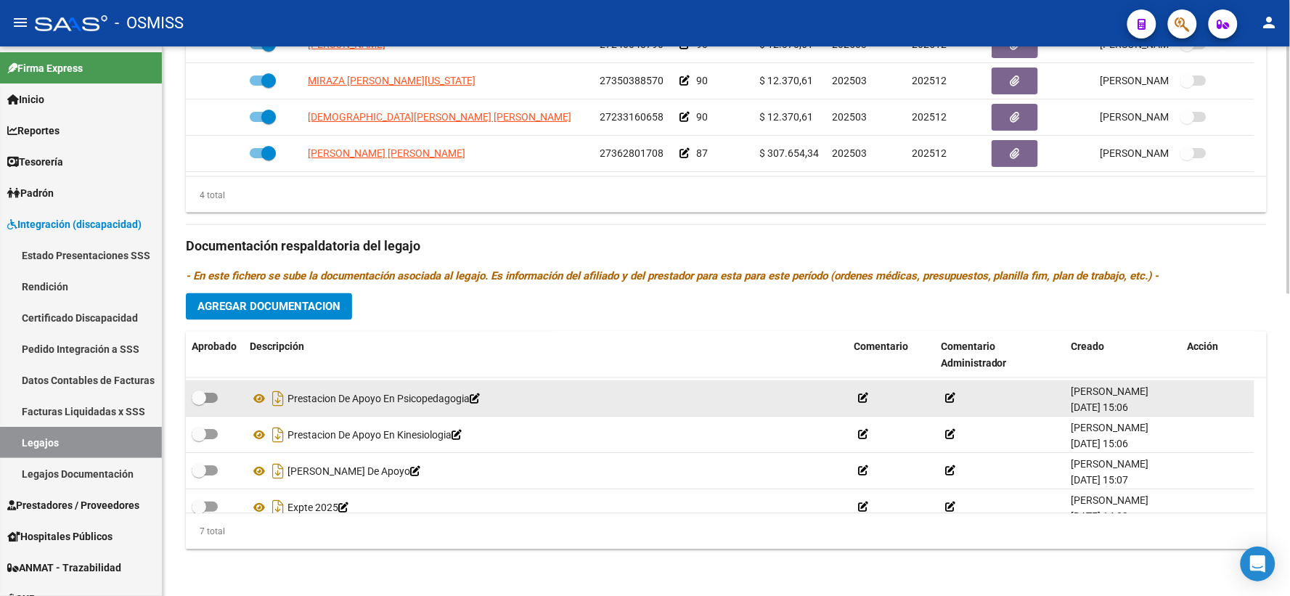
scroll to position [123, 0]
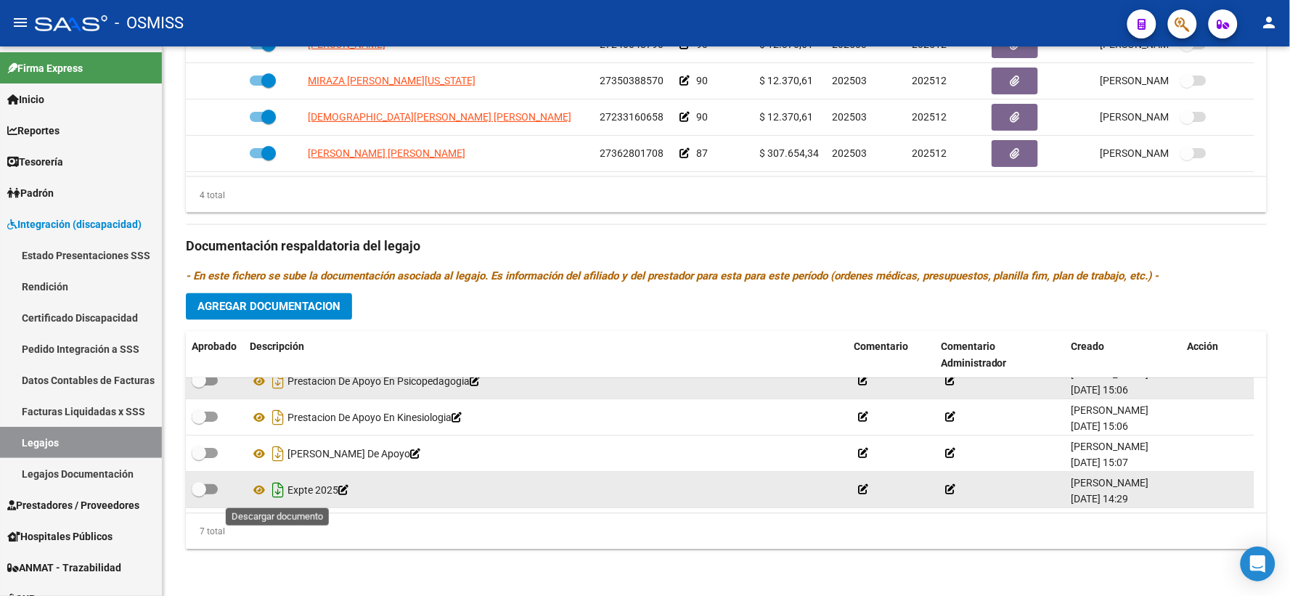
click at [274, 492] on icon "Descargar documento" at bounding box center [278, 490] width 19 height 23
click at [1256, 283] on p "- En este fichero se sube la documentación asociada al legajo. Es información d…" at bounding box center [726, 277] width 1081 height 16
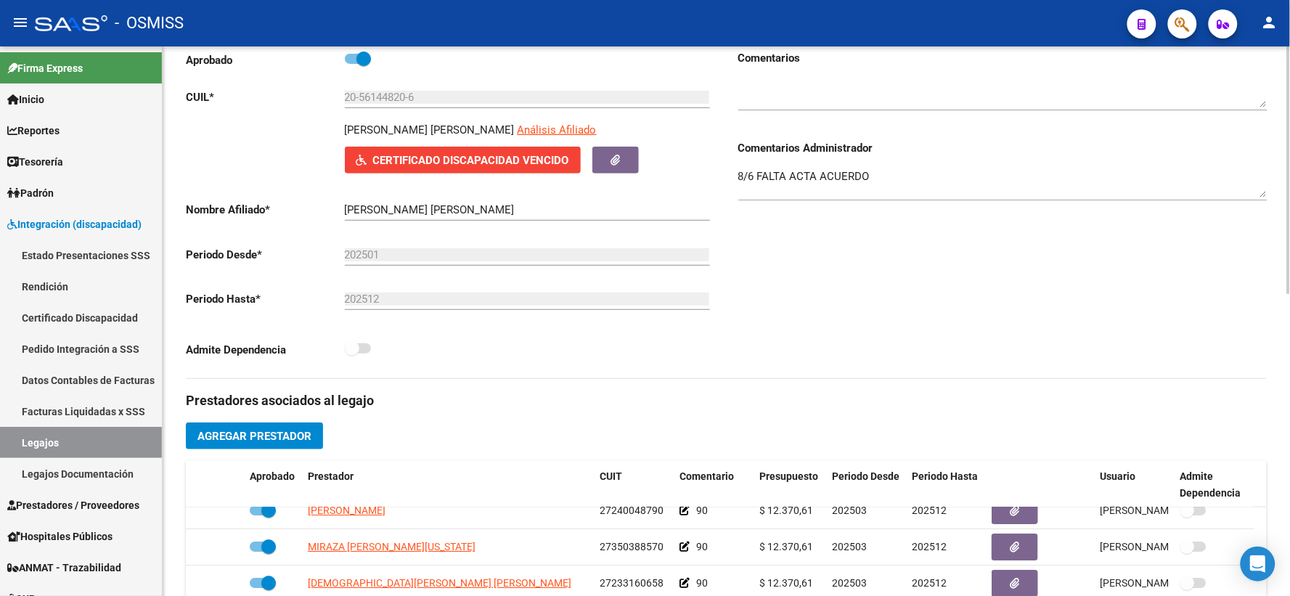
scroll to position [0, 0]
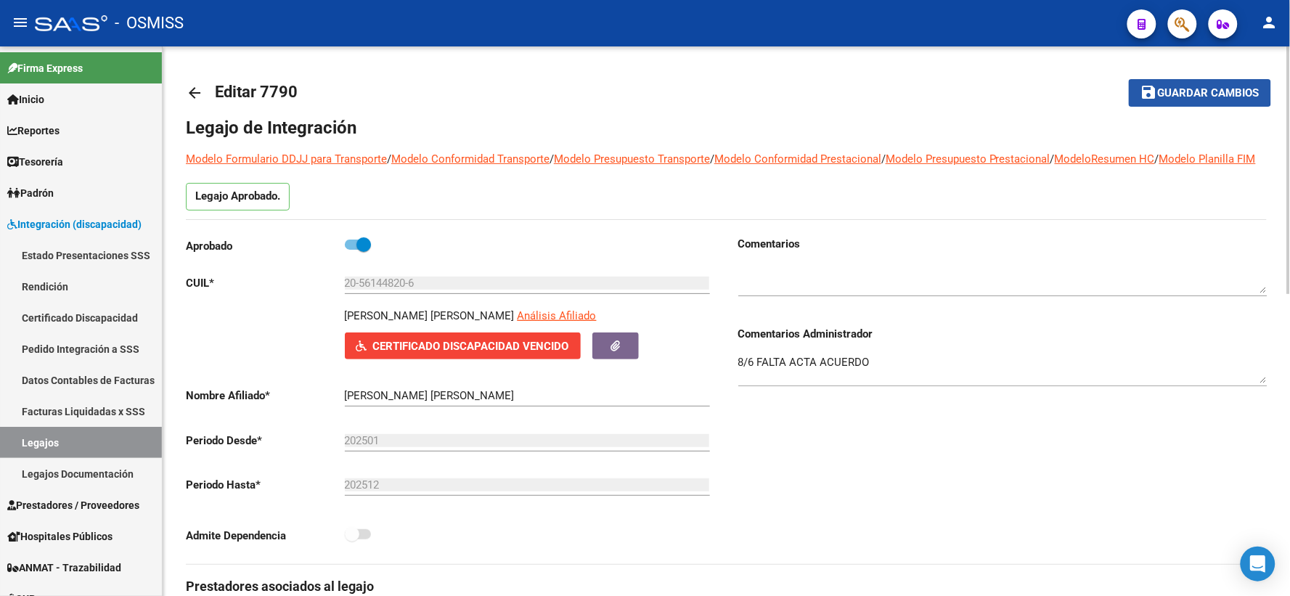
drag, startPoint x: 1187, startPoint y: 89, endPoint x: 560, endPoint y: 95, distance: 627.1
click at [1185, 90] on span "Guardar cambios" at bounding box center [1209, 93] width 102 height 13
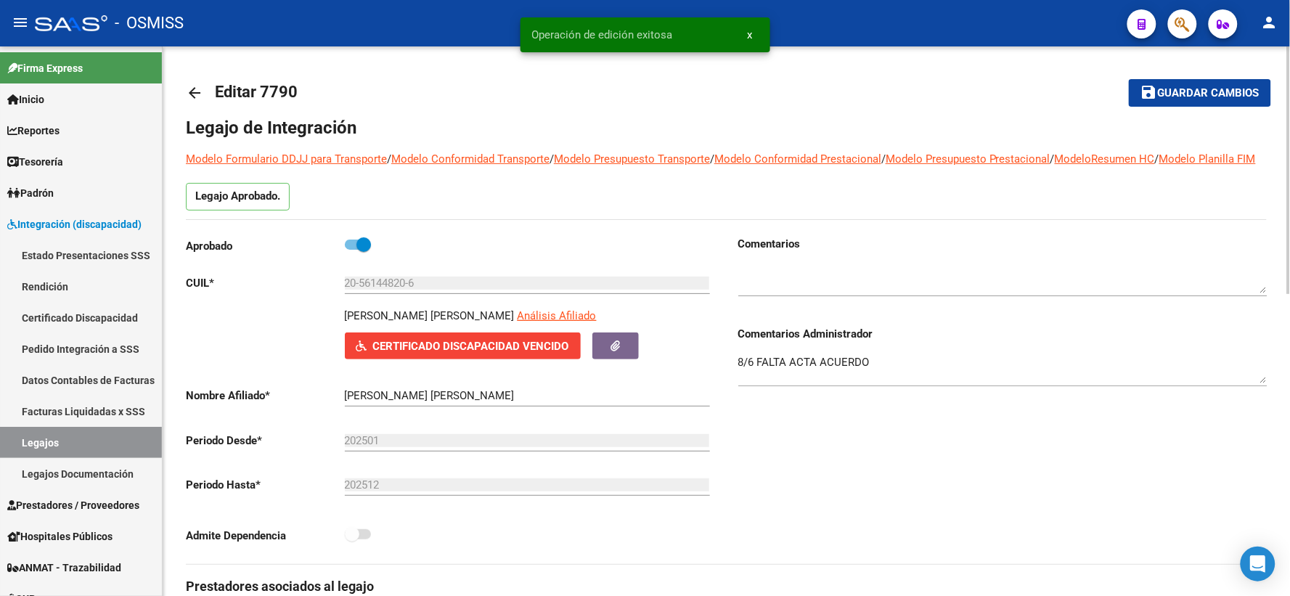
click at [191, 91] on mat-icon "arrow_back" at bounding box center [194, 92] width 17 height 17
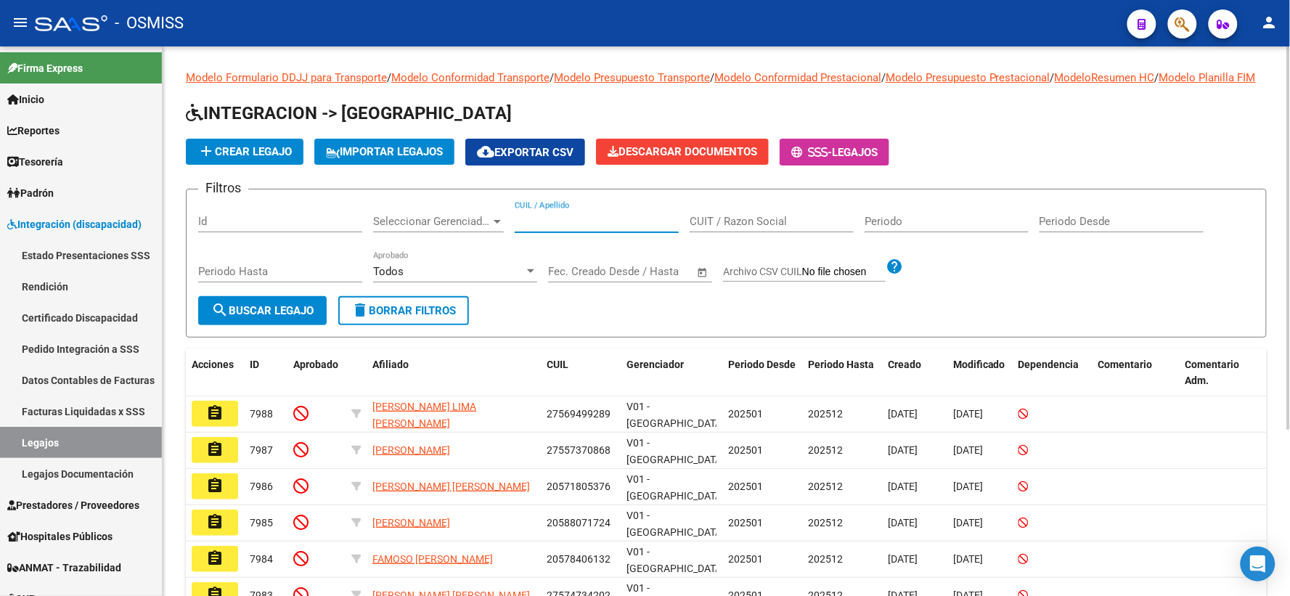
paste input "20561833142"
type input "20561833142"
click at [242, 317] on span "search Buscar Legajo" at bounding box center [262, 310] width 102 height 13
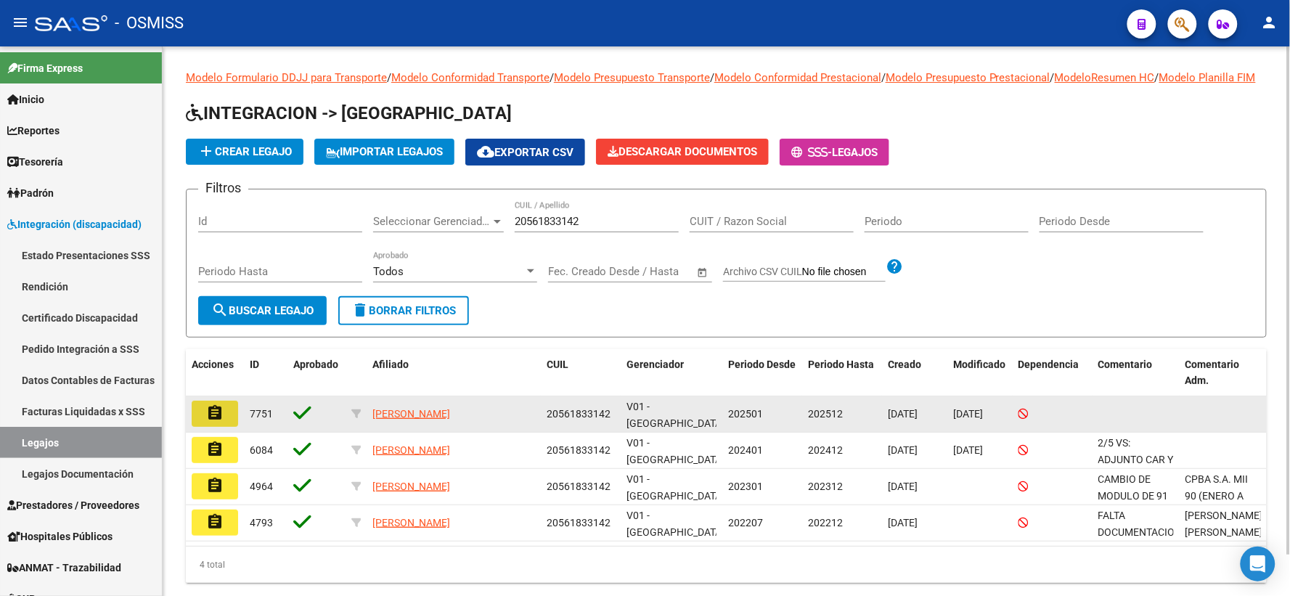
click at [216, 422] on mat-icon "assignment" at bounding box center [214, 412] width 17 height 17
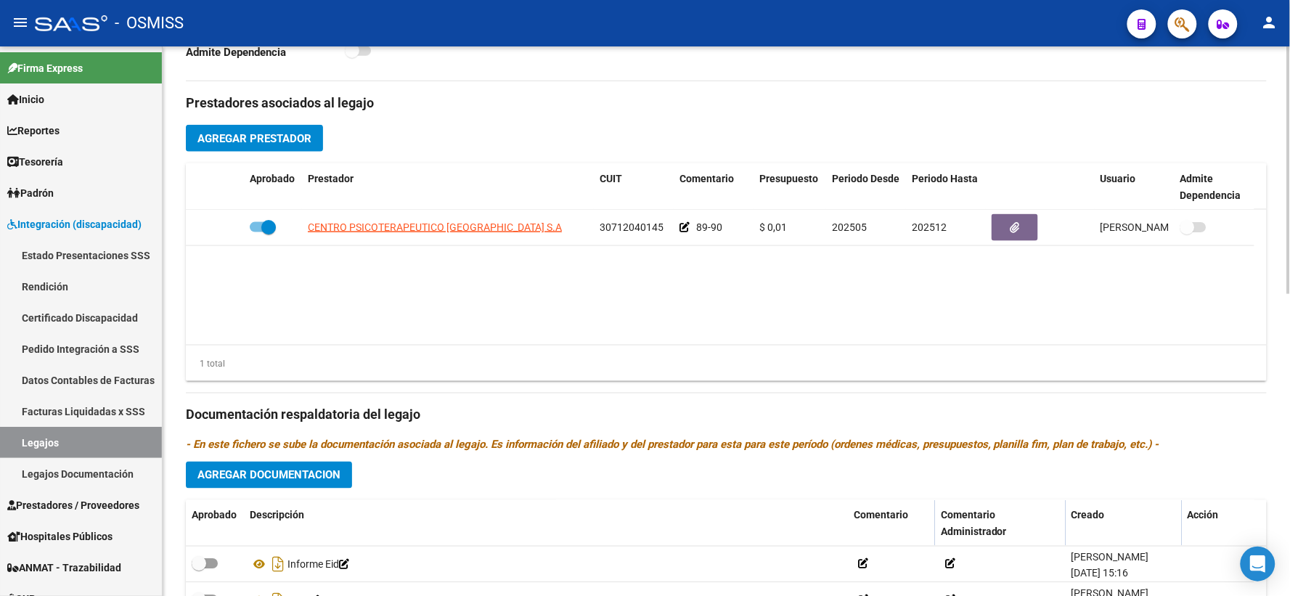
scroll to position [670, 0]
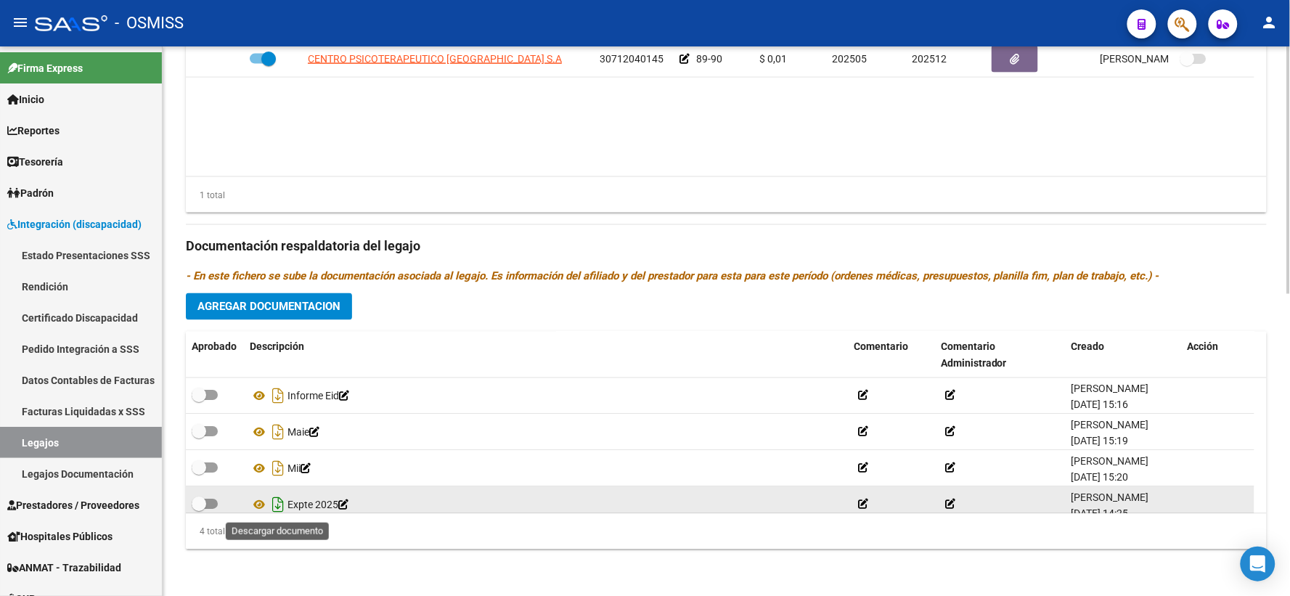
click at [280, 501] on icon "Descargar documento" at bounding box center [278, 505] width 19 height 23
click at [1234, 292] on div "Prestadores asociados al legajo Agregar Prestador Aprobado Prestador CUIT Comen…" at bounding box center [726, 237] width 1081 height 648
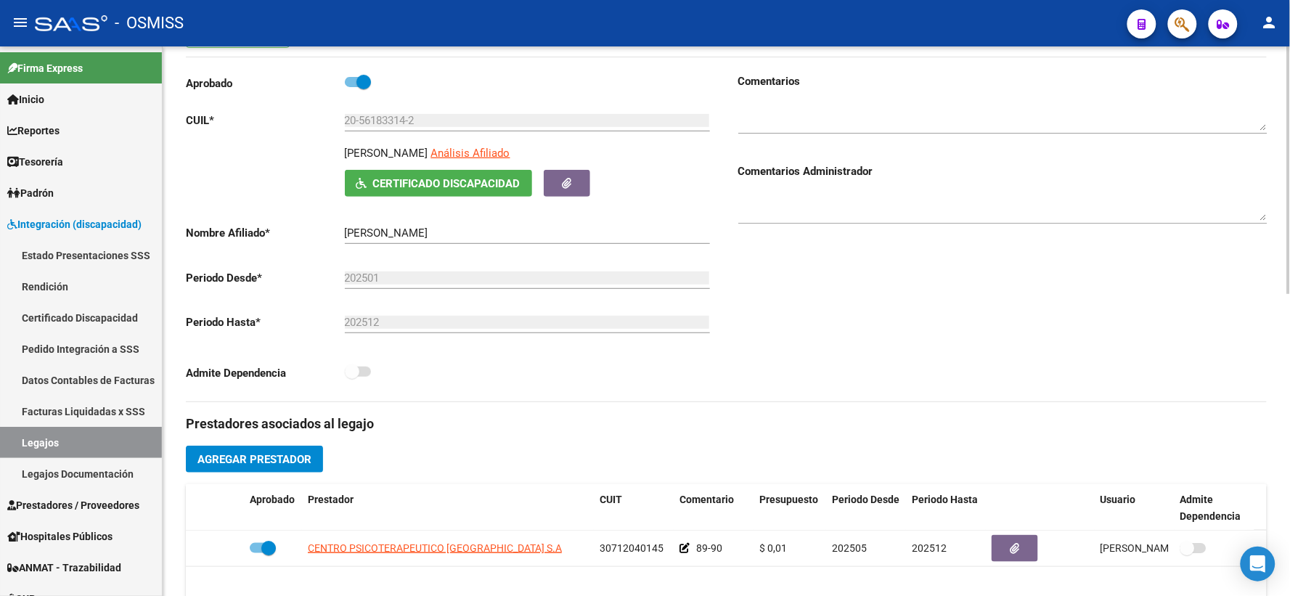
scroll to position [0, 0]
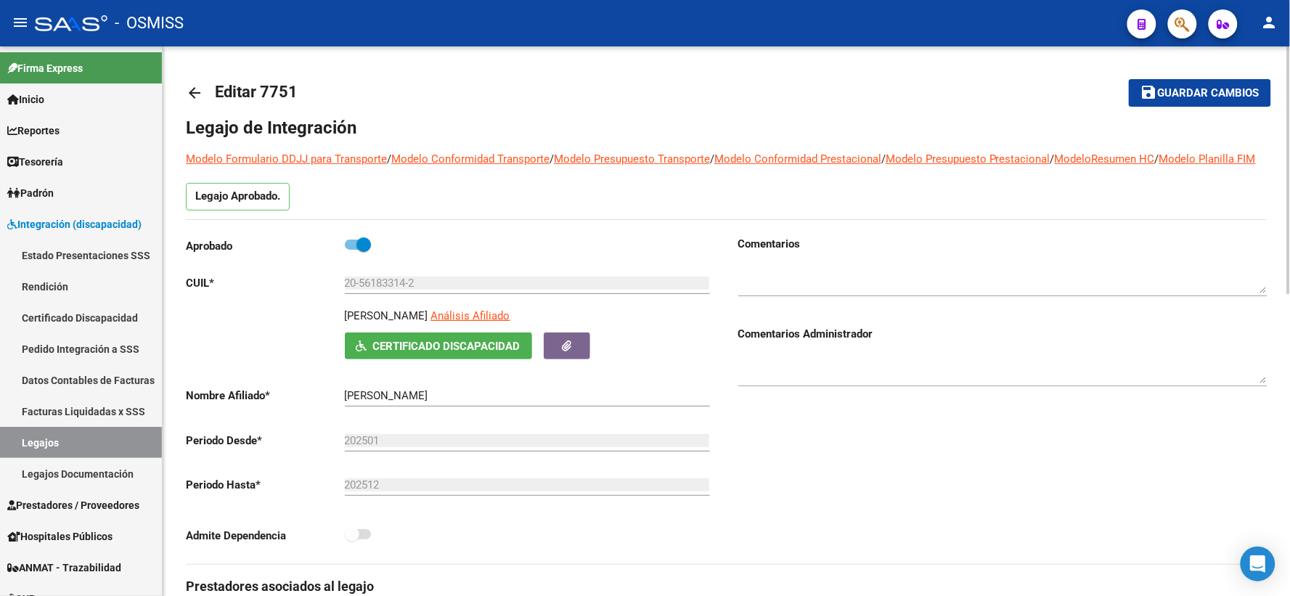
click at [193, 96] on mat-icon "arrow_back" at bounding box center [194, 92] width 17 height 17
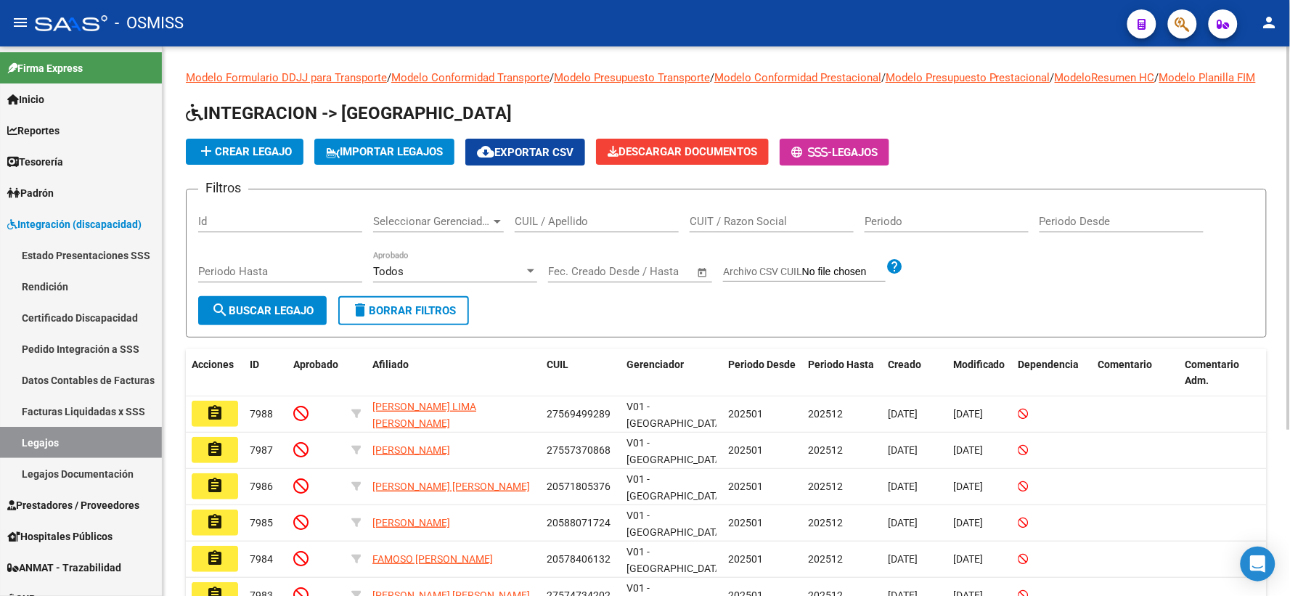
click at [591, 228] on input "CUIL / Apellido" at bounding box center [597, 221] width 164 height 13
paste input "20700049184"
type input "20700049184"
click at [289, 317] on span "search Buscar Legajo" at bounding box center [262, 310] width 102 height 13
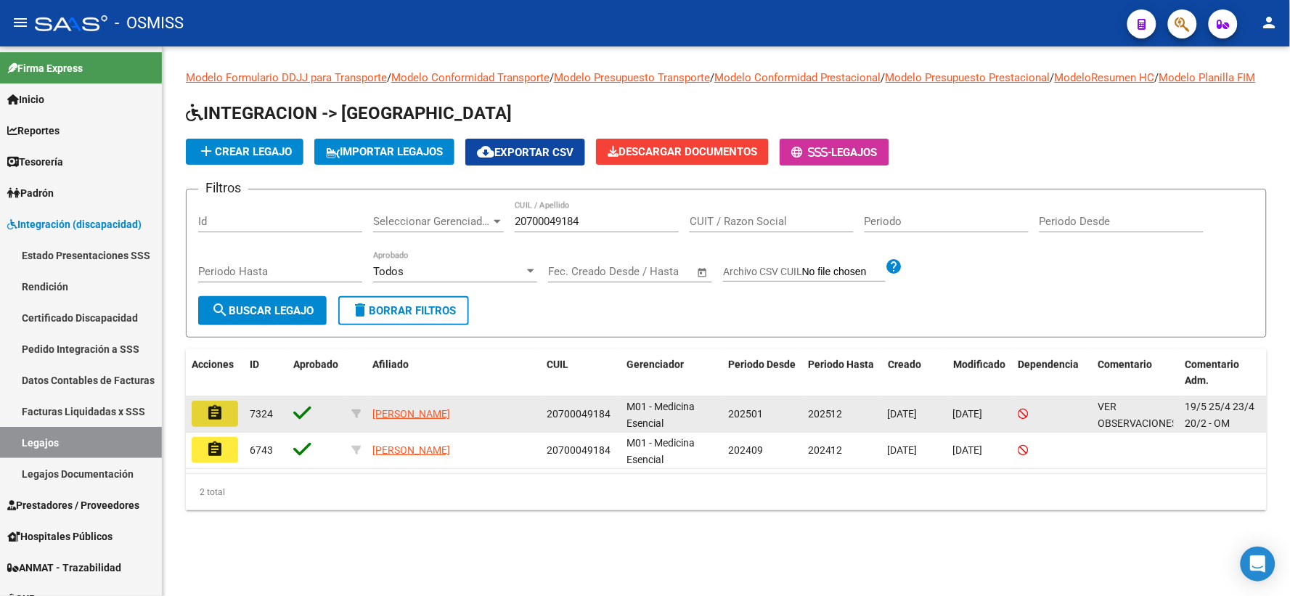
click at [219, 422] on mat-icon "assignment" at bounding box center [214, 412] width 17 height 17
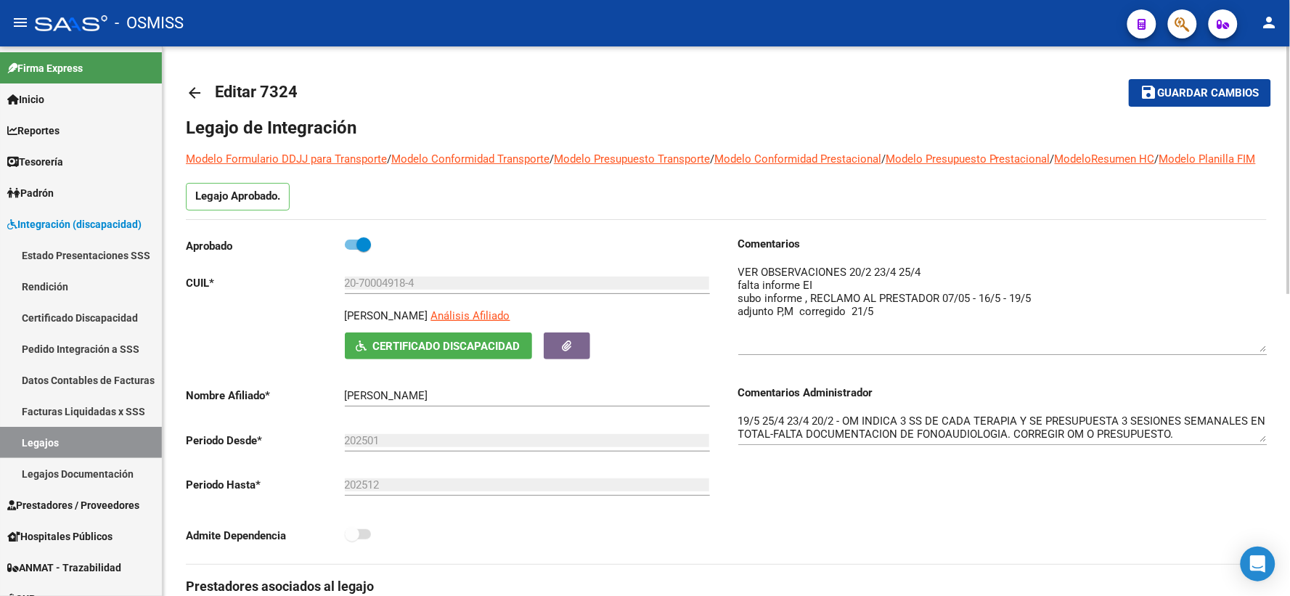
drag, startPoint x: 1261, startPoint y: 306, endPoint x: 1269, endPoint y: 364, distance: 59.3
drag, startPoint x: 1264, startPoint y: 456, endPoint x: 1270, endPoint y: 498, distance: 42.6
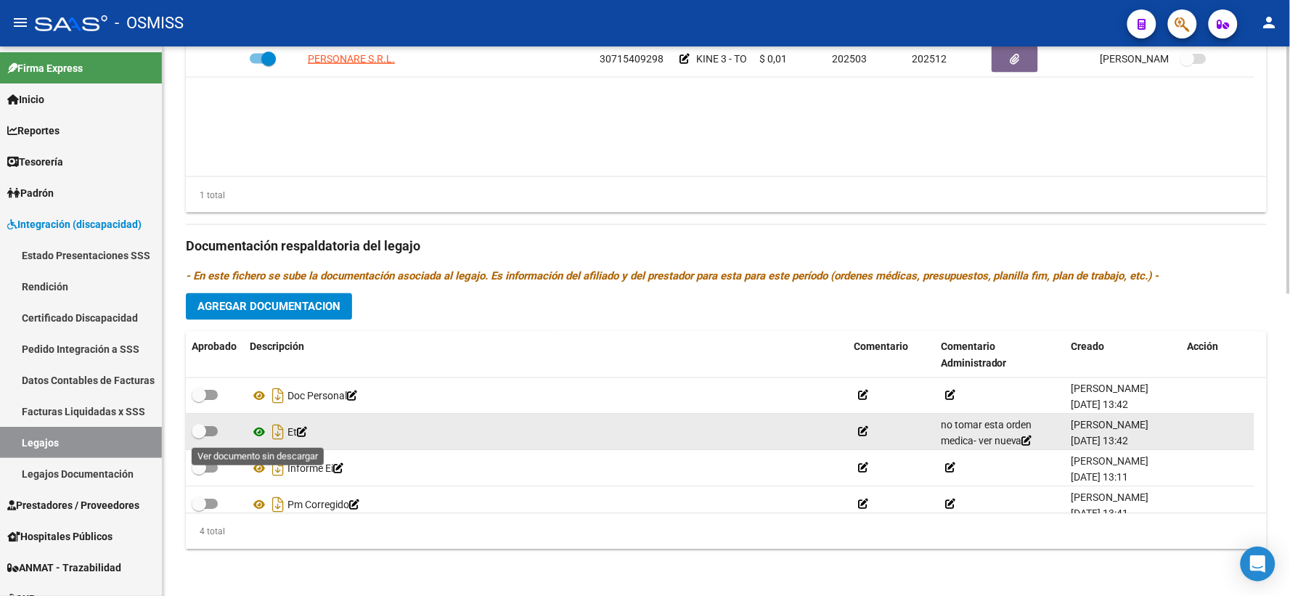
click at [256, 430] on icon at bounding box center [259, 432] width 19 height 17
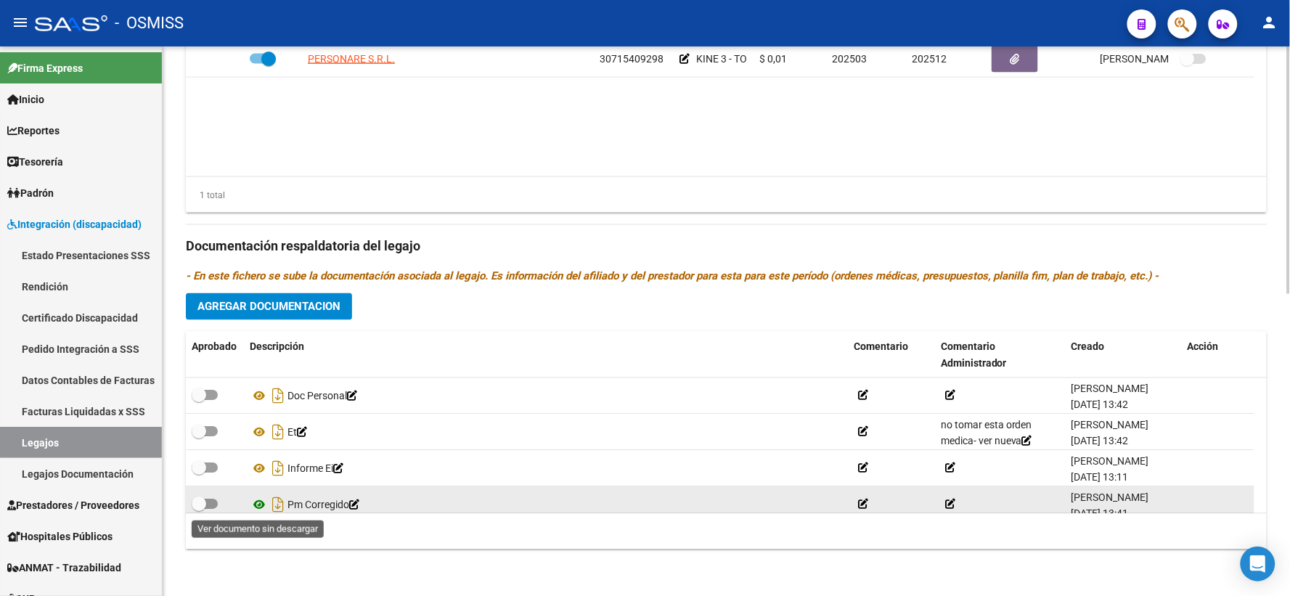
click at [258, 503] on icon at bounding box center [259, 504] width 19 height 17
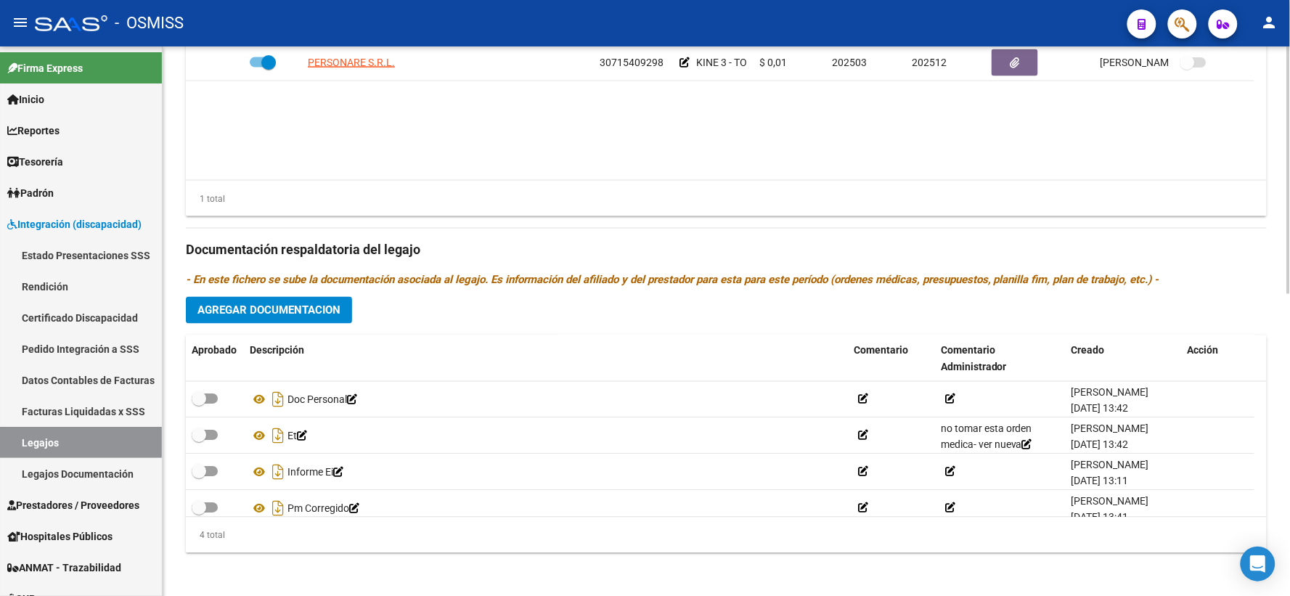
scroll to position [670, 0]
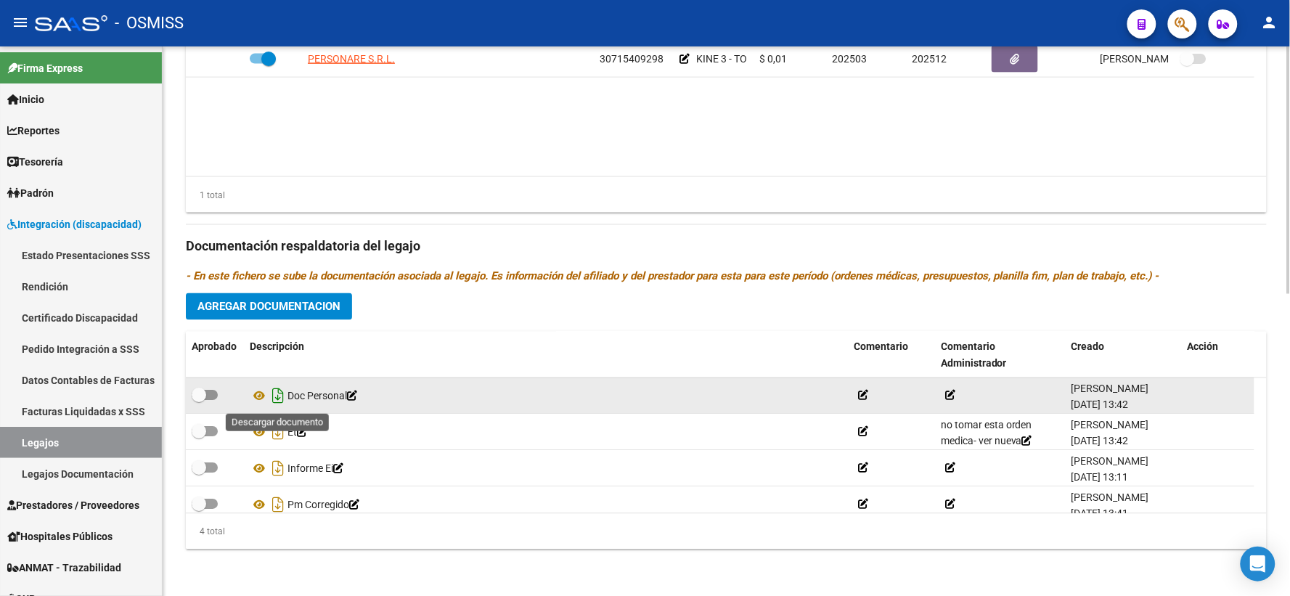
click at [279, 400] on icon "Descargar documento" at bounding box center [278, 396] width 19 height 23
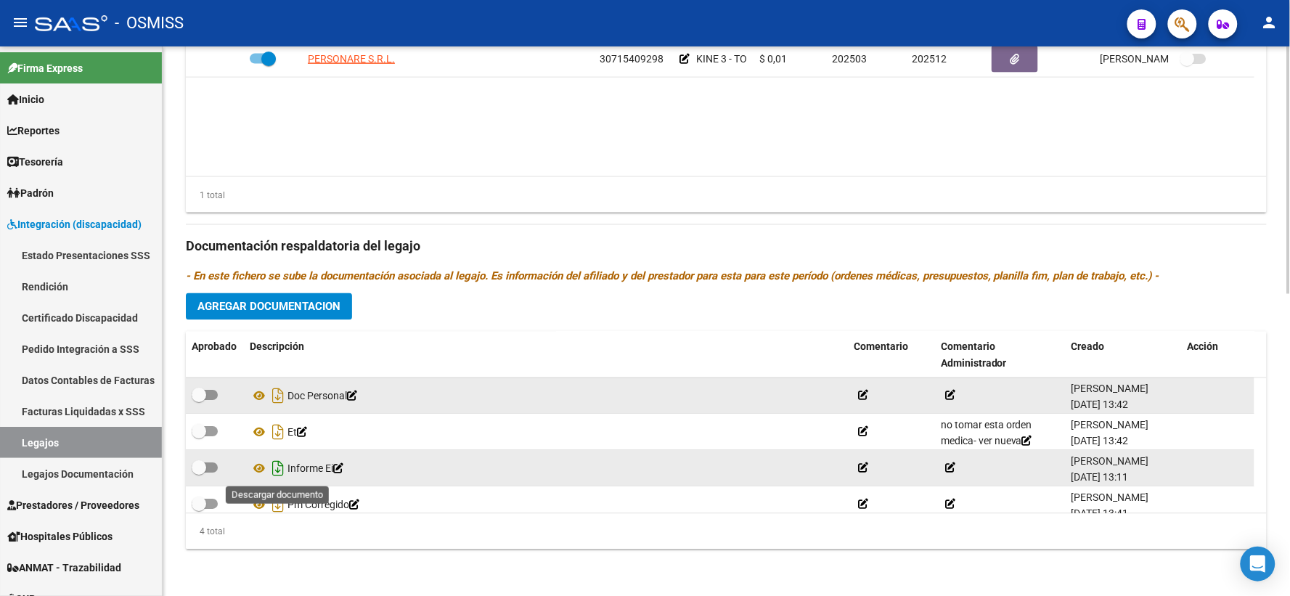
drag, startPoint x: 276, startPoint y: 472, endPoint x: 721, endPoint y: 212, distance: 515.8
click at [276, 472] on icon "Descargar documento" at bounding box center [278, 468] width 19 height 23
click at [300, 305] on span "Agregar Documentacion" at bounding box center [268, 306] width 143 height 13
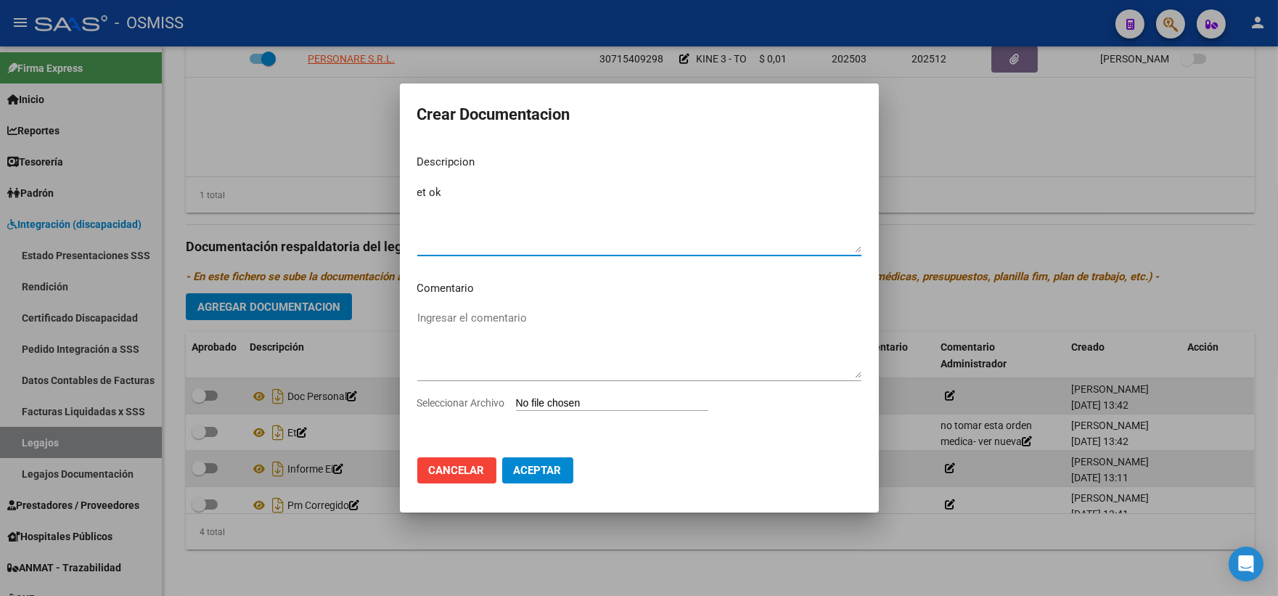
type textarea "et ok"
click at [466, 509] on mat-dialog-container "Crear Documentacion Descripcion et ok Ingresar el descripcion Comentario Ingres…" at bounding box center [639, 297] width 479 height 429
type input "C:\fakepath\Scan.pdf"
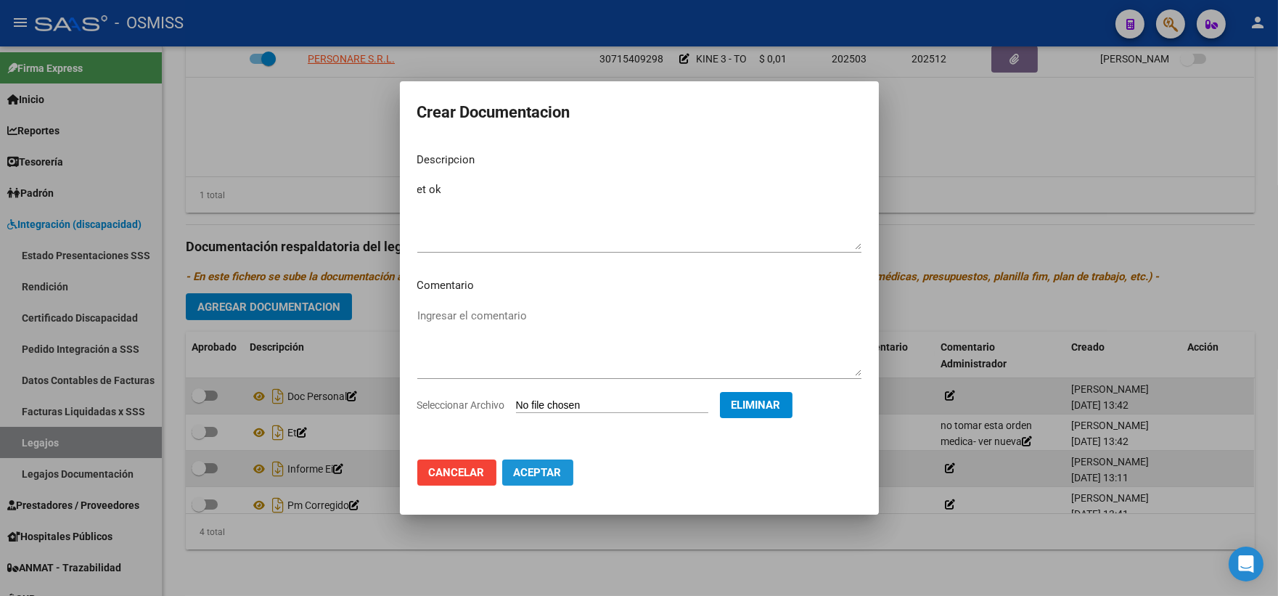
click at [535, 470] on span "Aceptar" at bounding box center [538, 472] width 48 height 13
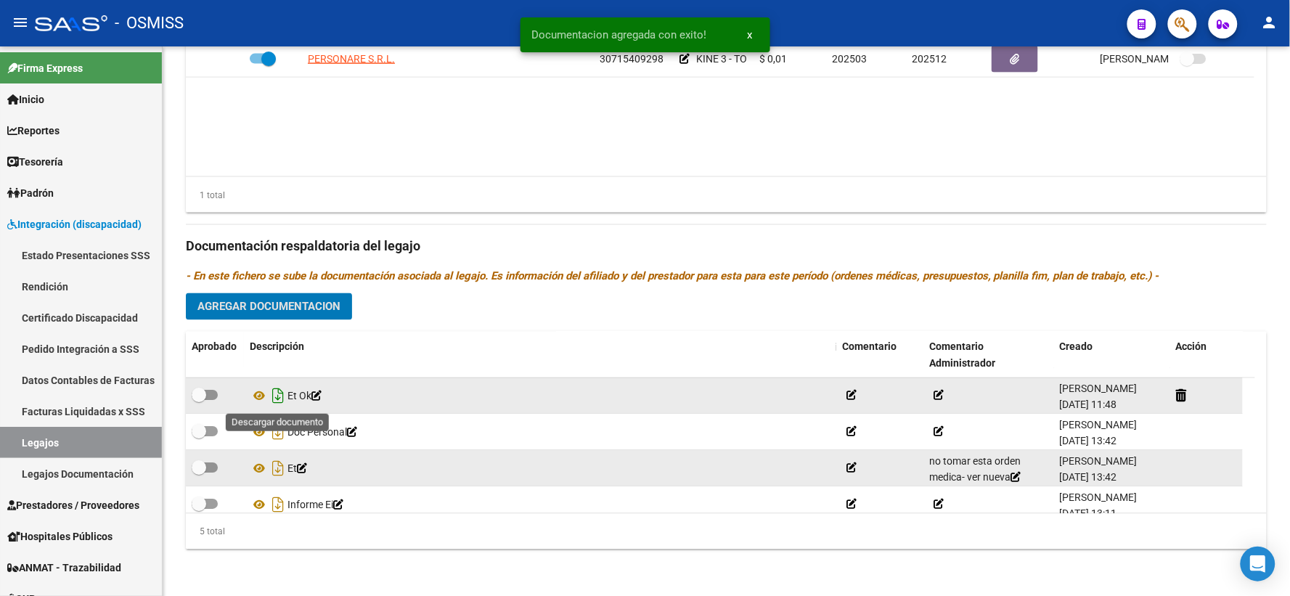
click at [276, 394] on icon "Descargar documento" at bounding box center [278, 396] width 19 height 23
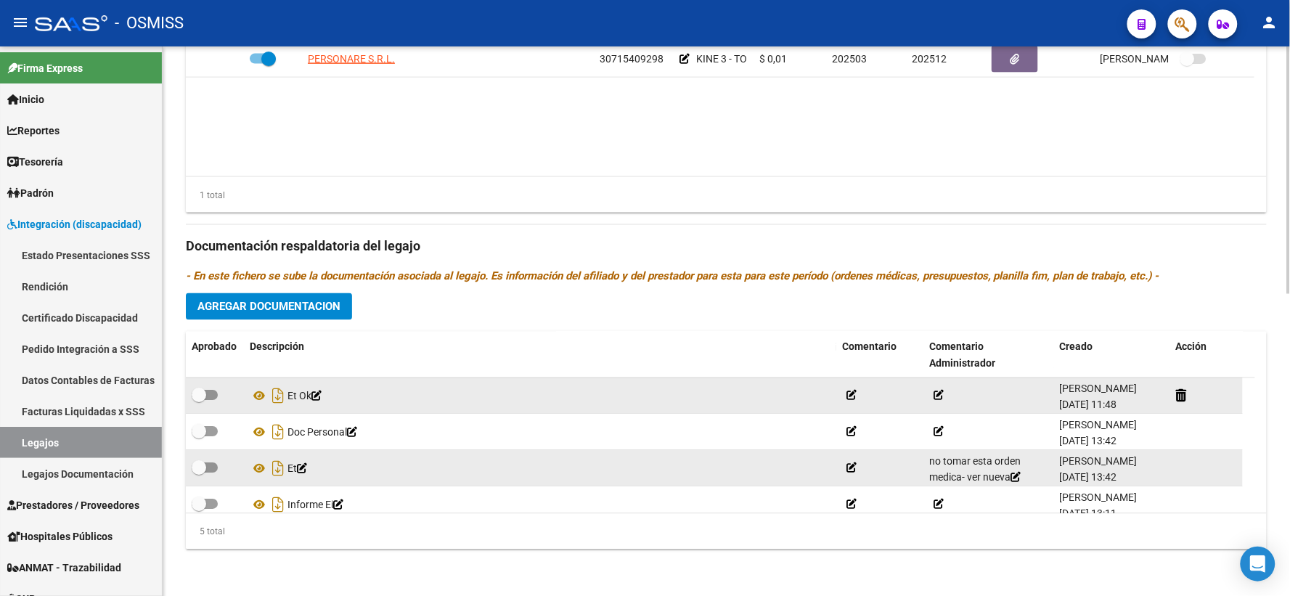
click at [250, 311] on span "Agregar Documentacion" at bounding box center [268, 306] width 143 height 13
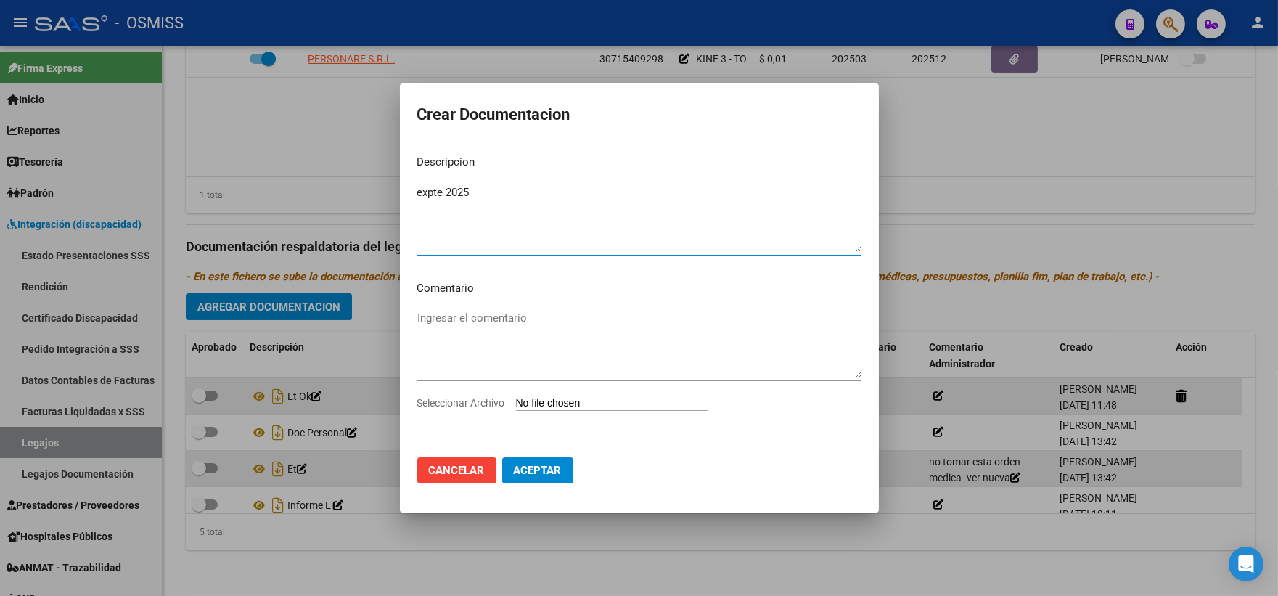
type textarea "expte 2025"
type input "C:\fakepath\ilovepdf_merged_compressed - 2025-09-18T114843.083.pdf"
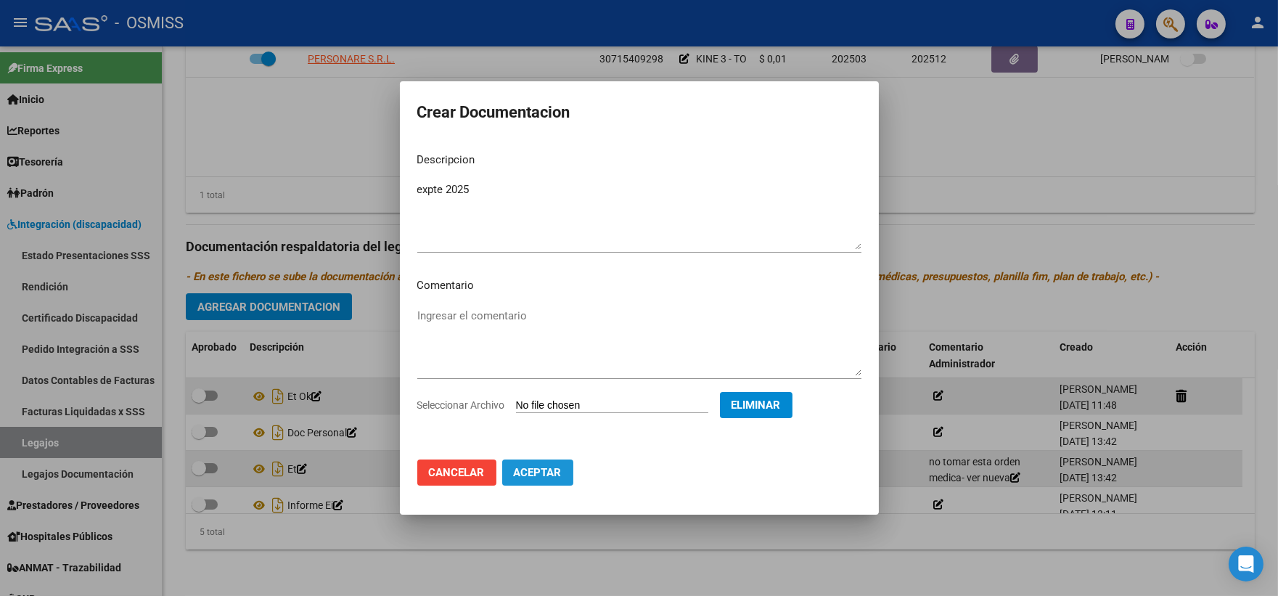
click at [532, 472] on span "Aceptar" at bounding box center [538, 472] width 48 height 13
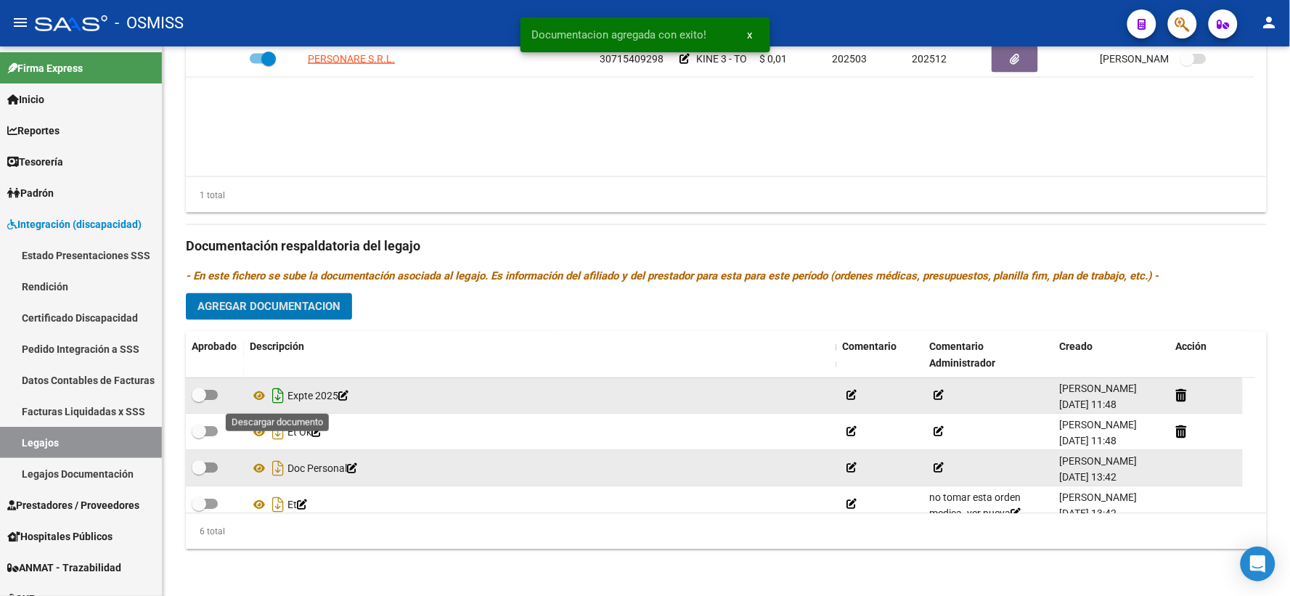
click at [277, 395] on icon "Descargar documento" at bounding box center [278, 396] width 19 height 23
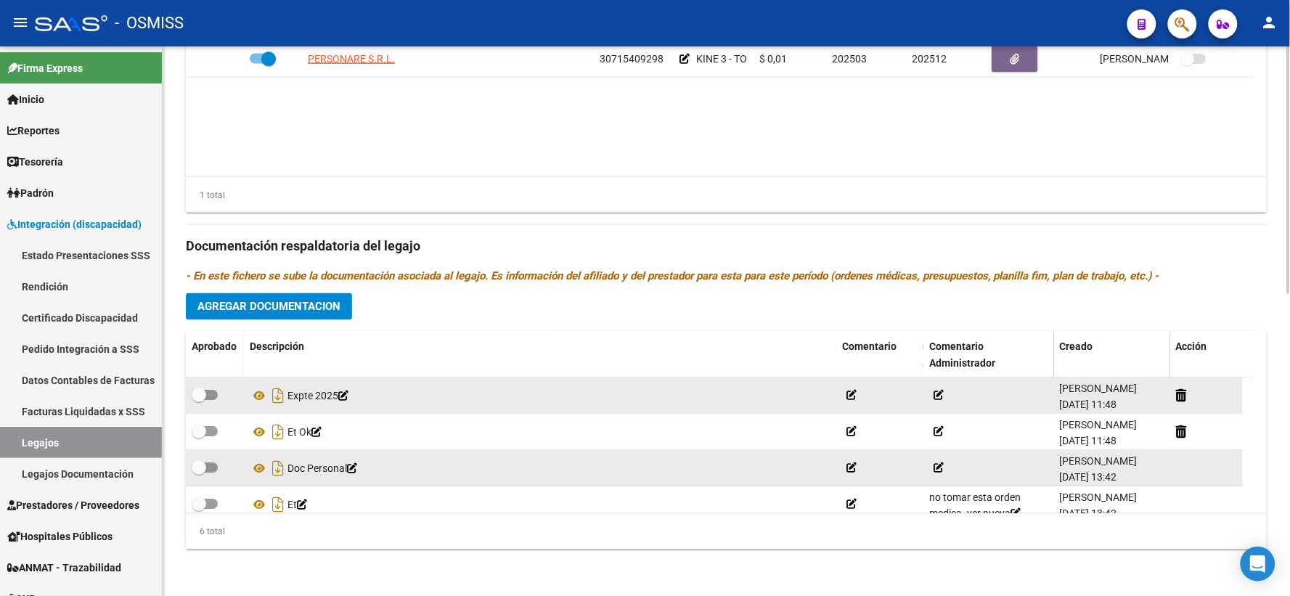
click at [1250, 287] on div "Prestadores asociados al legajo Agregar Prestador Aprobado Prestador CUIT Comen…" at bounding box center [726, 237] width 1081 height 648
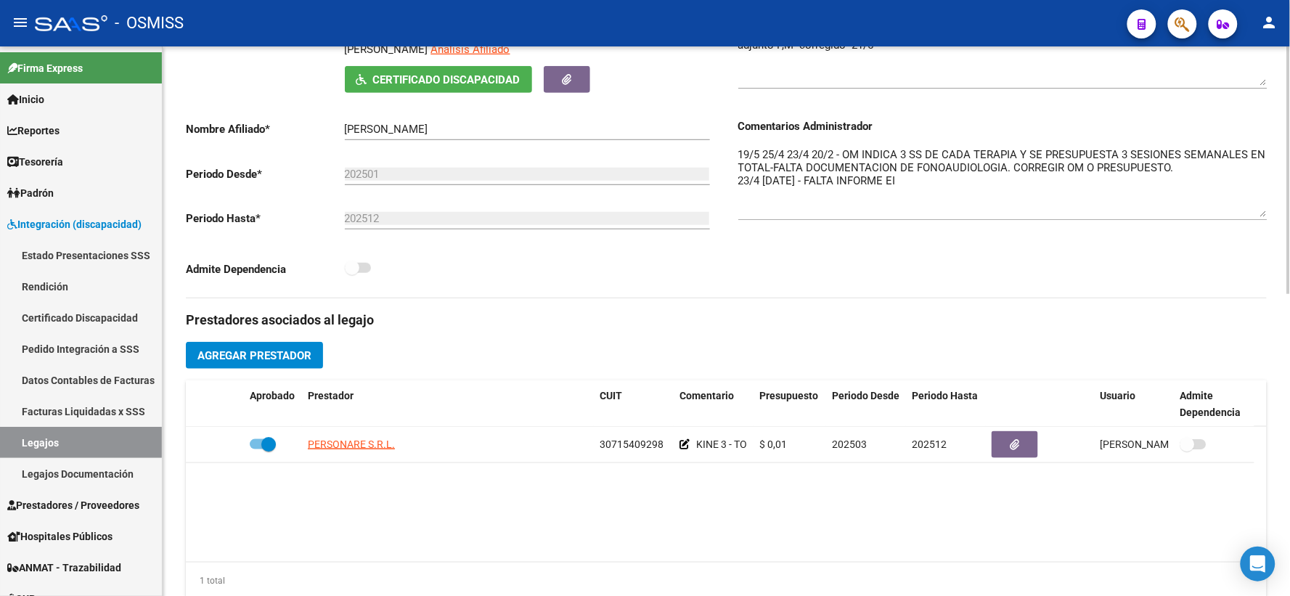
scroll to position [0, 0]
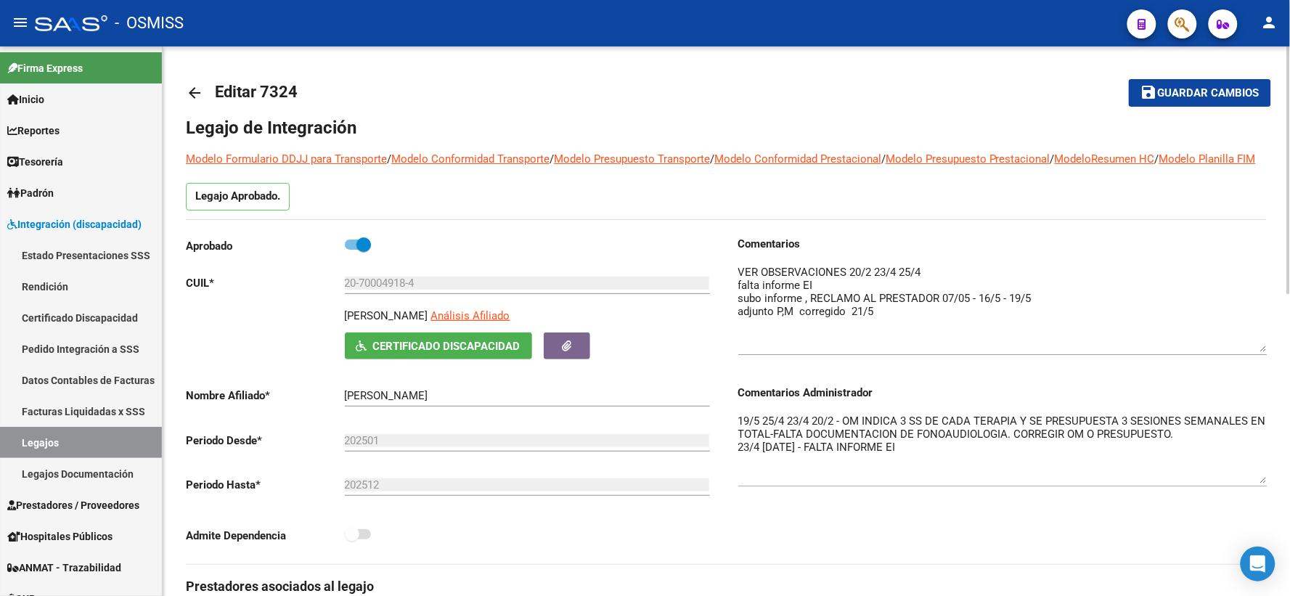
click at [1187, 94] on span "Guardar cambios" at bounding box center [1209, 93] width 102 height 13
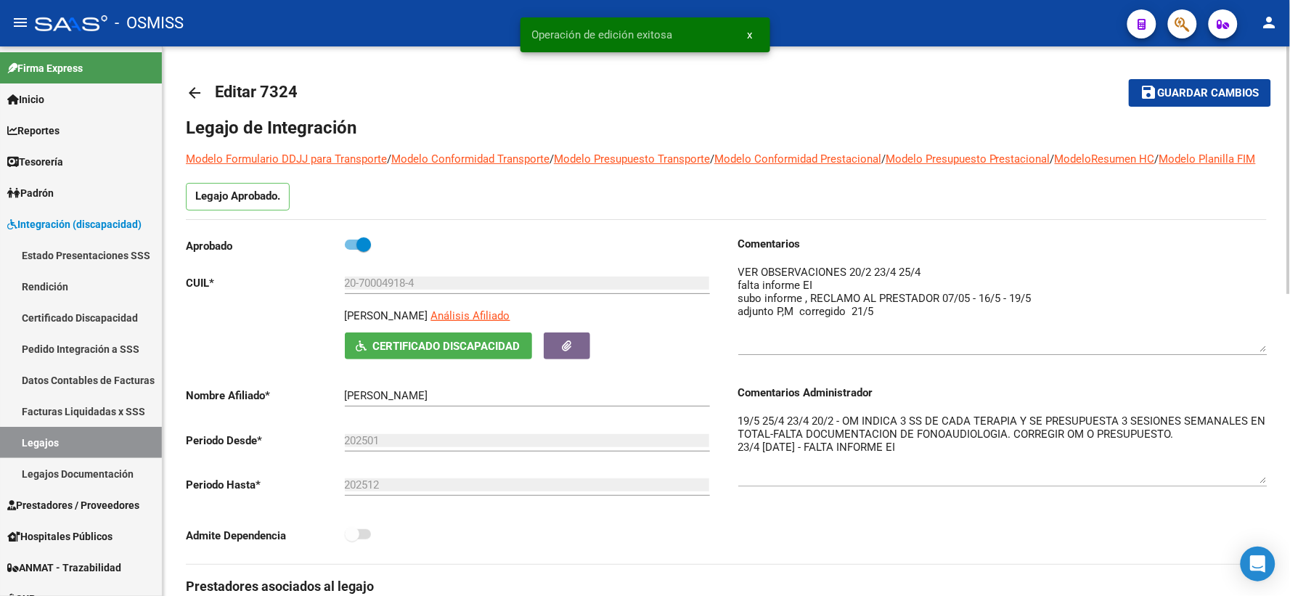
click at [194, 94] on mat-icon "arrow_back" at bounding box center [194, 92] width 17 height 17
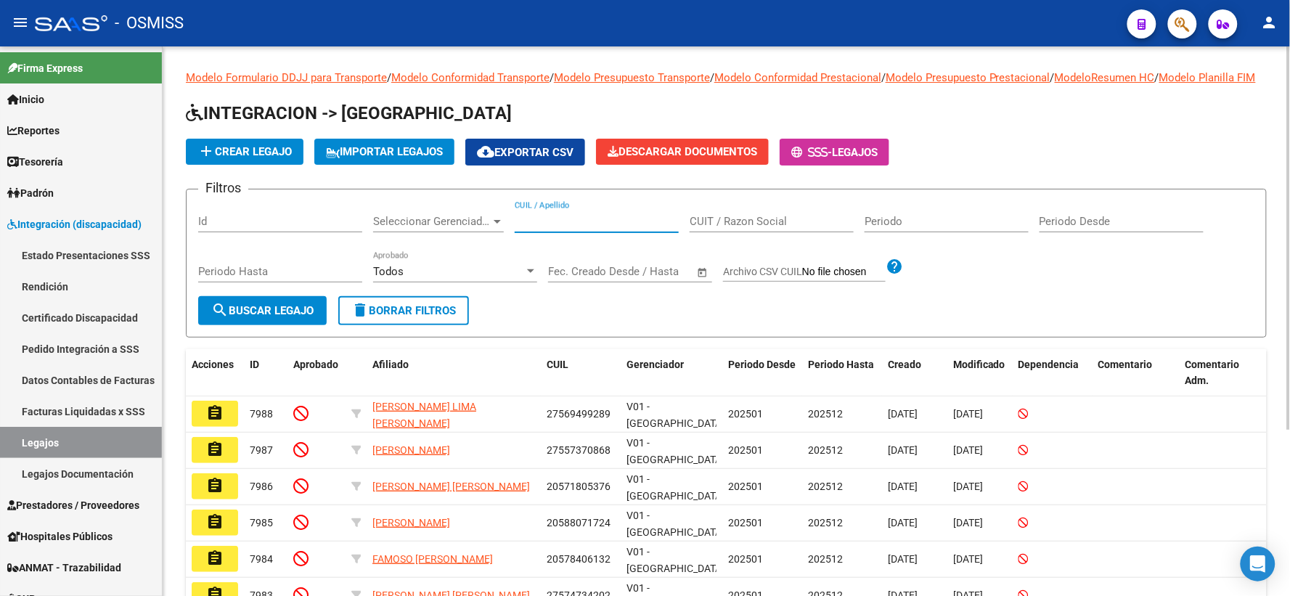
paste input "27558340296"
type input "27558340296"
click at [253, 317] on span "search Buscar Legajo" at bounding box center [262, 310] width 102 height 13
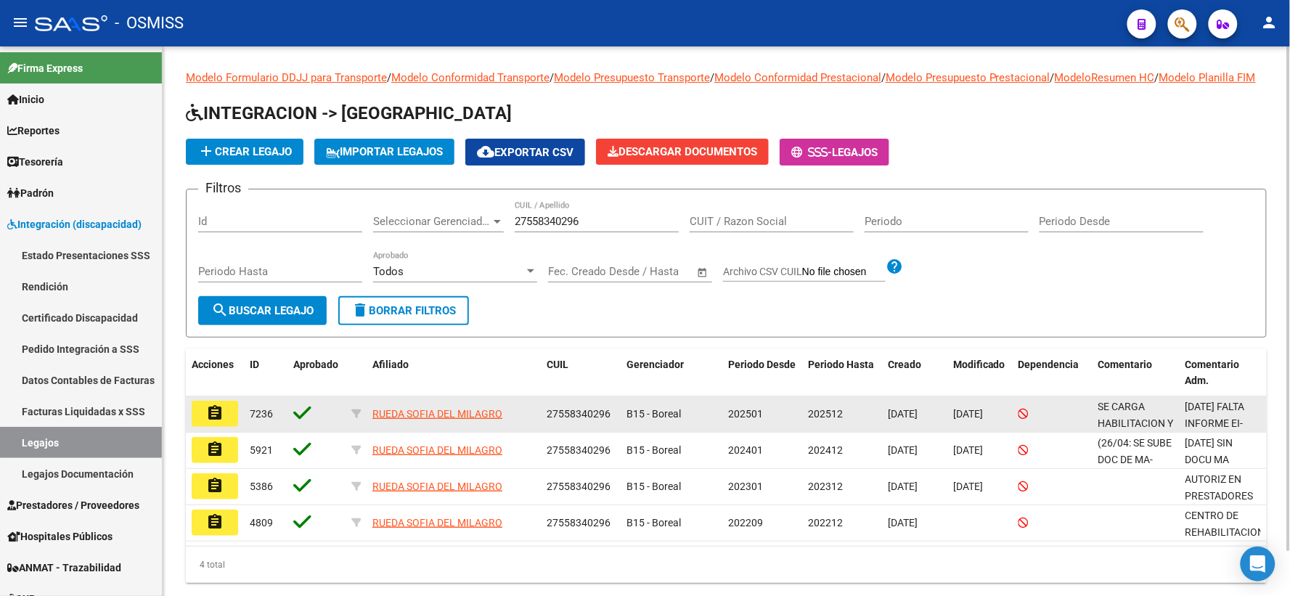
click at [210, 422] on mat-icon "assignment" at bounding box center [214, 412] width 17 height 17
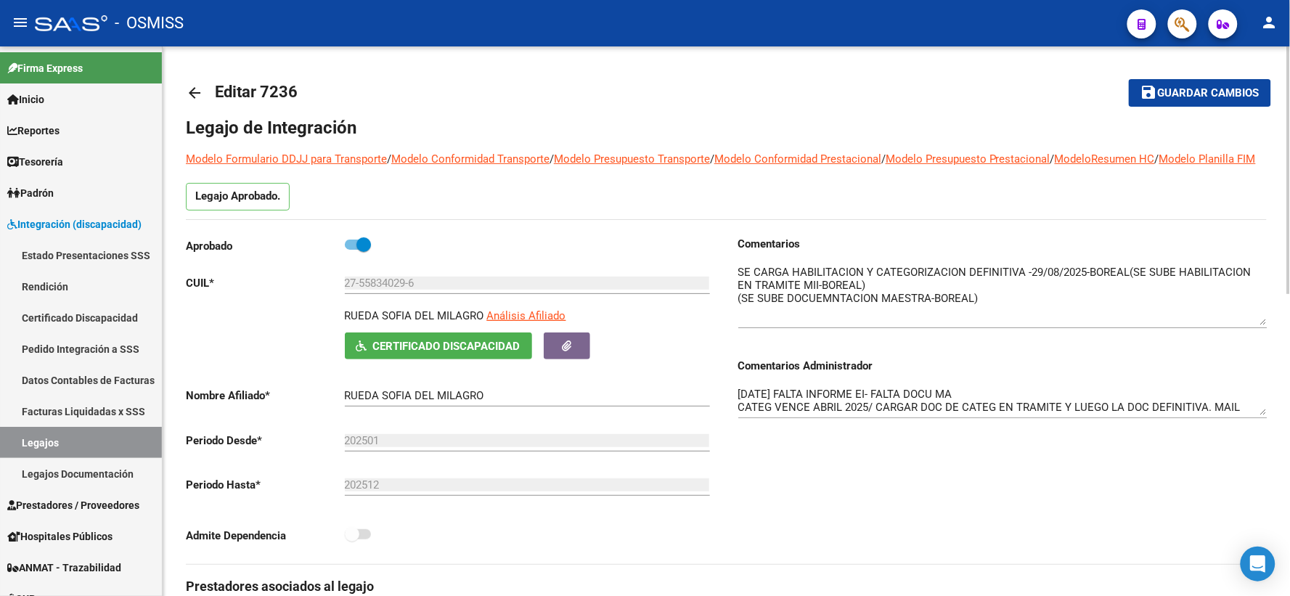
drag, startPoint x: 1261, startPoint y: 307, endPoint x: 1267, endPoint y: 339, distance: 32.5
drag, startPoint x: 1261, startPoint y: 430, endPoint x: 1264, endPoint y: 472, distance: 42.2
click at [1264, 456] on textarea "[DATE] FALTA INFORME EI- FALTA DOCU MA CATEG VENCE ABRIL 2025/ CARGAR DOC DE CA…" at bounding box center [1002, 421] width 529 height 70
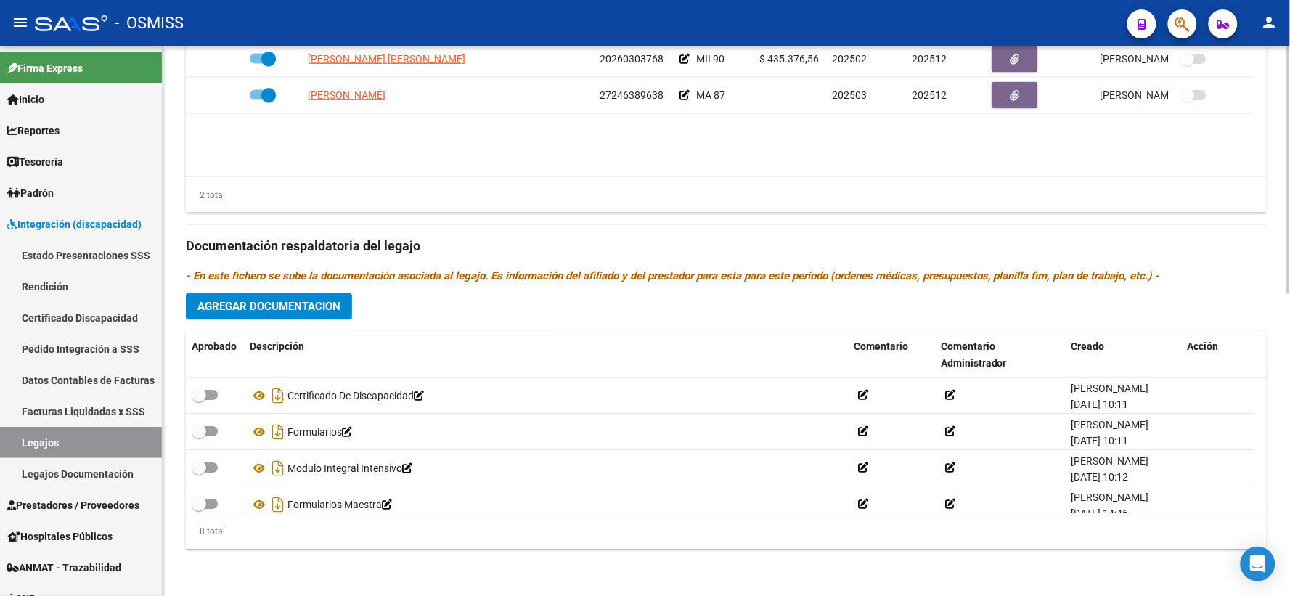
scroll to position [670, 0]
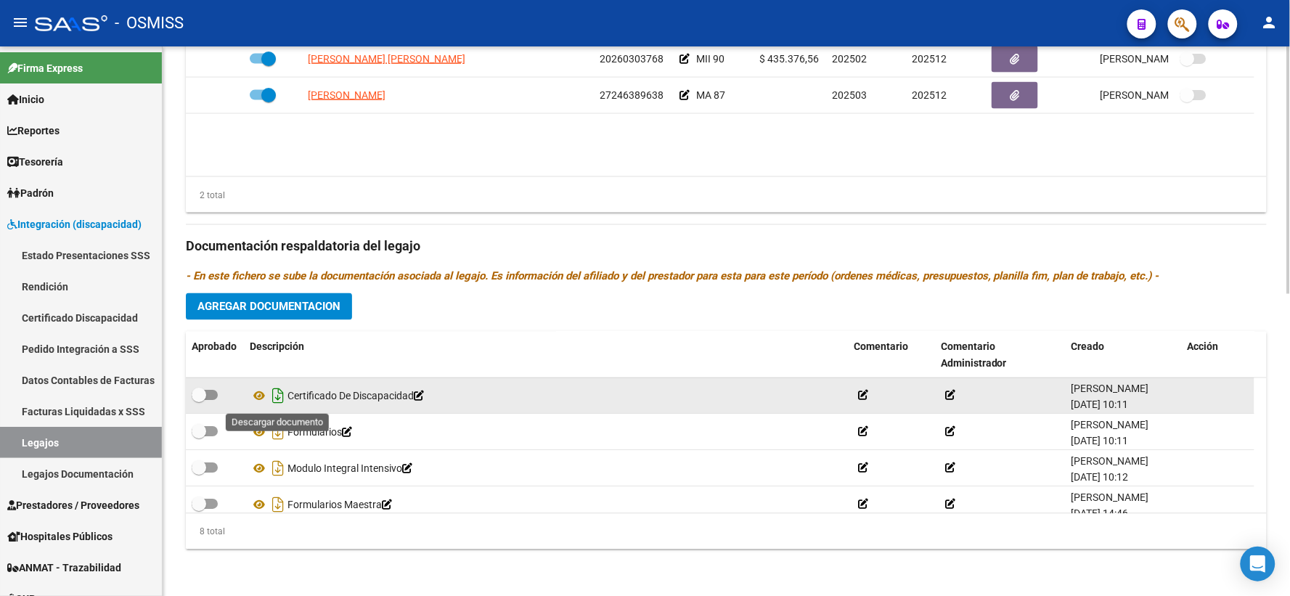
click at [274, 393] on icon "Descargar documento" at bounding box center [278, 396] width 19 height 23
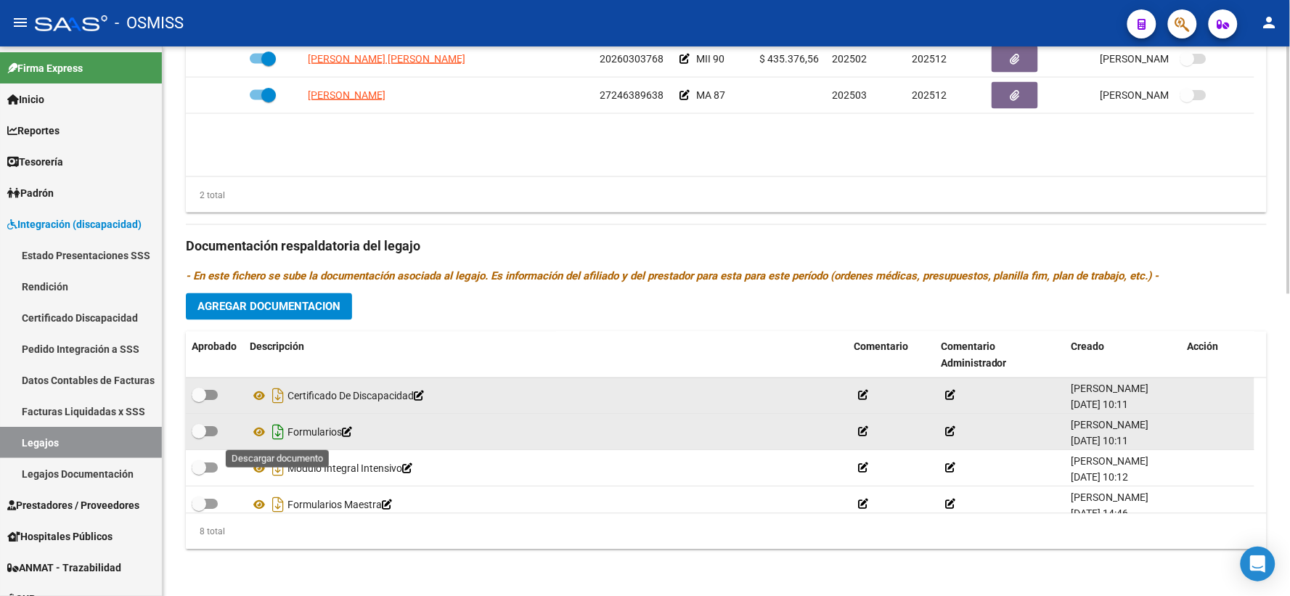
click at [279, 427] on icon "Descargar documento" at bounding box center [278, 432] width 19 height 23
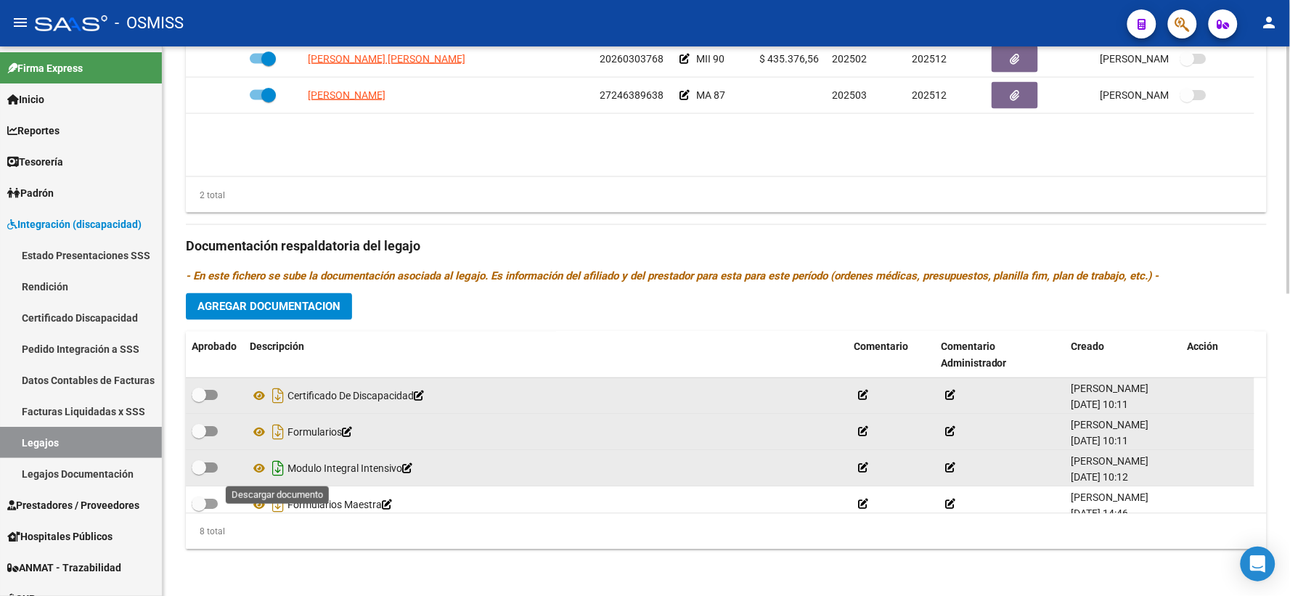
click at [279, 467] on icon "Descargar documento" at bounding box center [278, 468] width 19 height 23
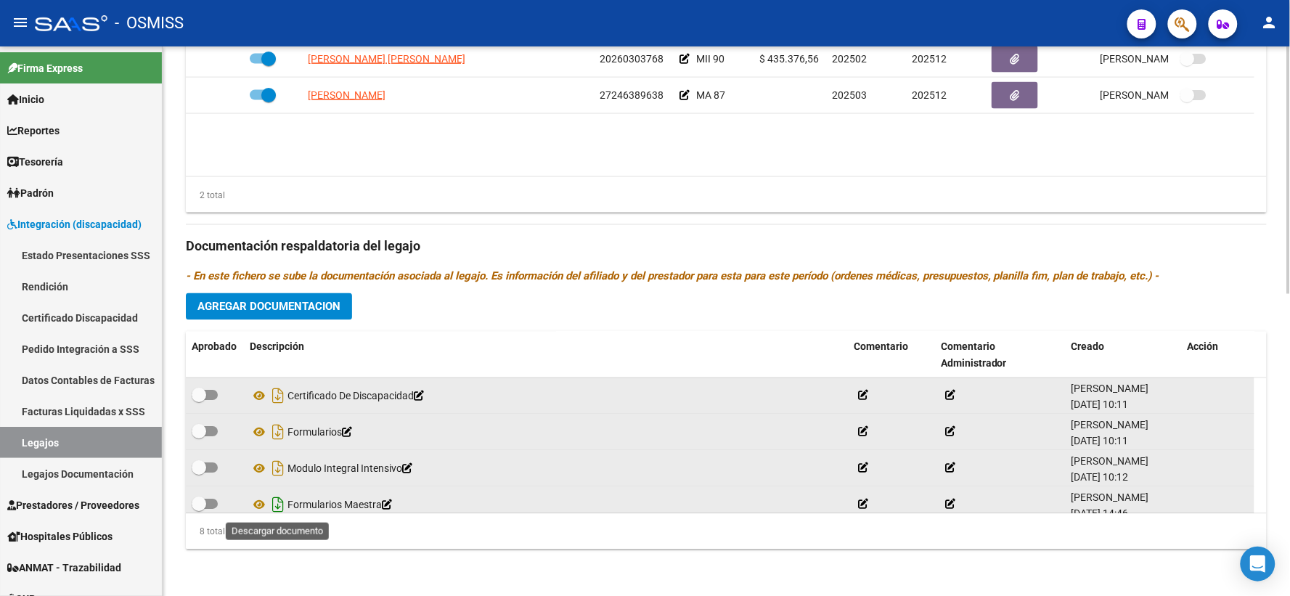
click at [272, 503] on icon "Descargar documento" at bounding box center [278, 505] width 19 height 23
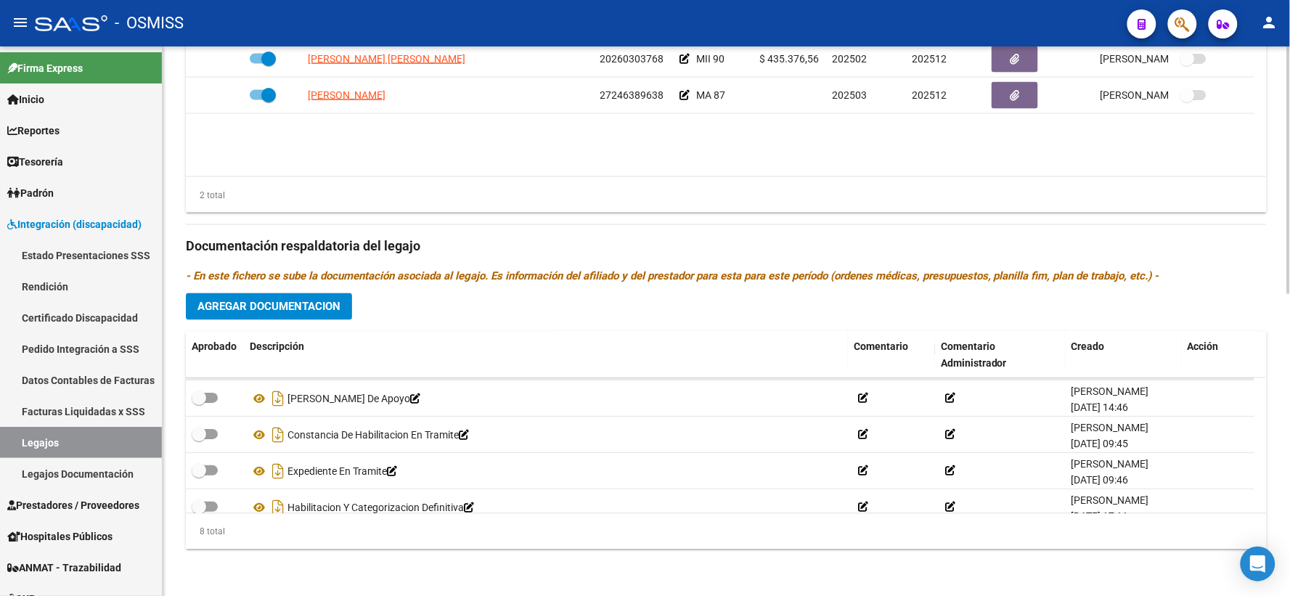
scroll to position [147, 0]
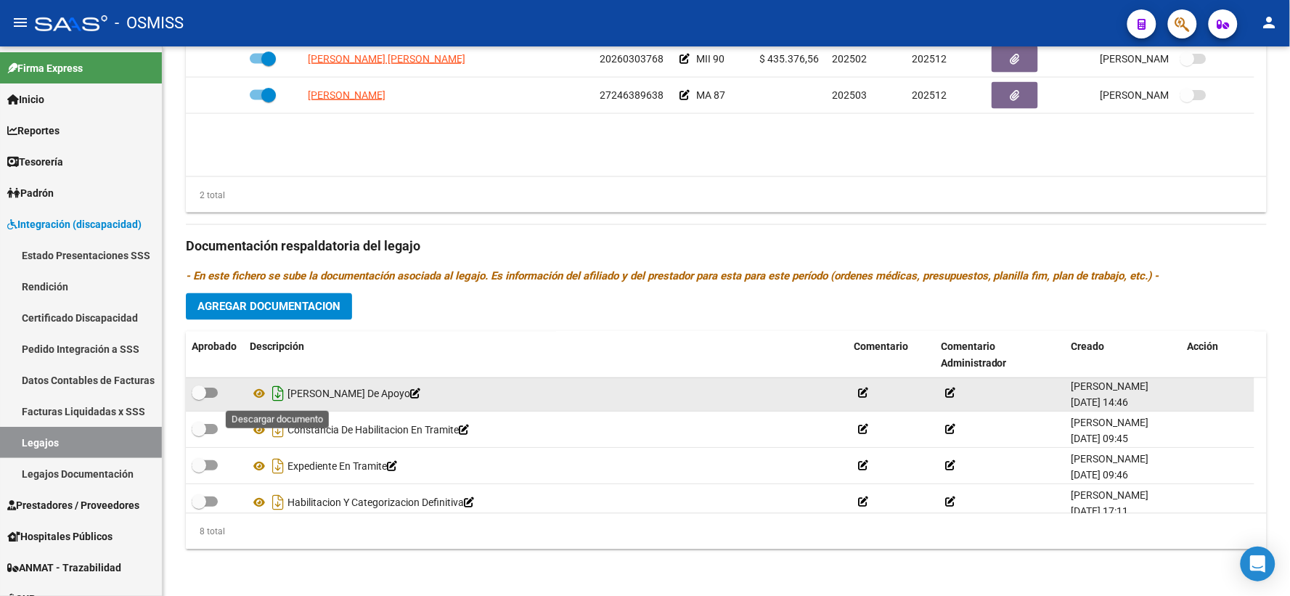
click at [277, 393] on icon "Descargar documento" at bounding box center [278, 393] width 19 height 23
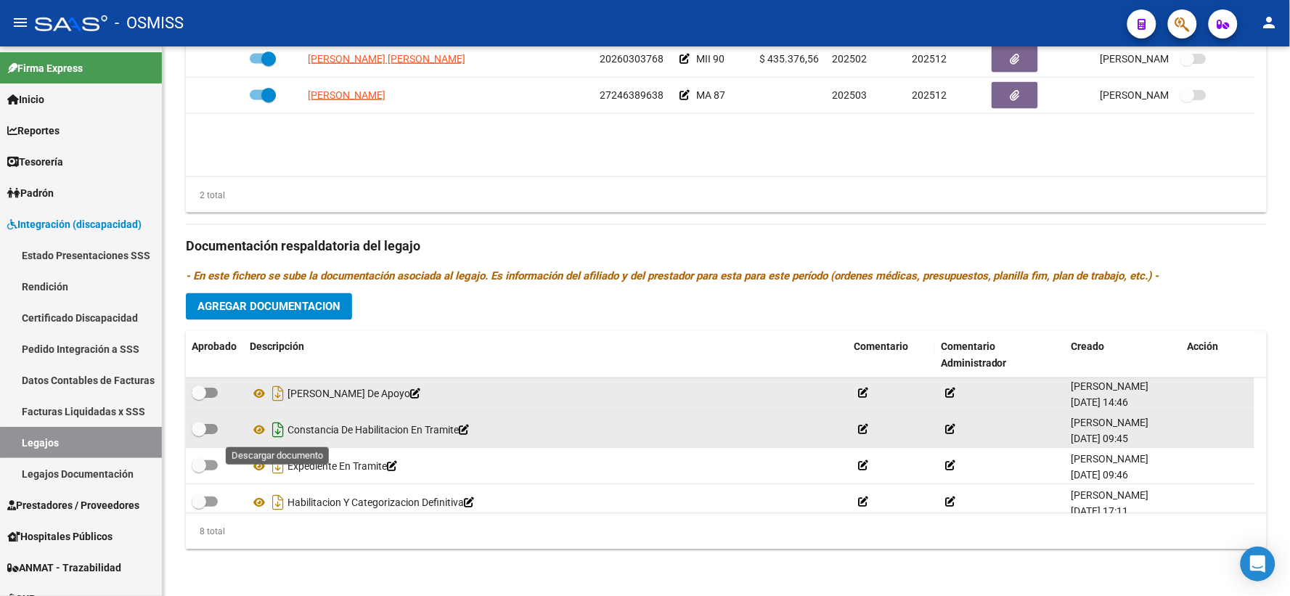
click at [277, 428] on icon "Descargar documento" at bounding box center [278, 430] width 19 height 23
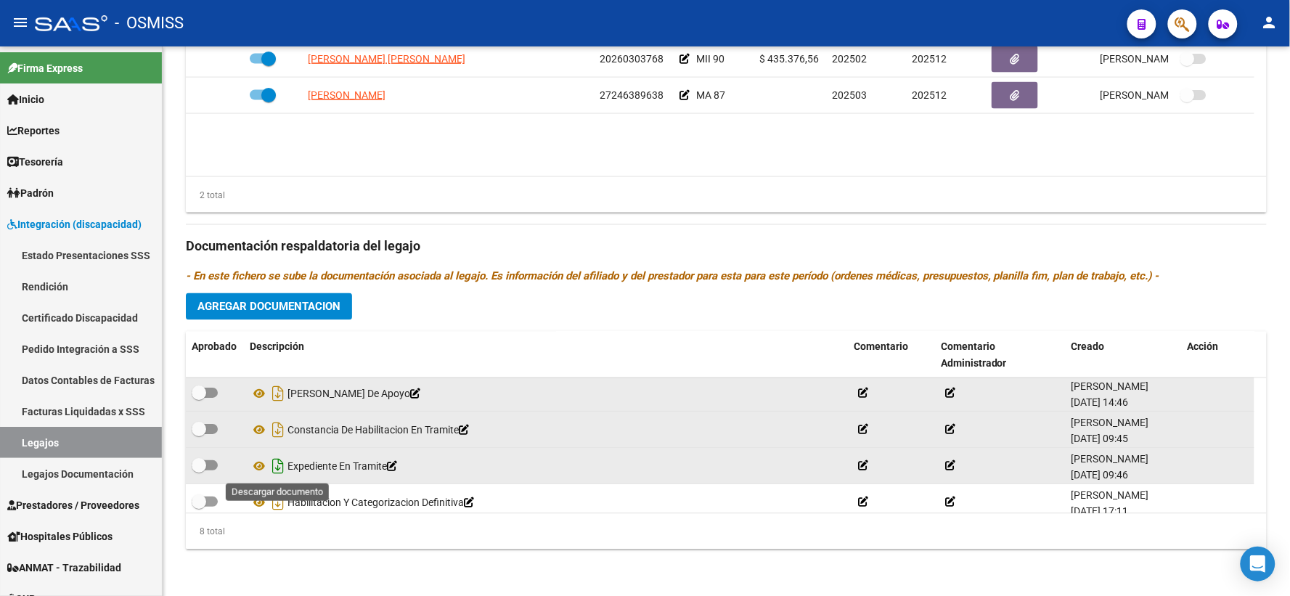
click at [276, 465] on icon "Descargar documento" at bounding box center [278, 466] width 19 height 23
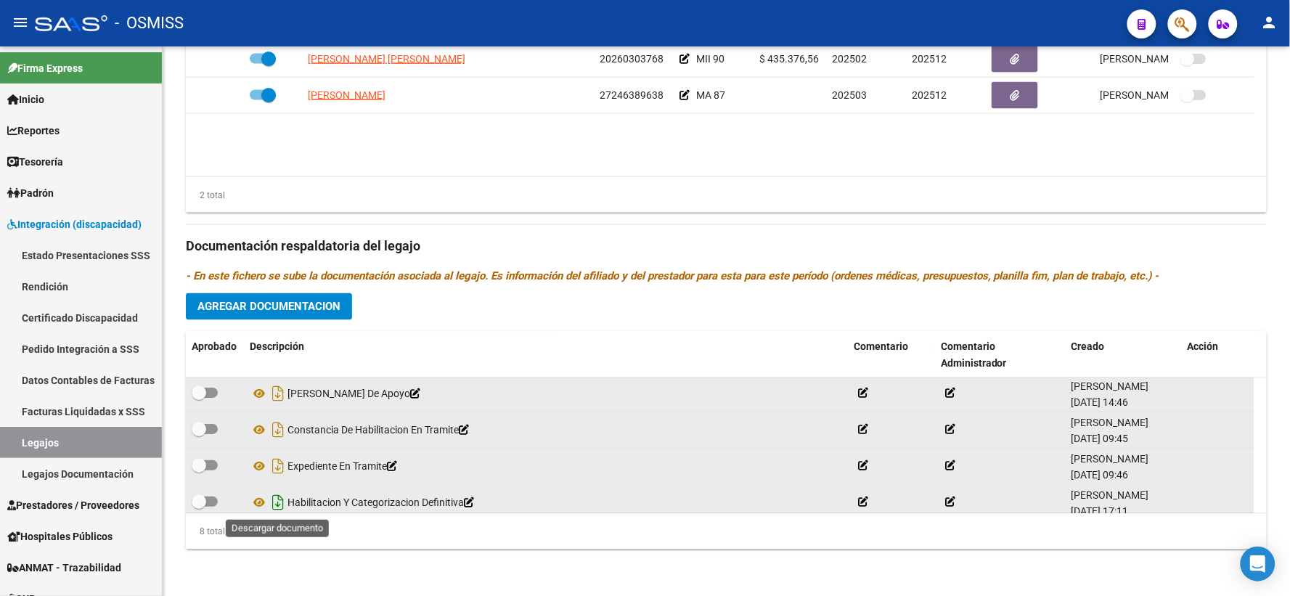
drag, startPoint x: 279, startPoint y: 501, endPoint x: 343, endPoint y: 503, distance: 64.6
click at [279, 501] on icon "Descargar documento" at bounding box center [278, 502] width 19 height 23
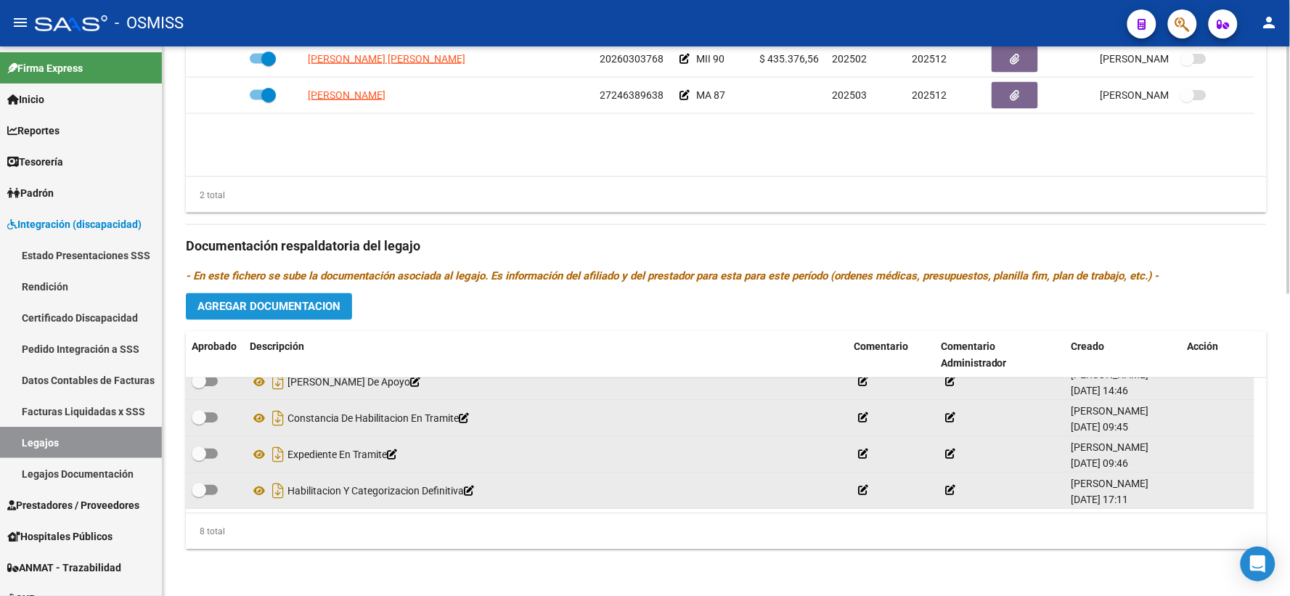
click at [276, 300] on span "Agregar Documentacion" at bounding box center [268, 306] width 143 height 13
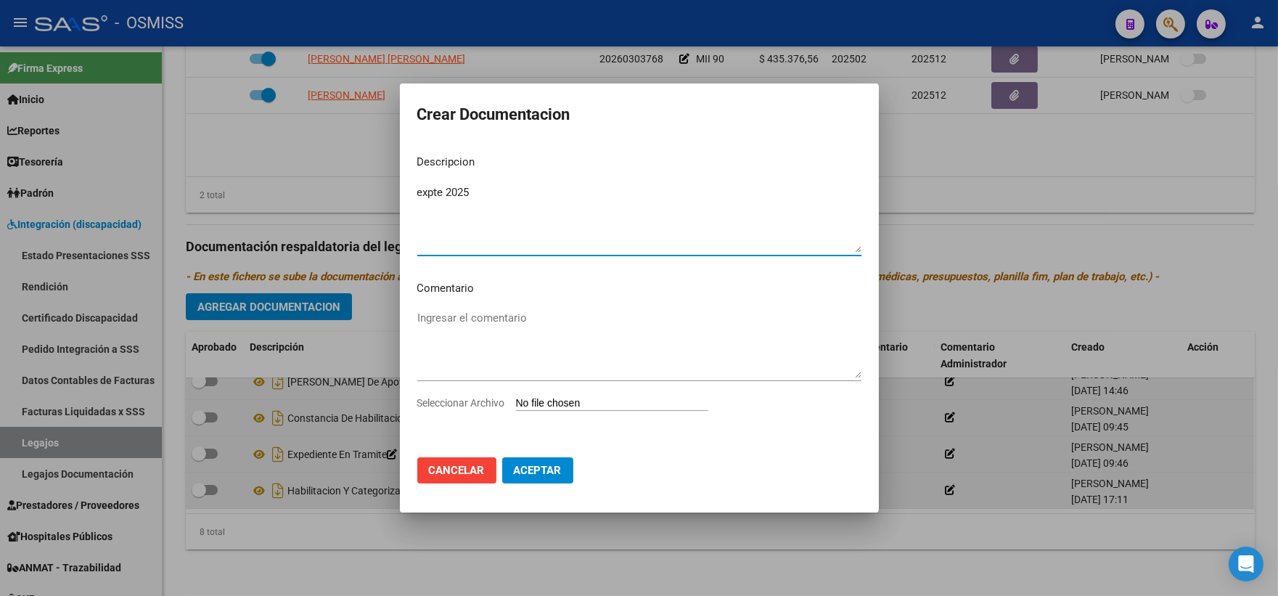
type textarea "expte 2025"
type input "C:\fakepath\ilovepdf_merged_compressed - 2025-09-18T115053.281.pdf"
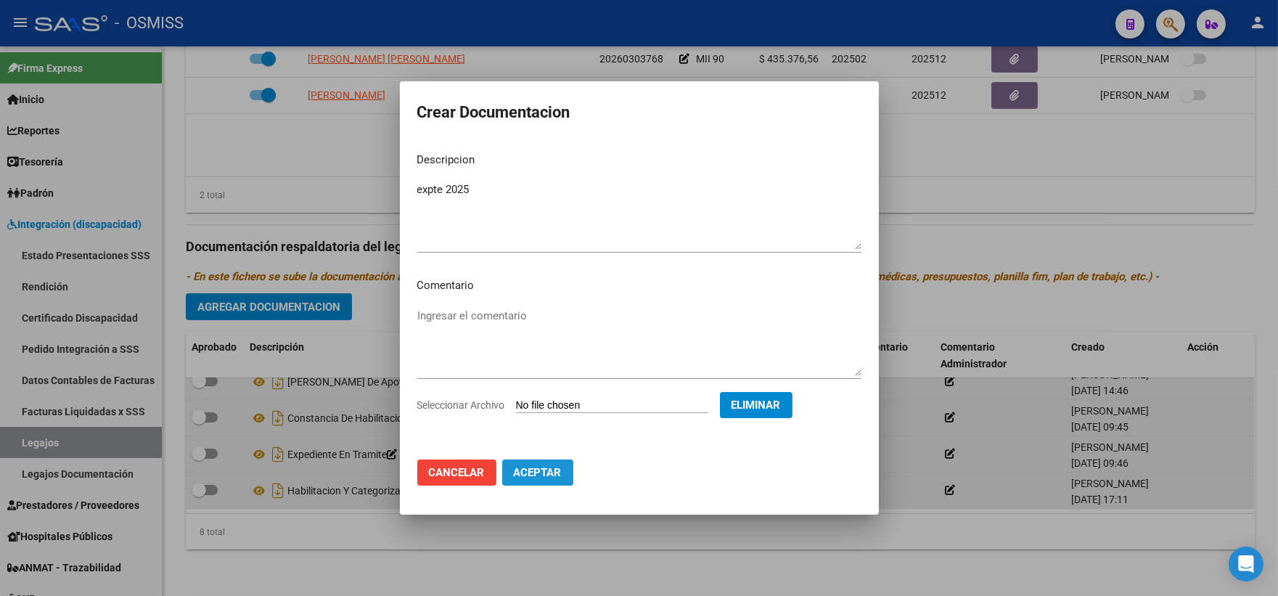
click at [538, 472] on span "Aceptar" at bounding box center [538, 472] width 48 height 13
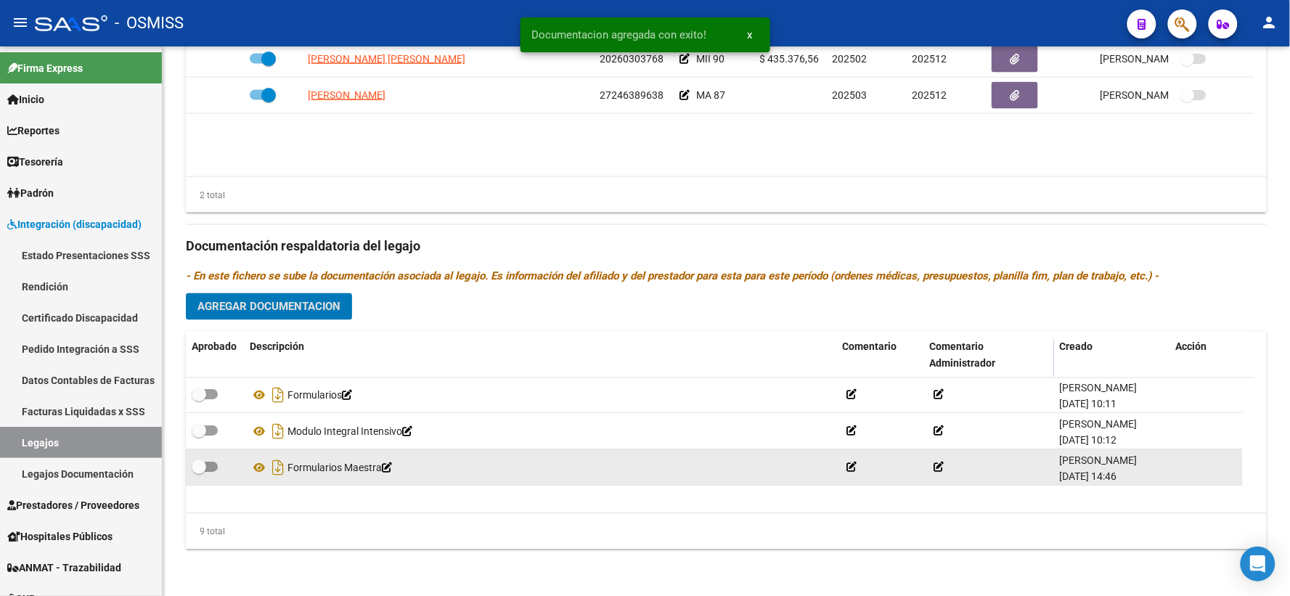
scroll to position [0, 0]
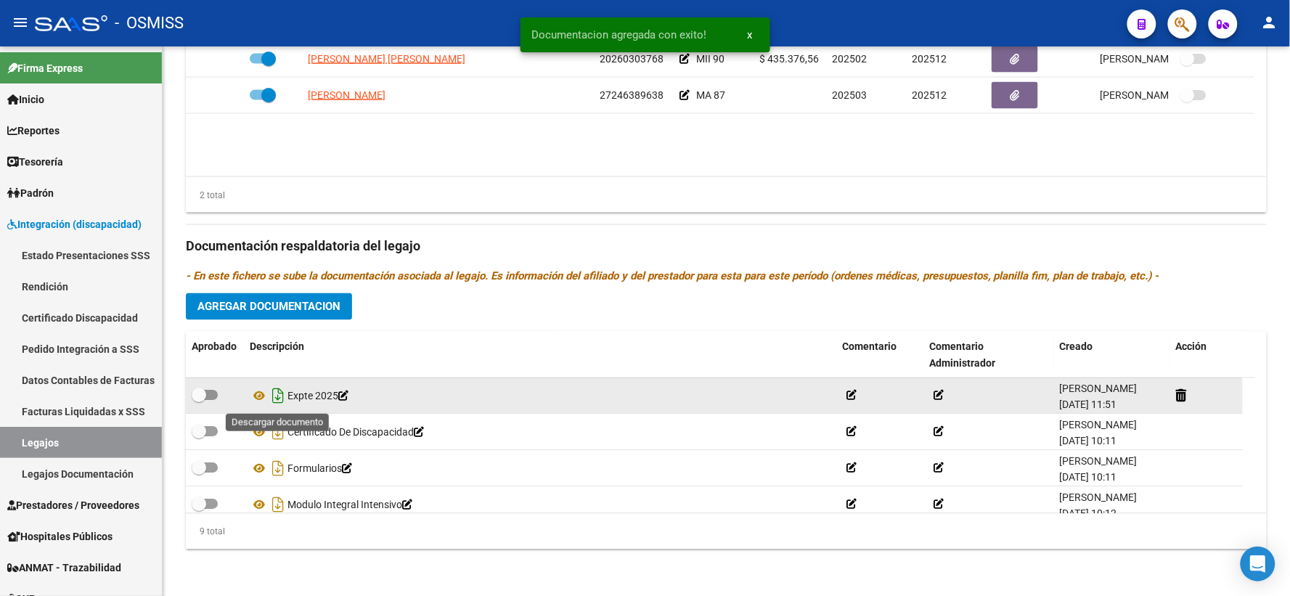
click at [277, 397] on icon "Descargar documento" at bounding box center [278, 396] width 19 height 23
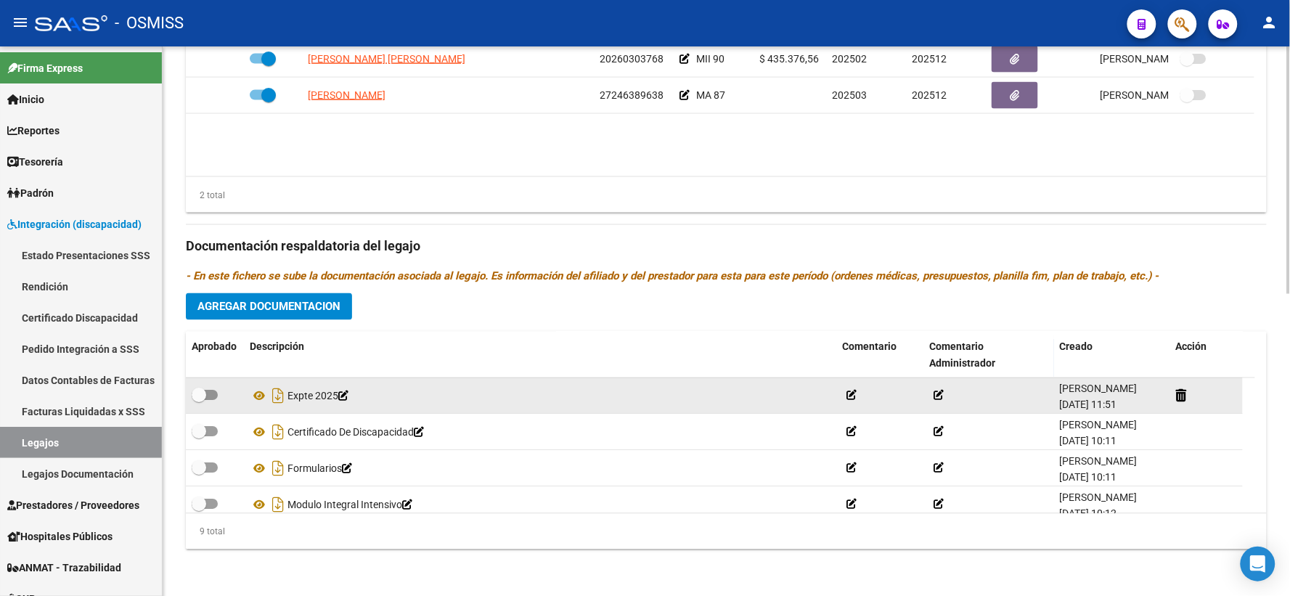
click at [1256, 257] on div "Prestadores asociados al legajo Agregar Prestador Aprobado Prestador CUIT Comen…" at bounding box center [726, 237] width 1081 height 648
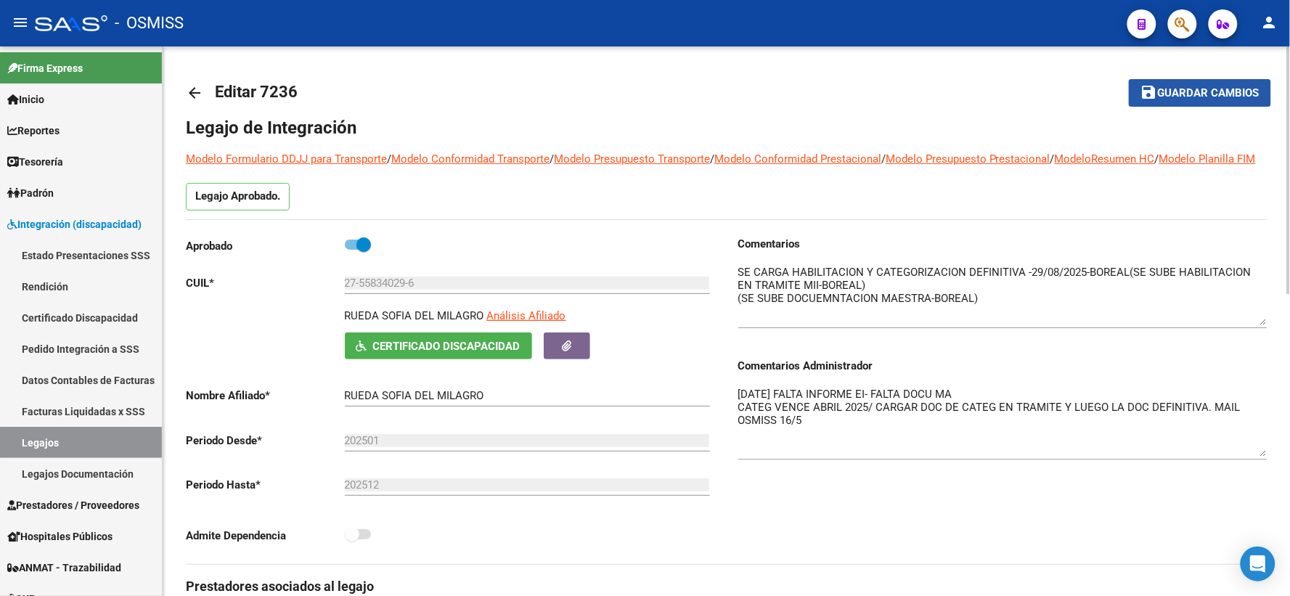
click at [1205, 94] on span "Guardar cambios" at bounding box center [1209, 93] width 102 height 13
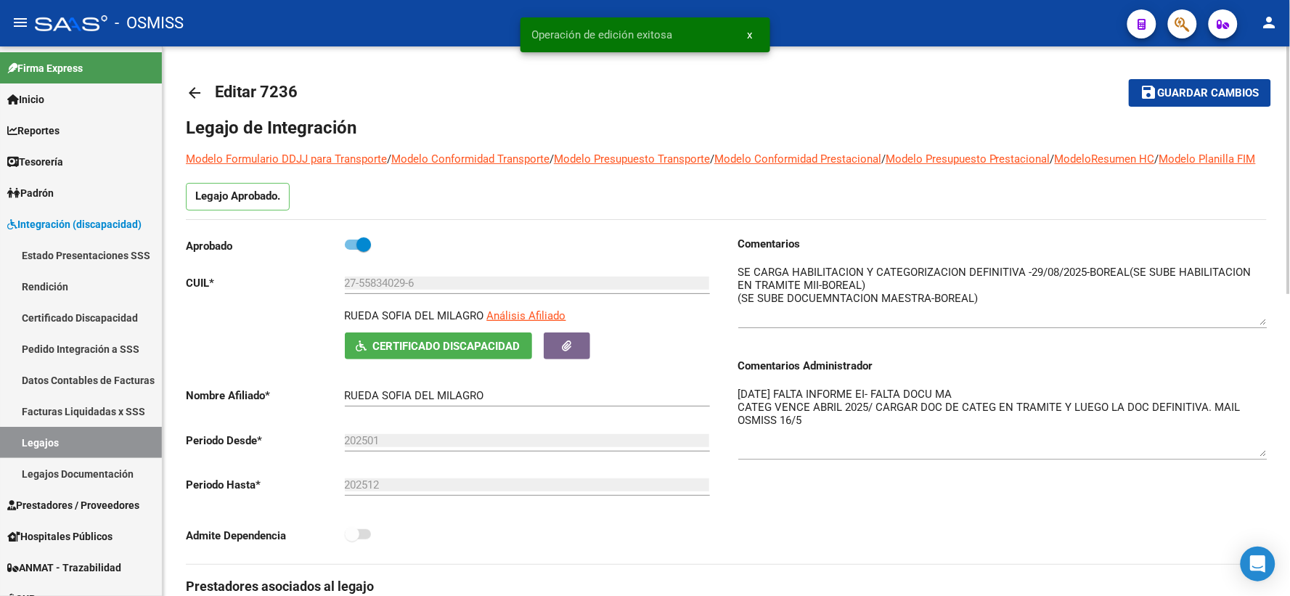
click at [197, 97] on mat-icon "arrow_back" at bounding box center [194, 92] width 17 height 17
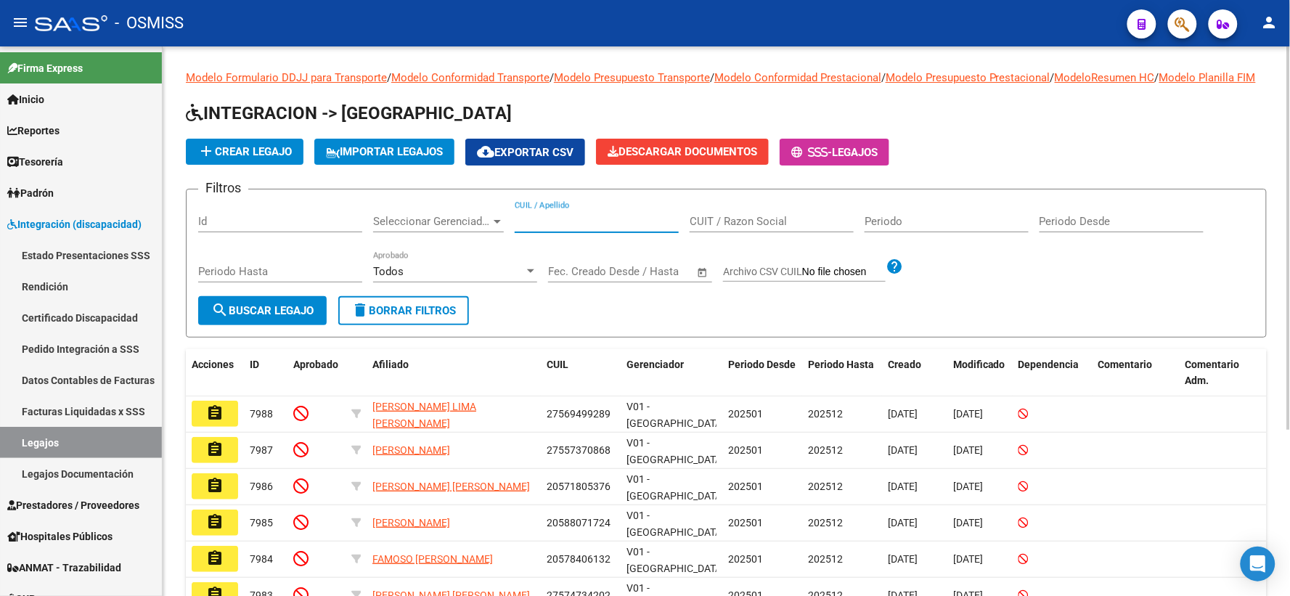
paste input "20498167471"
type input "20498167471"
click at [235, 317] on span "search Buscar Legajo" at bounding box center [262, 310] width 102 height 13
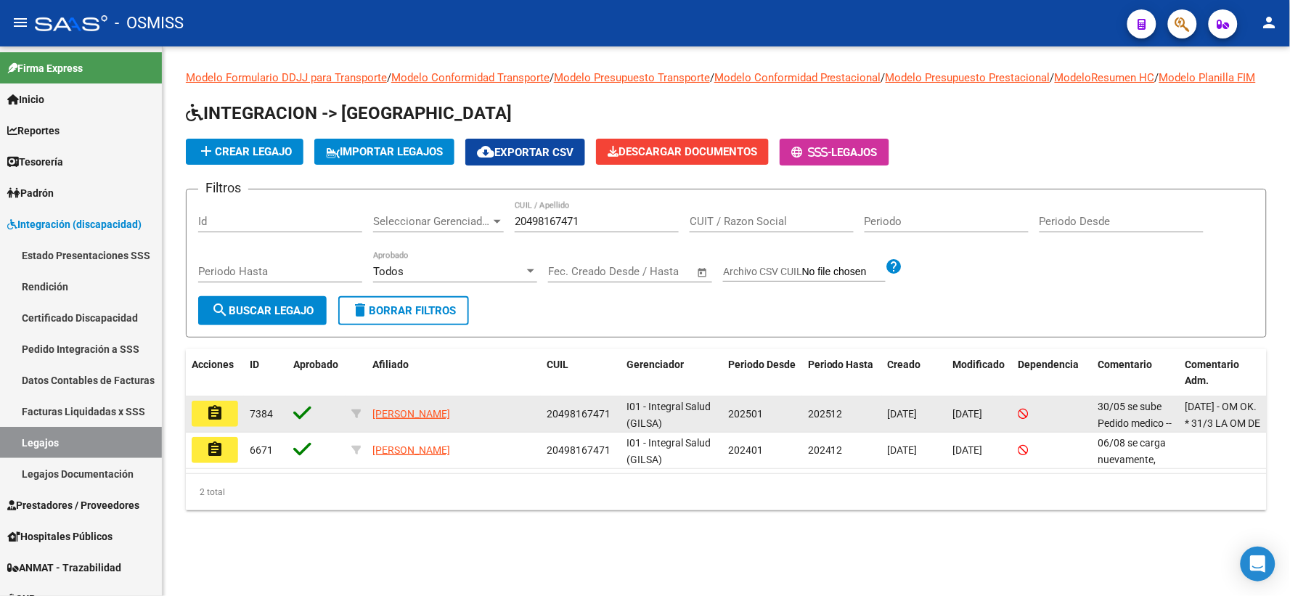
click at [214, 422] on mat-icon "assignment" at bounding box center [214, 412] width 17 height 17
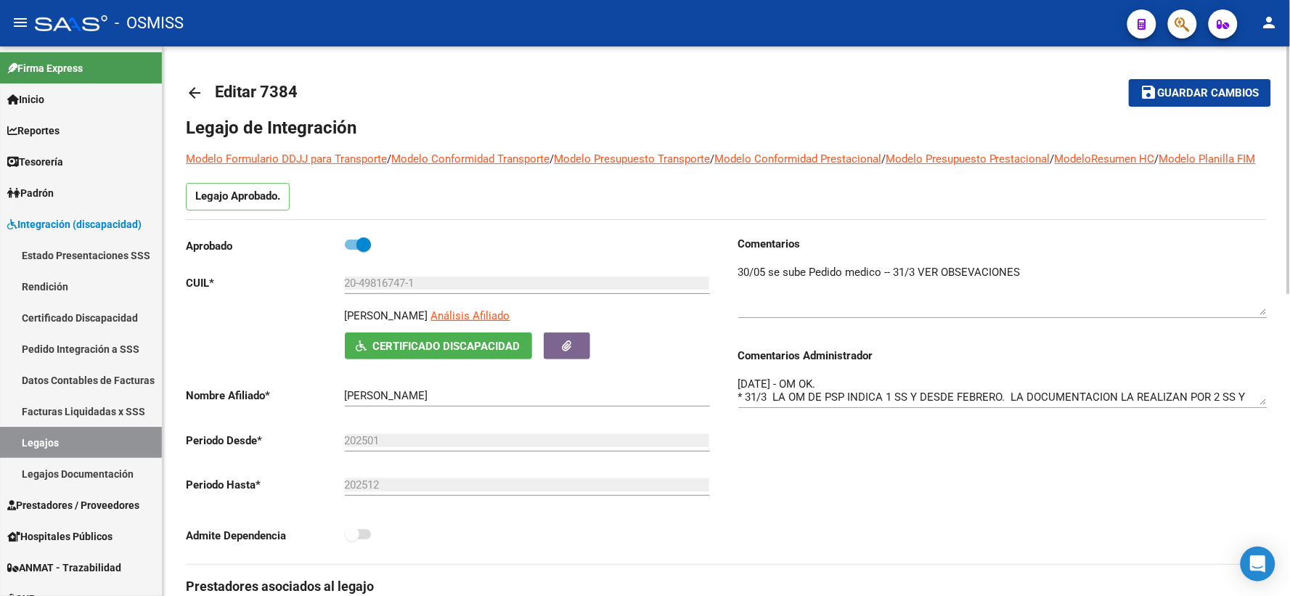
drag, startPoint x: 1264, startPoint y: 305, endPoint x: 1264, endPoint y: 327, distance: 21.8
click at [1264, 315] on textarea at bounding box center [1002, 289] width 529 height 51
drag, startPoint x: 1263, startPoint y: 421, endPoint x: 1269, endPoint y: 453, distance: 32.5
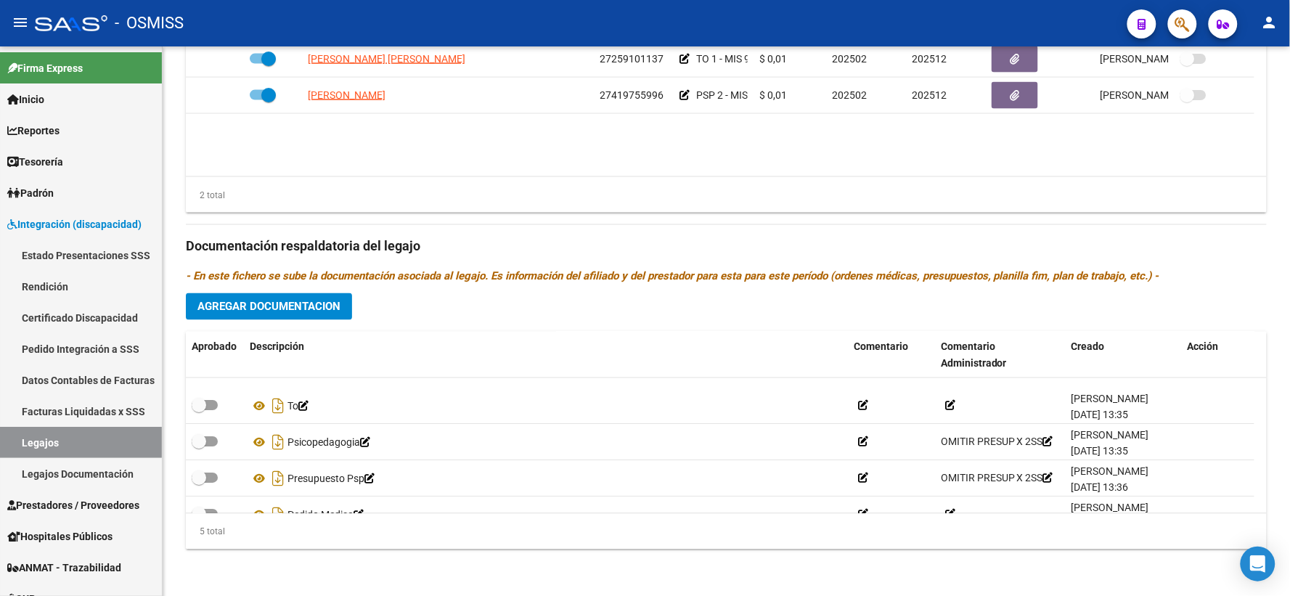
scroll to position [51, 0]
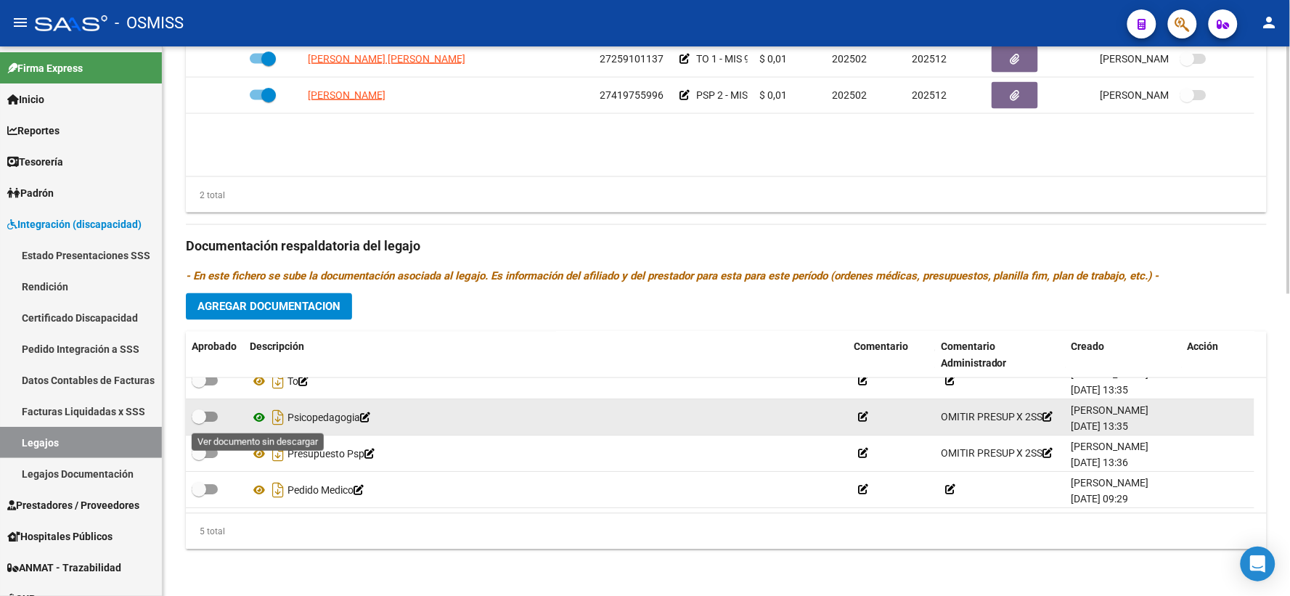
click at [263, 414] on icon at bounding box center [259, 417] width 19 height 17
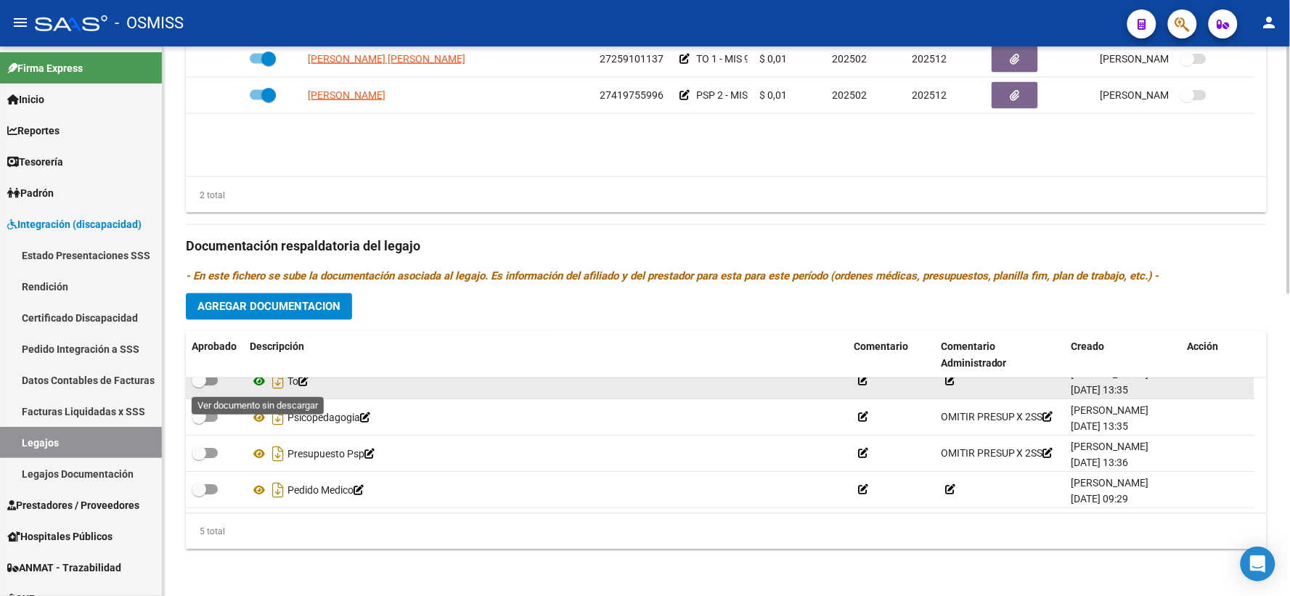
click at [258, 378] on icon at bounding box center [259, 381] width 19 height 17
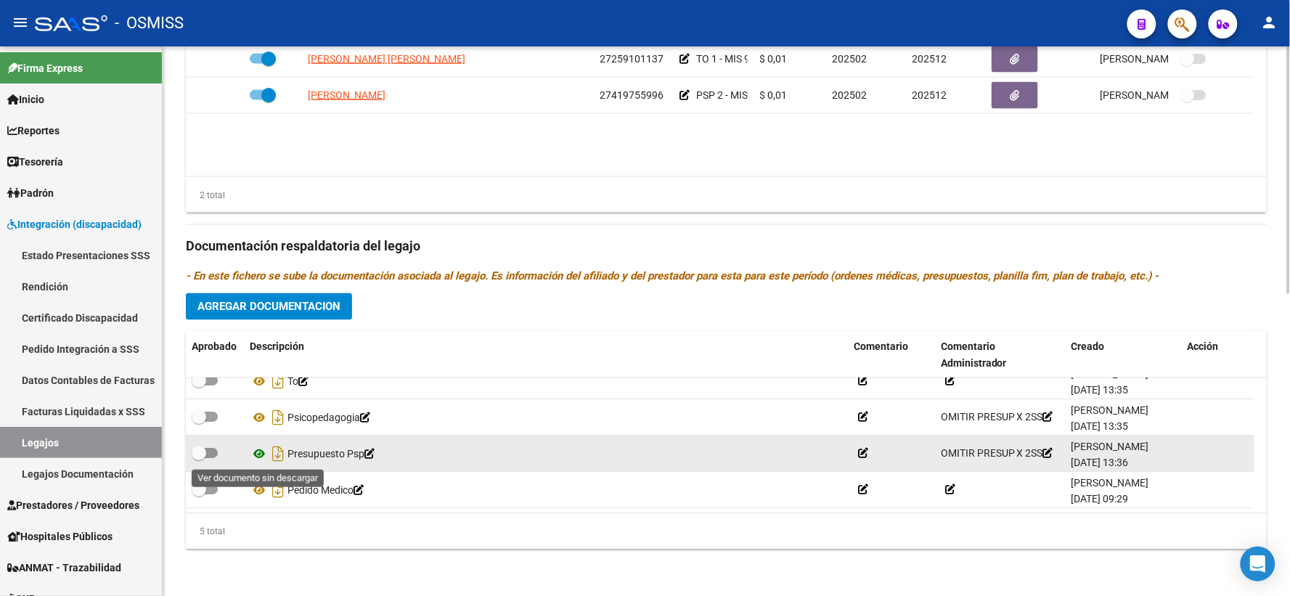
click at [258, 454] on icon at bounding box center [259, 454] width 19 height 17
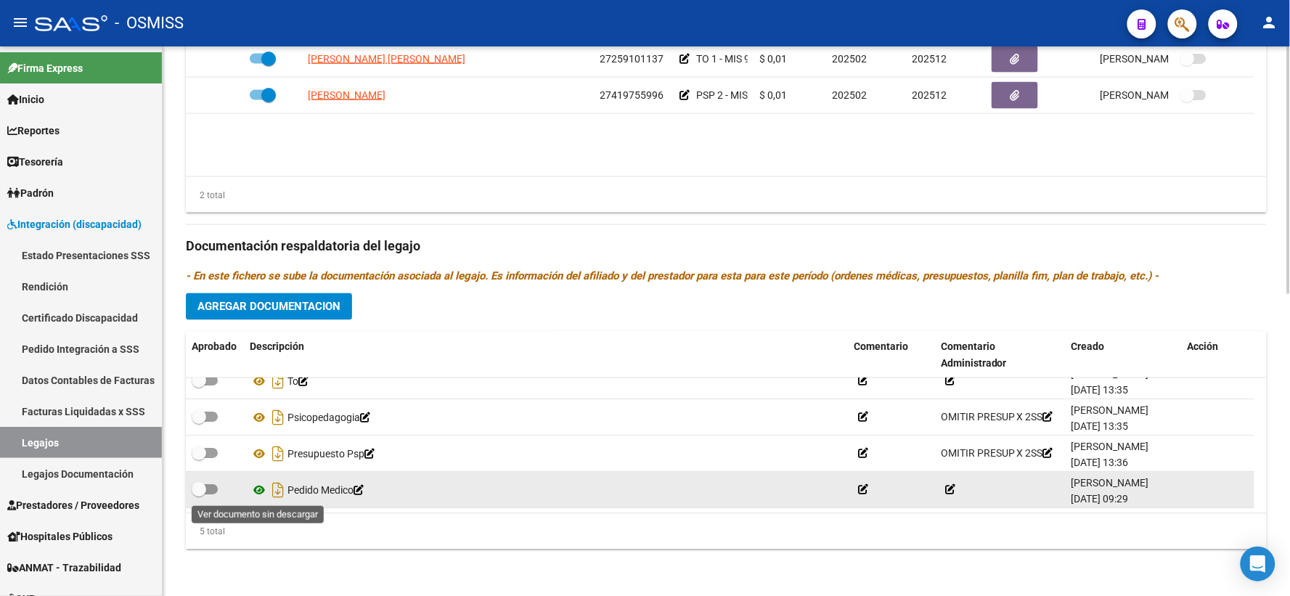
click at [259, 488] on icon at bounding box center [259, 490] width 19 height 17
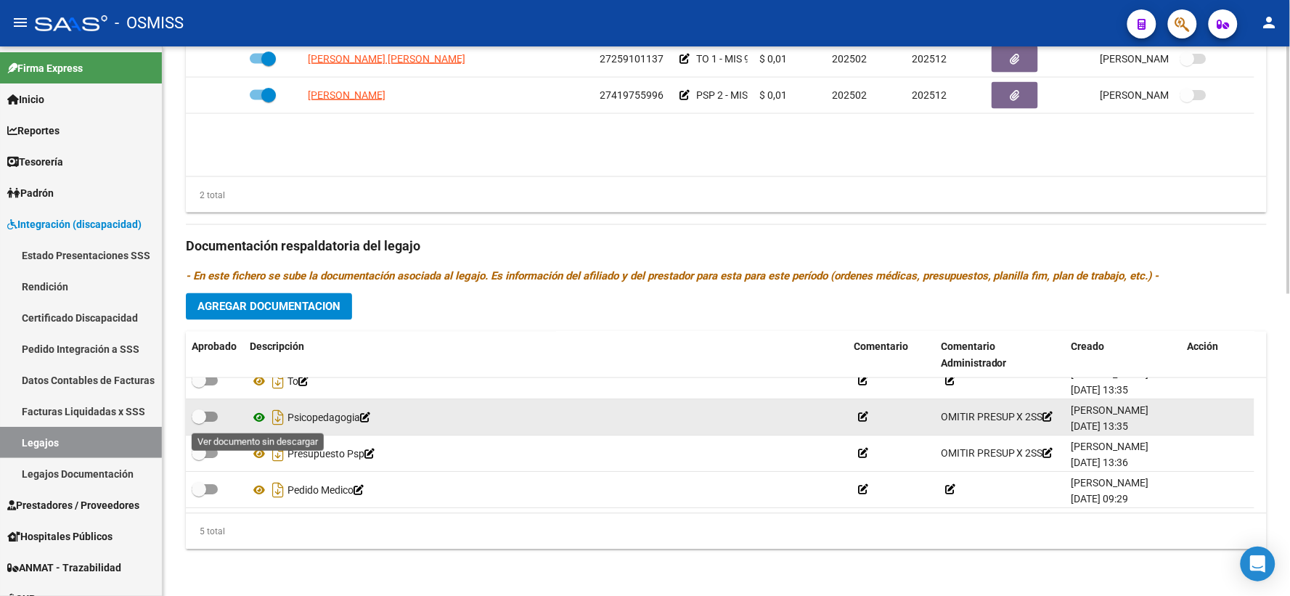
click at [258, 417] on icon at bounding box center [259, 417] width 19 height 17
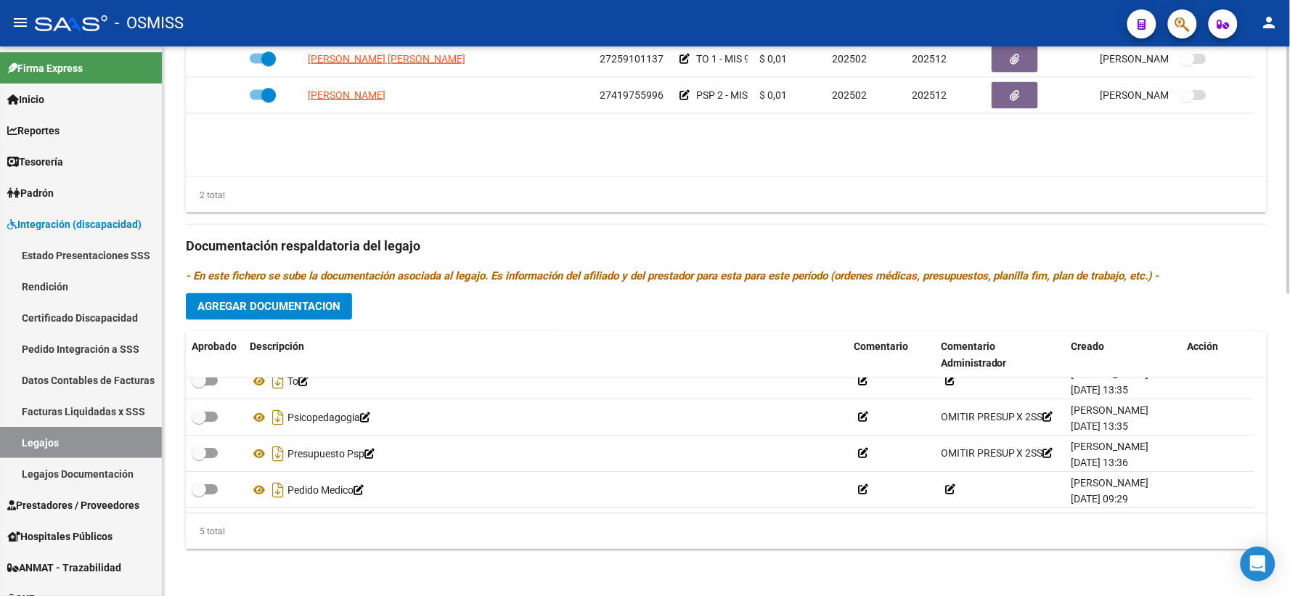
click at [1189, 309] on div "Prestadores asociados al legajo Agregar Prestador Aprobado Prestador CUIT Comen…" at bounding box center [726, 237] width 1081 height 648
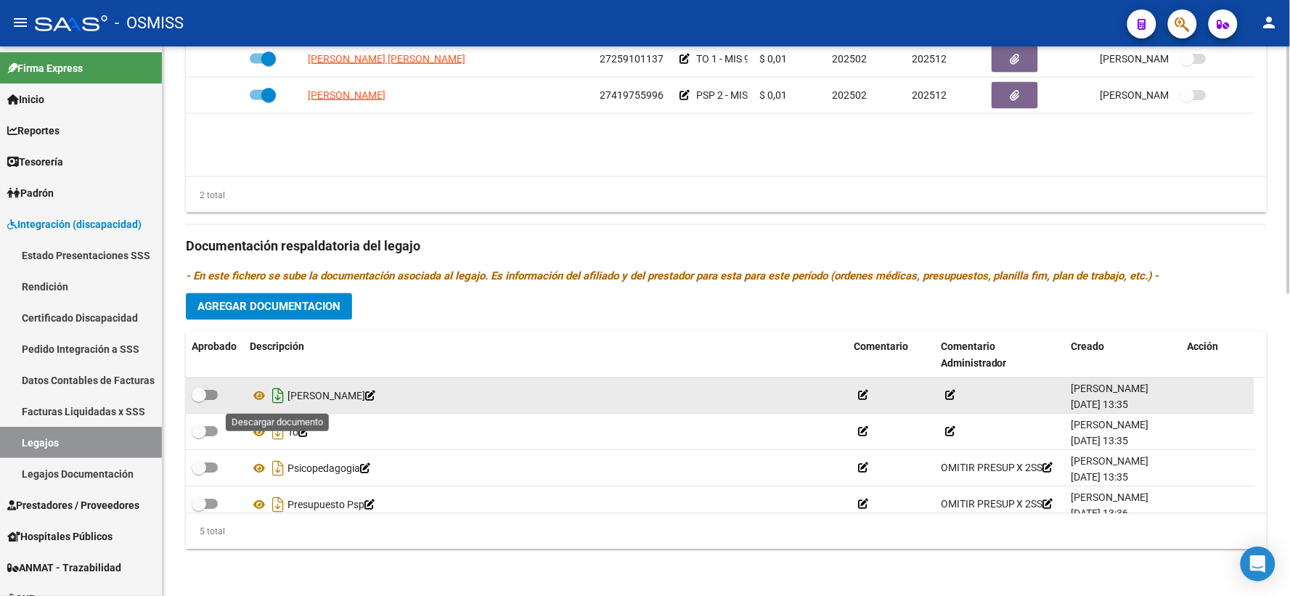
click at [277, 394] on icon "Descargar documento" at bounding box center [278, 396] width 19 height 23
click at [274, 309] on span "Agregar Documentacion" at bounding box center [268, 306] width 143 height 13
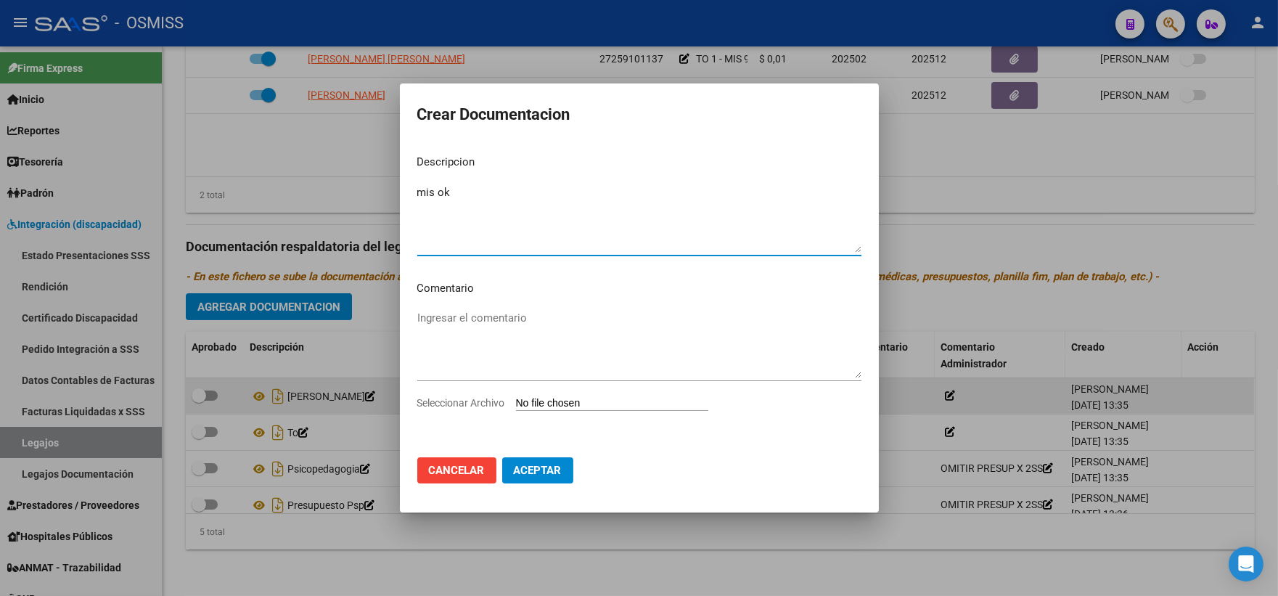
type textarea "mis ok"
type input "C:\fakepath\Scan.pdf"
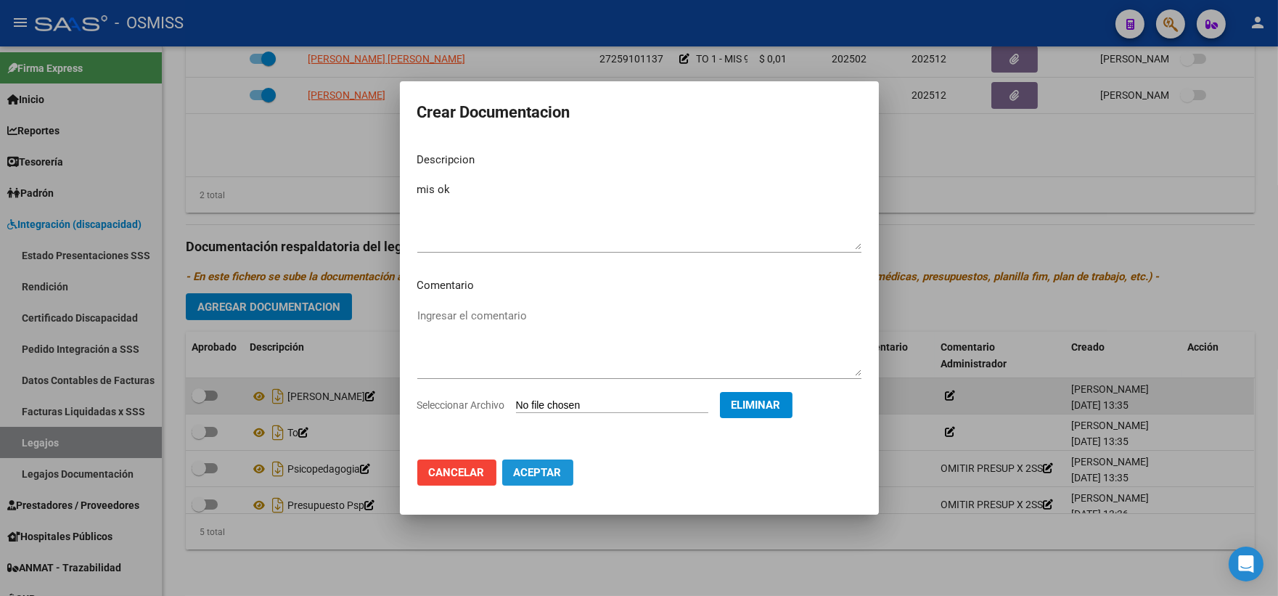
click at [548, 466] on span "Aceptar" at bounding box center [538, 472] width 48 height 13
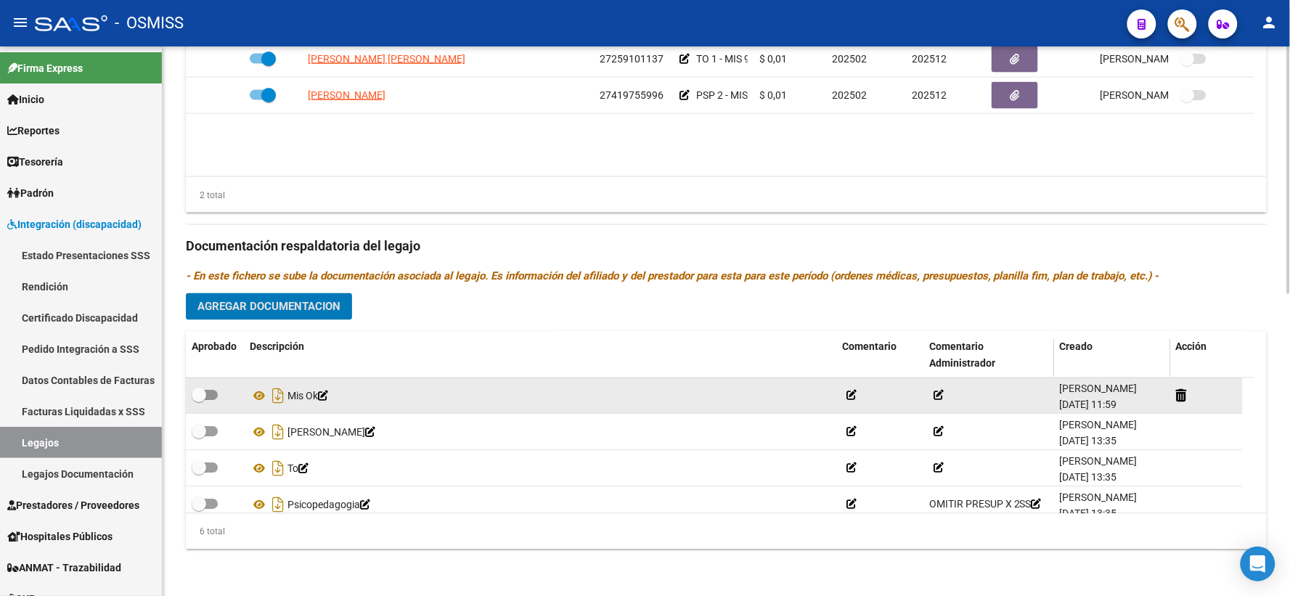
click at [303, 305] on span "Agregar Documentacion" at bounding box center [268, 306] width 143 height 13
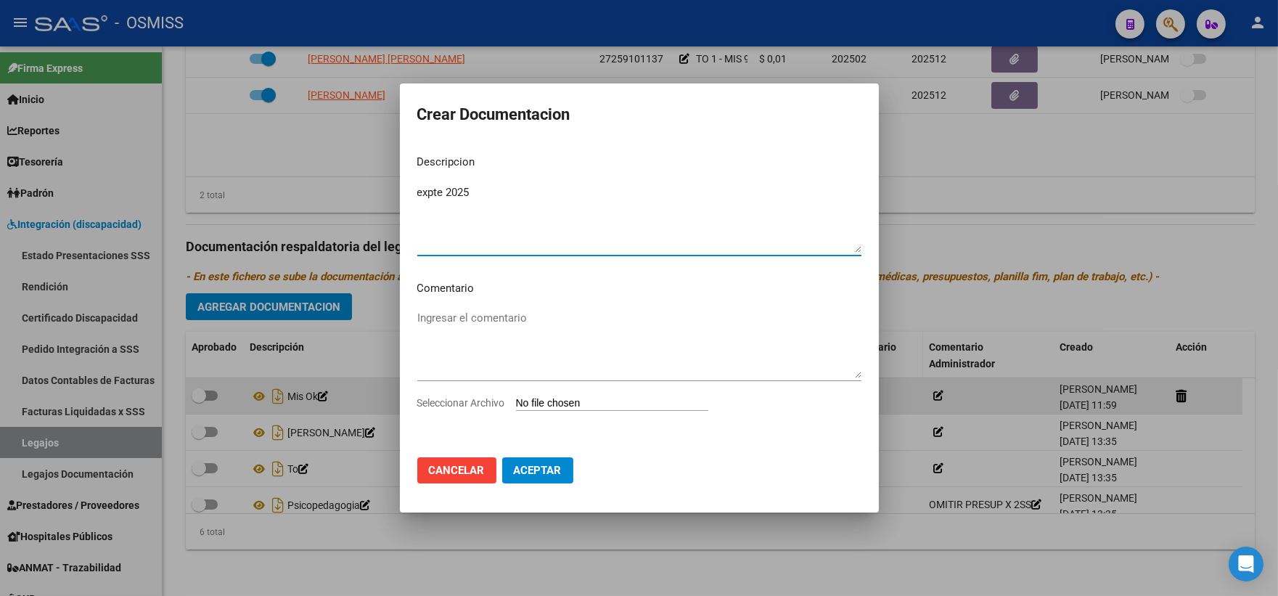
type textarea "expte 2025"
type input "C:\fakepath\ilovepdf_merged (12).pdf"
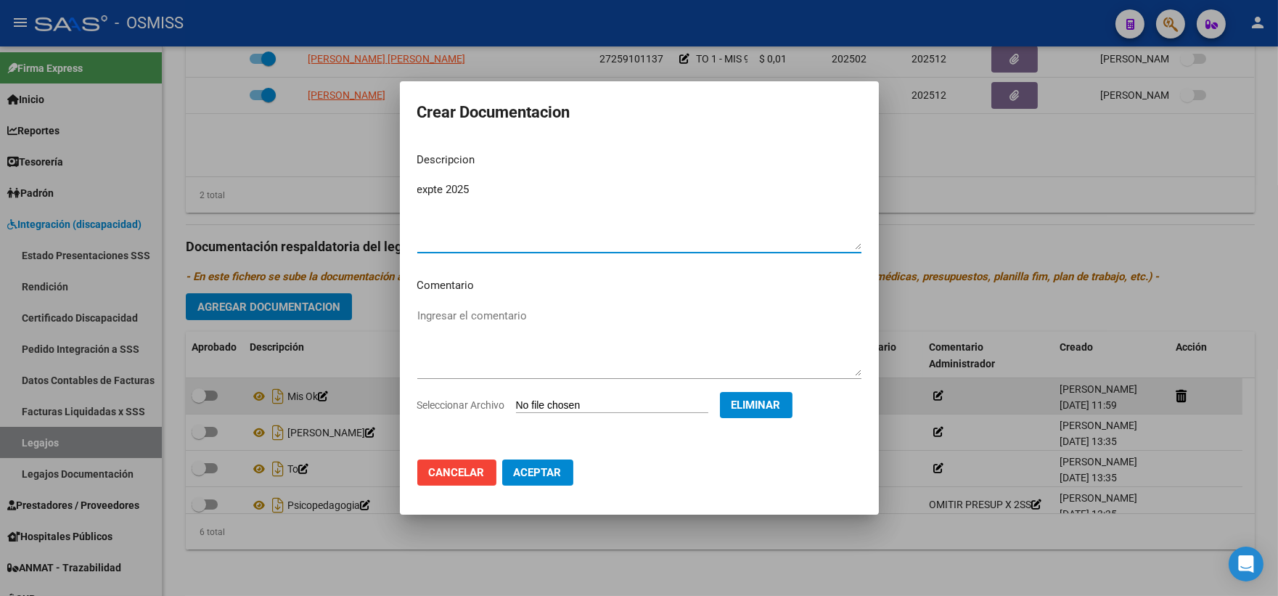
click at [540, 467] on span "Aceptar" at bounding box center [538, 472] width 48 height 13
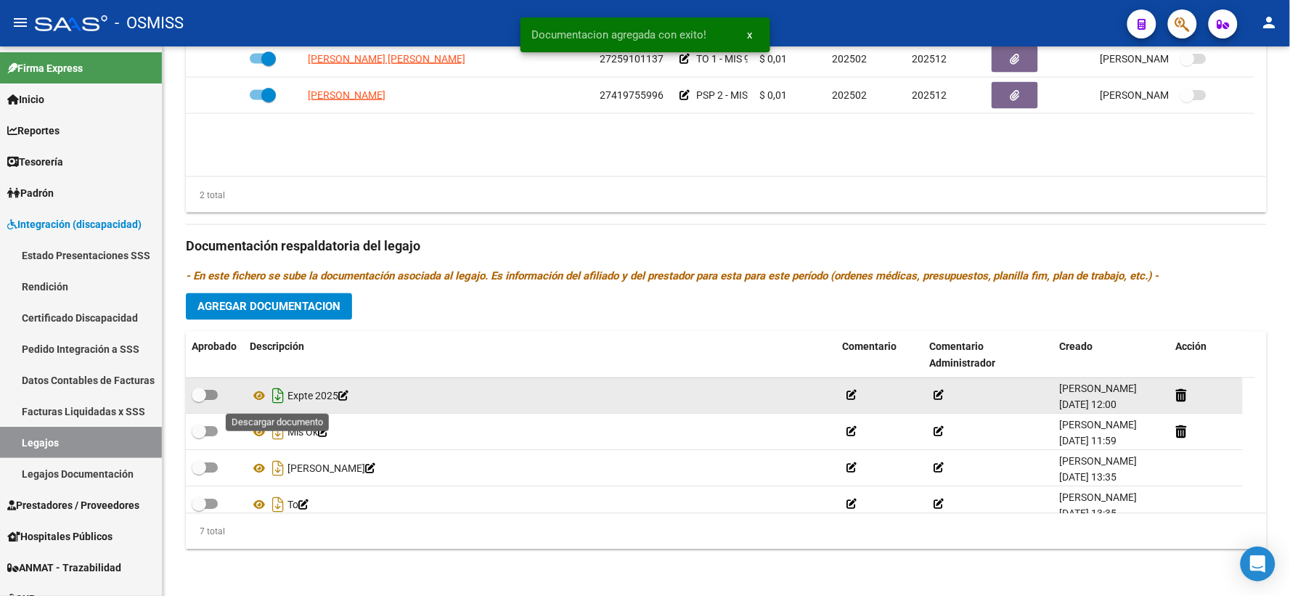
click at [279, 401] on icon "Descargar documento" at bounding box center [278, 396] width 19 height 23
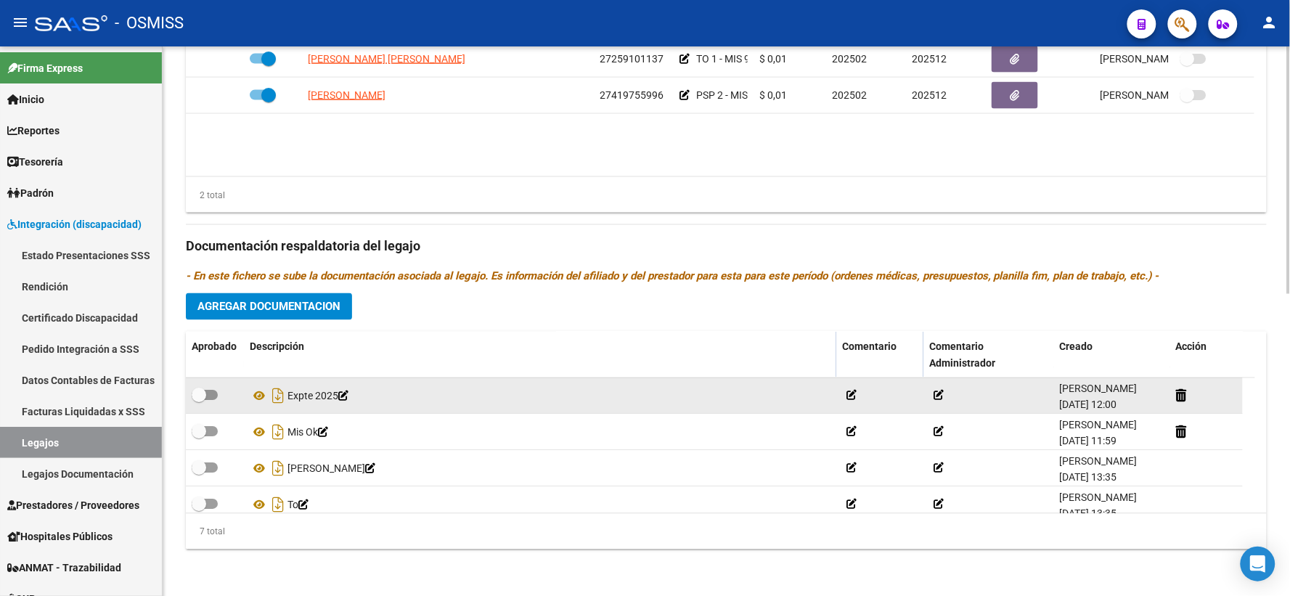
click at [1239, 273] on p "- En este fichero se sube la documentación asociada al legajo. Es información d…" at bounding box center [726, 277] width 1081 height 16
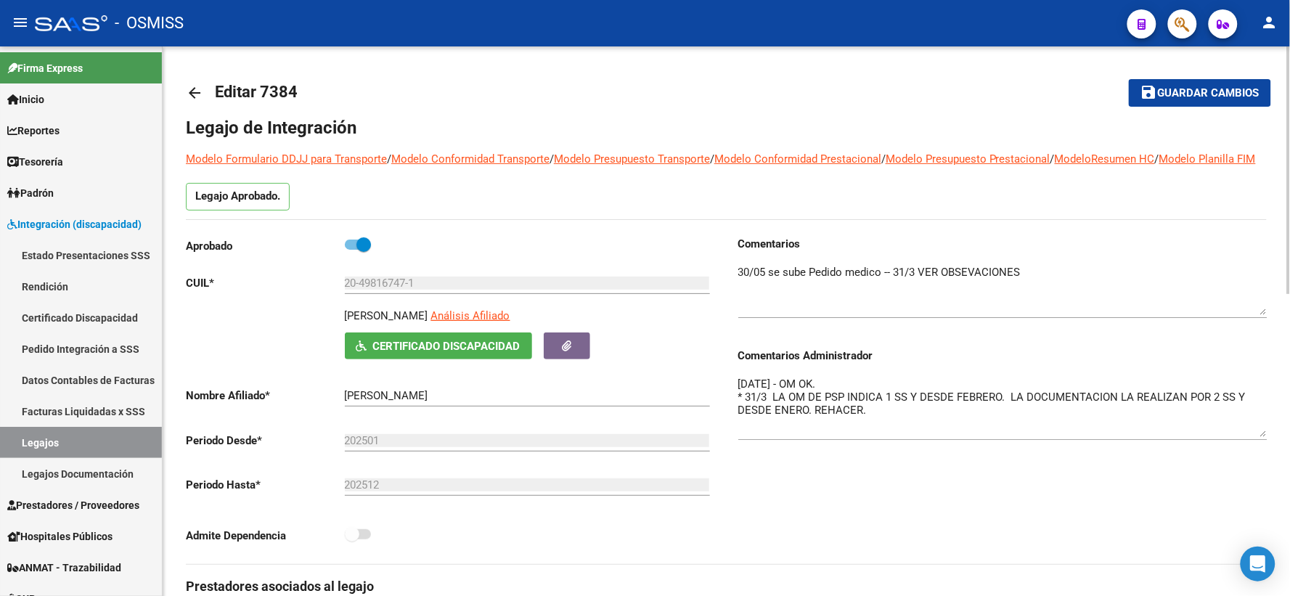
click at [1169, 95] on span "Guardar cambios" at bounding box center [1209, 93] width 102 height 13
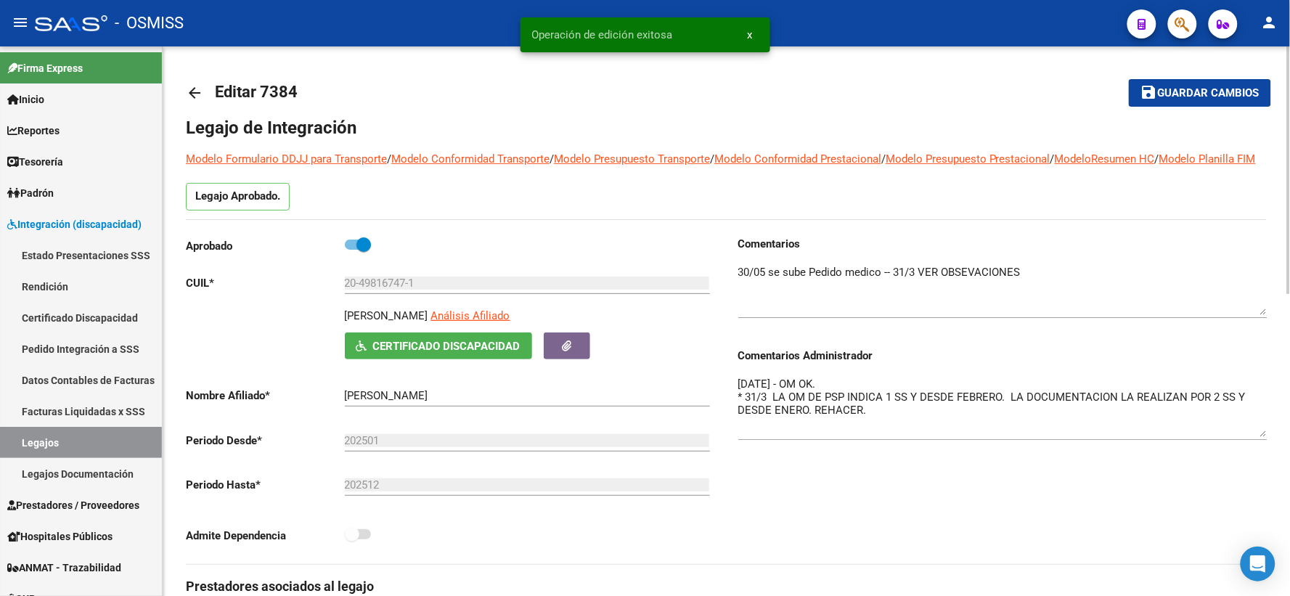
click at [194, 88] on mat-icon "arrow_back" at bounding box center [194, 92] width 17 height 17
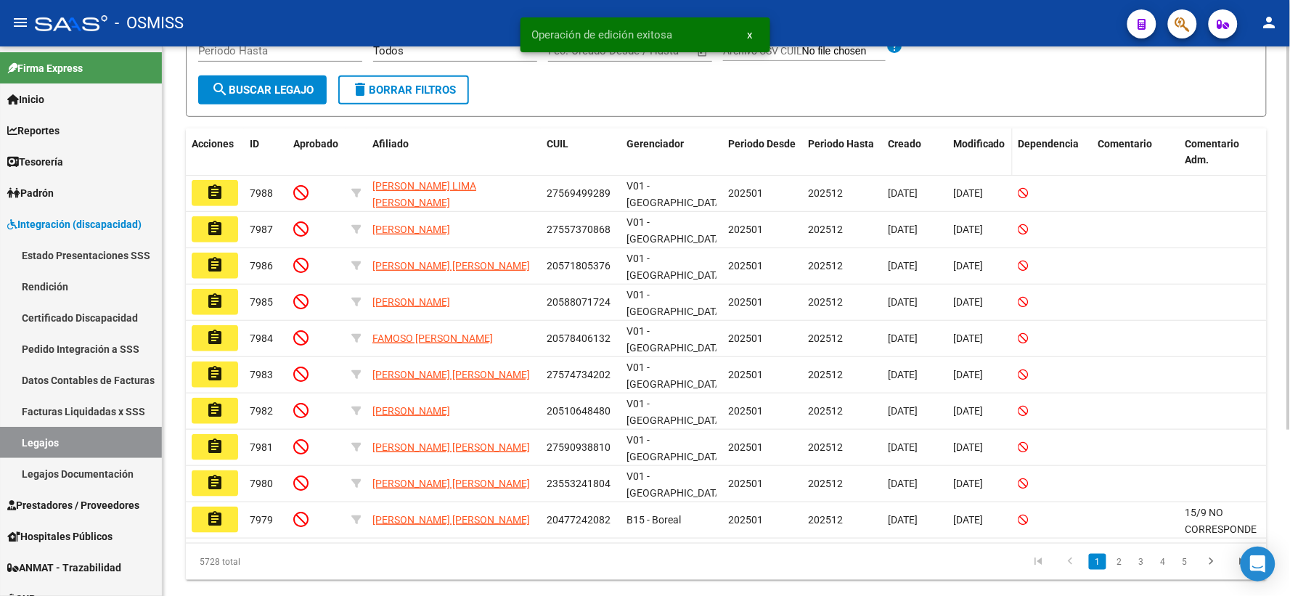
scroll to position [237, 0]
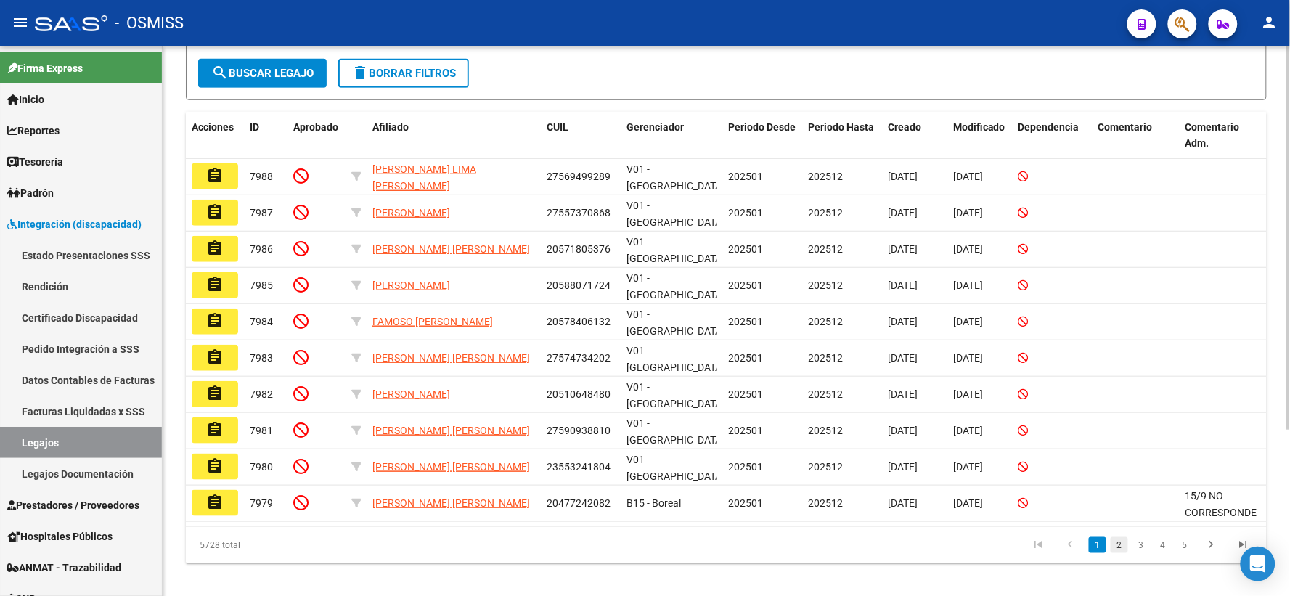
click at [1115, 537] on link "2" at bounding box center [1118, 545] width 17 height 16
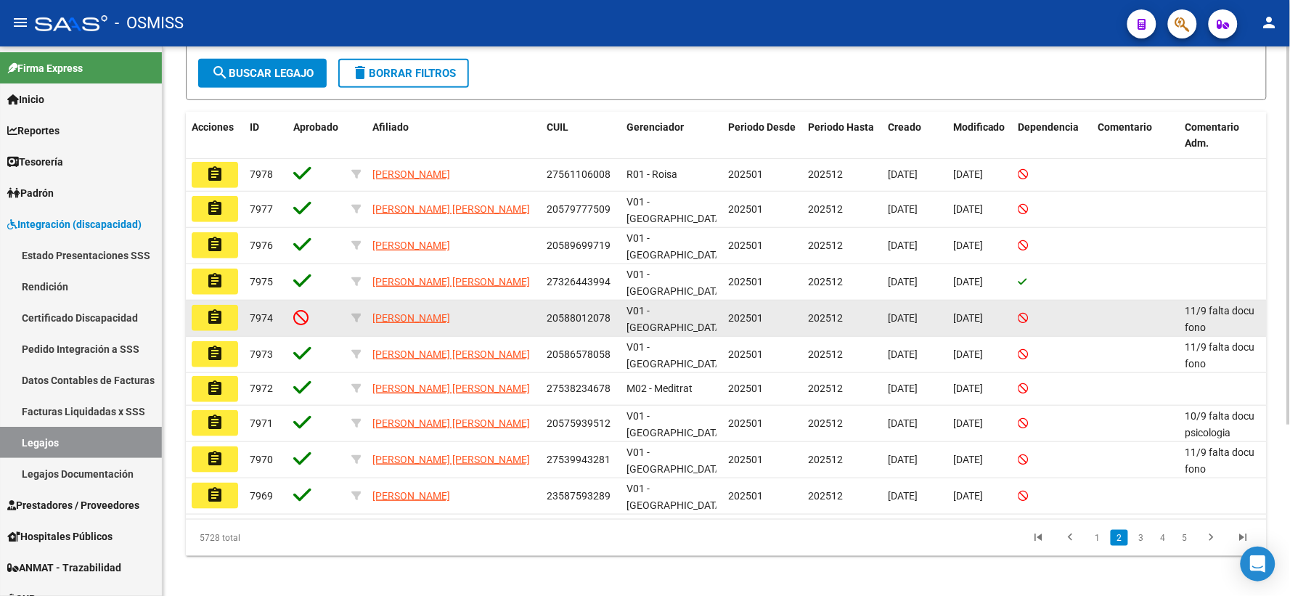
click at [208, 323] on mat-icon "assignment" at bounding box center [214, 316] width 17 height 17
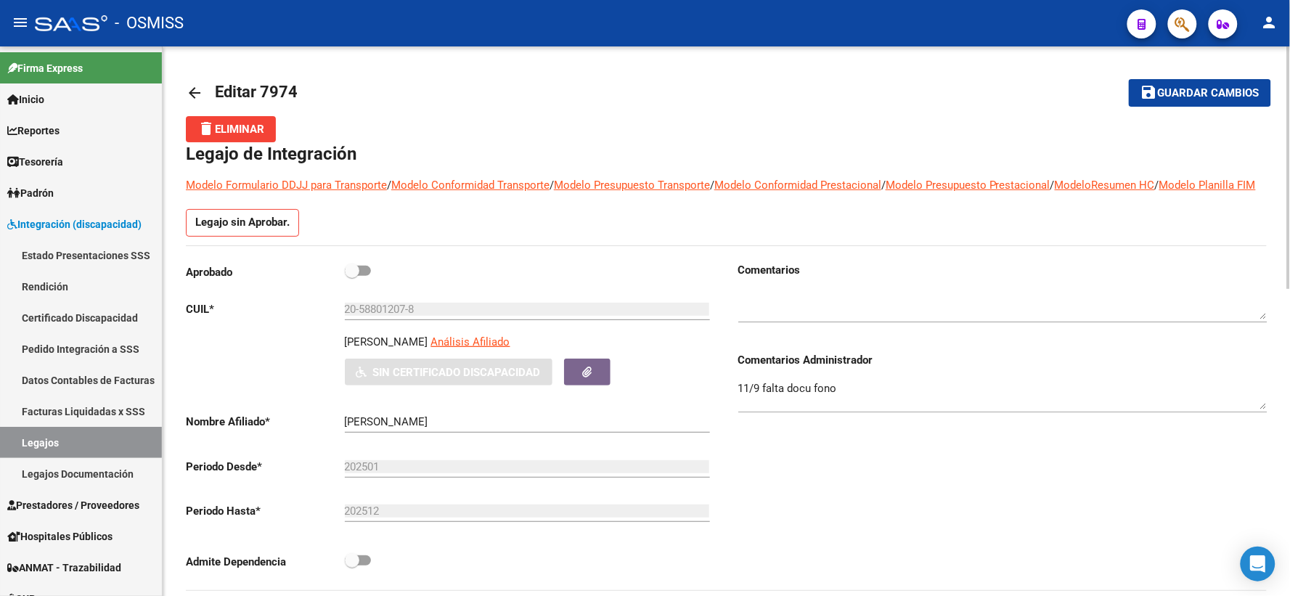
click at [189, 91] on mat-icon "arrow_back" at bounding box center [194, 92] width 17 height 17
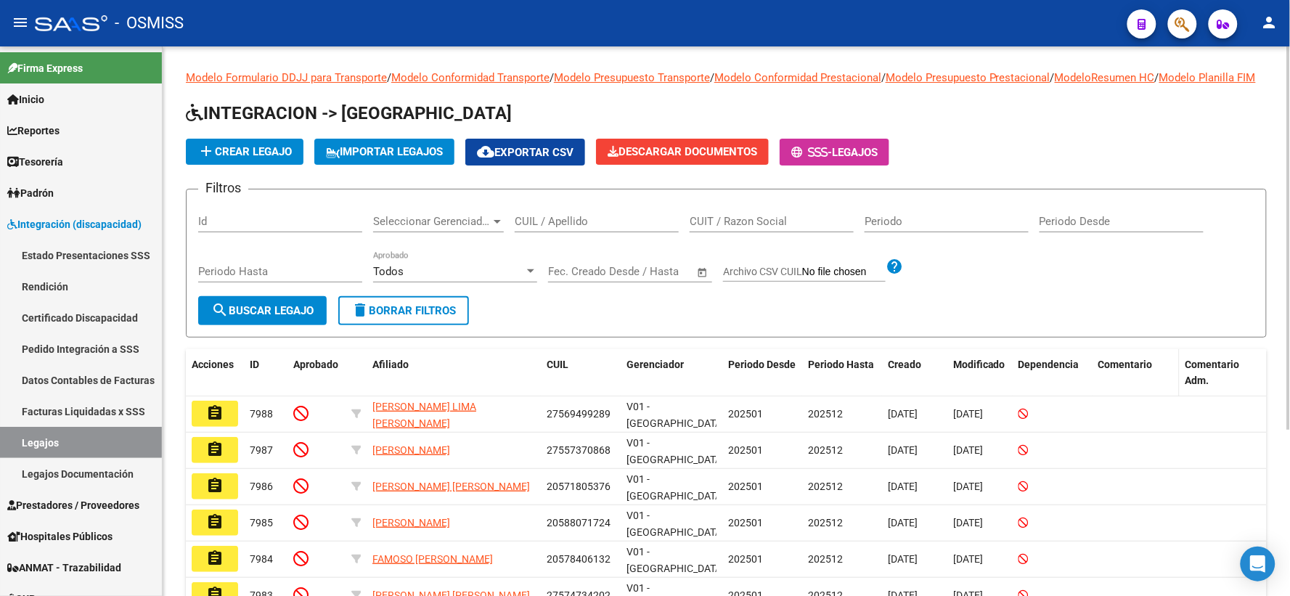
scroll to position [237, 0]
